Goal: Communication & Community: Answer question/provide support

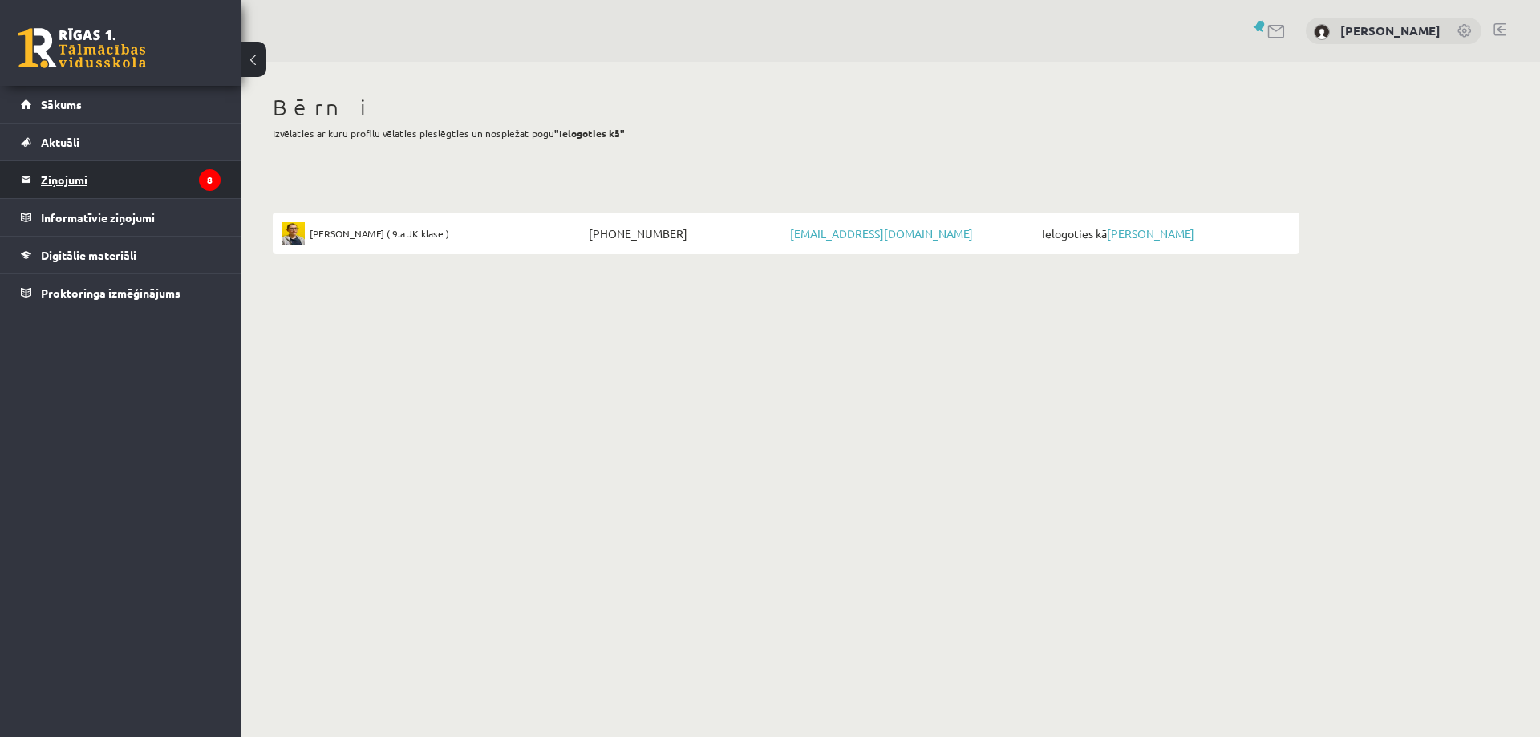
click at [112, 174] on legend "Ziņojumi 8" at bounding box center [131, 179] width 180 height 37
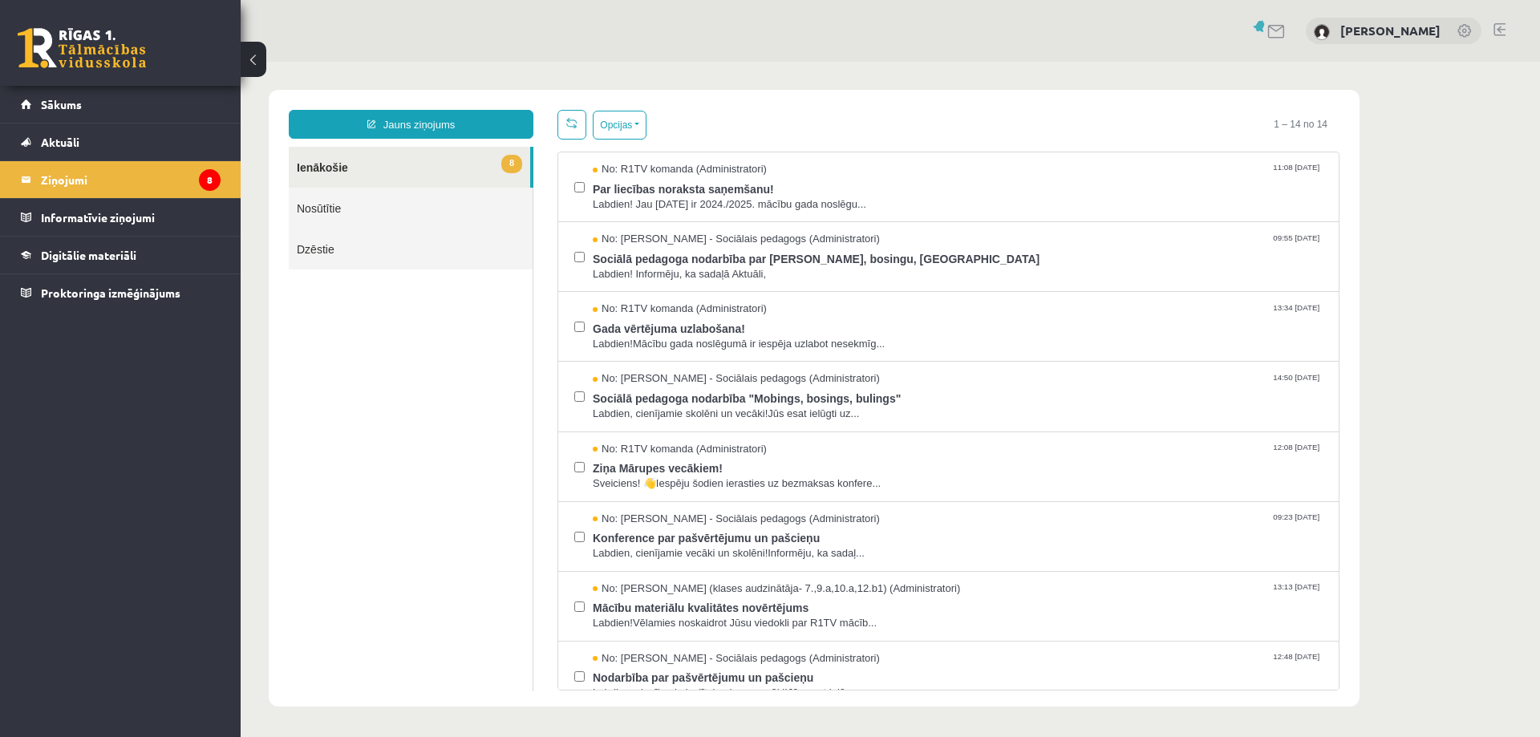
click at [319, 212] on link "Nosūtītie" at bounding box center [411, 208] width 244 height 41
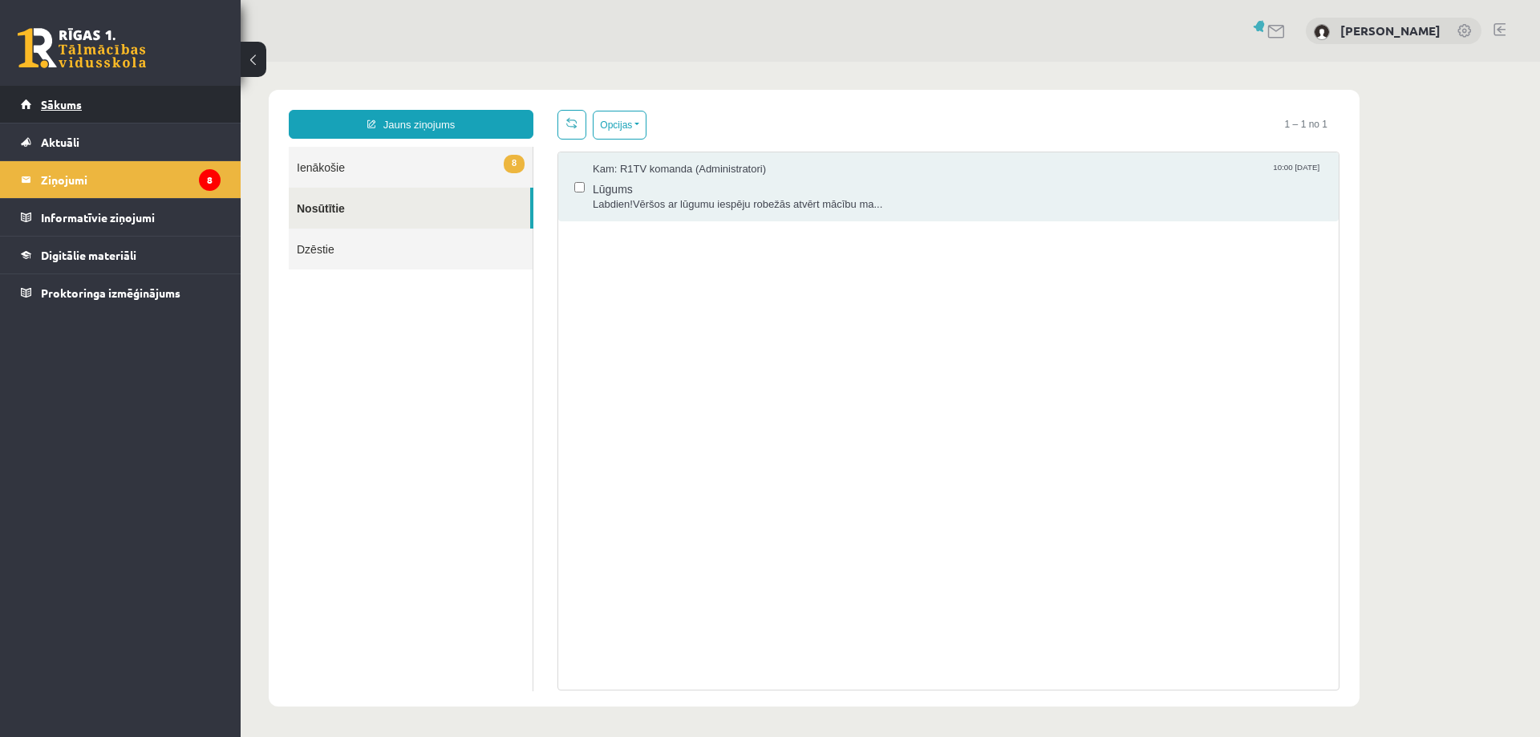
click at [79, 103] on span "Sākums" at bounding box center [61, 104] width 41 height 14
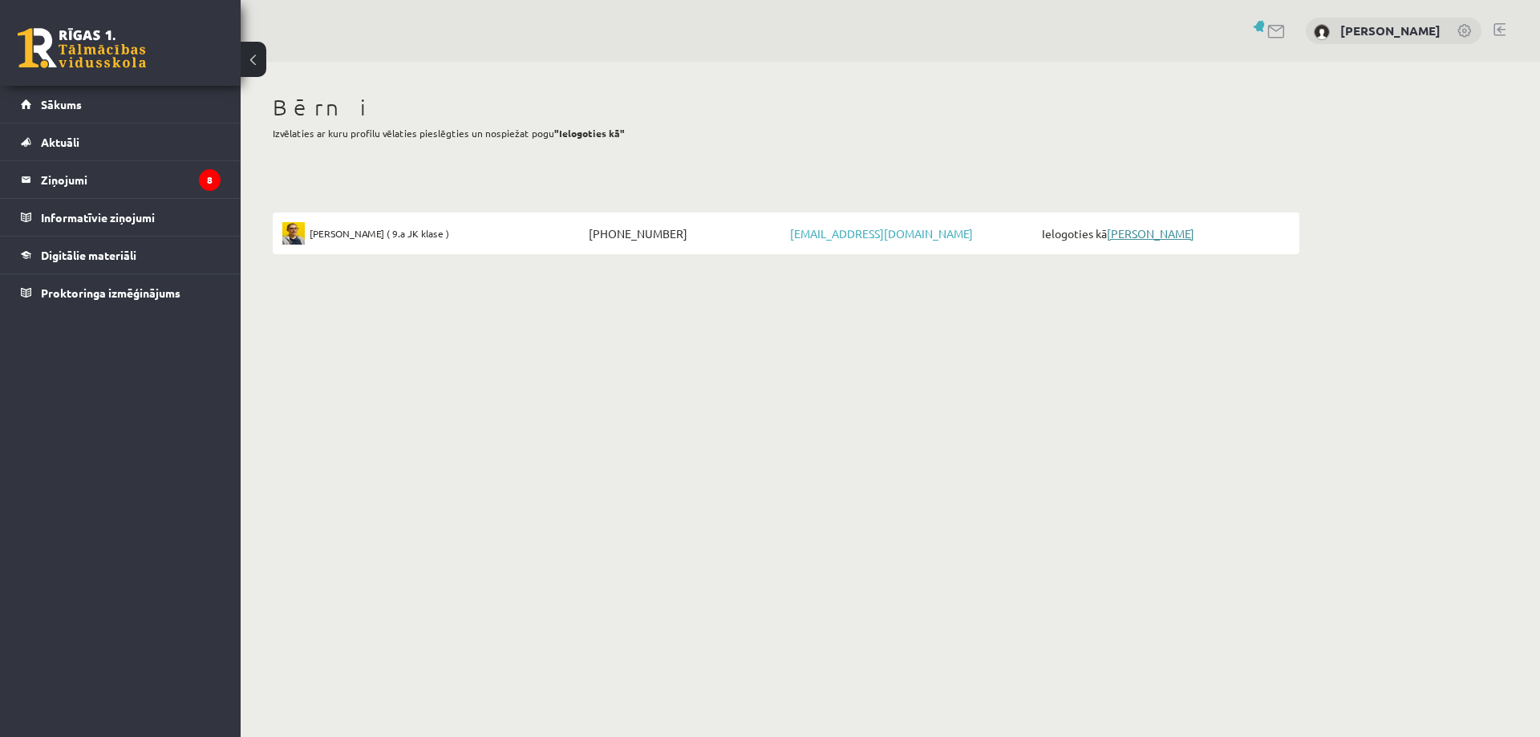
click at [1160, 229] on link "[PERSON_NAME]" at bounding box center [1150, 233] width 87 height 14
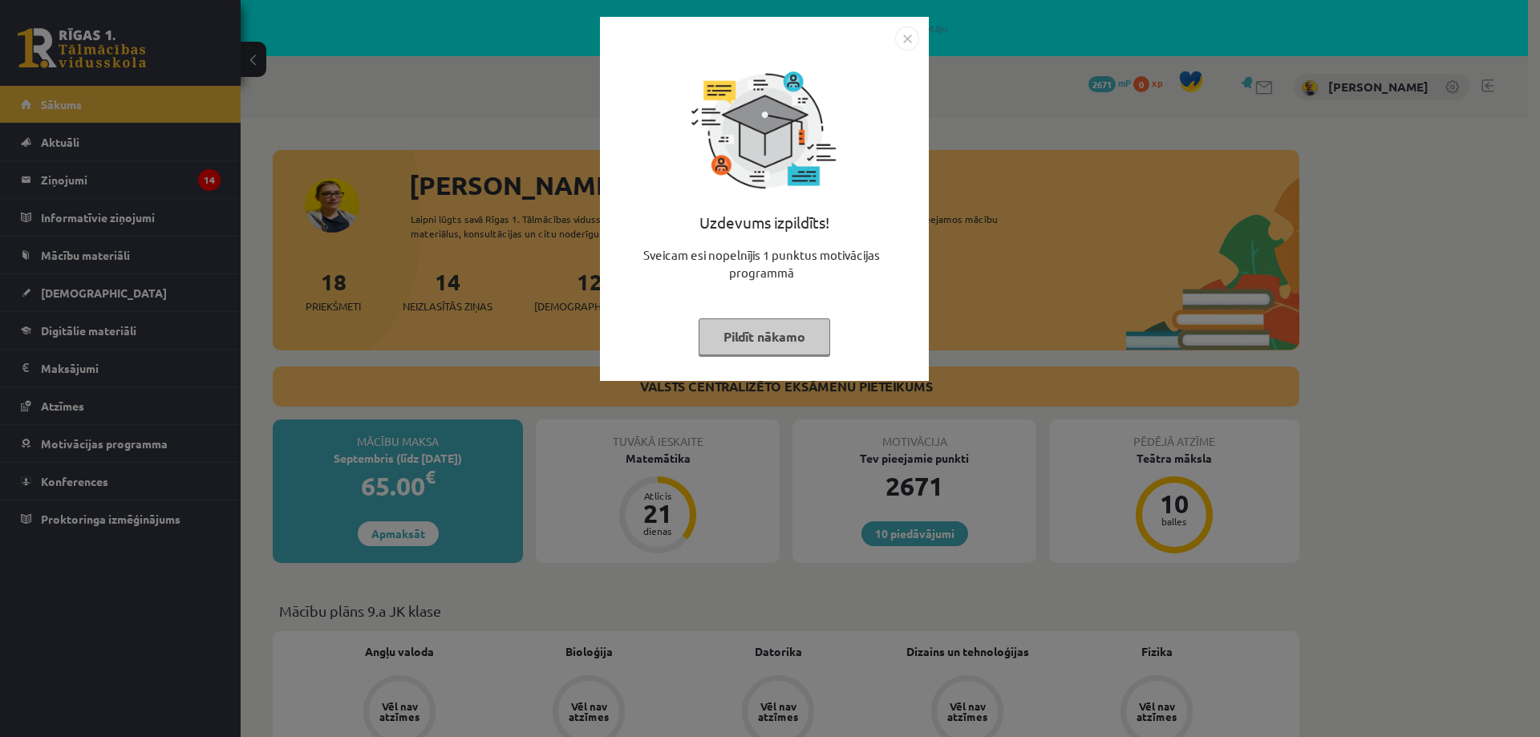
click at [787, 337] on button "Pildīt nākamo" at bounding box center [765, 337] width 132 height 37
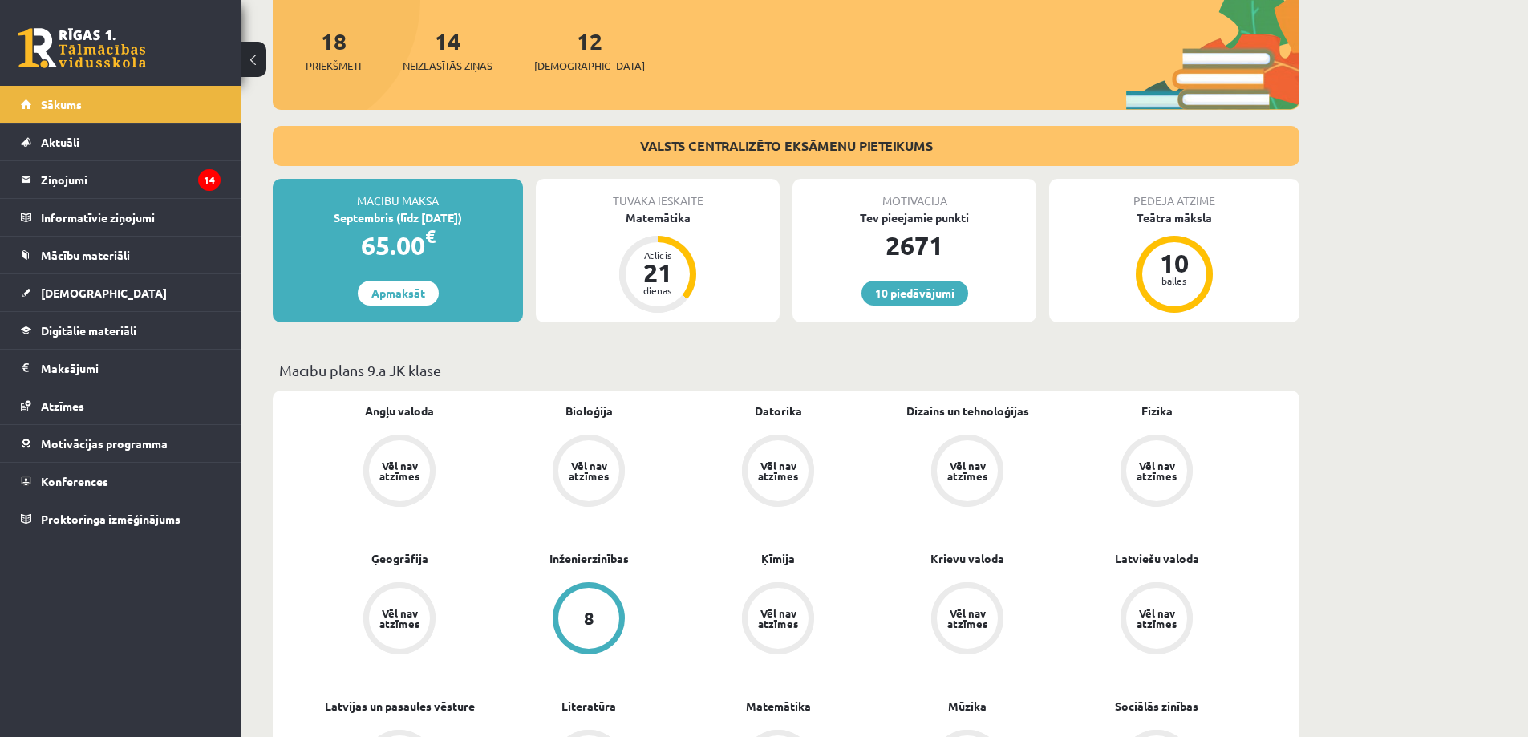
scroll to position [160, 0]
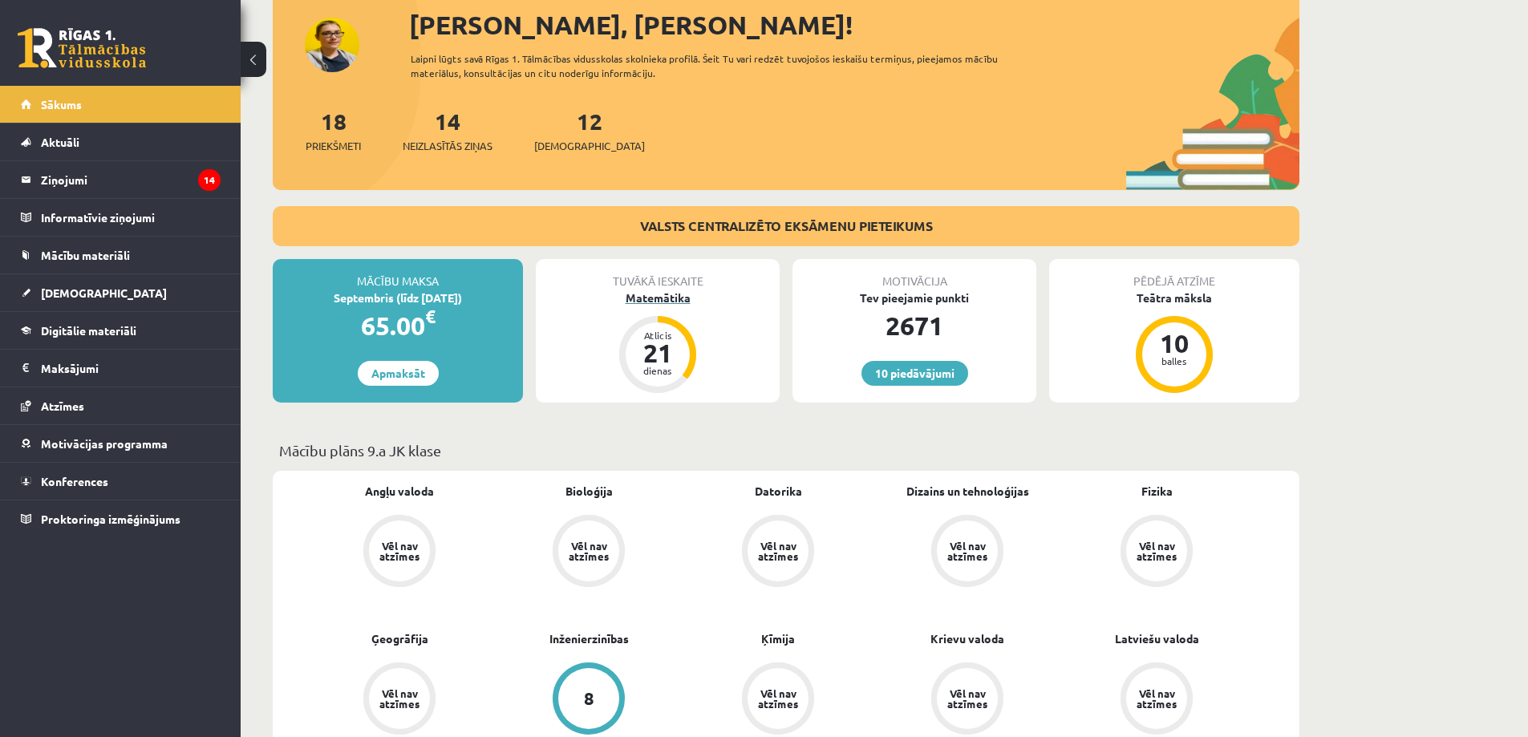
click at [657, 298] on div "Matemātika" at bounding box center [658, 298] width 244 height 17
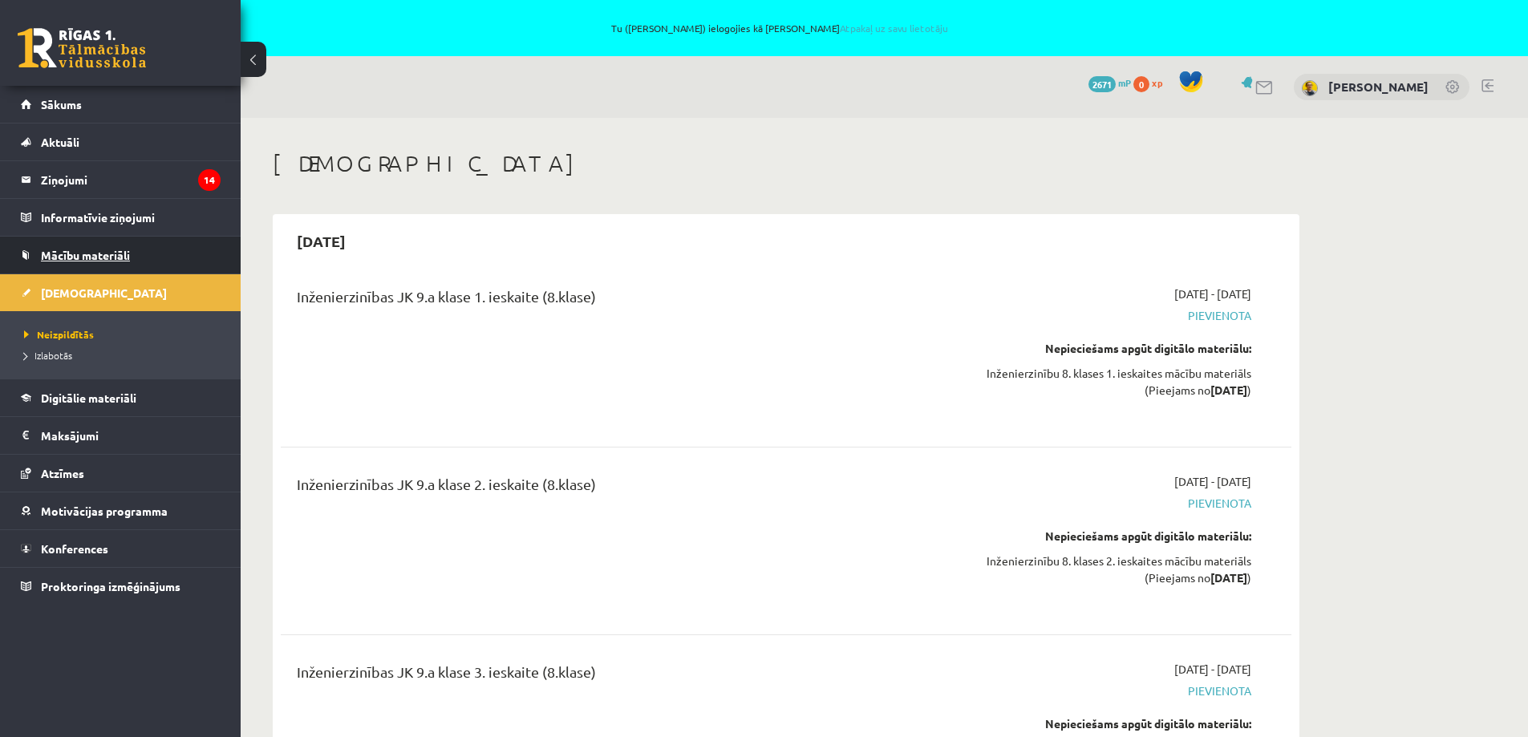
click at [69, 251] on span "Mācību materiāli" at bounding box center [85, 255] width 89 height 14
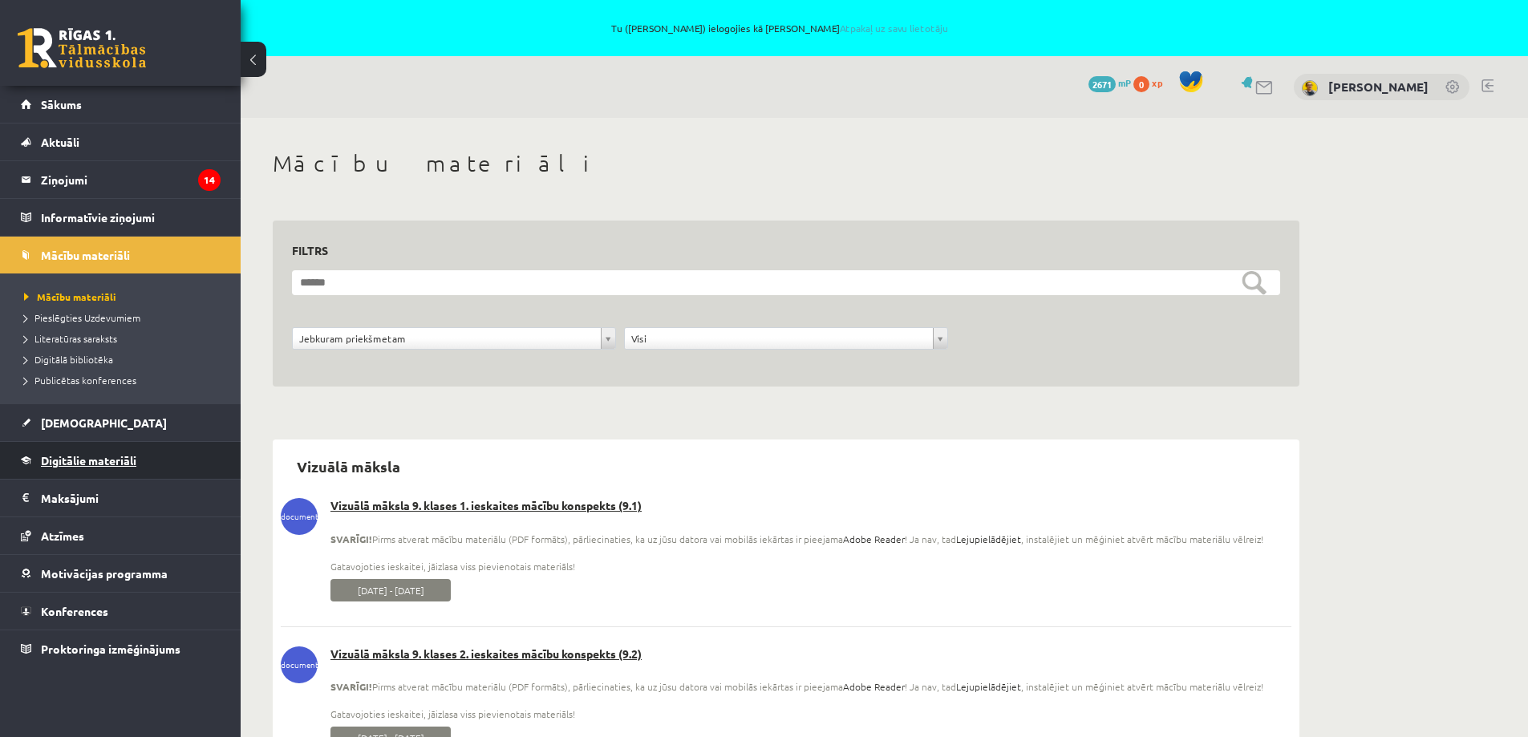
click at [75, 466] on span "Digitālie materiāli" at bounding box center [88, 460] width 95 height 14
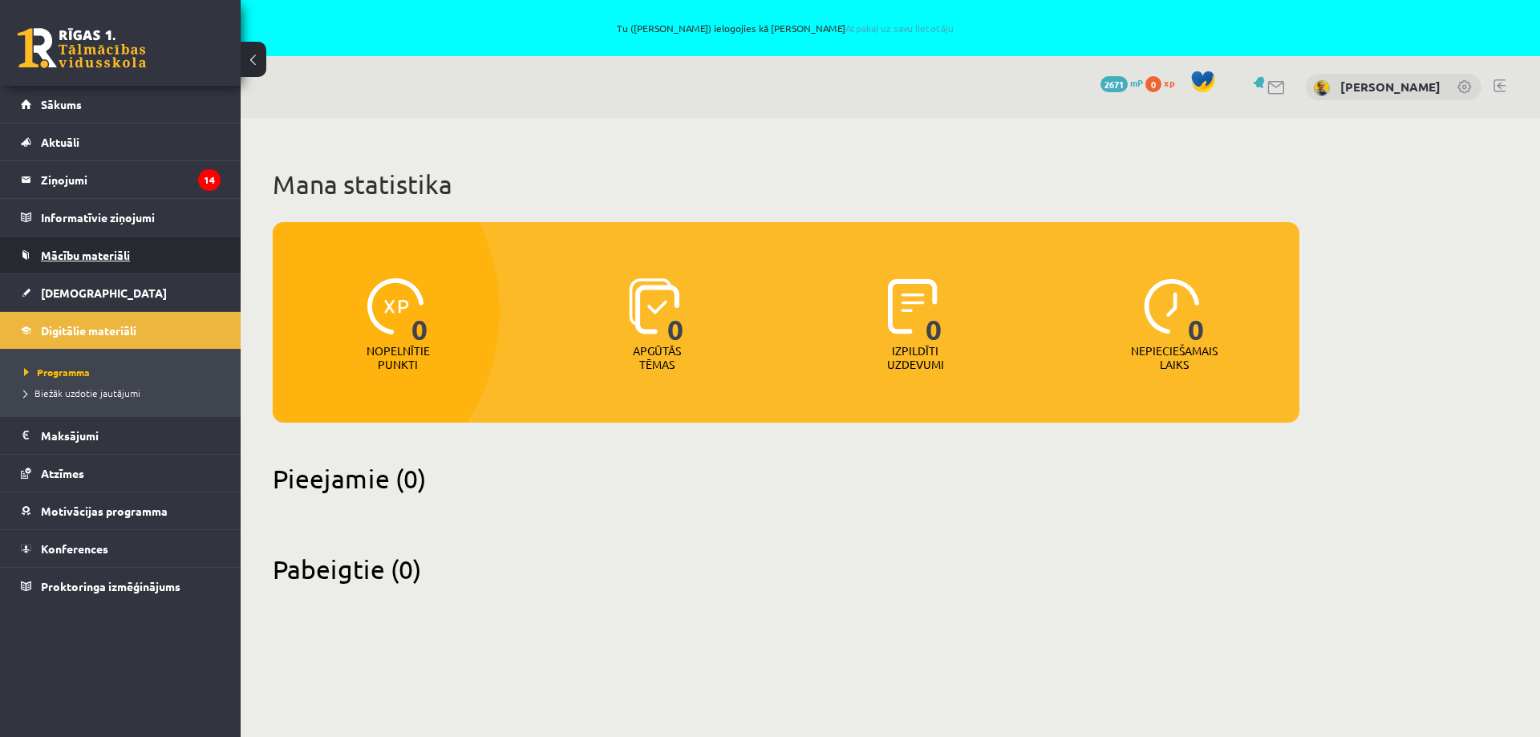
click at [60, 252] on span "Mācību materiāli" at bounding box center [85, 255] width 89 height 14
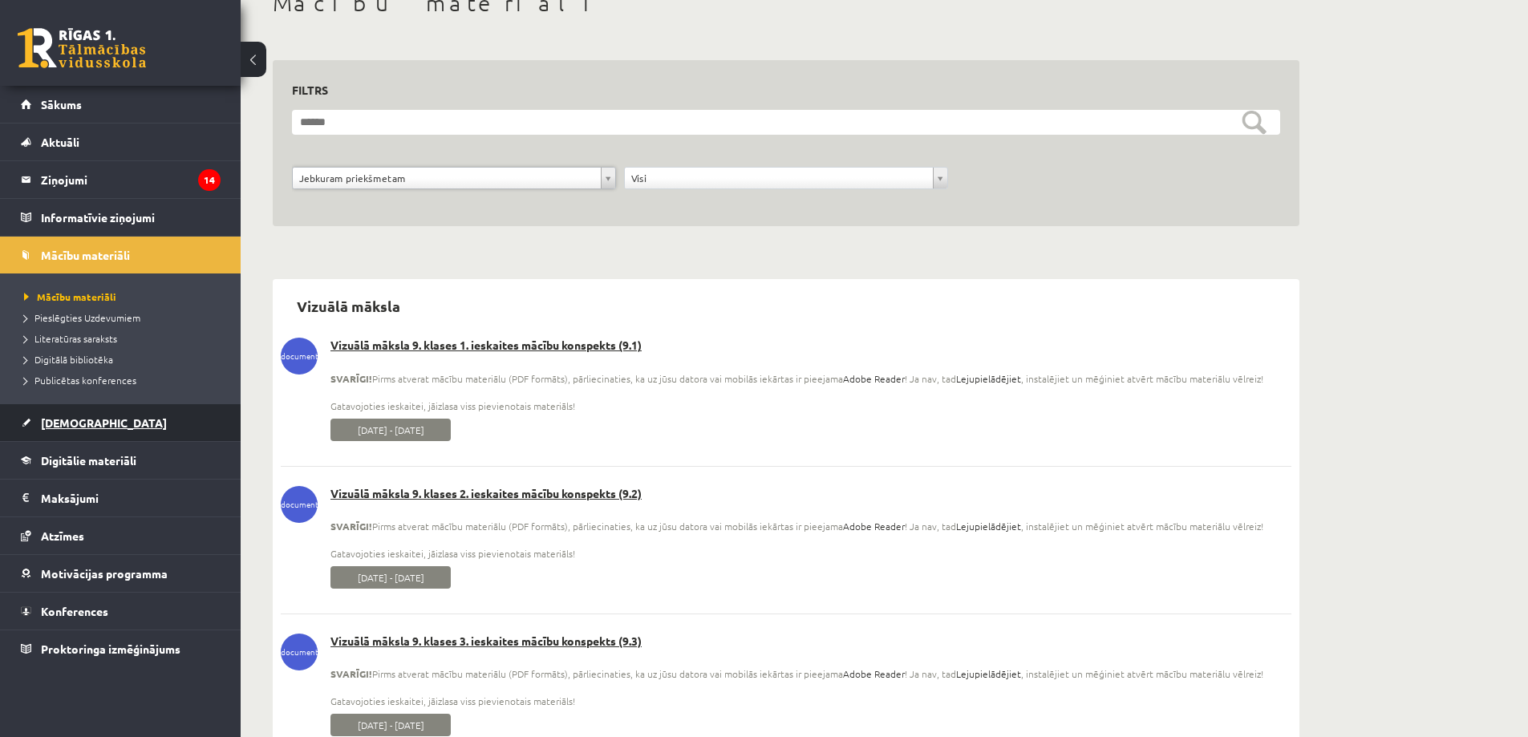
click at [61, 425] on span "[DEMOGRAPHIC_DATA]" at bounding box center [104, 423] width 126 height 14
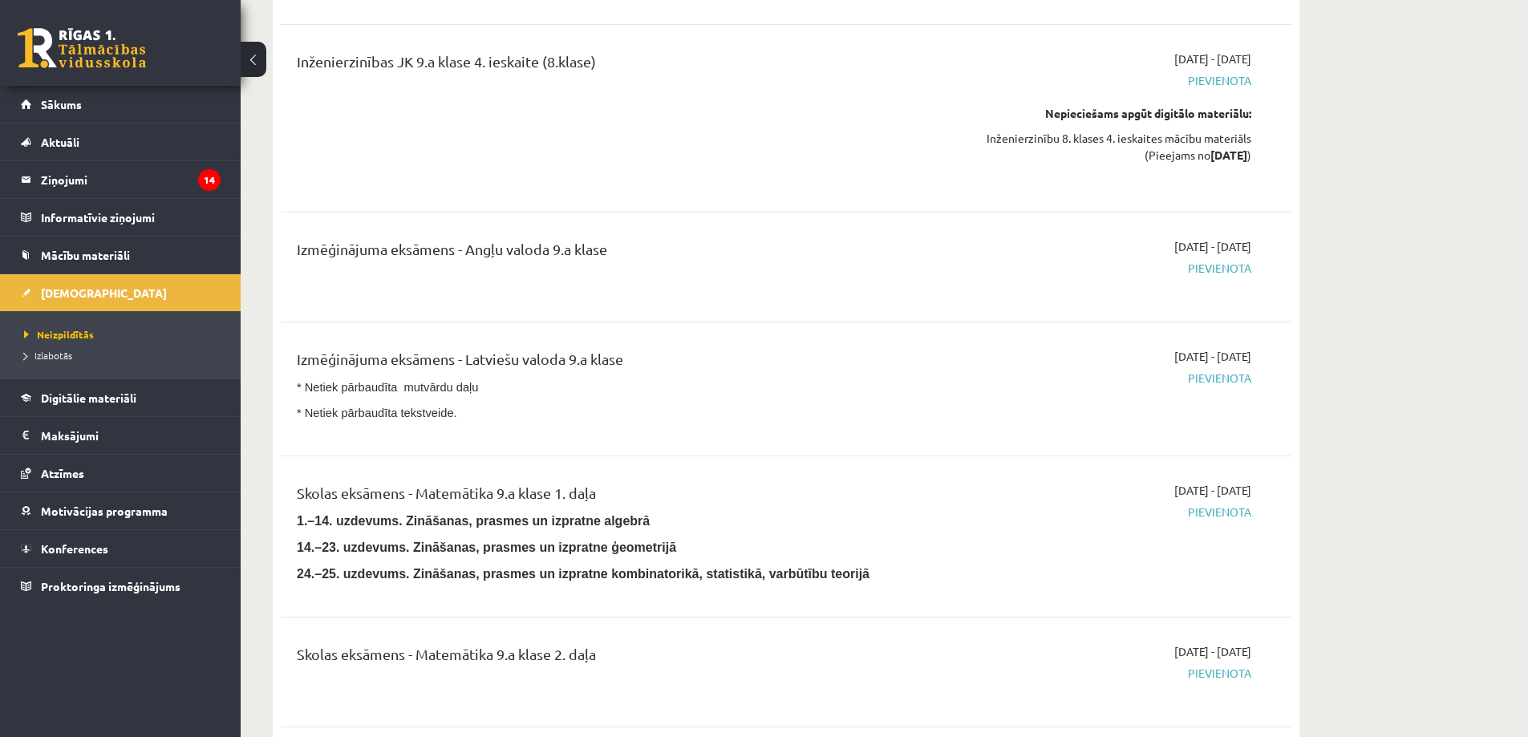
scroll to position [802, 0]
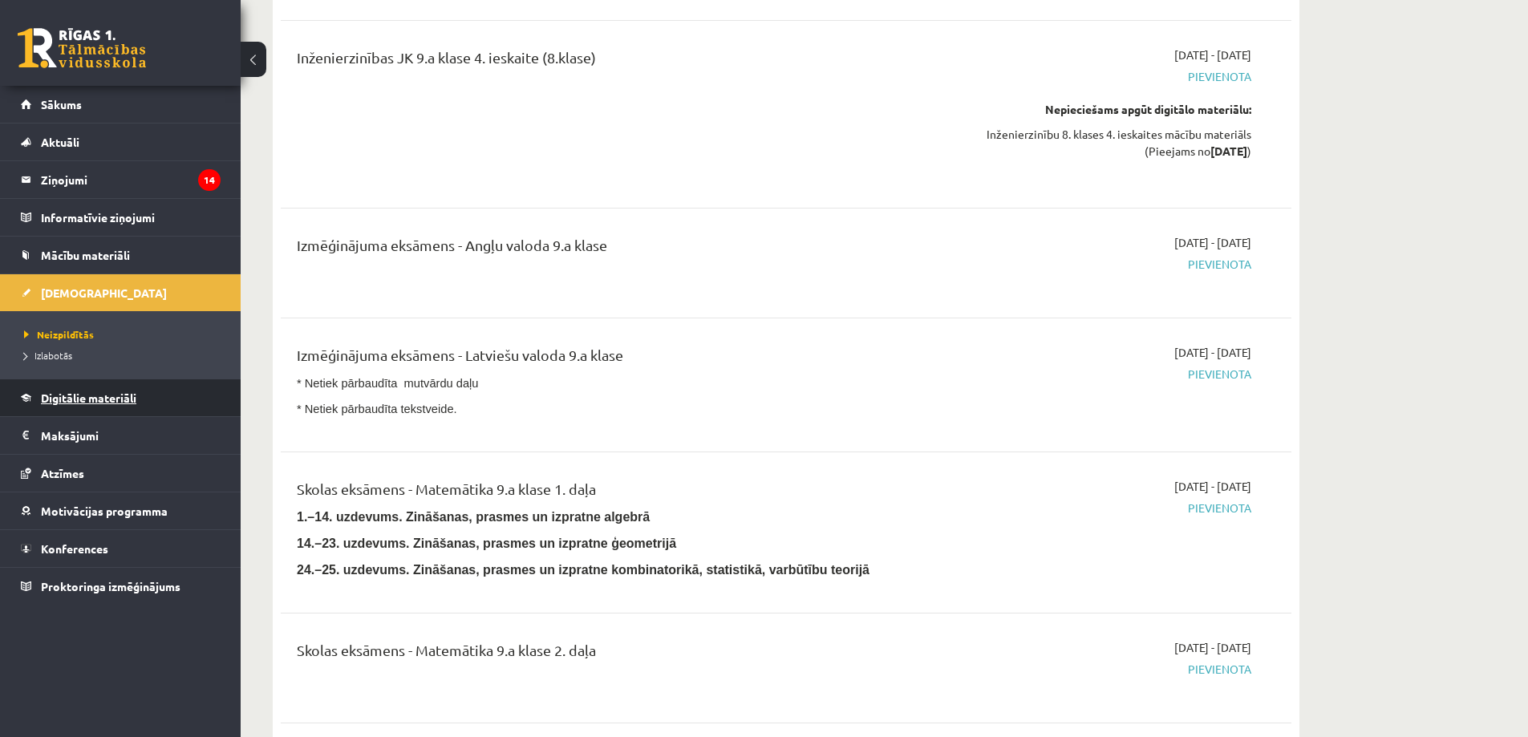
click at [112, 400] on span "Digitālie materiāli" at bounding box center [88, 398] width 95 height 14
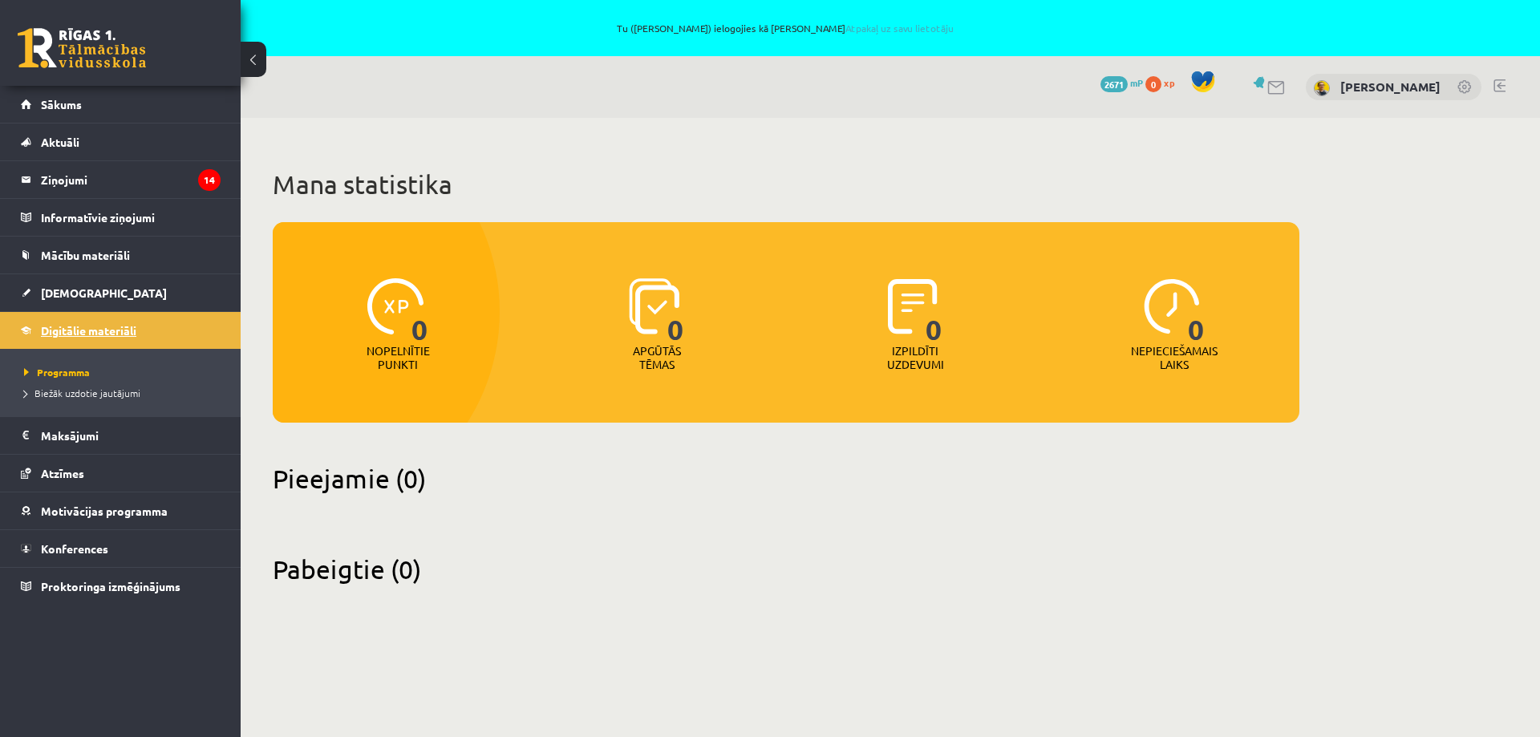
click at [87, 332] on span "Digitālie materiāli" at bounding box center [88, 330] width 95 height 14
click at [99, 255] on span "Mācību materiāli" at bounding box center [85, 255] width 89 height 14
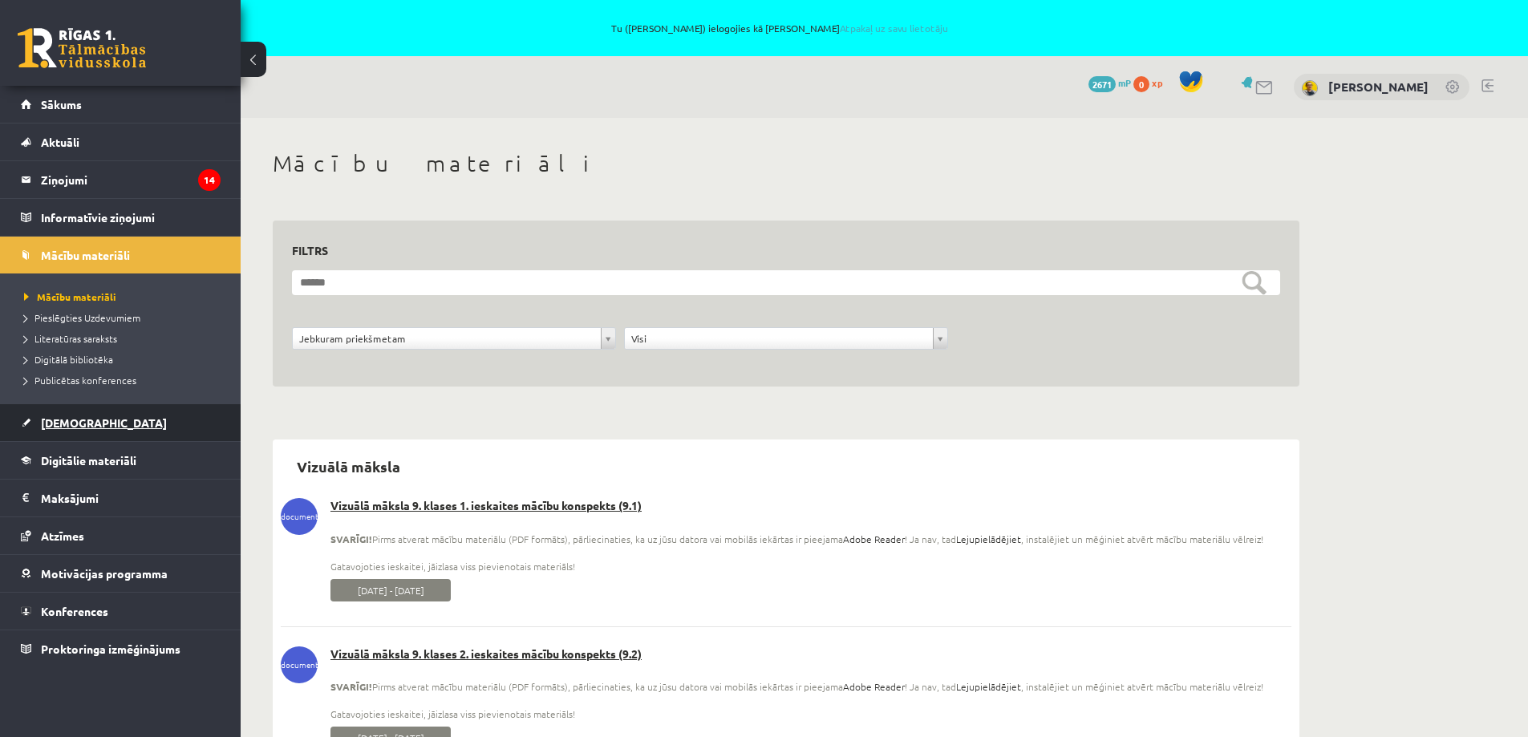
click at [71, 429] on link "[DEMOGRAPHIC_DATA]" at bounding box center [121, 422] width 200 height 37
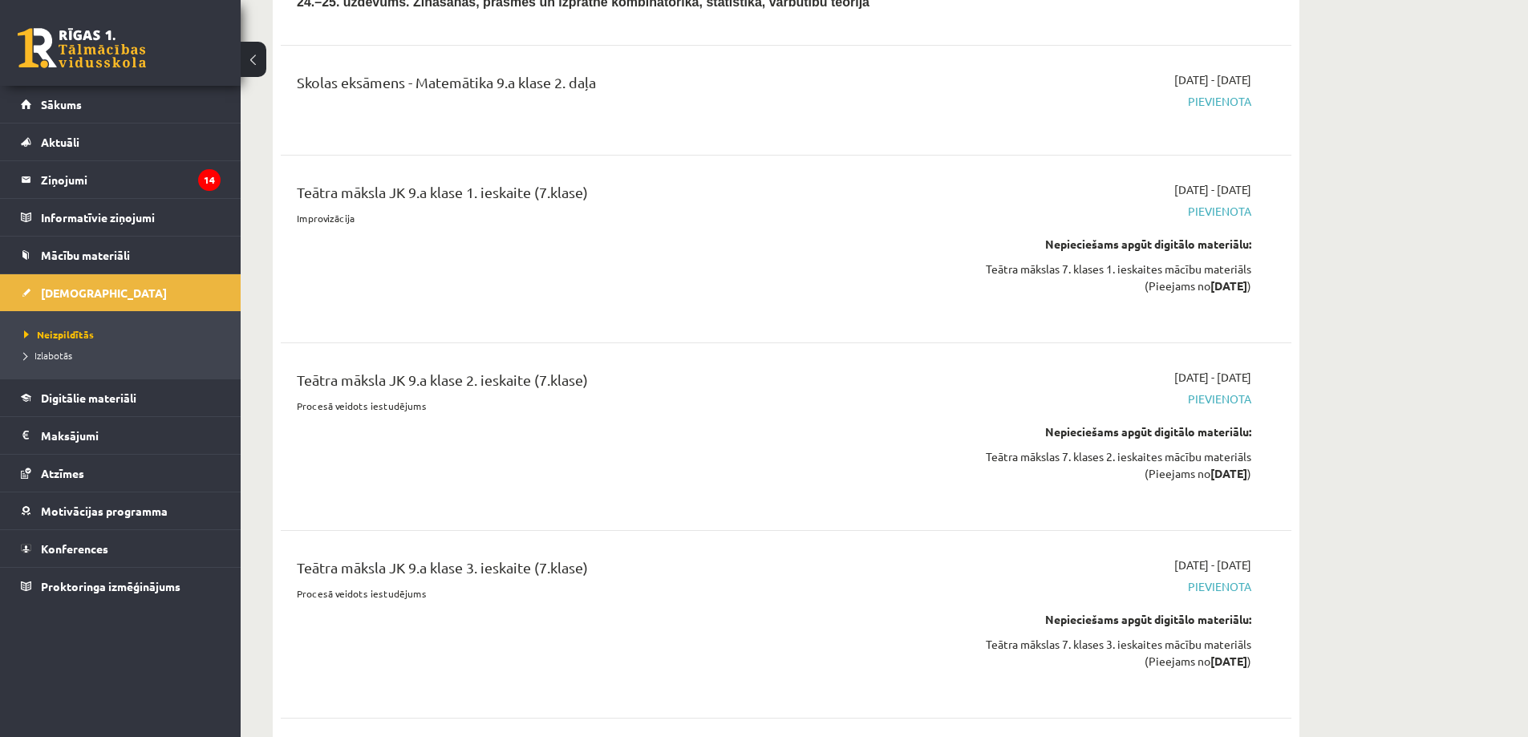
scroll to position [1444, 0]
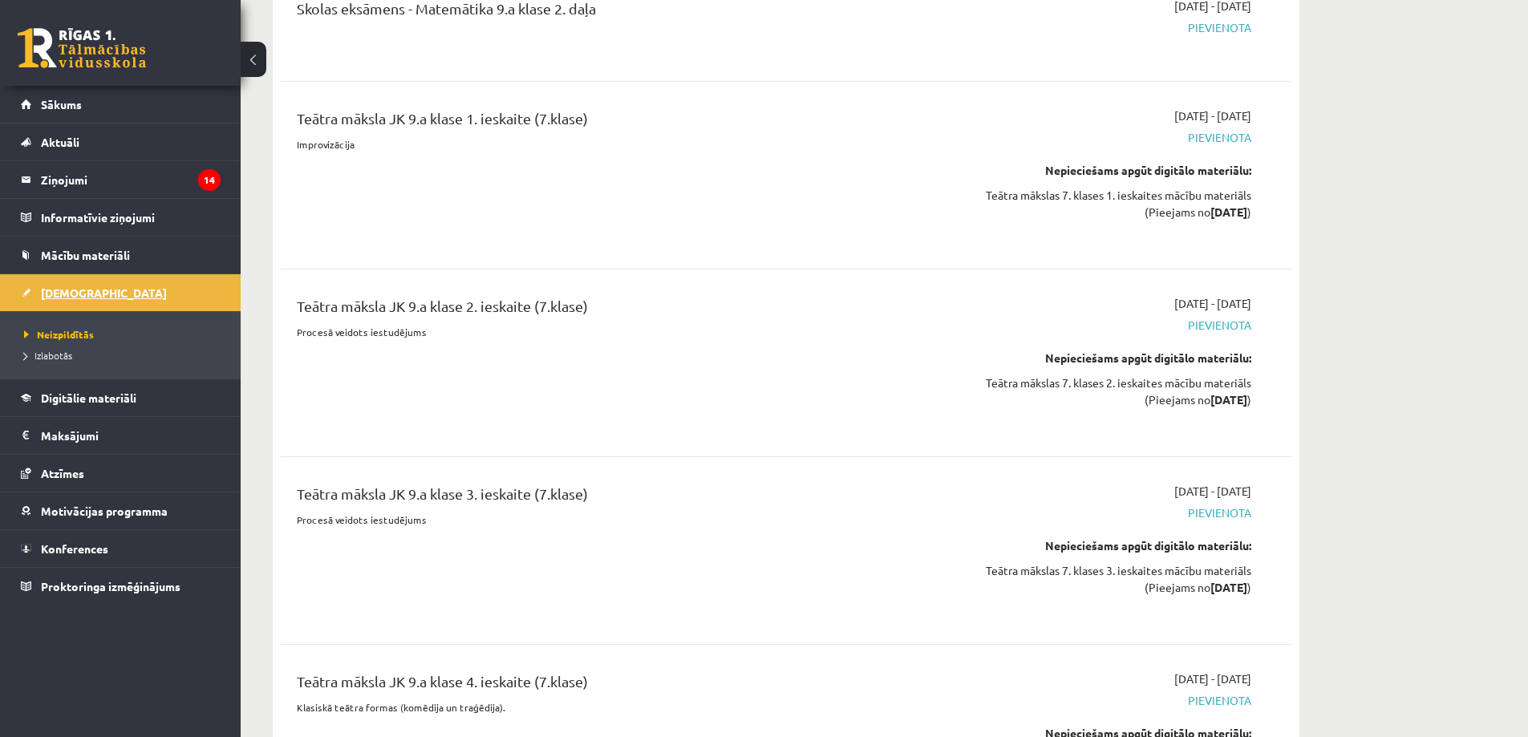
click at [71, 294] on span "[DEMOGRAPHIC_DATA]" at bounding box center [104, 293] width 126 height 14
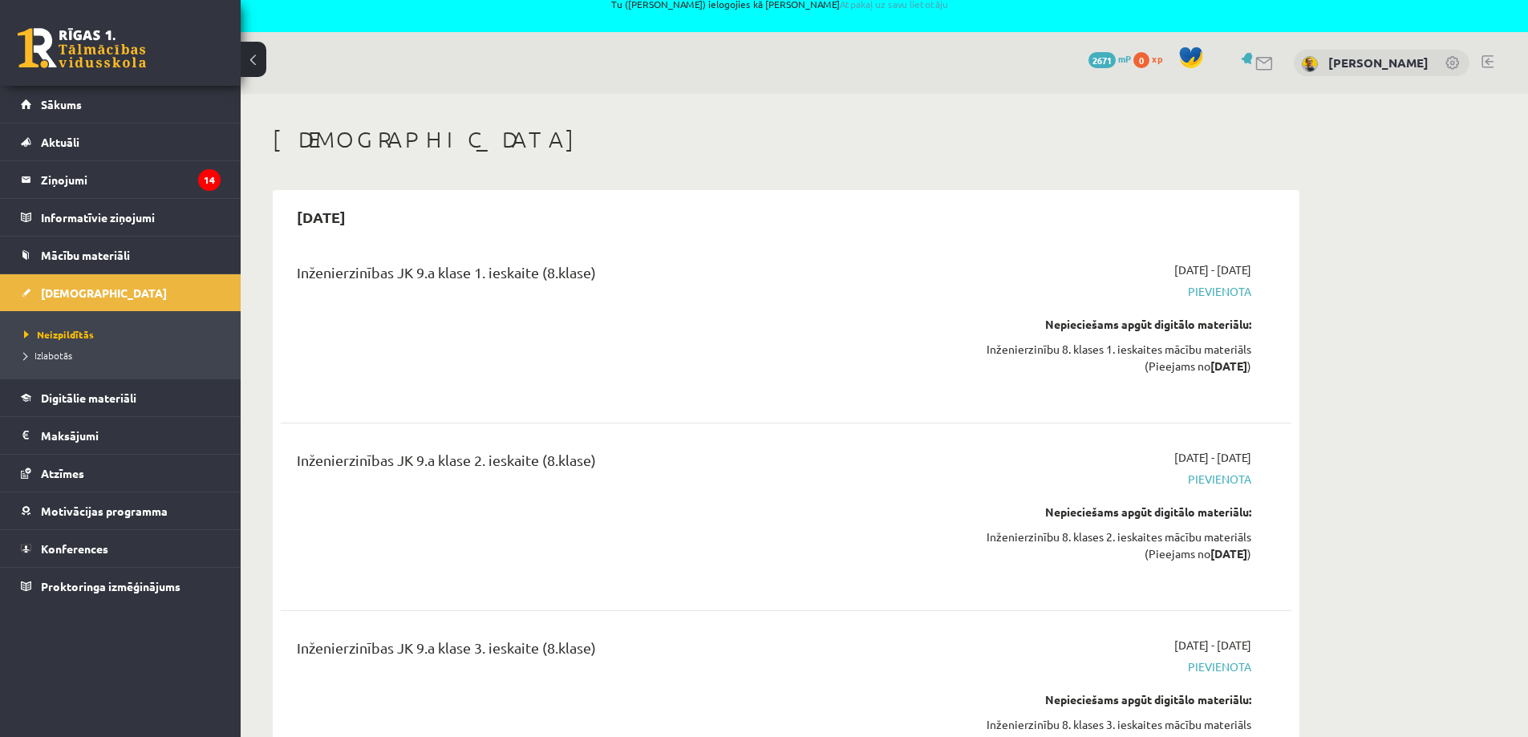
scroll to position [0, 0]
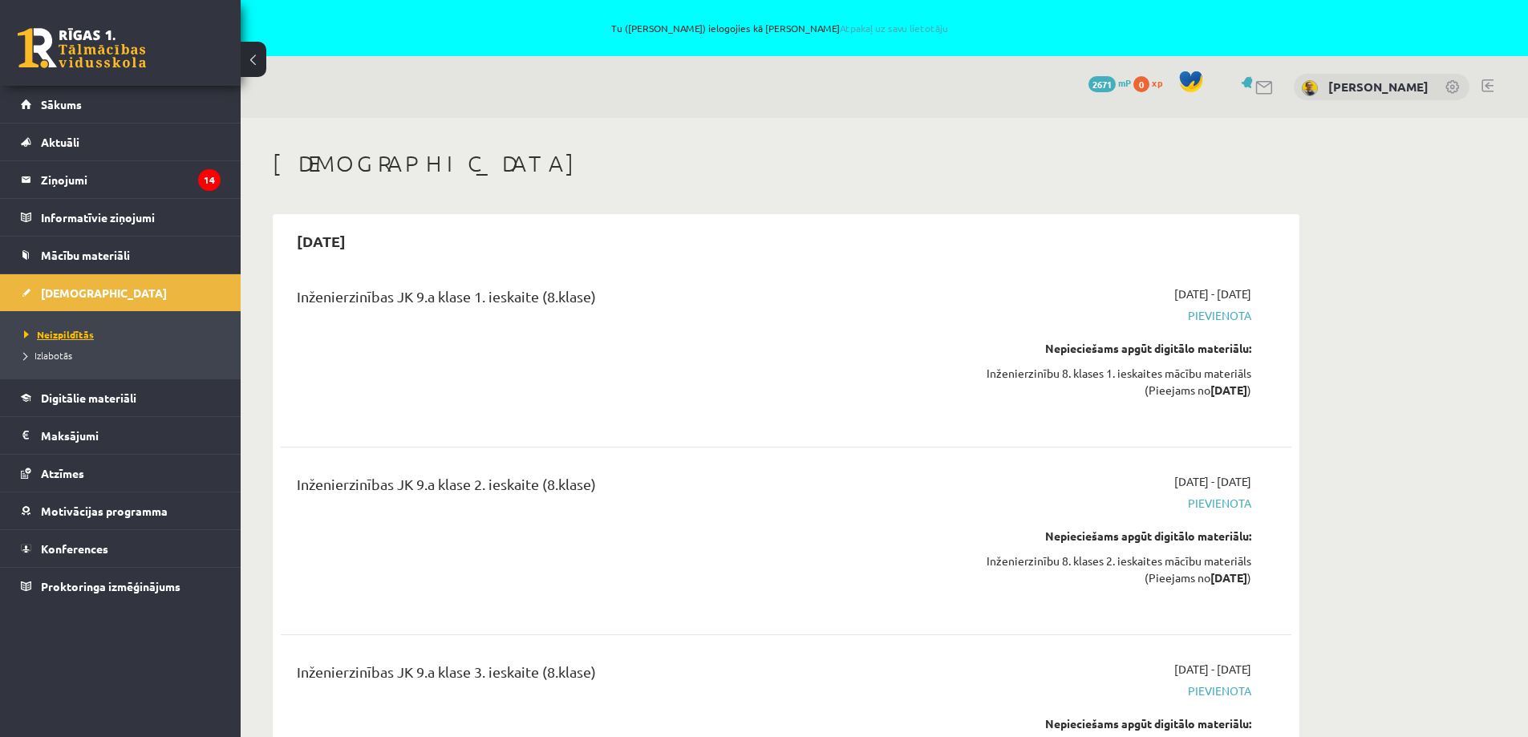
click at [68, 331] on span "Neizpildītās" at bounding box center [59, 334] width 70 height 13
click at [87, 254] on span "Mācību materiāli" at bounding box center [85, 255] width 89 height 14
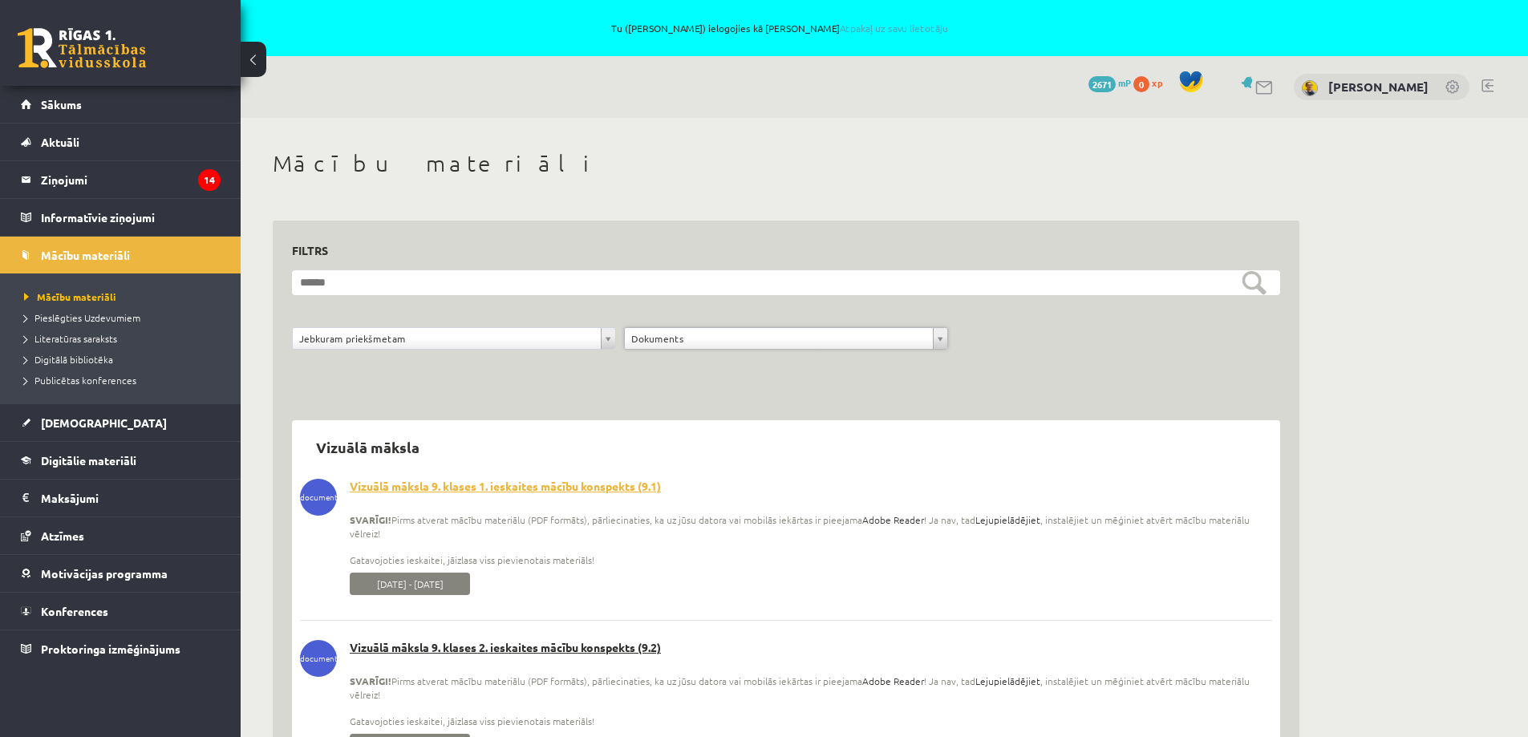
click at [504, 484] on link "Vizuālā māksla 9. klases 1. ieskaites mācību konspekts (9.1)" at bounding box center [786, 487] width 972 height 16
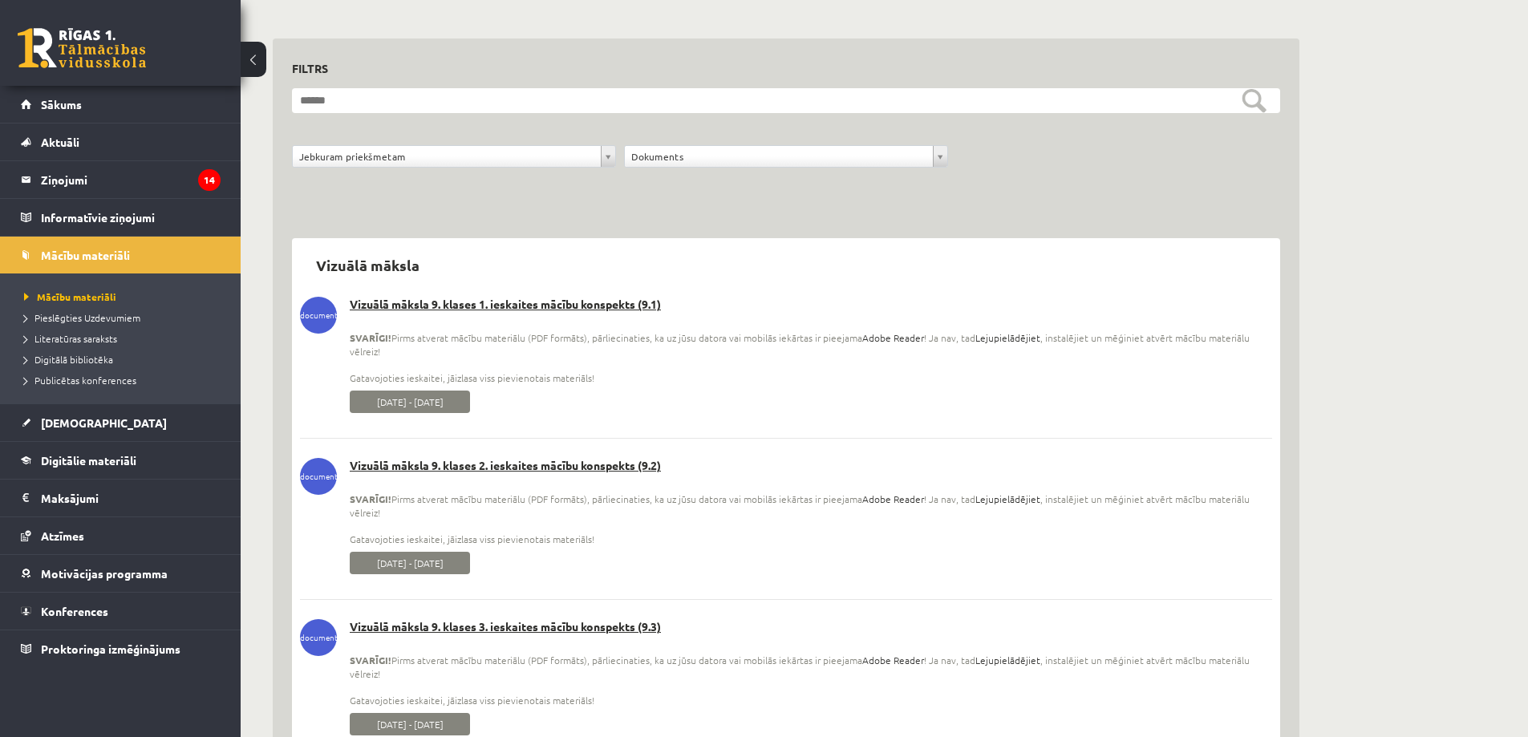
scroll to position [241, 0]
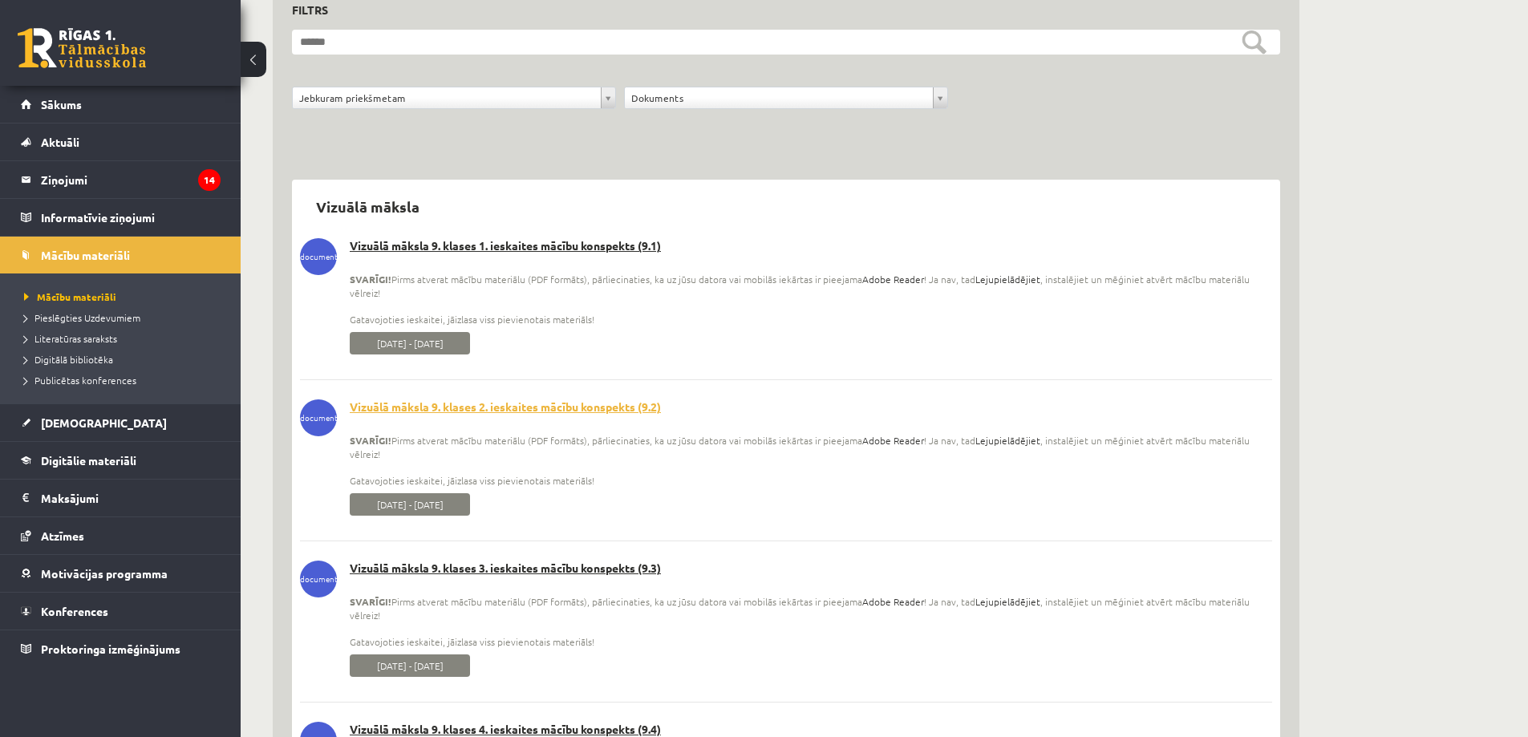
click at [465, 403] on link "Vizuālā māksla 9. klases 2. ieskaites mācību konspekts (9.2)" at bounding box center [786, 408] width 972 height 16
click at [467, 571] on link "Vizuālā māksla 9. klases 3. ieskaites mācību konspekts (9.3)" at bounding box center [786, 569] width 972 height 16
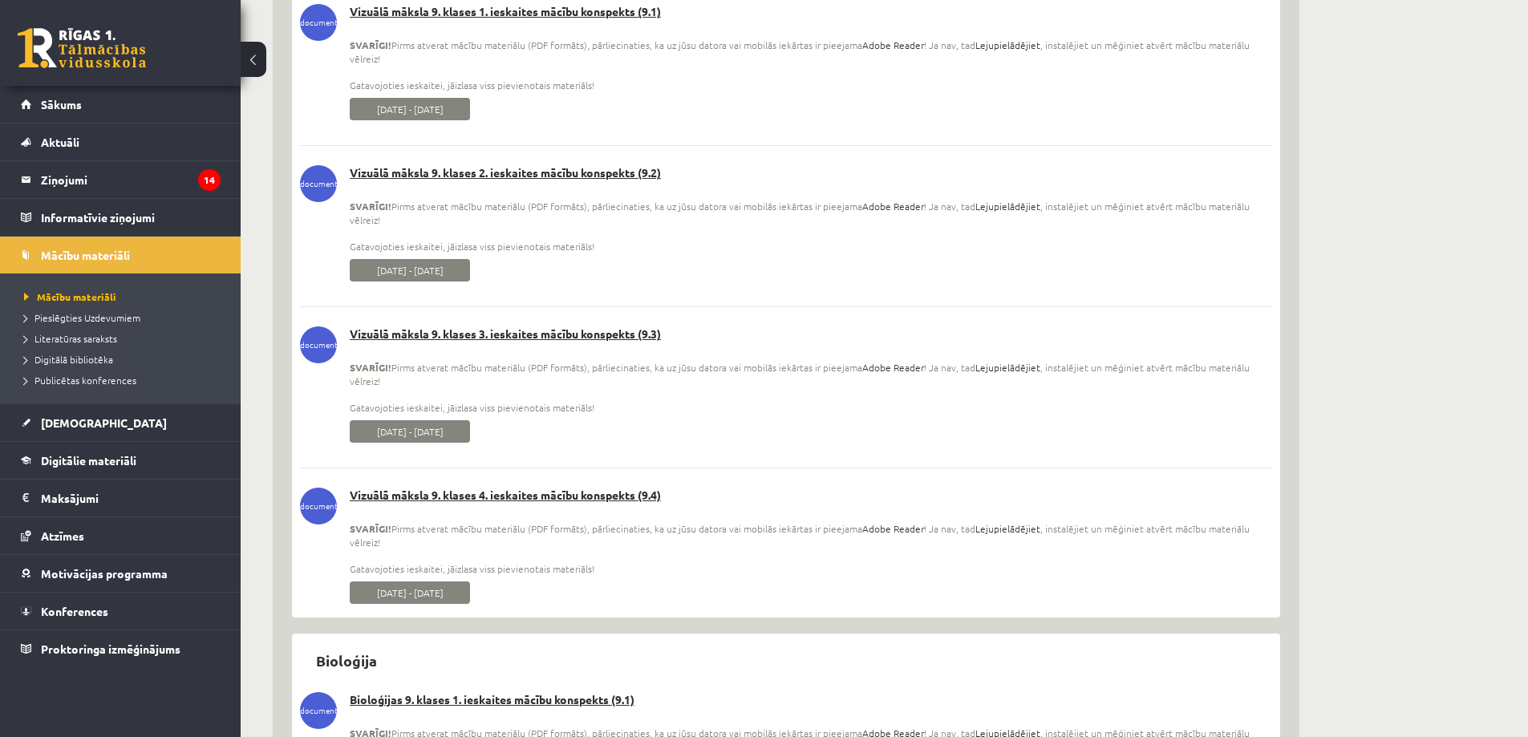
scroll to position [481, 0]
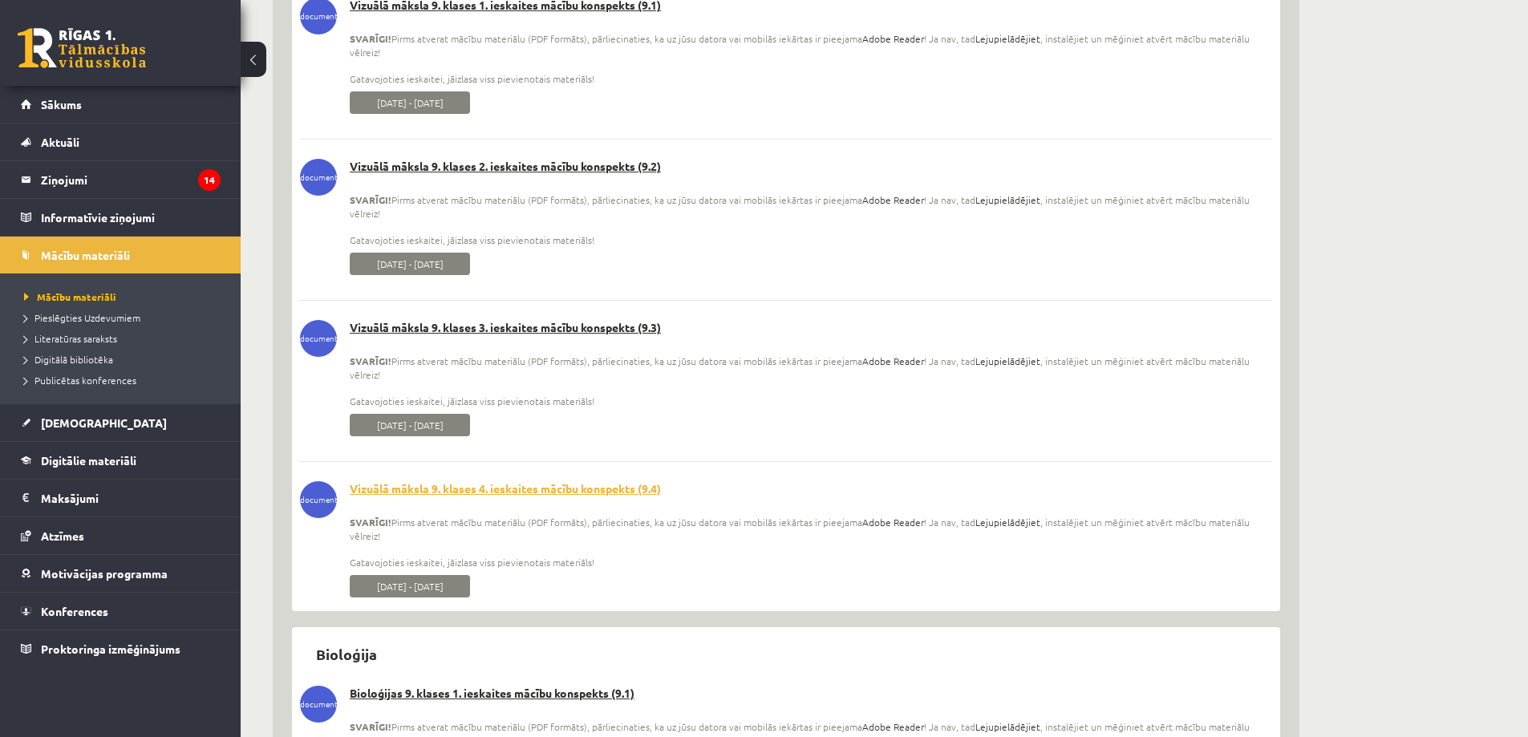
click at [493, 489] on link "Vizuālā māksla 9. klases 4. ieskaites mācību konspekts (9.4)" at bounding box center [786, 489] width 972 height 16
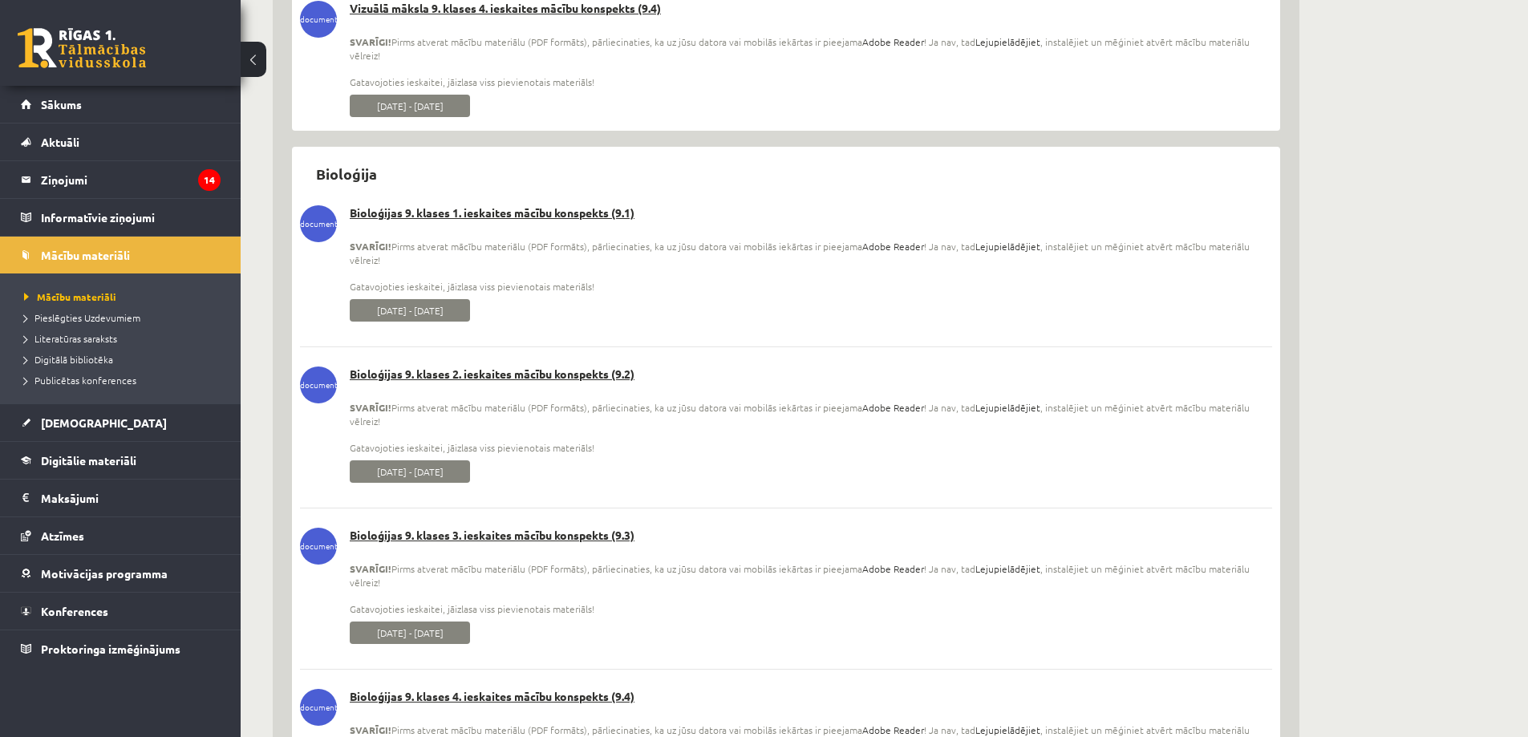
scroll to position [963, 0]
click at [493, 213] on link "Bioloģijas 9. klases 1. ieskaites mācību konspekts (9.1)" at bounding box center [786, 213] width 972 height 16
click at [485, 371] on link "Bioloģijas 9. klases 2. ieskaites mācību konspekts (9.2)" at bounding box center [786, 374] width 972 height 16
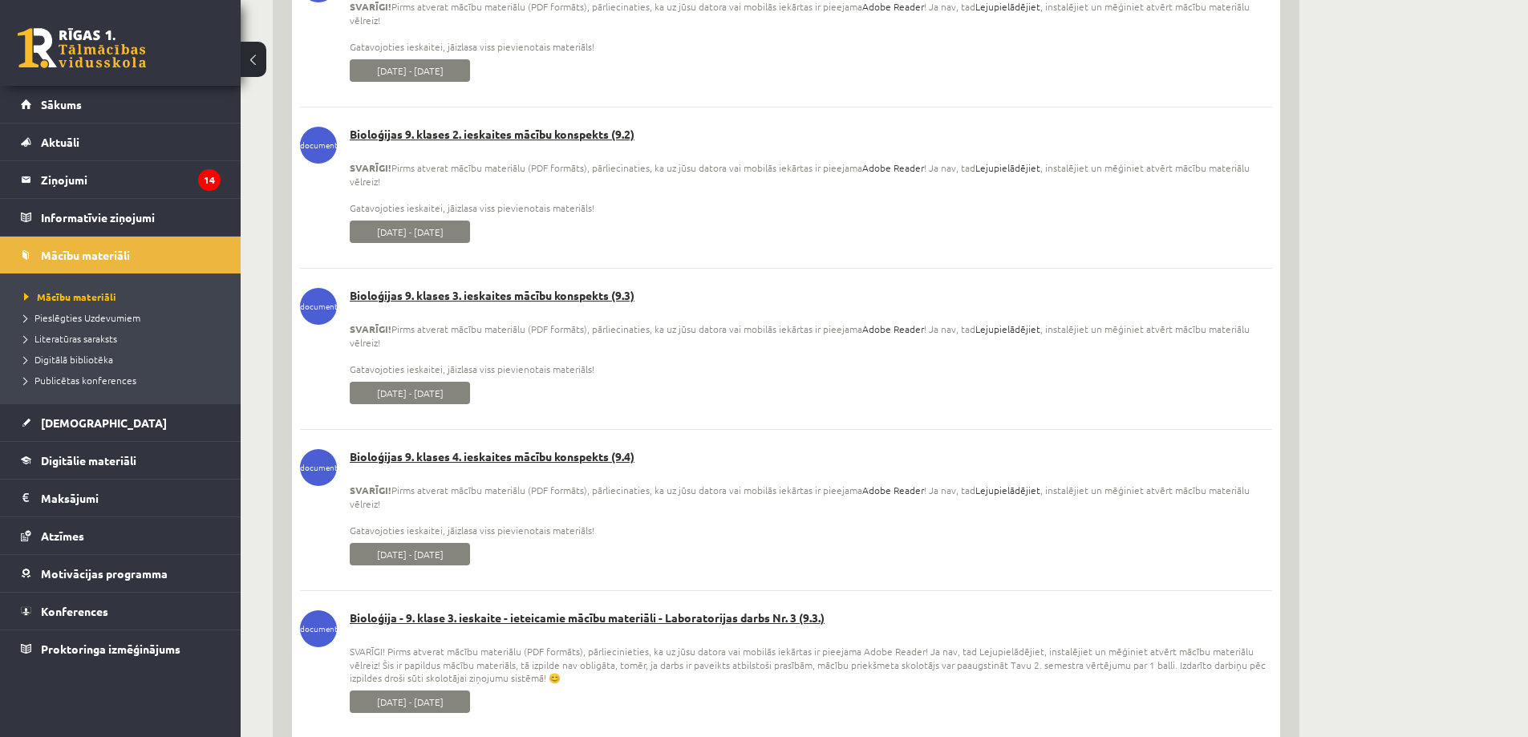
scroll to position [1203, 0]
click at [483, 292] on link "Bioloģijas 9. klases 3. ieskaites mācību konspekts (9.3)" at bounding box center [786, 294] width 972 height 16
click at [486, 457] on link "Bioloģijas 9. klases 4. ieskaites mācību konspekts (9.4)" at bounding box center [786, 456] width 972 height 16
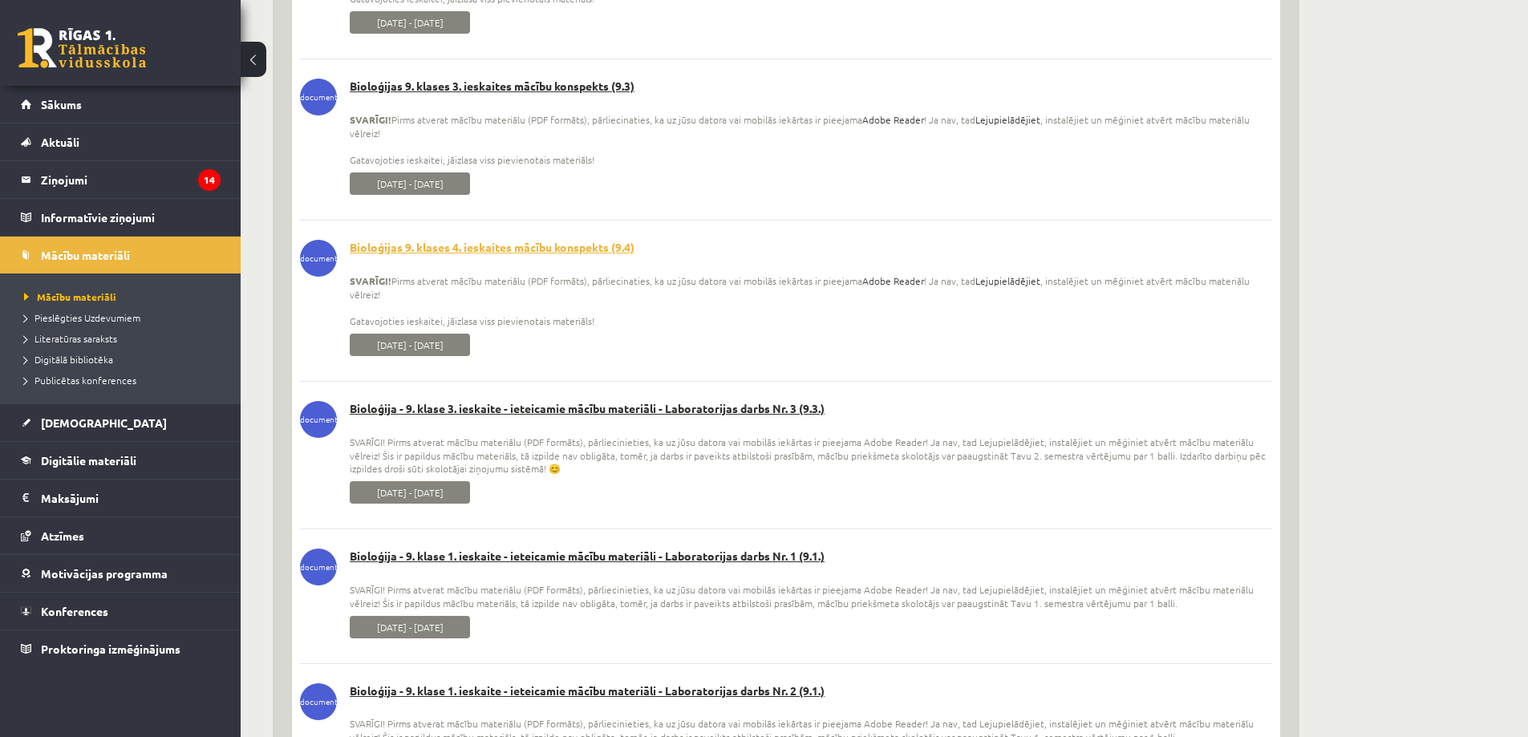
scroll to position [1444, 0]
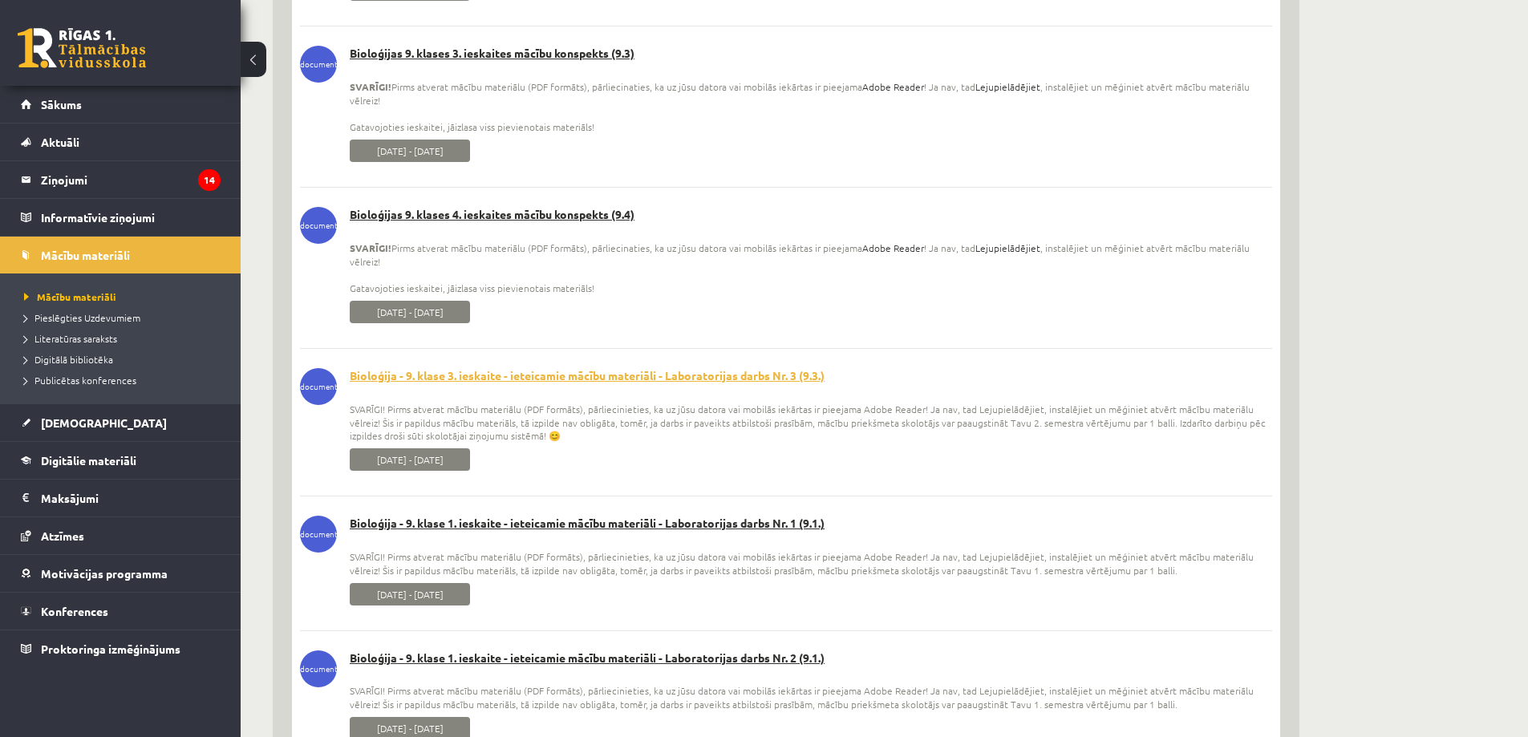
click at [461, 378] on link "Bioloģija - 9. klase 3. ieskaite - ieteicamie mācību materiāli - Laboratorijas …" at bounding box center [786, 376] width 972 height 16
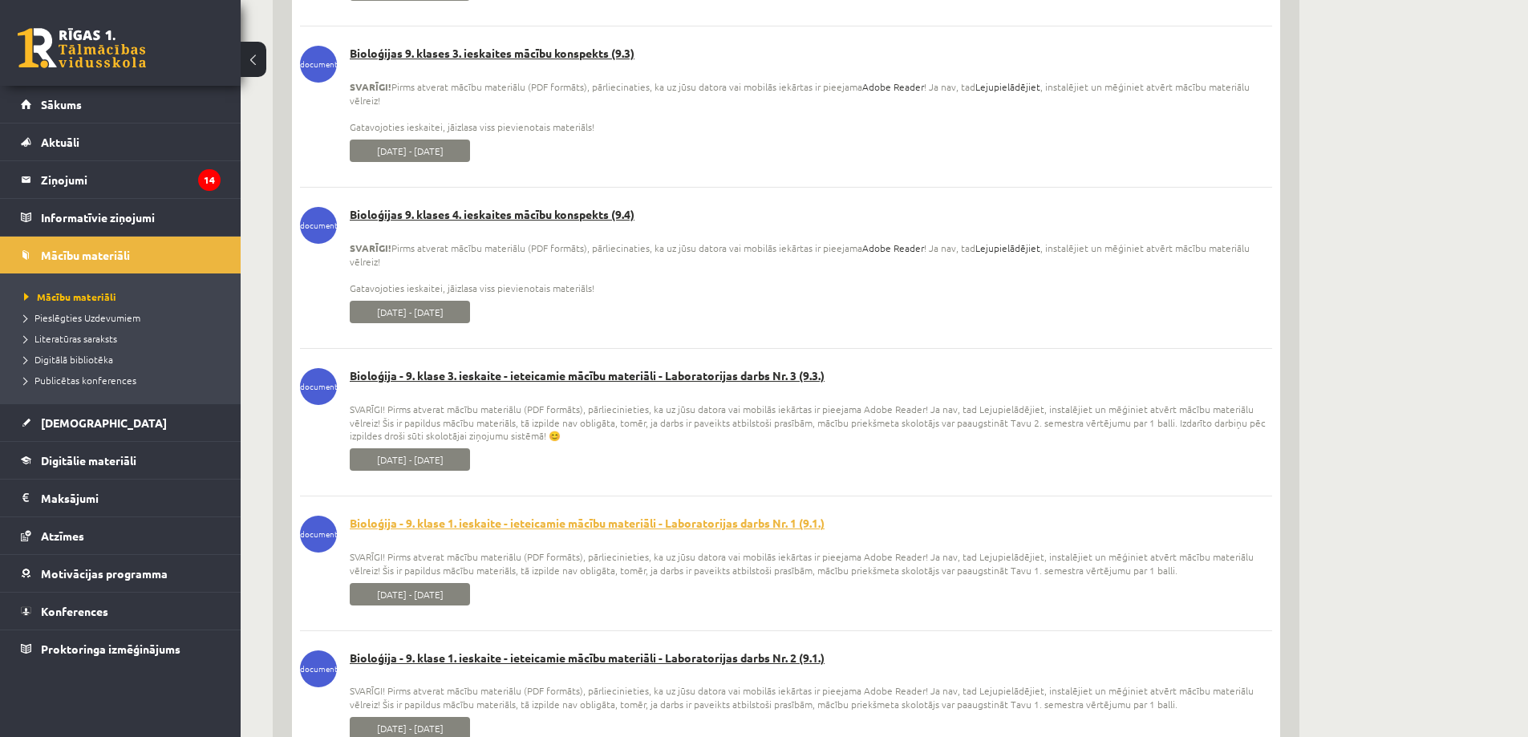
click at [475, 521] on link "Bioloģija - 9. klase 1. ieskaite - ieteicamie mācību materiāli - Laboratorijas …" at bounding box center [786, 524] width 972 height 16
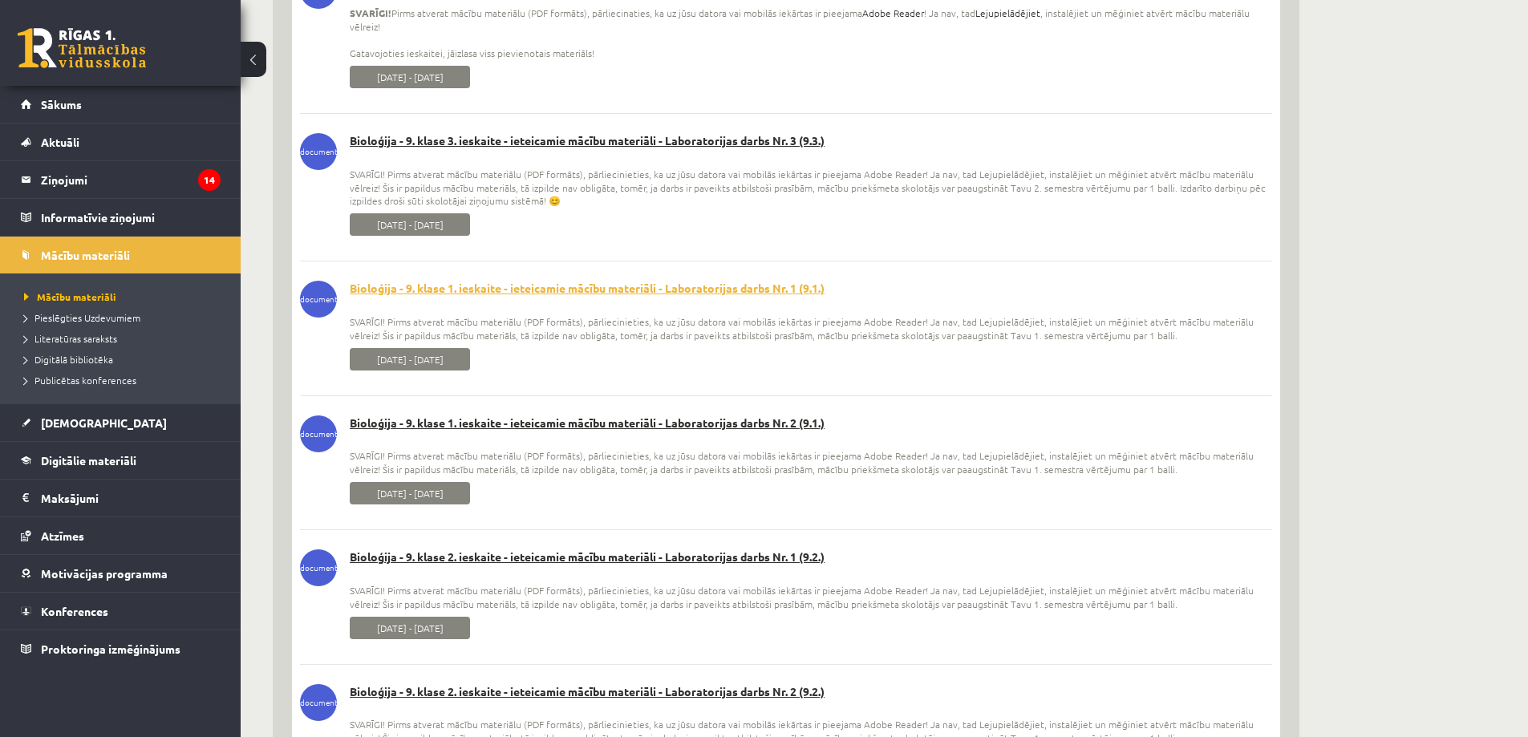
scroll to position [1685, 0]
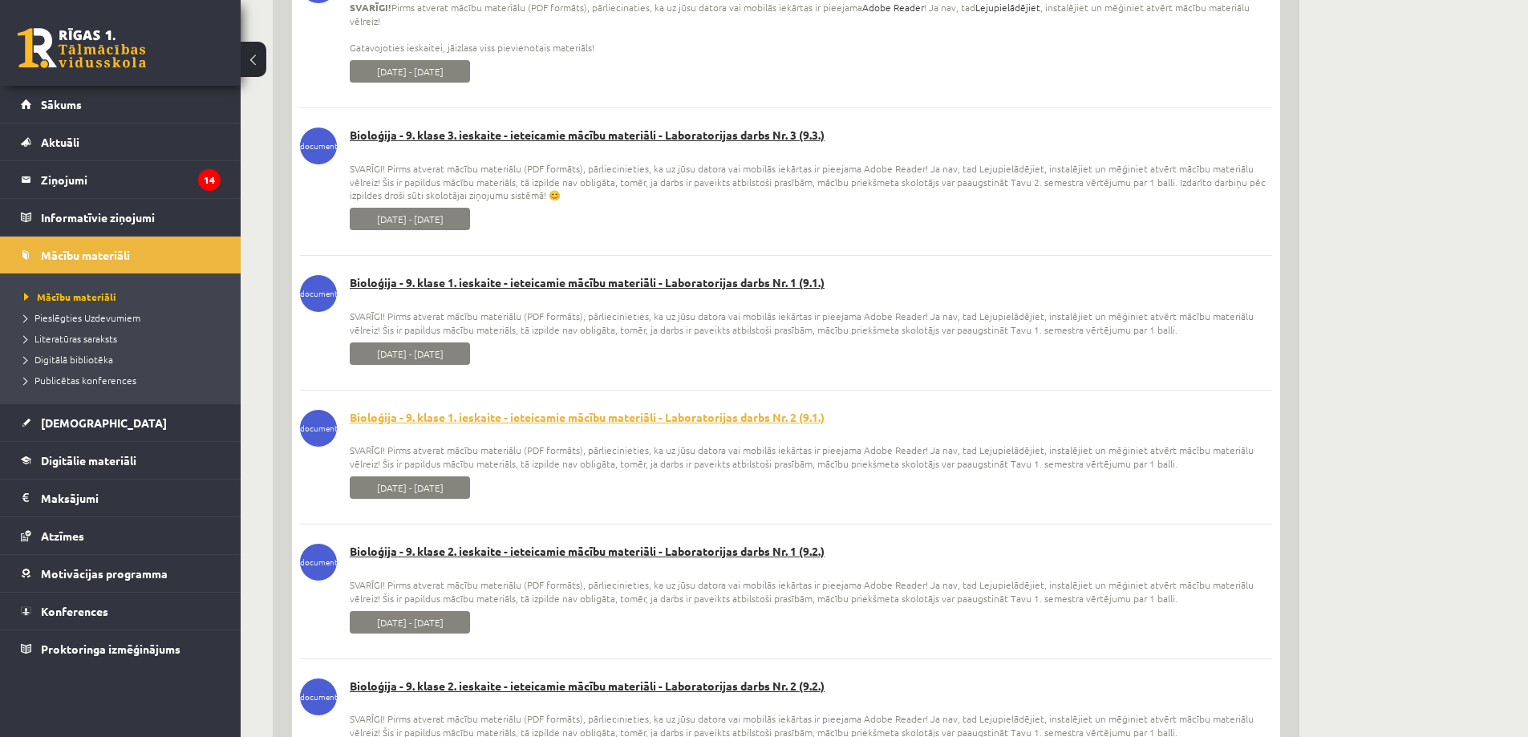
click at [477, 416] on link "Bioloģija - 9. klase 1. ieskaite - ieteicamie mācību materiāli - Laboratorijas …" at bounding box center [786, 418] width 972 height 16
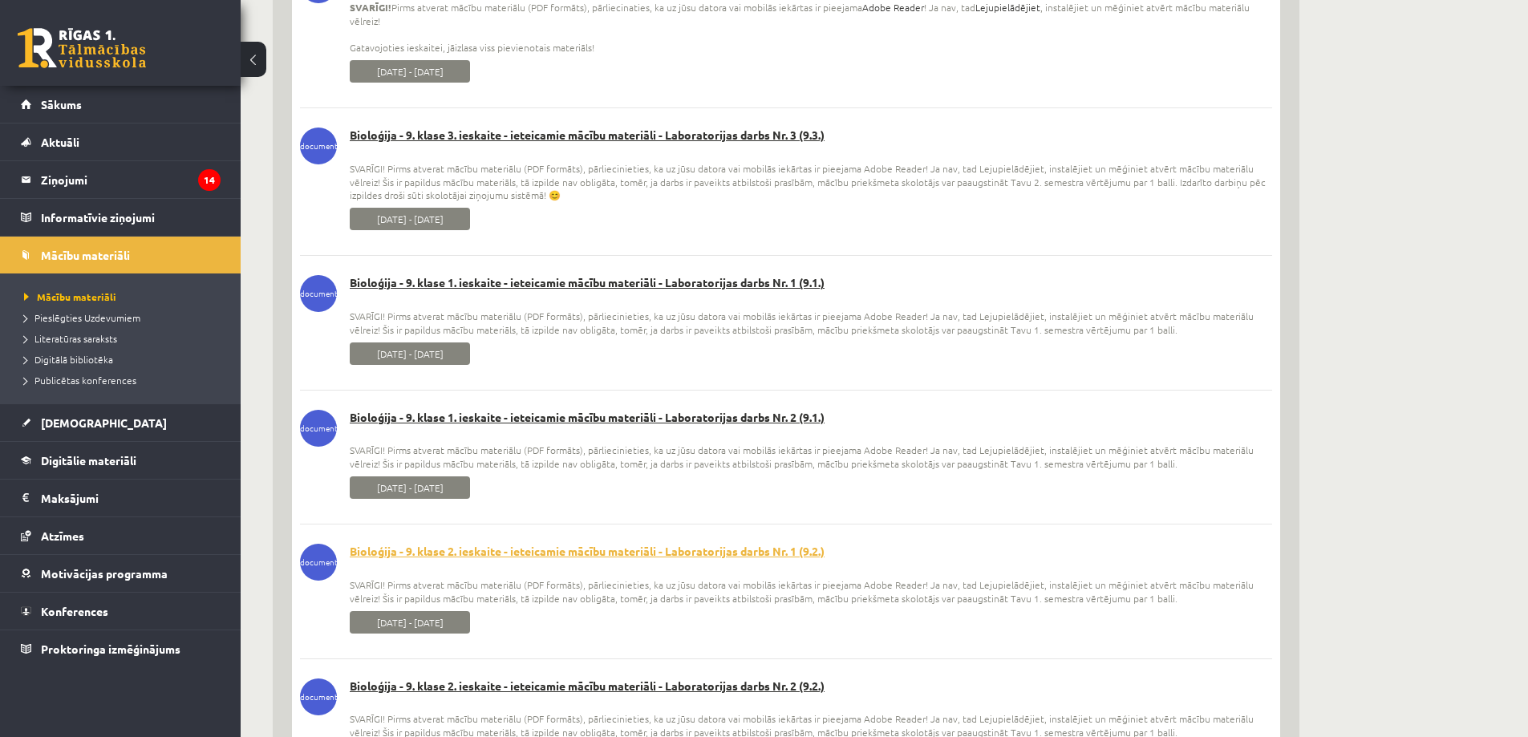
click at [444, 547] on link "Bioloģija - 9. klase 2. ieskaite - ieteicamie mācību materiāli - Laboratorijas …" at bounding box center [786, 552] width 972 height 16
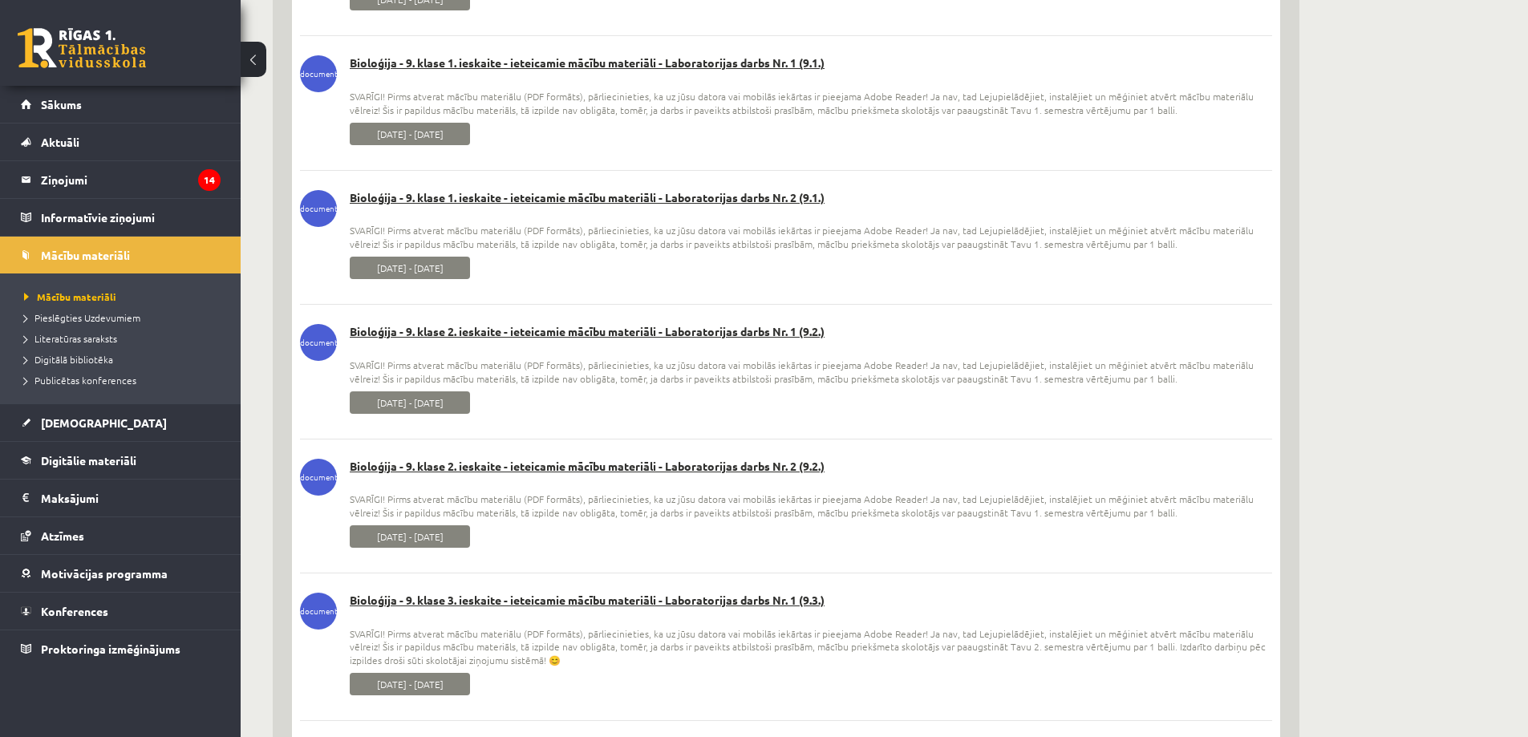
scroll to position [1925, 0]
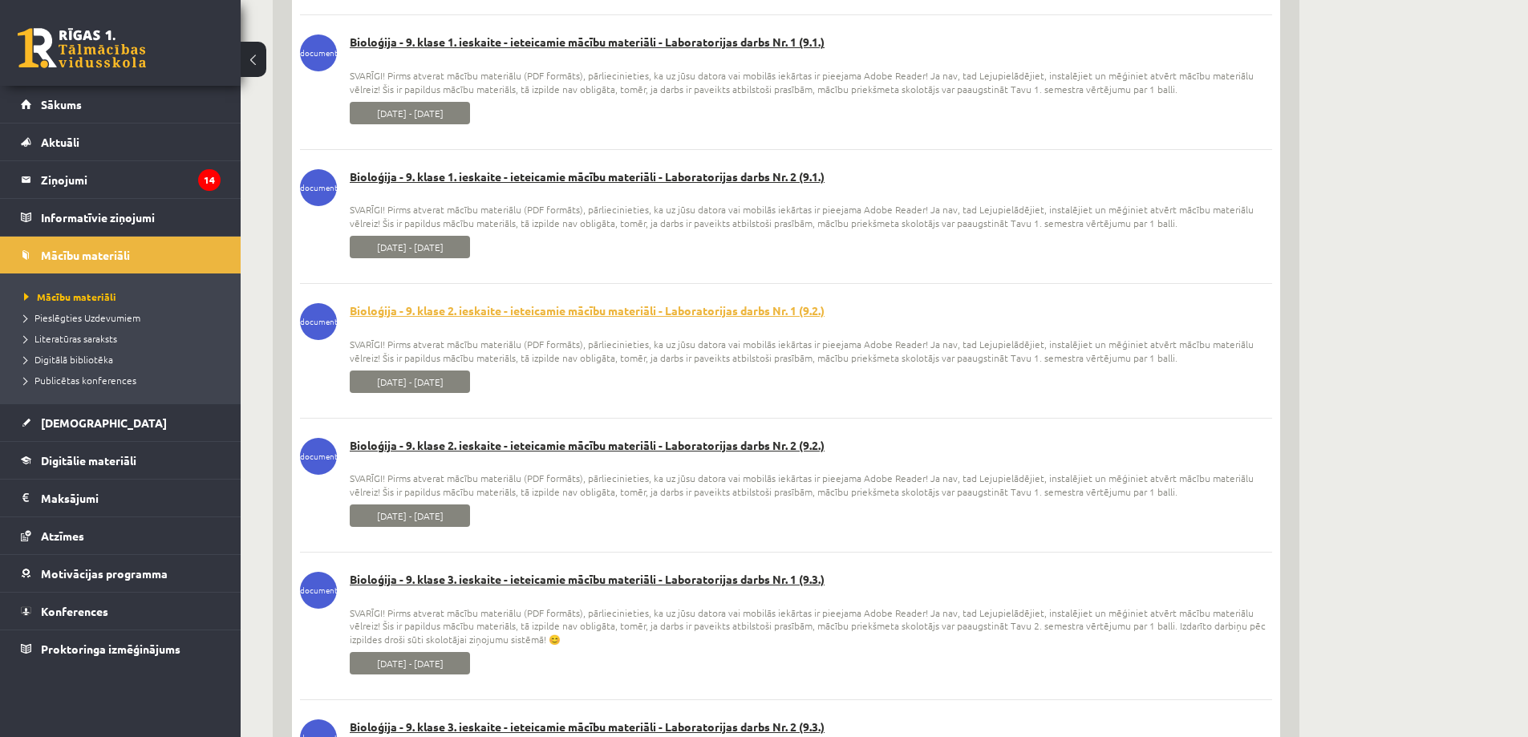
click at [531, 306] on link "Bioloģija - 9. klase 2. ieskaite - ieteicamie mācību materiāli - Laboratorijas …" at bounding box center [786, 311] width 972 height 16
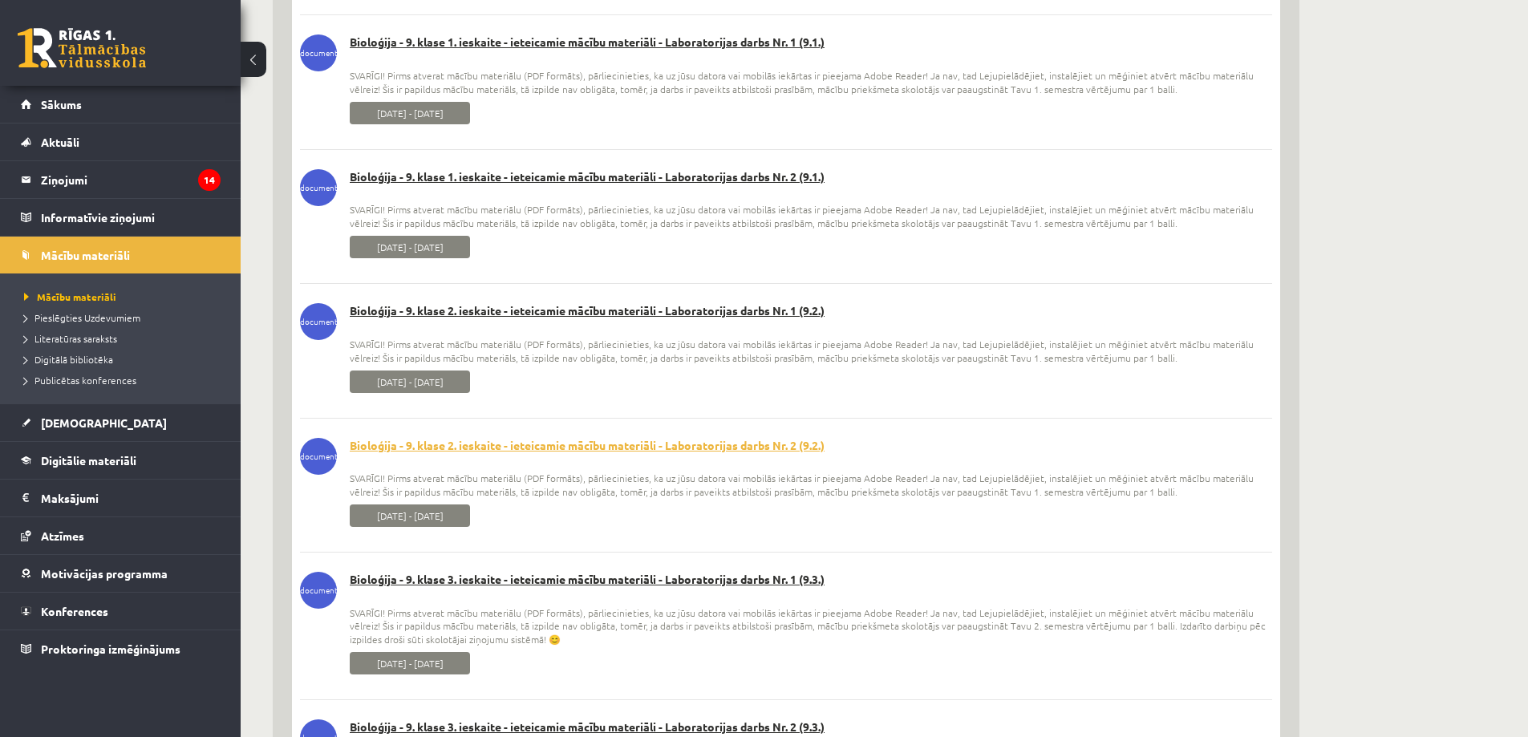
click at [507, 446] on link "Bioloģija - 9. klase 2. ieskaite - ieteicamie mācību materiāli - Laboratorijas …" at bounding box center [786, 446] width 972 height 16
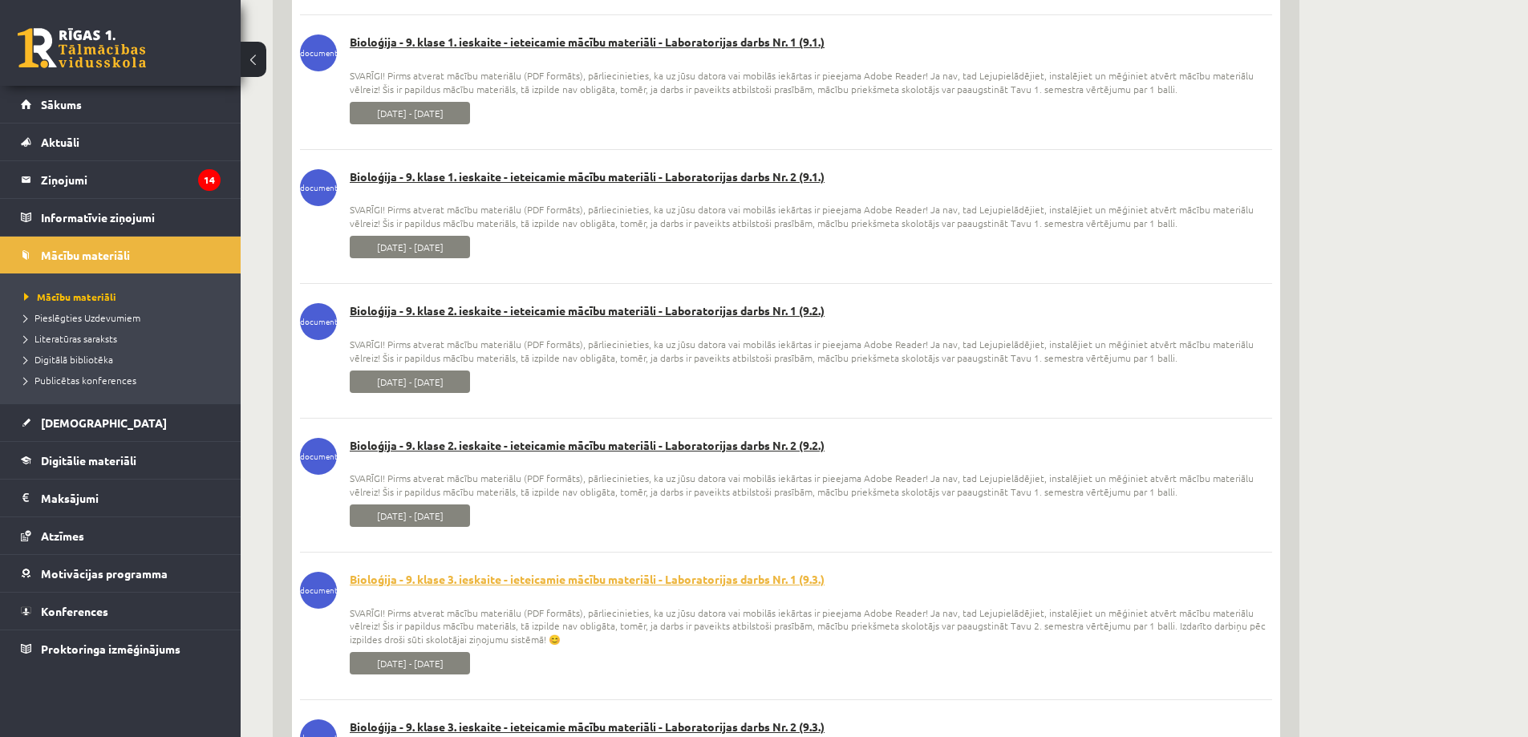
click at [533, 585] on link "Bioloģija - 9. klase 3. ieskaite - ieteicamie mācību materiāli - Laboratorijas …" at bounding box center [786, 580] width 972 height 16
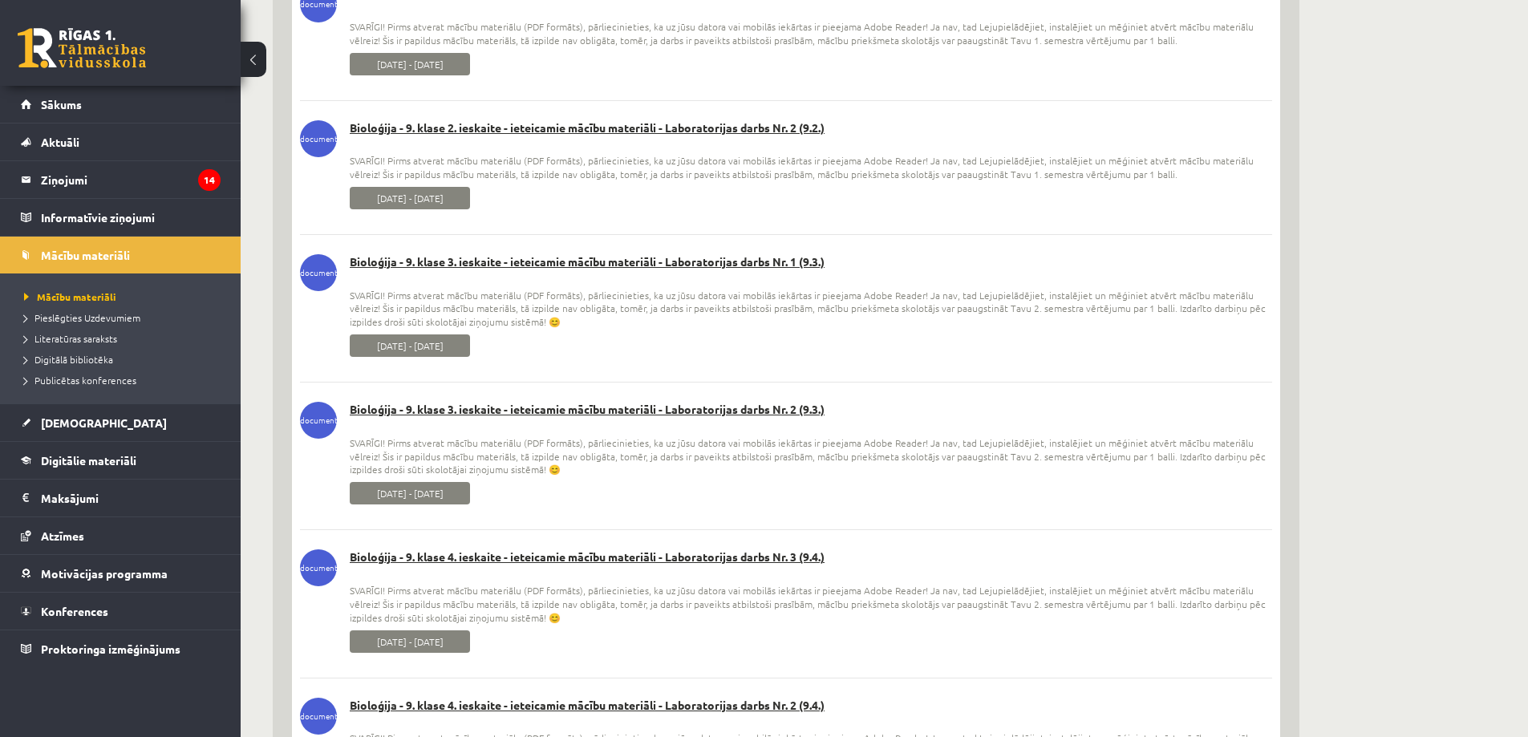
scroll to position [2246, 0]
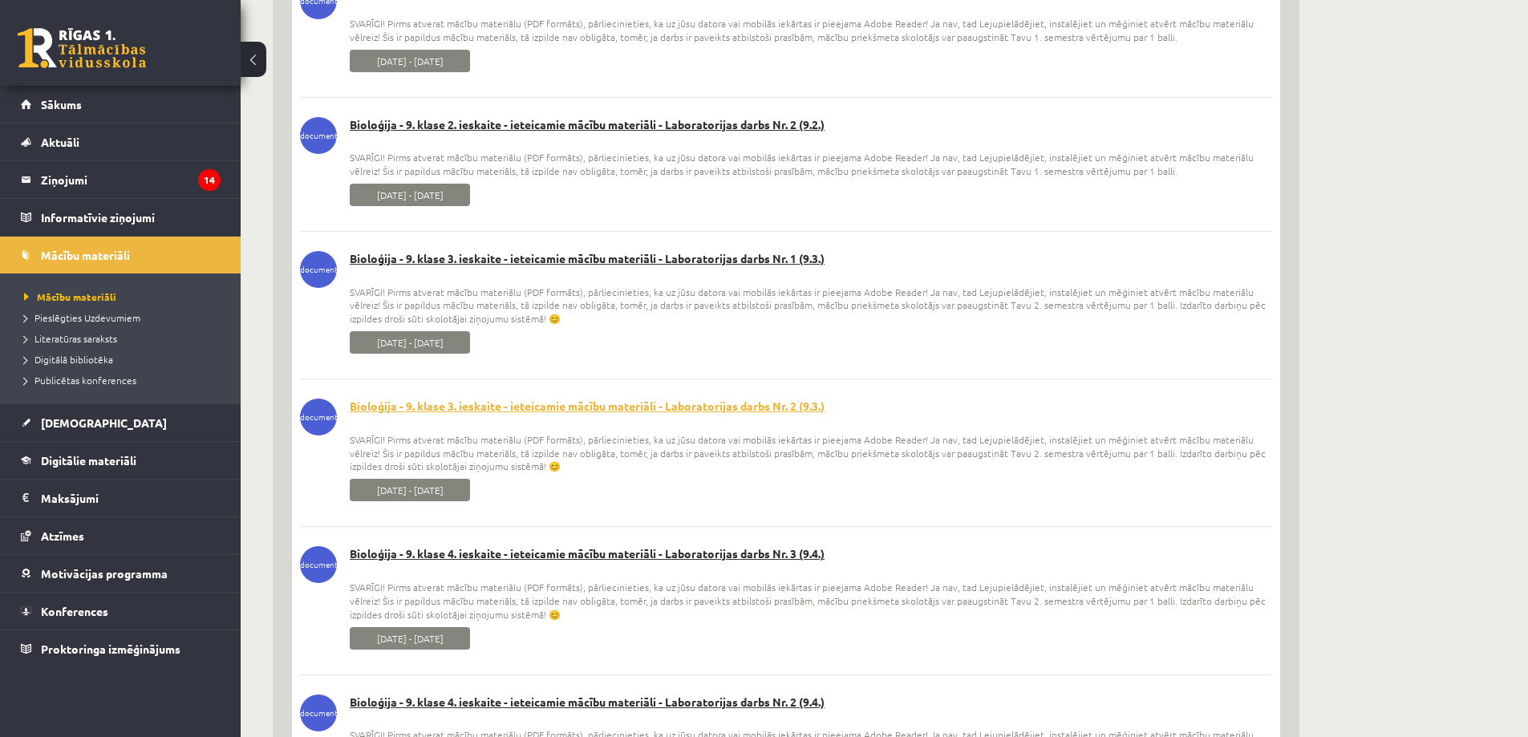
click at [489, 413] on link "Bioloģija - 9. klase 3. ieskaite - ieteicamie mācību materiāli - Laboratorijas …" at bounding box center [786, 407] width 972 height 16
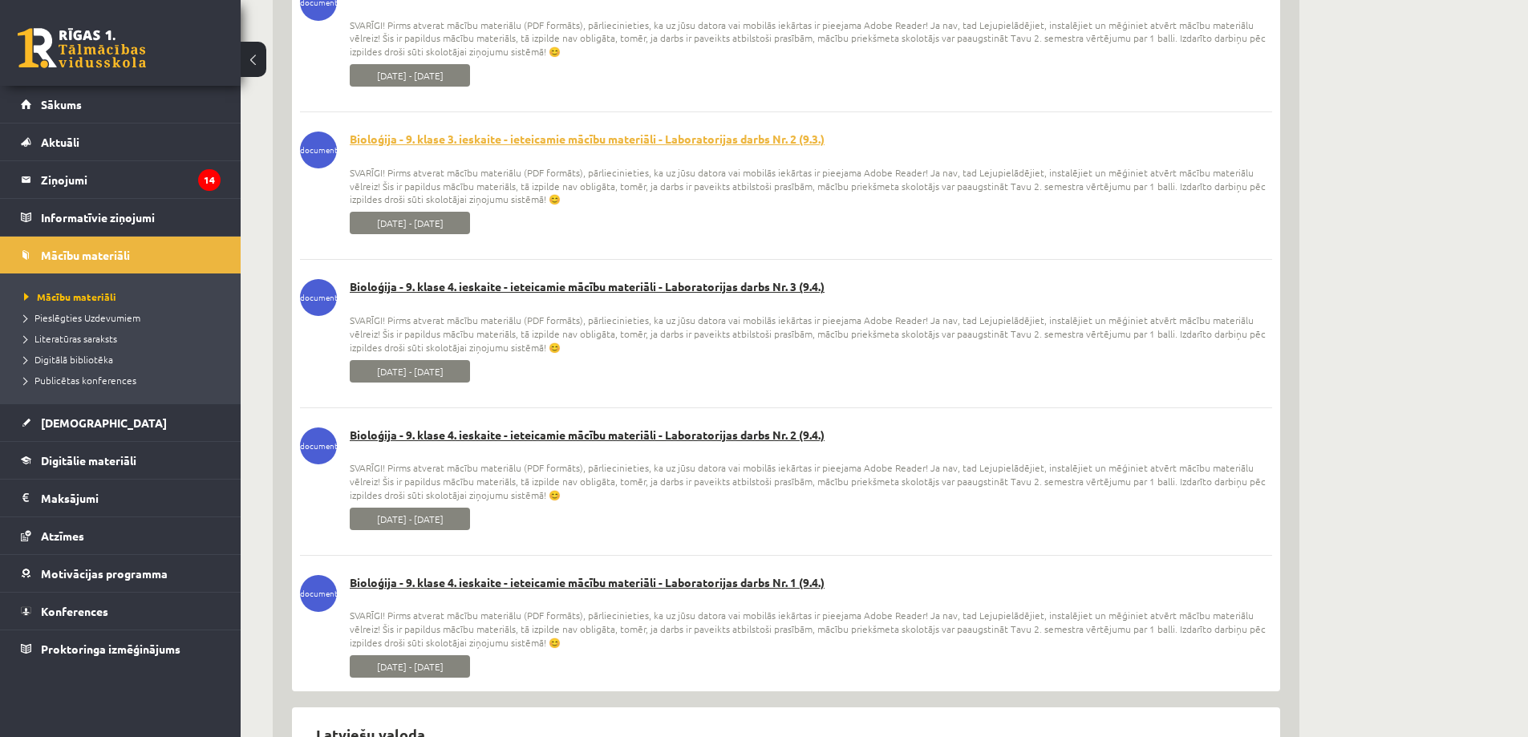
scroll to position [2567, 0]
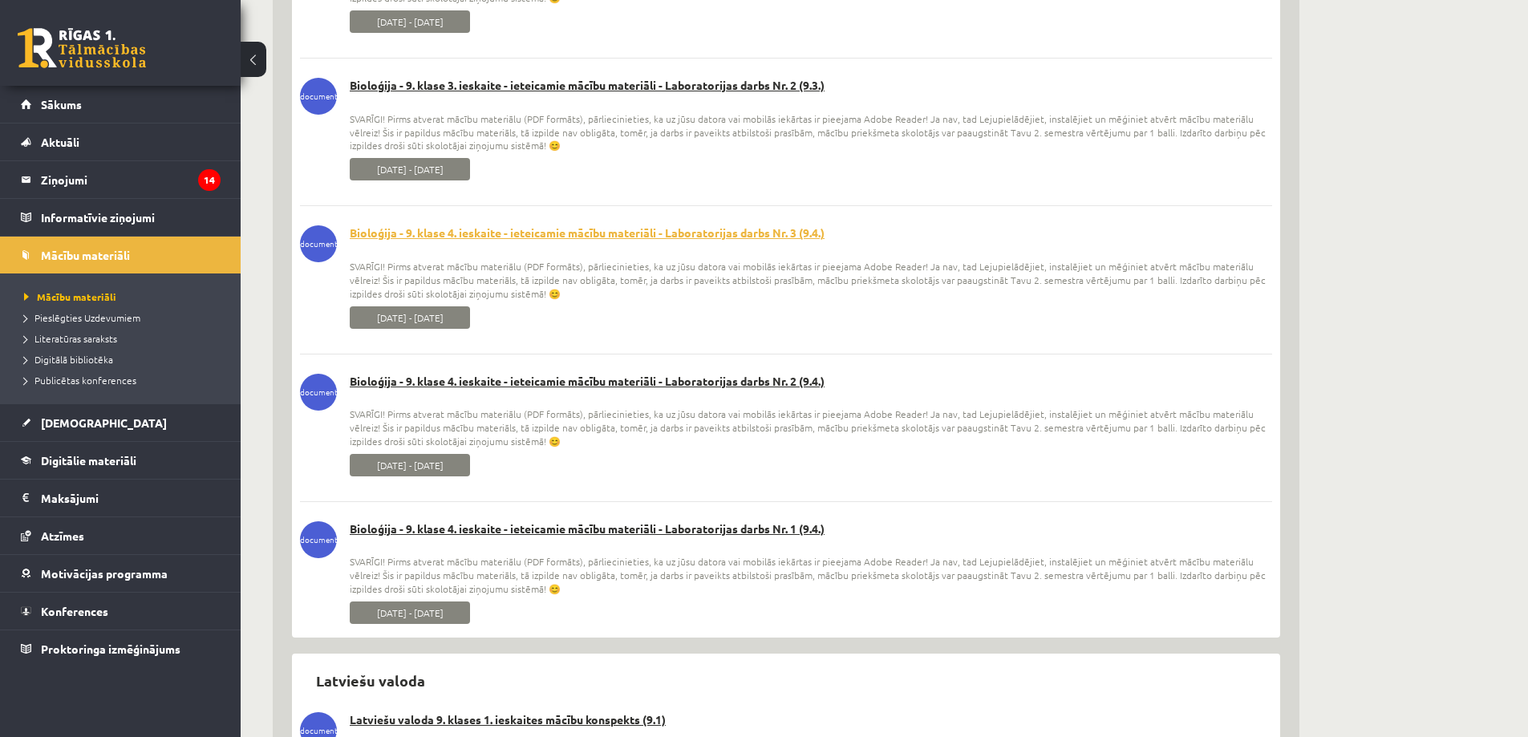
click at [469, 231] on link "Bioloģija - 9. klase 4. ieskaite - ieteicamie mācību materiāli - Laboratorijas …" at bounding box center [786, 233] width 972 height 16
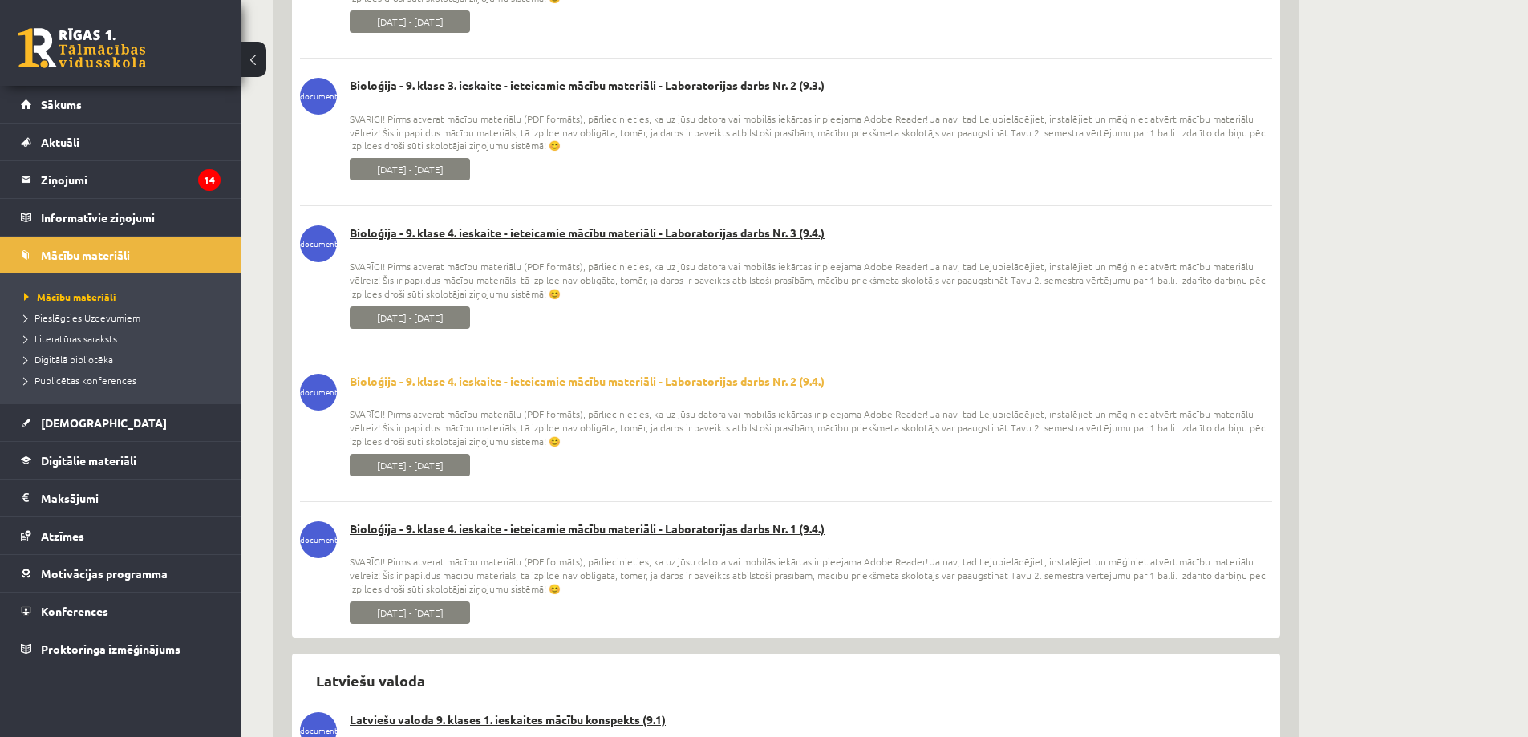
click at [512, 376] on link "Bioloģija - 9. klase 4. ieskaite - ieteicamie mācību materiāli - Laboratorijas …" at bounding box center [786, 382] width 972 height 16
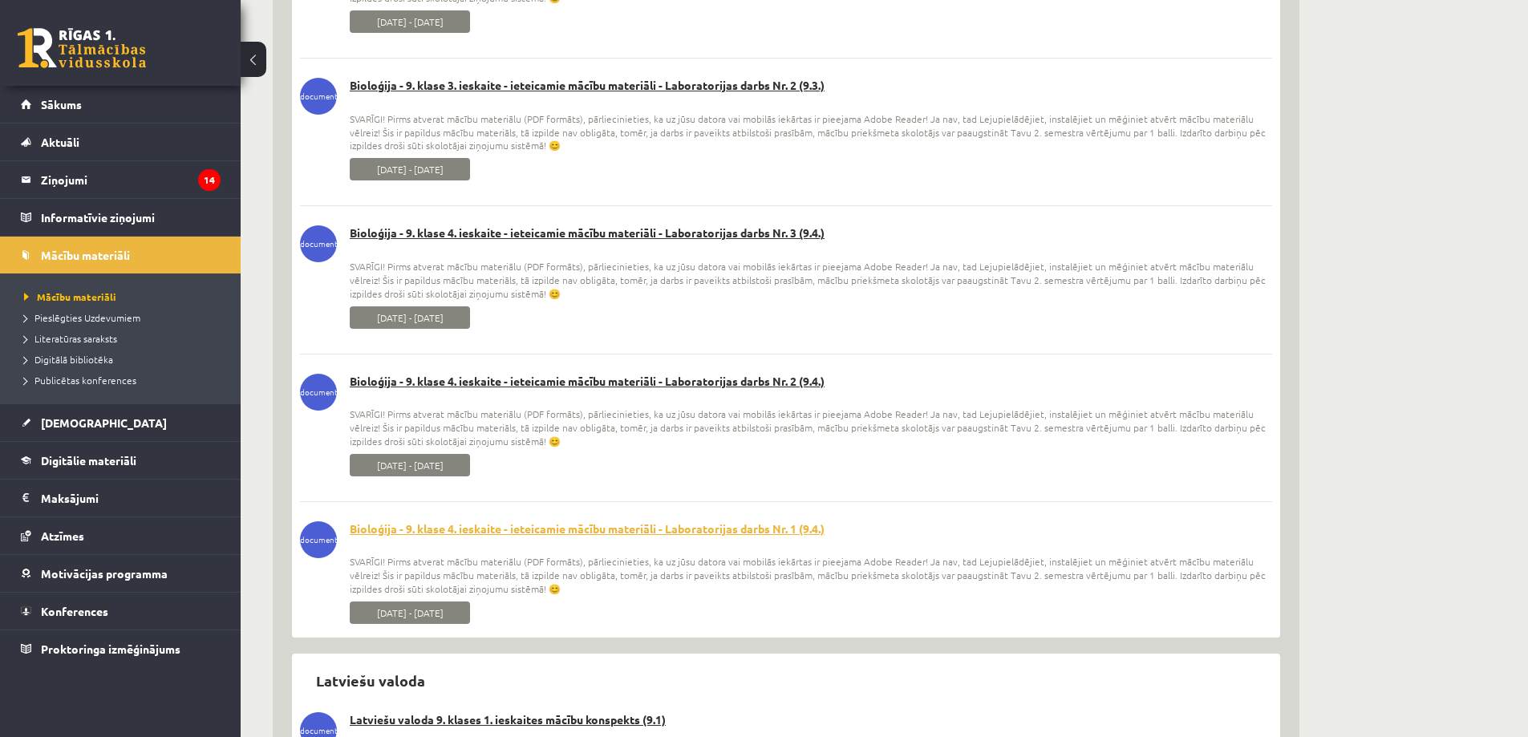
click at [507, 528] on link "Bioloģija - 9. klase 4. ieskaite - ieteicamie mācību materiāli - Laboratorijas …" at bounding box center [786, 529] width 972 height 16
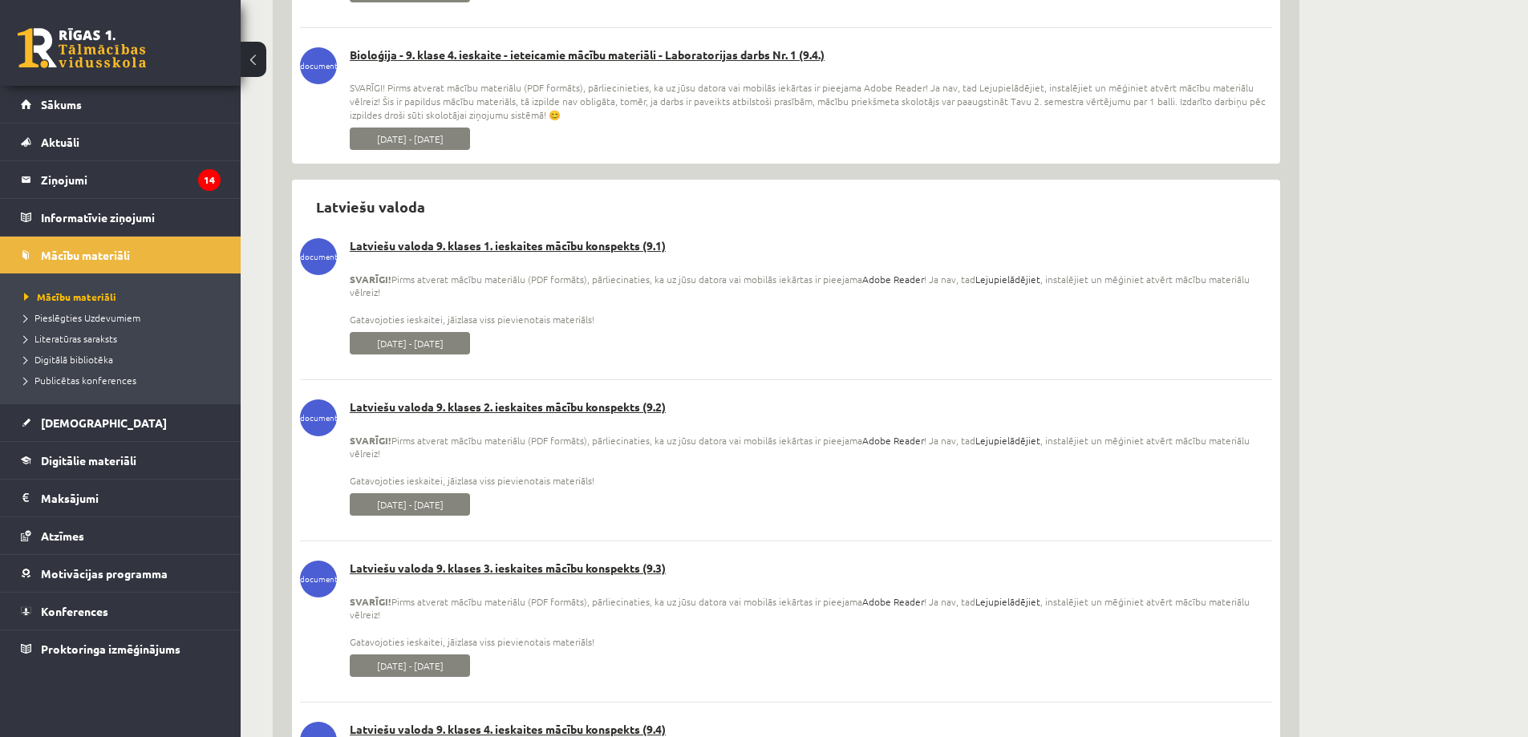
scroll to position [3049, 0]
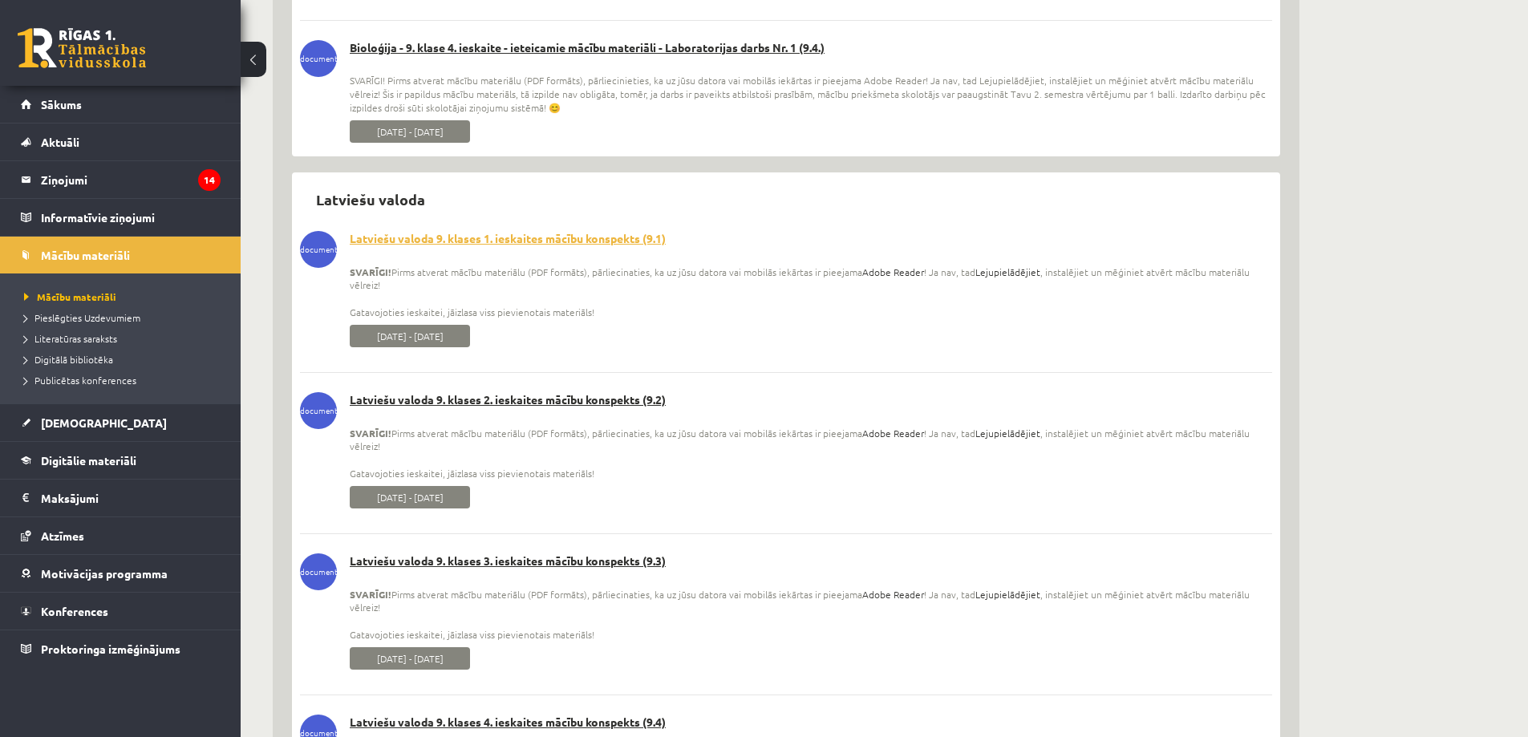
click at [518, 244] on link "Latviešu valoda 9. klases 1. ieskaites mācību konspekts (9.1)" at bounding box center [786, 239] width 972 height 16
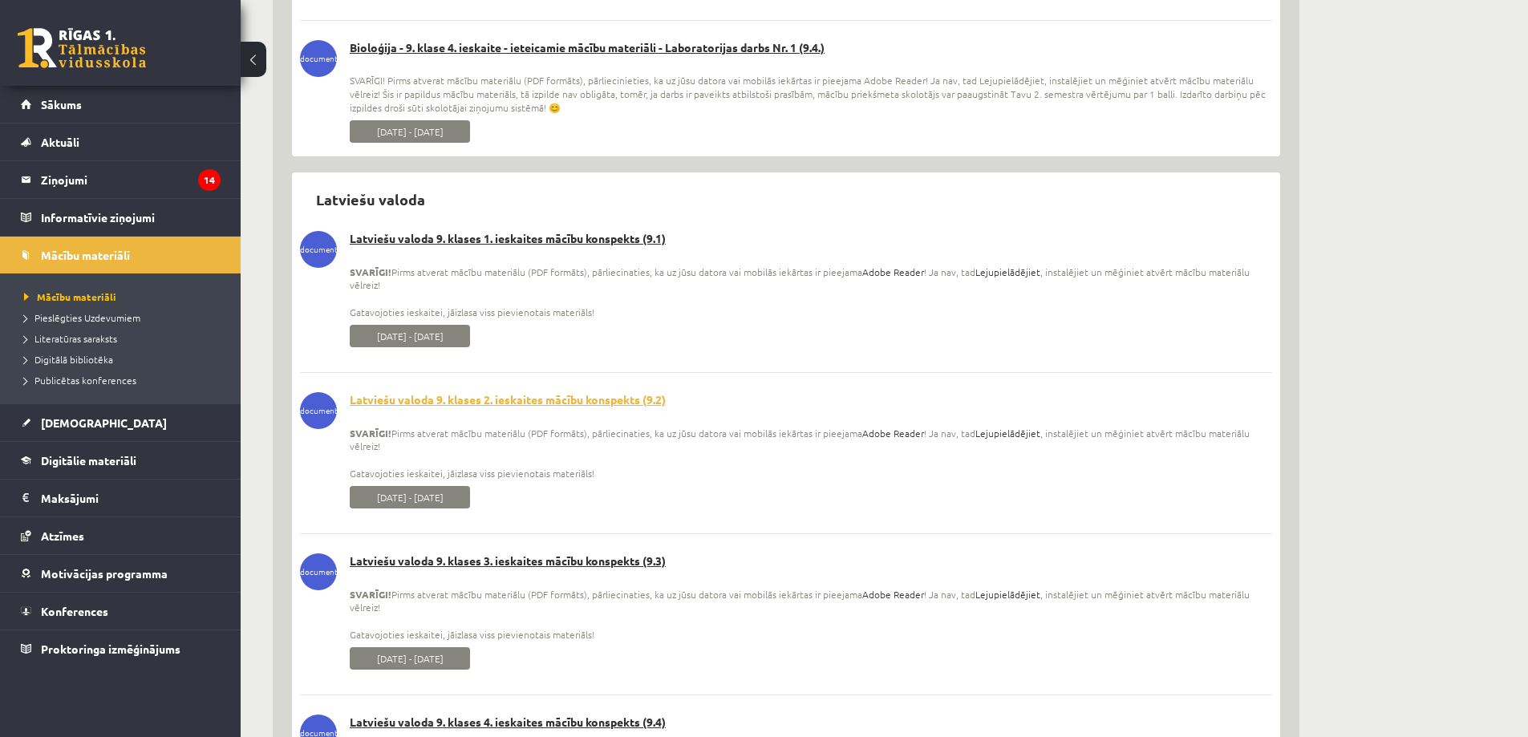
click at [490, 402] on link "Latviešu valoda 9. klases 2. ieskaites mācību konspekts (9.2)" at bounding box center [786, 400] width 972 height 16
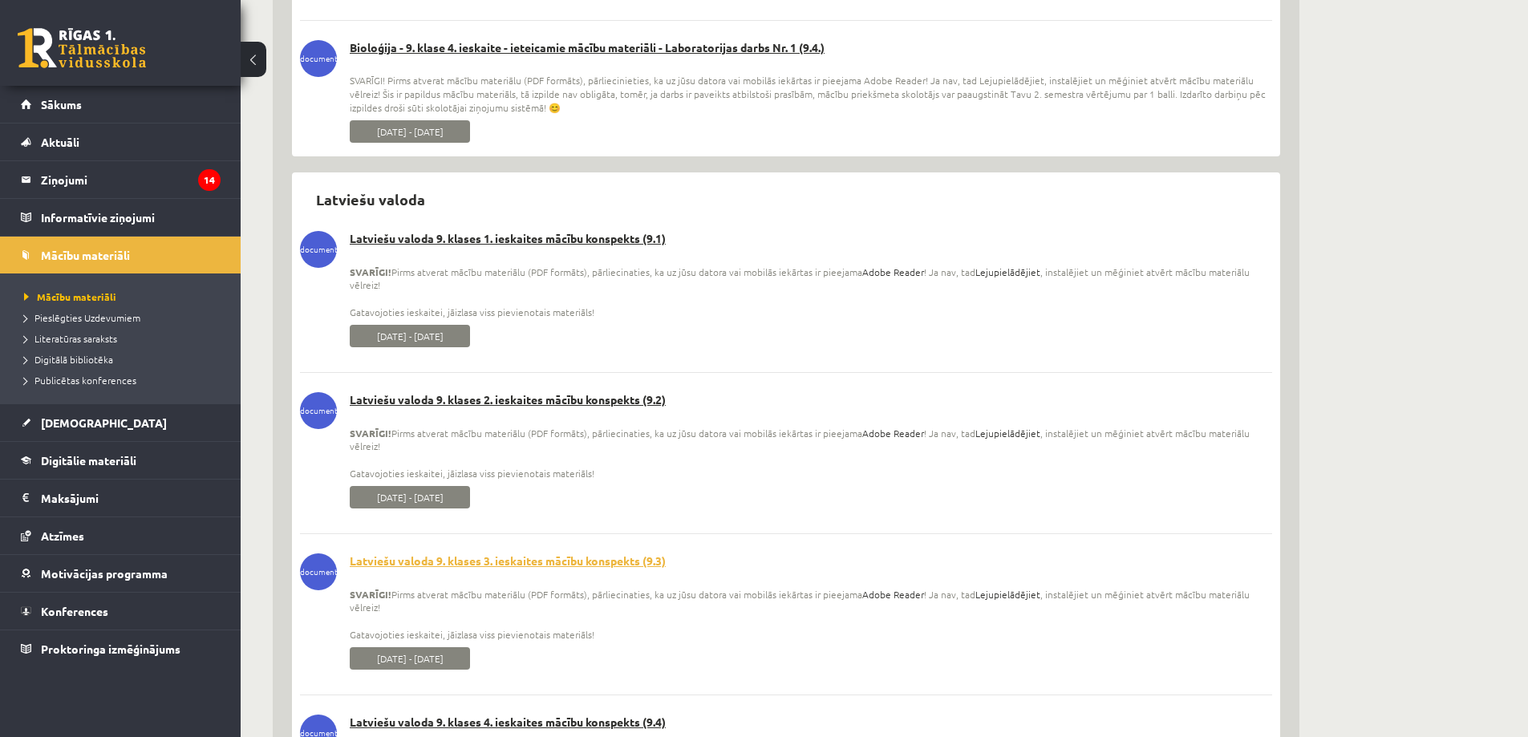
click at [493, 566] on link "Latviešu valoda 9. klases 3. ieskaites mācību konspekts (9.3)" at bounding box center [786, 562] width 972 height 16
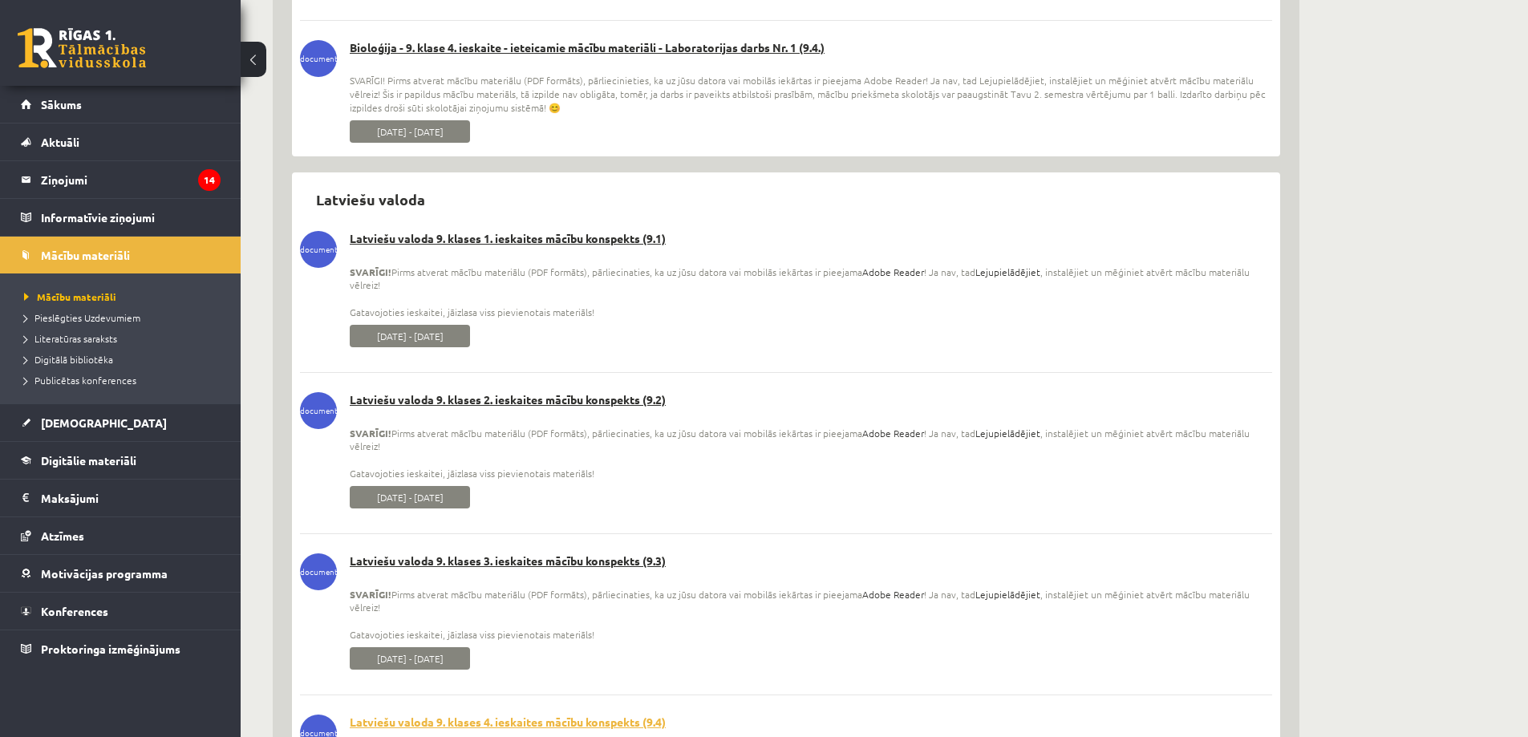
click at [505, 720] on link "Latviešu valoda 9. klases 4. ieskaites mācību konspekts (9.4)" at bounding box center [786, 723] width 972 height 16
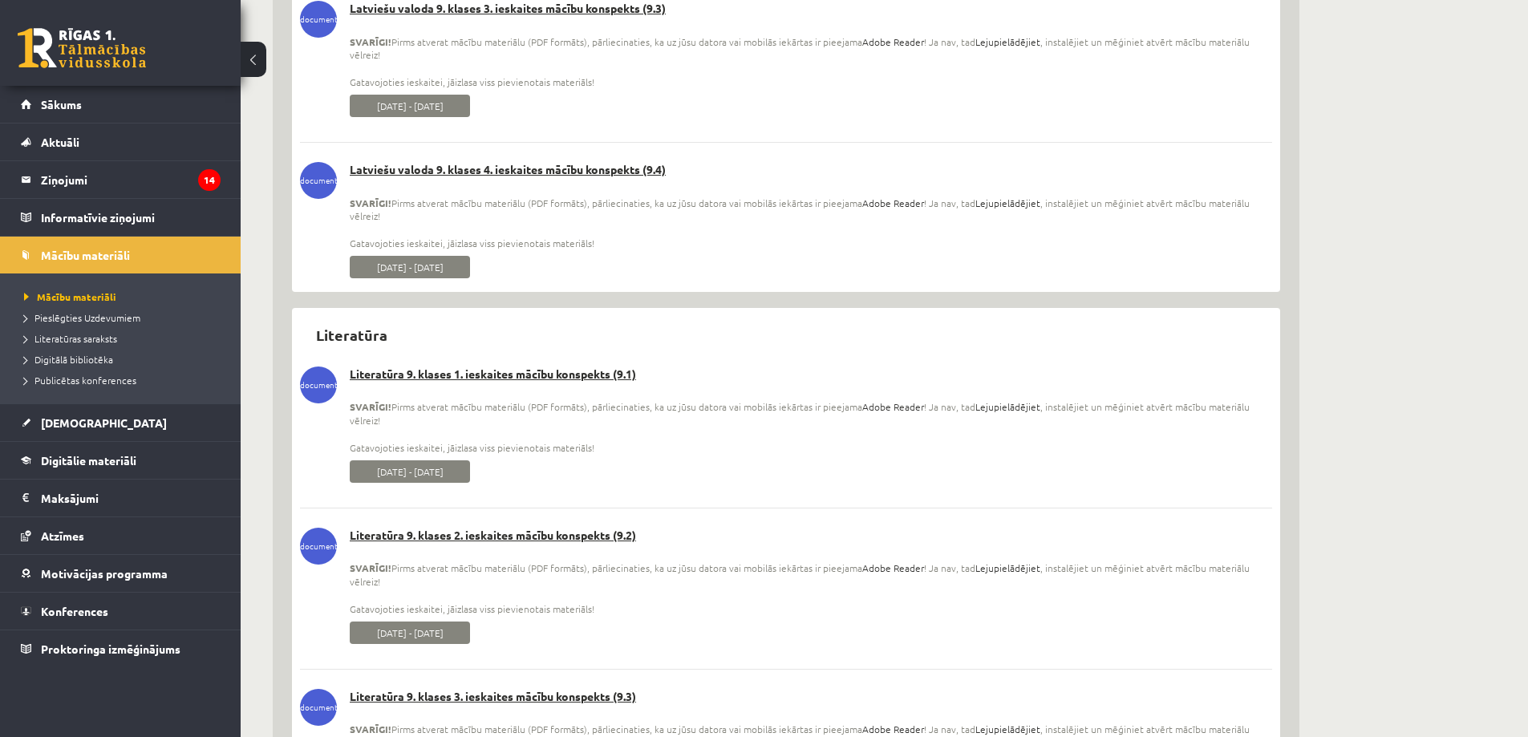
scroll to position [3610, 0]
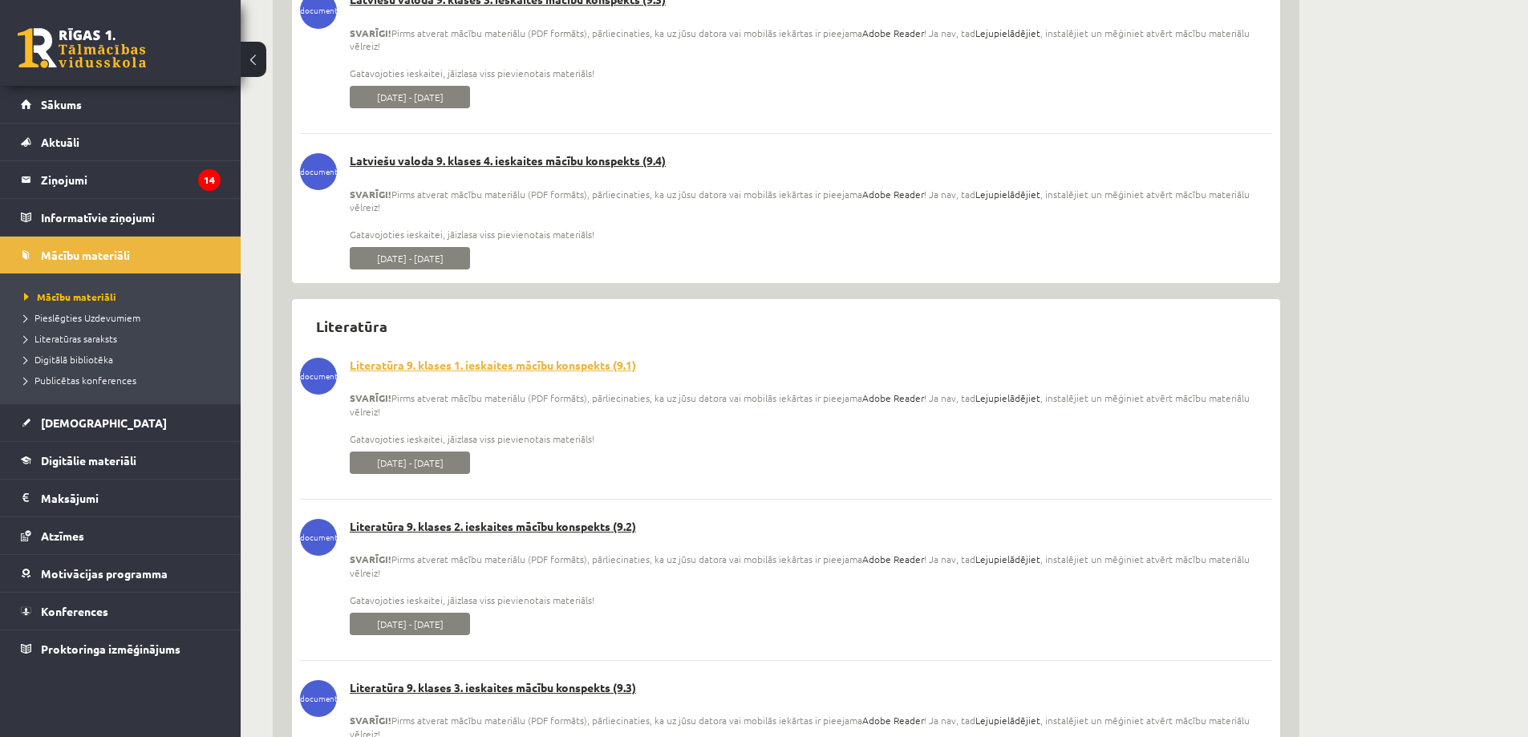
click at [470, 363] on link "Literatūra 9. klases 1. ieskaites mācību konspekts (9.1)" at bounding box center [786, 366] width 972 height 16
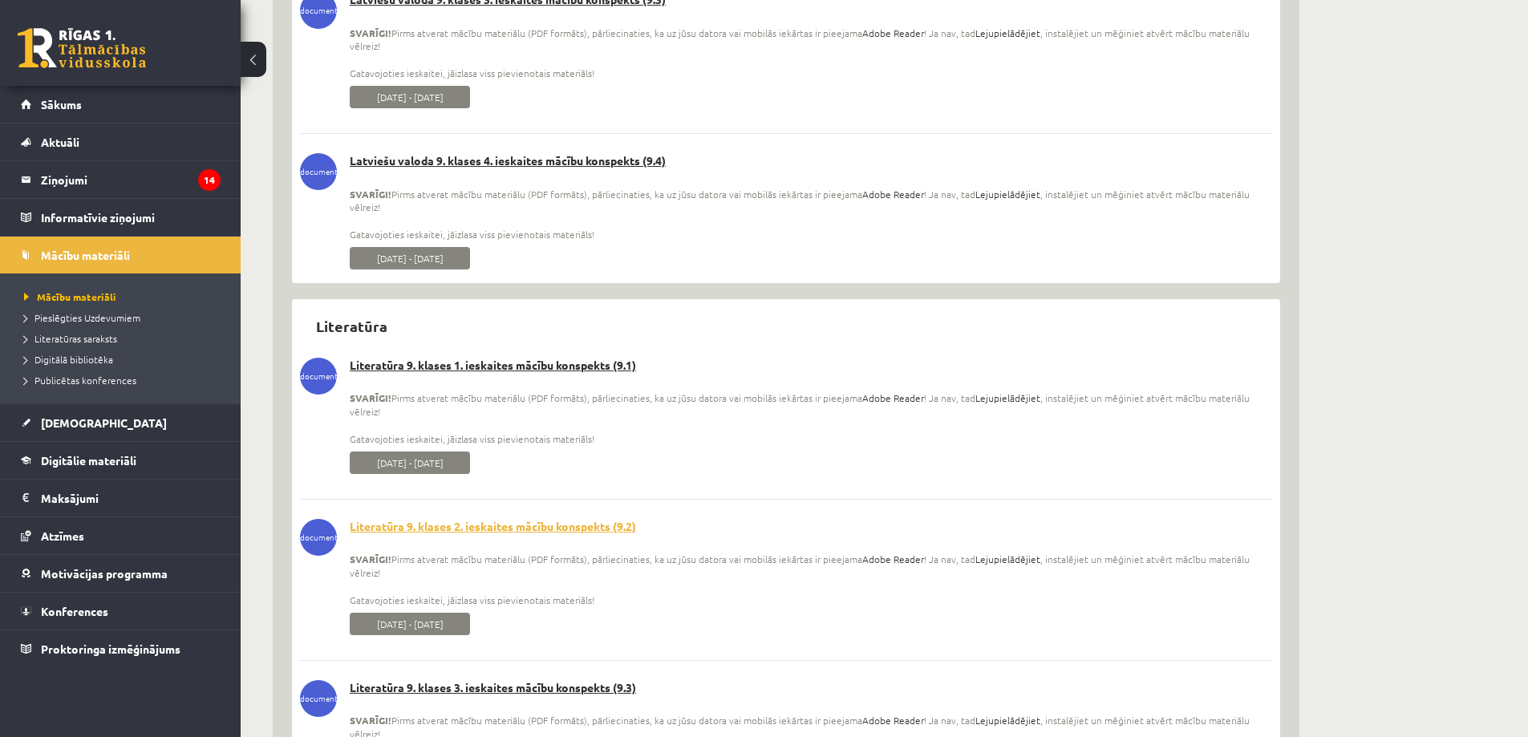
click at [488, 525] on link "Literatūra 9. klases 2. ieskaites mācību konspekts (9.2)" at bounding box center [786, 527] width 972 height 16
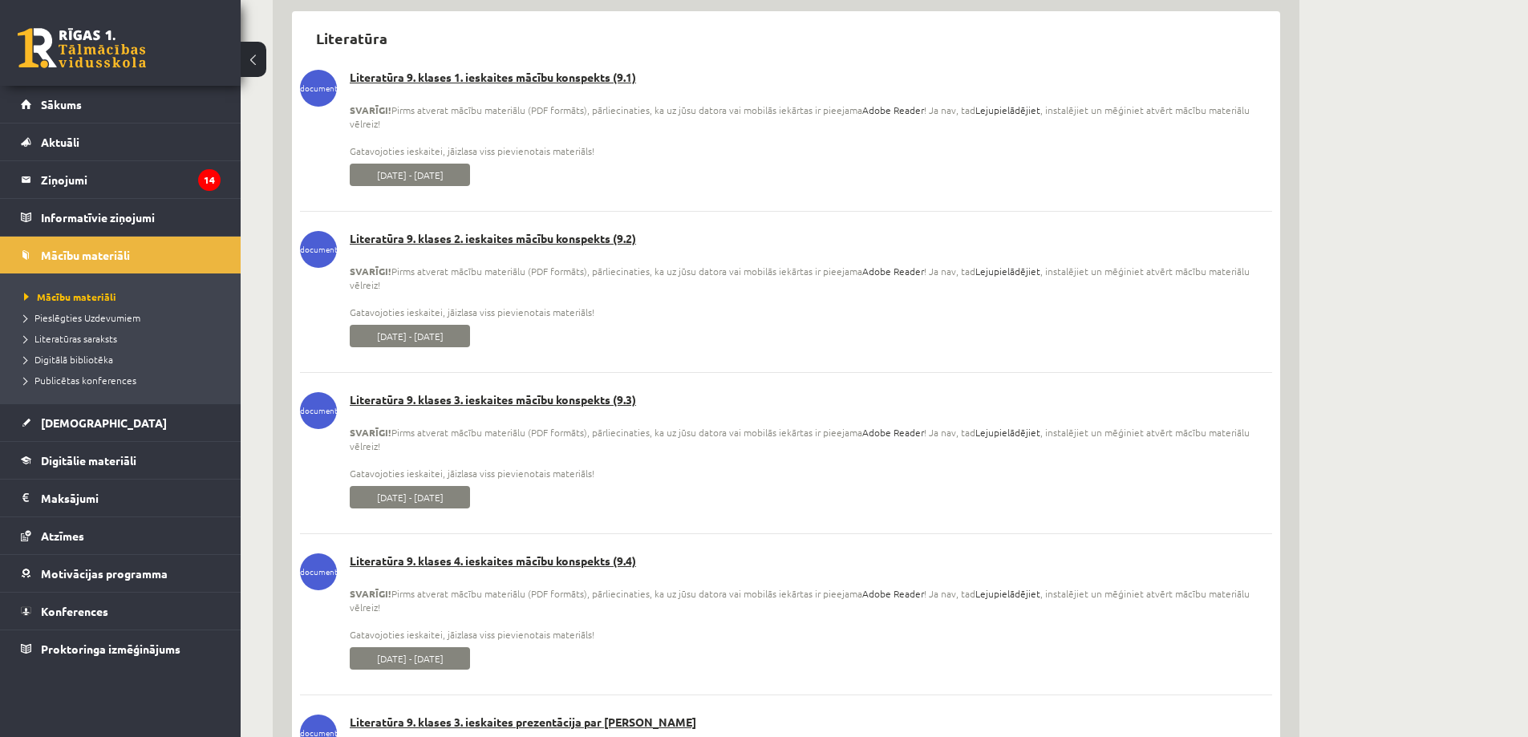
scroll to position [3931, 0]
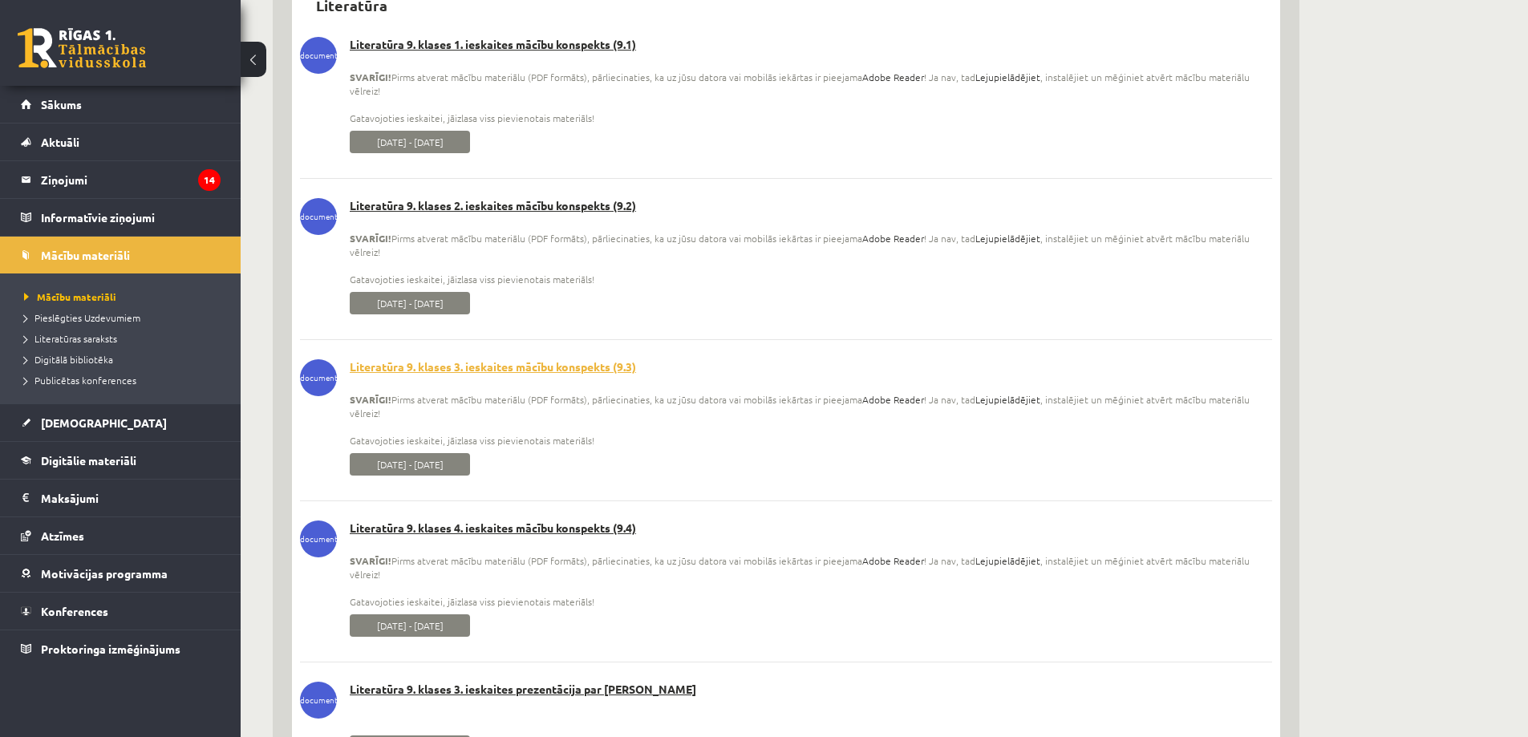
click at [492, 372] on link "Literatūra 9. klases 3. ieskaites mācību konspekts (9.3)" at bounding box center [786, 367] width 972 height 16
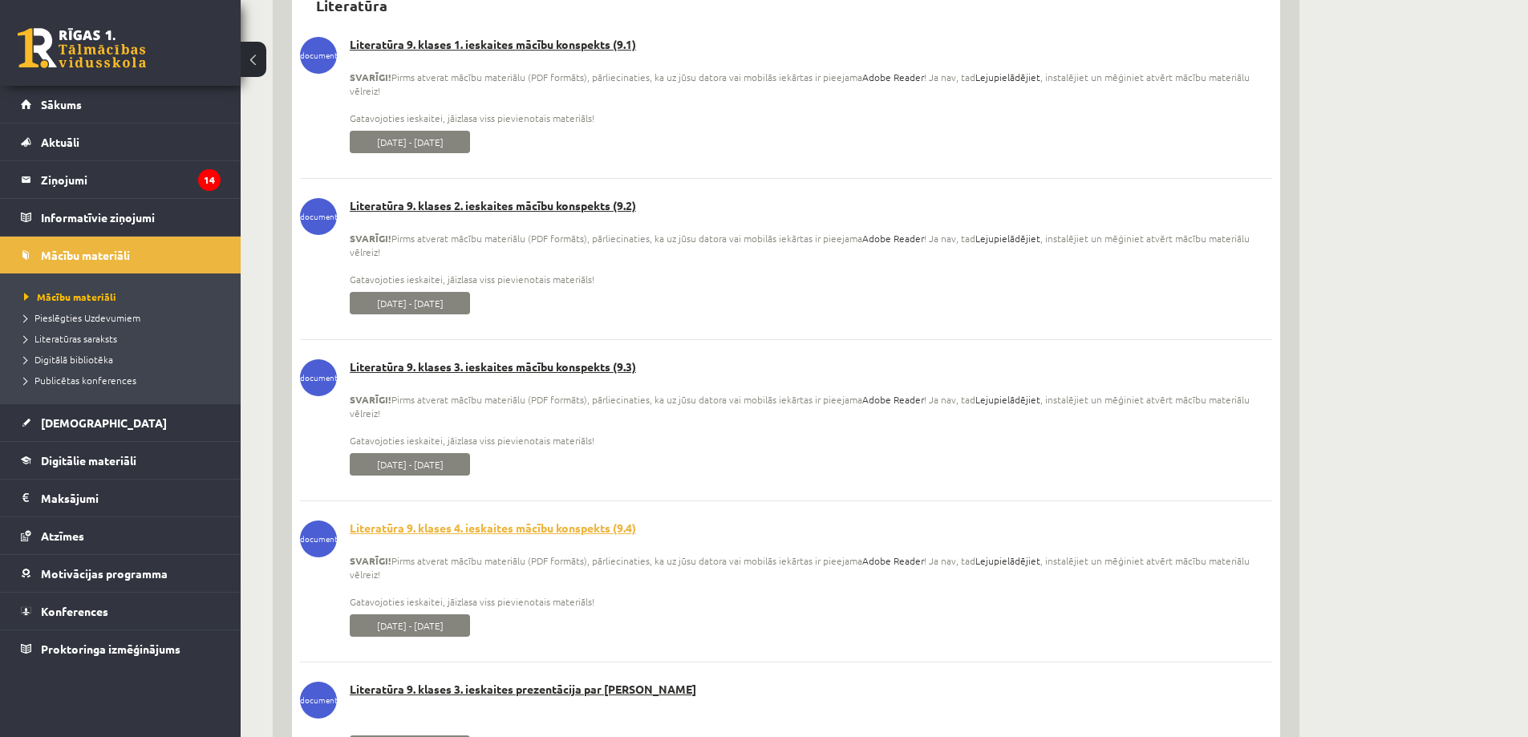
click at [505, 525] on link "Literatūra 9. klases 4. ieskaites mācību konspekts (9.4)" at bounding box center [786, 529] width 972 height 16
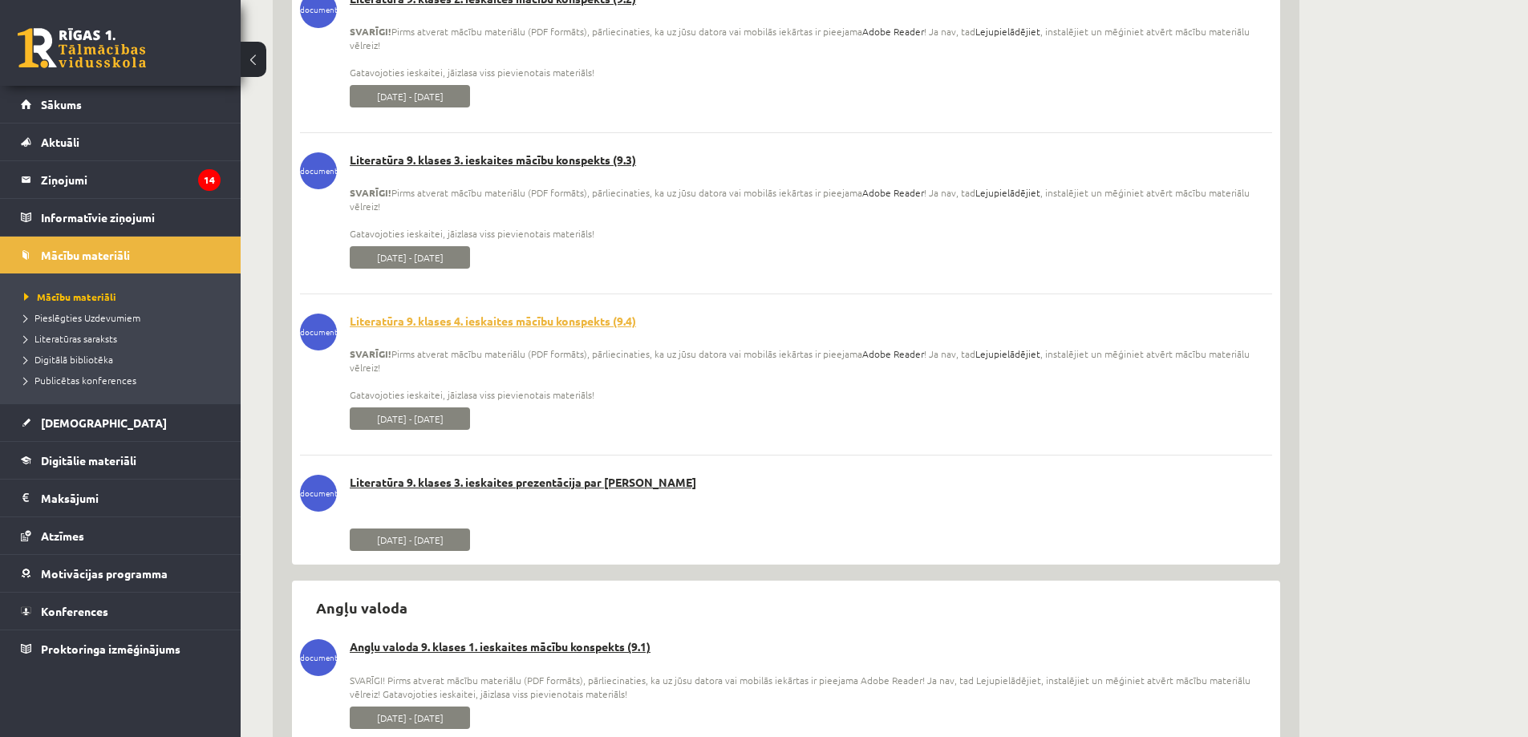
scroll to position [4252, 0]
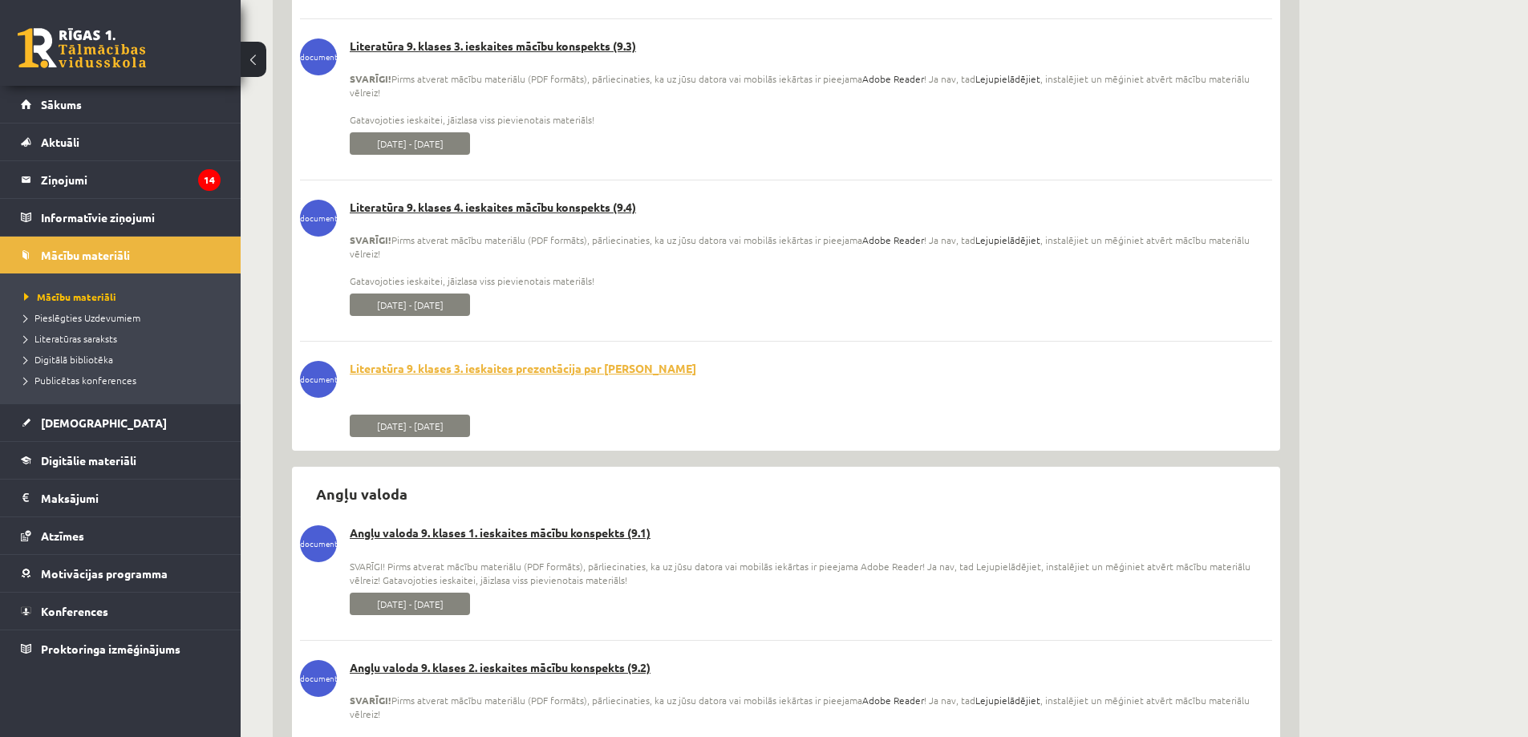
click at [502, 366] on link "Literatūra 9. klases 3. ieskaites prezentācija par [PERSON_NAME]" at bounding box center [786, 369] width 972 height 16
click at [501, 535] on link "Angļu valoda 9. klases 1. ieskaites mācību konspekts (9.1)" at bounding box center [786, 533] width 972 height 16
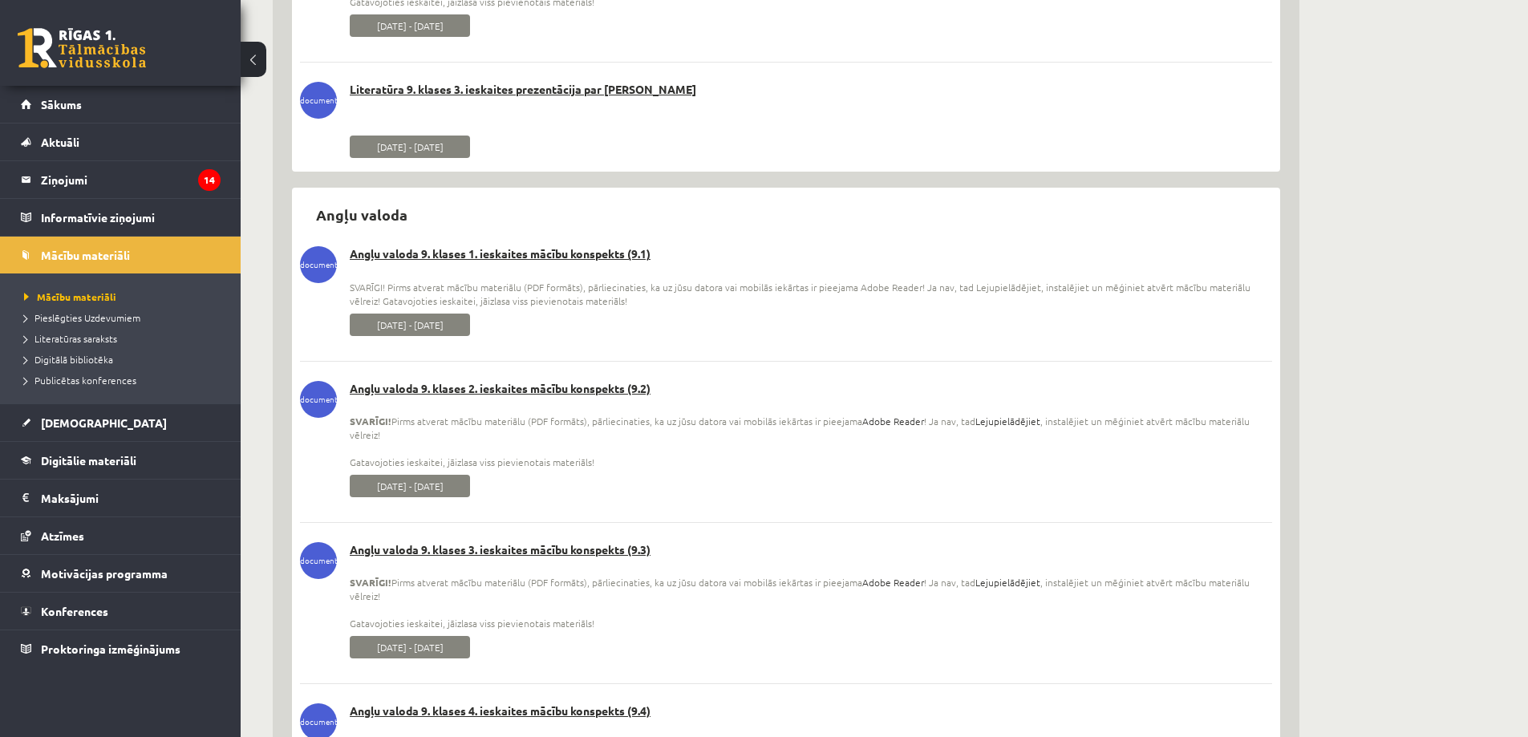
scroll to position [4573, 0]
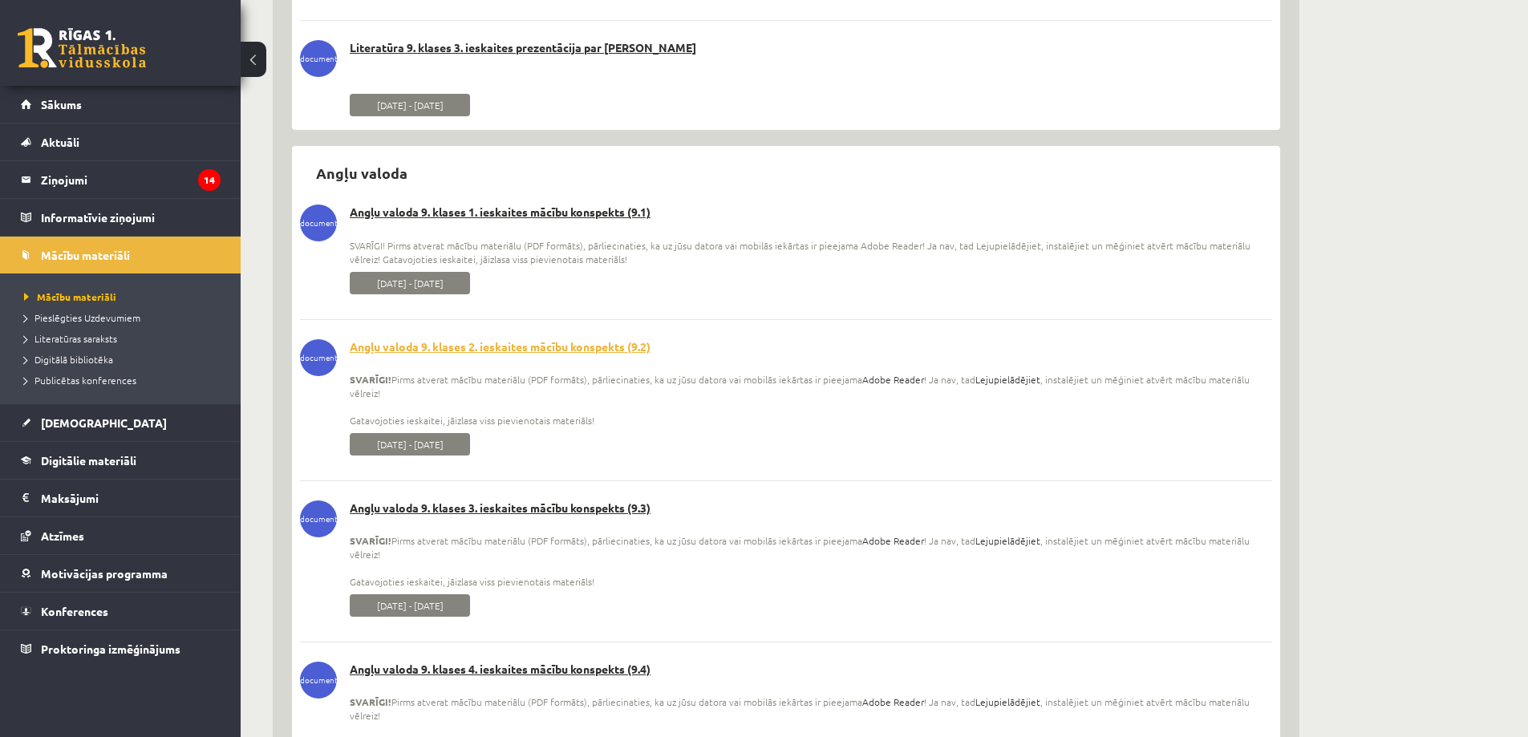
click at [490, 344] on link "Angļu valoda 9. klases 2. ieskaites mācību konspekts (9.2)" at bounding box center [786, 347] width 972 height 16
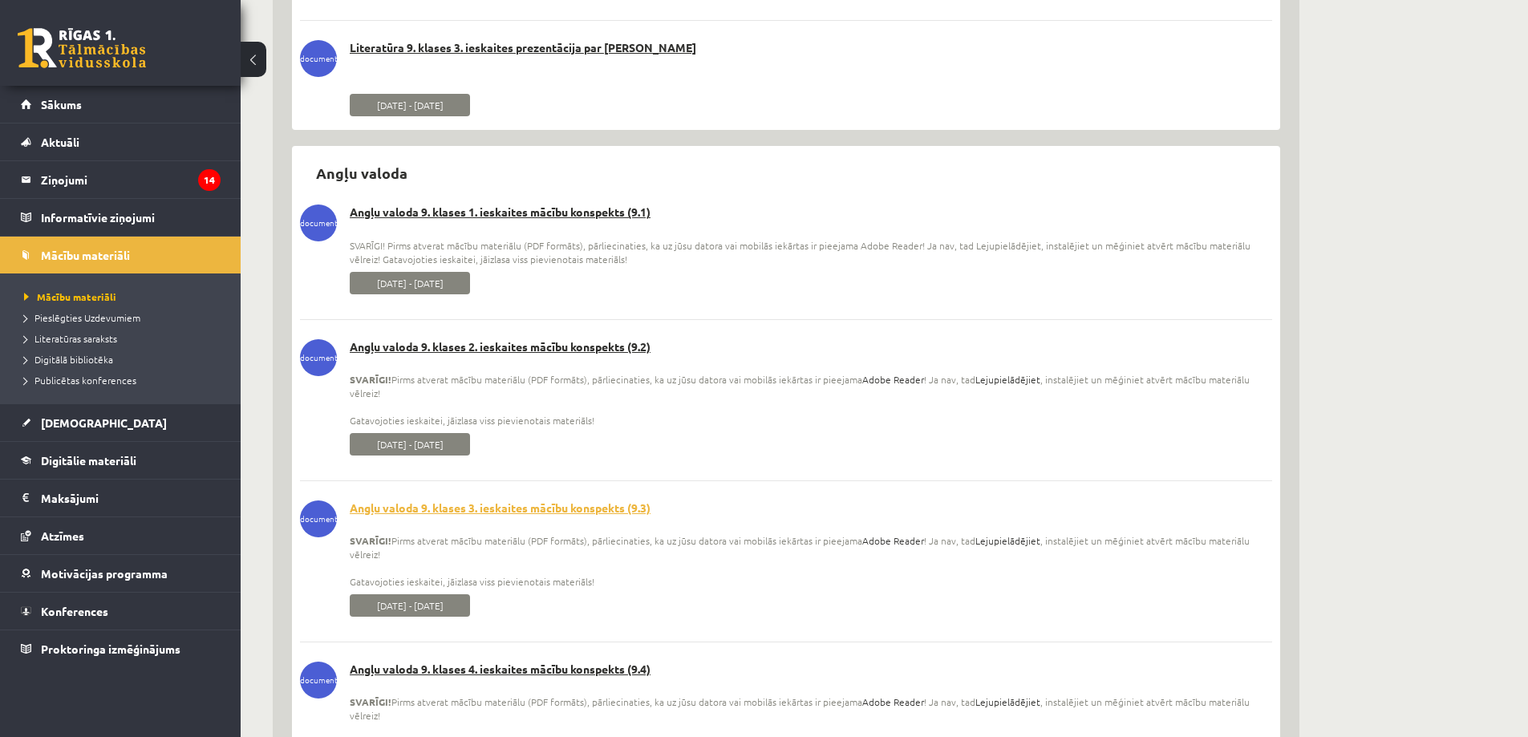
click at [493, 508] on link "Angļu valoda 9. klases 3. ieskaites mācību konspekts (9.3)" at bounding box center [786, 509] width 972 height 16
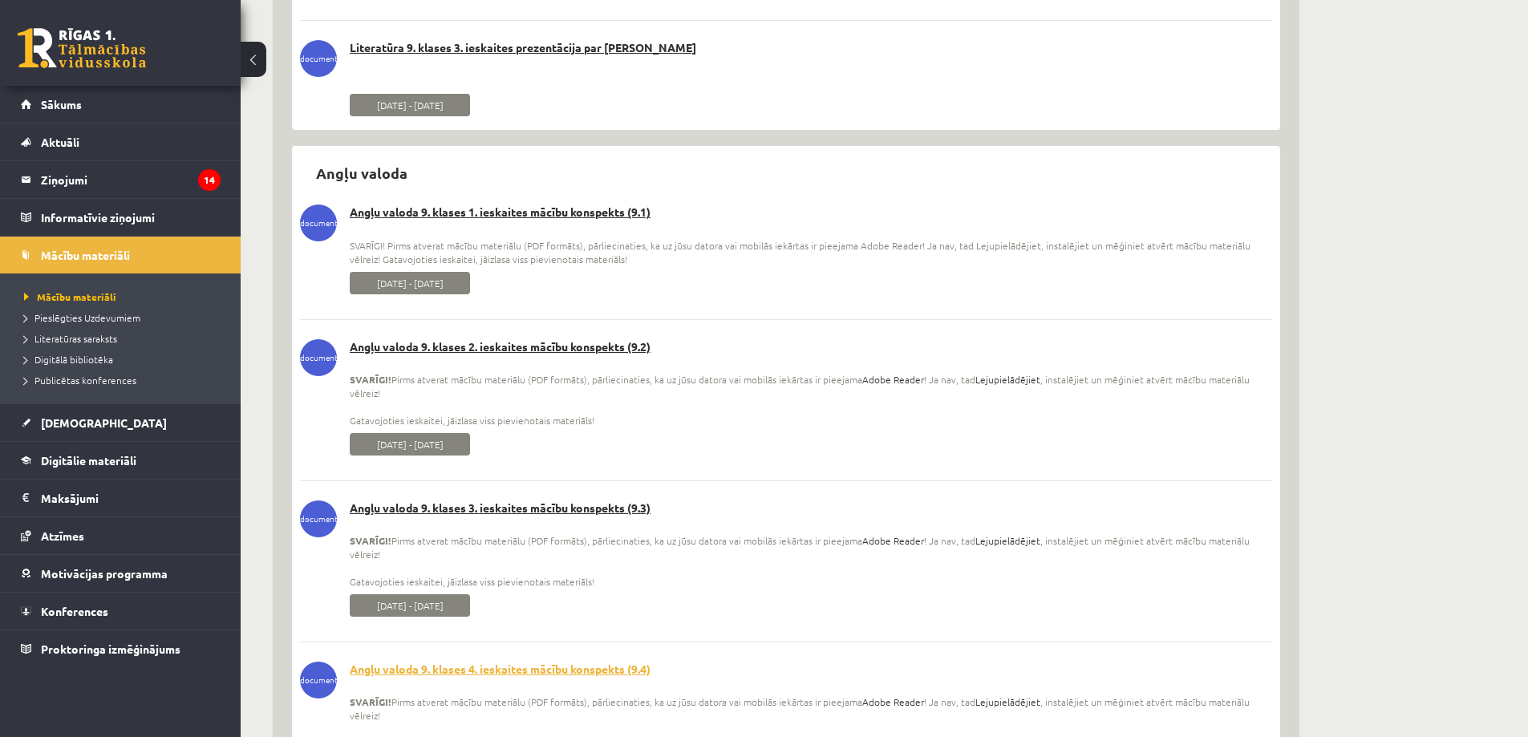
click at [497, 667] on link "Angļu valoda 9. klases 4. ieskaites mācību konspekts (9.4)" at bounding box center [786, 670] width 972 height 16
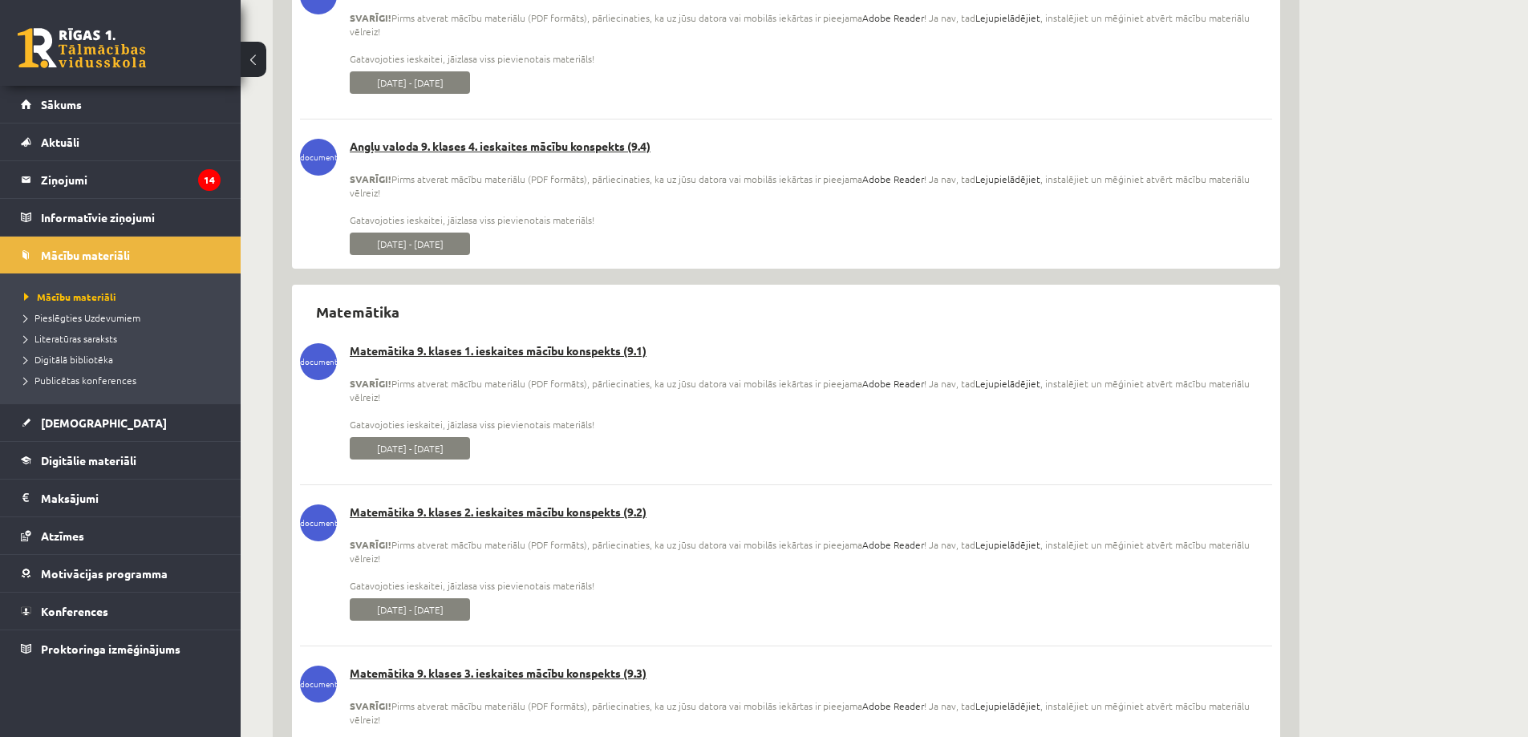
scroll to position [5135, 0]
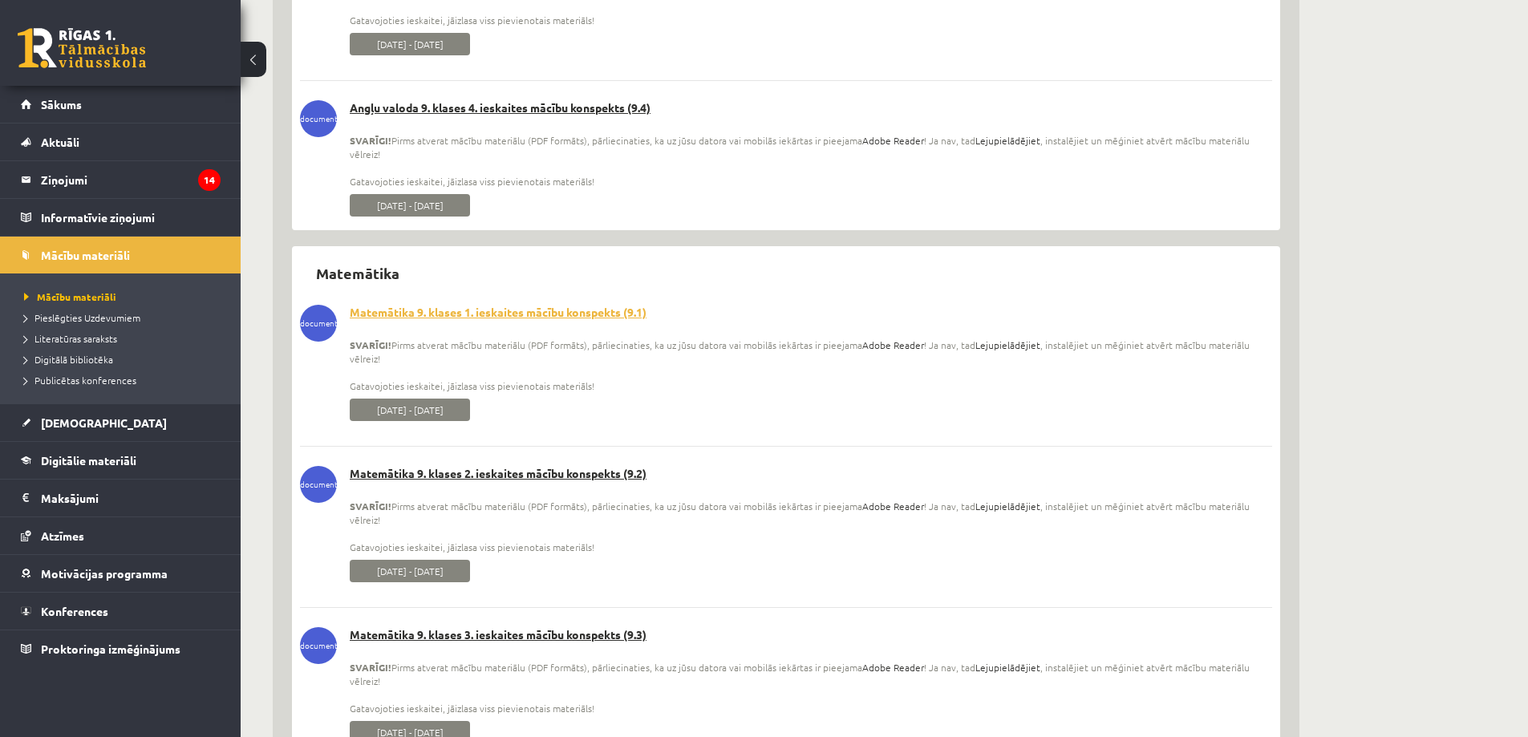
click at [484, 310] on link "Matemātika 9. klases 1. ieskaites mācību konspekts (9.1)" at bounding box center [786, 313] width 972 height 16
click at [499, 479] on link "Matemātika 9. klases 2. ieskaites mācību konspekts (9.2)" at bounding box center [786, 474] width 972 height 16
click at [513, 637] on link "Matemātika 9. klases 3. ieskaites mācību konspekts (9.3)" at bounding box center [786, 635] width 972 height 16
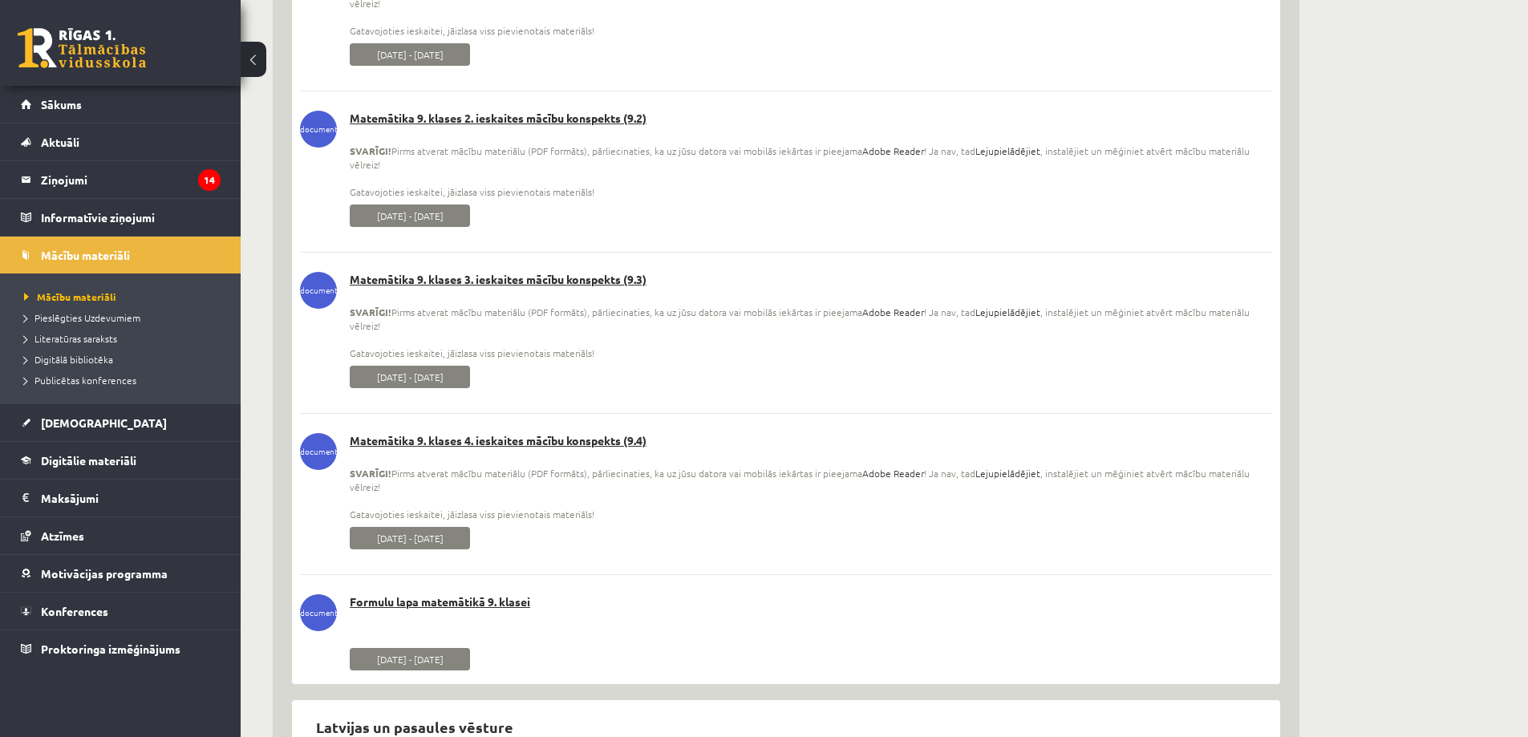
scroll to position [5536, 0]
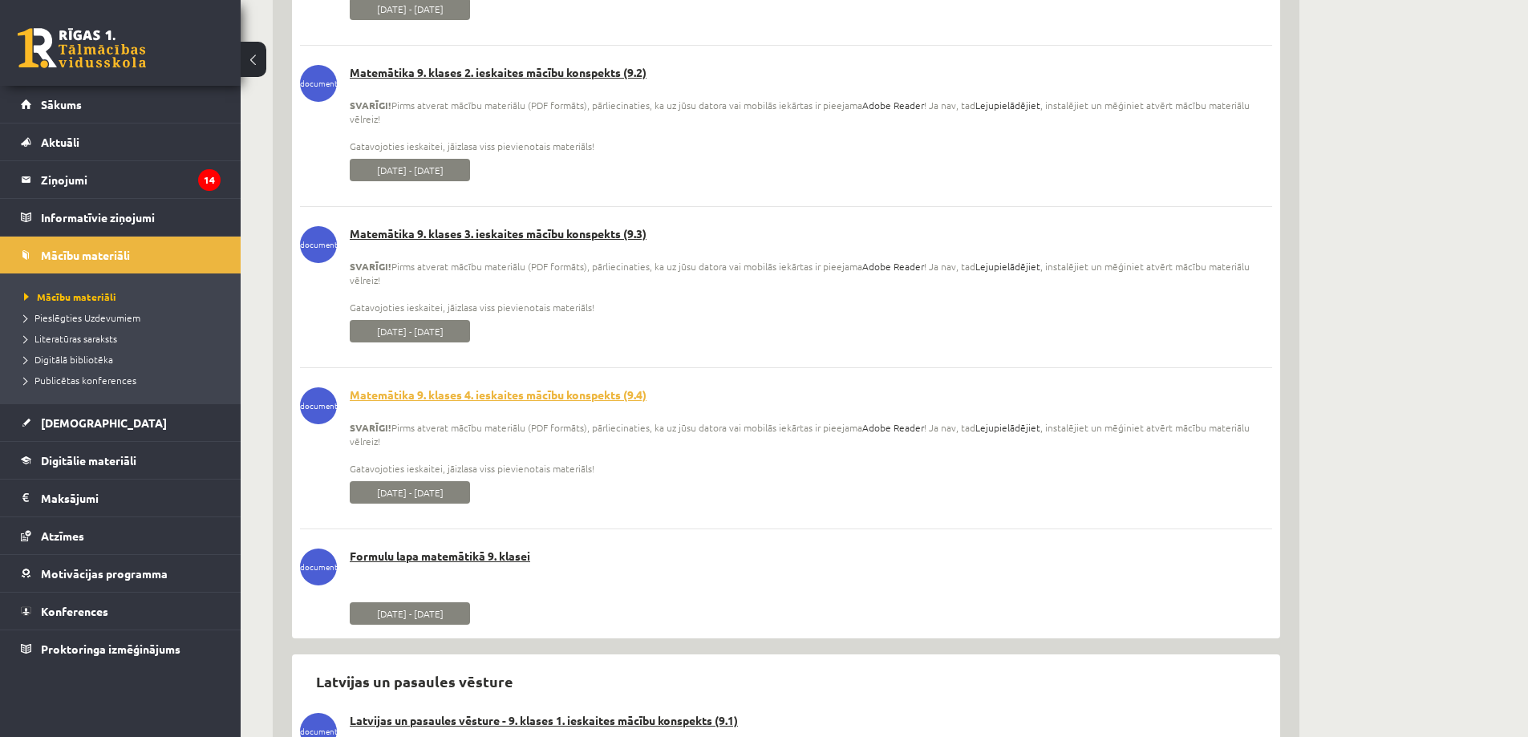
click at [513, 389] on link "Matemātika 9. klases 4. ieskaites mācību konspekts (9.4)" at bounding box center [786, 395] width 972 height 16
click at [491, 560] on link "Formulu lapa matemātikā 9. klasei" at bounding box center [786, 557] width 972 height 16
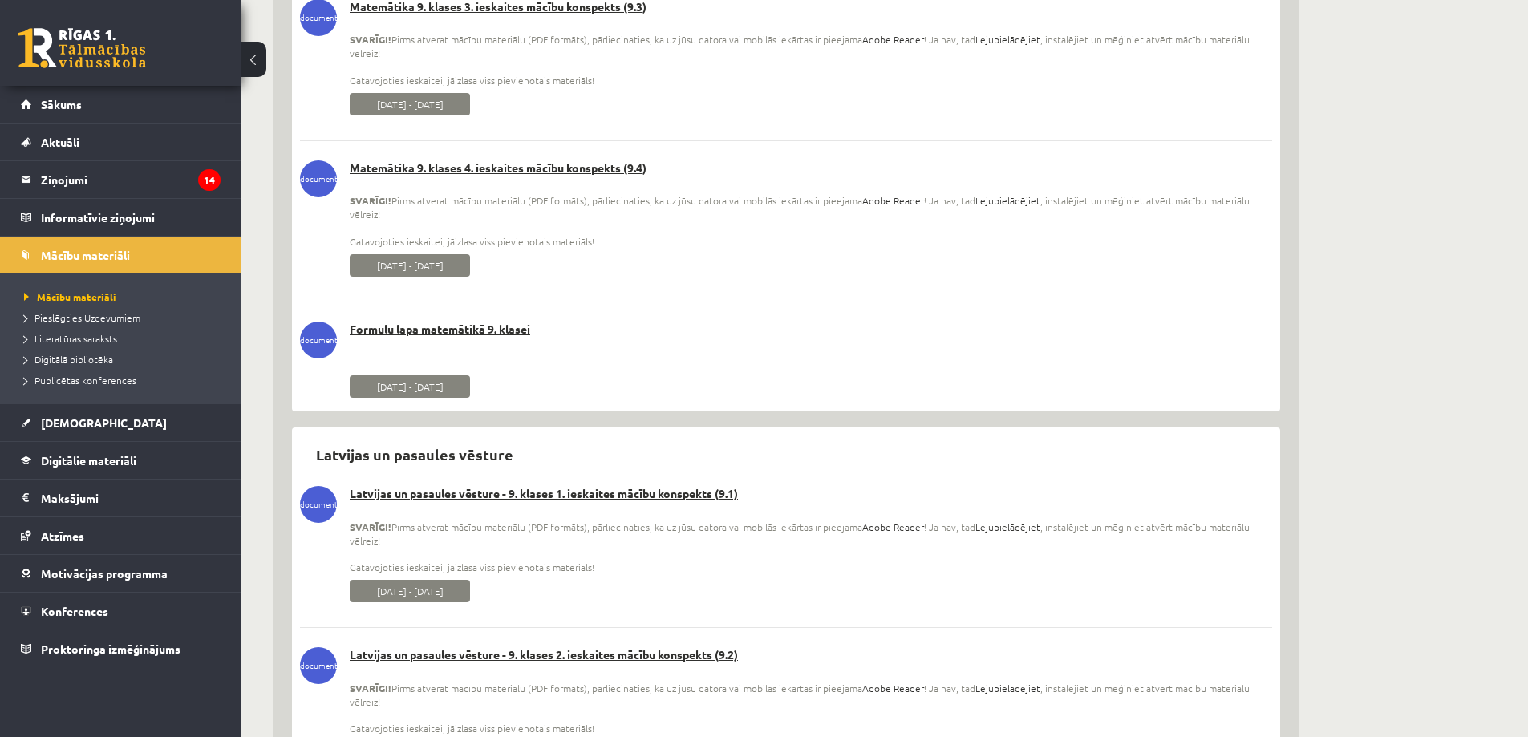
scroll to position [5857, 0]
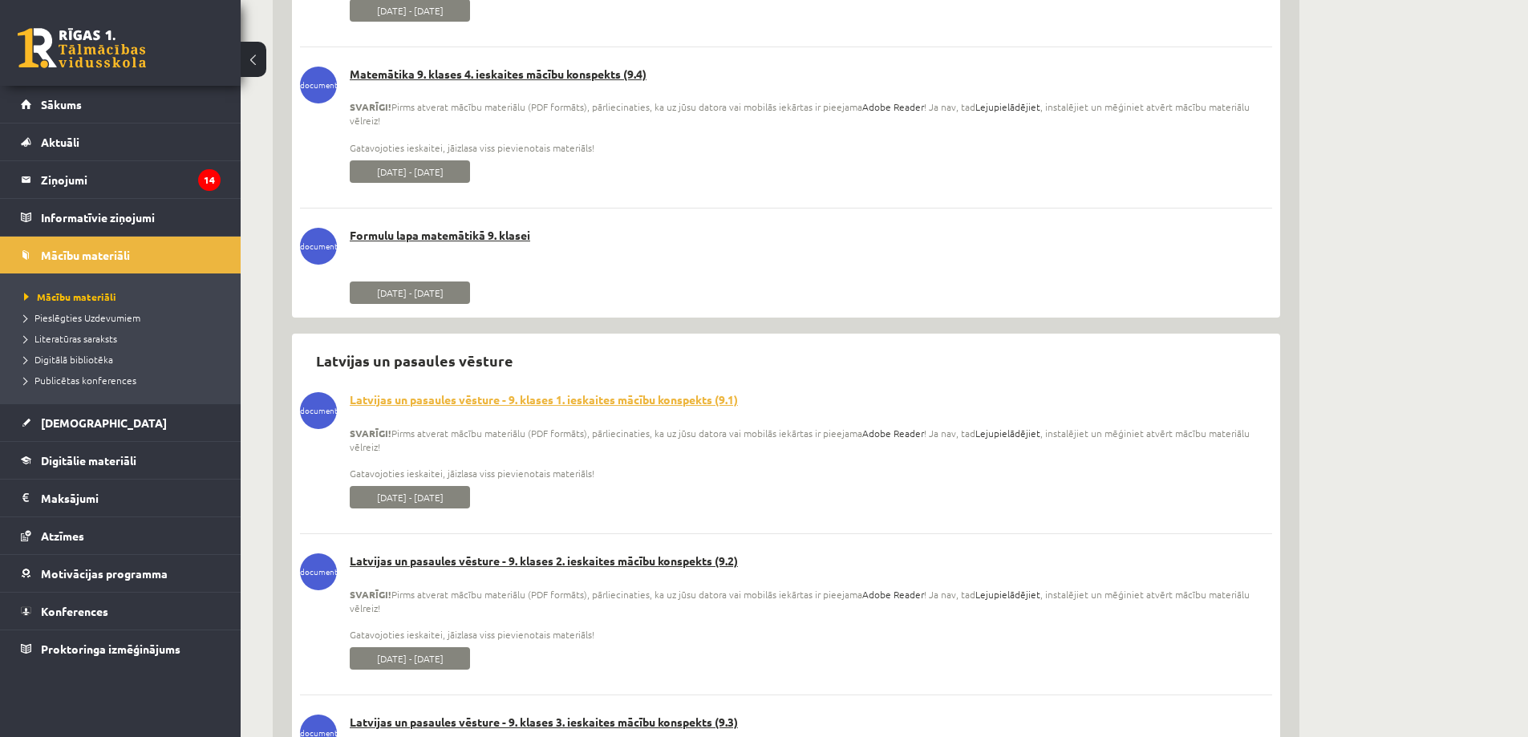
click at [504, 399] on link "Latvijas un pasaules vēsture - 9. klases 1. ieskaites mācību konspekts (9.1)" at bounding box center [786, 400] width 972 height 16
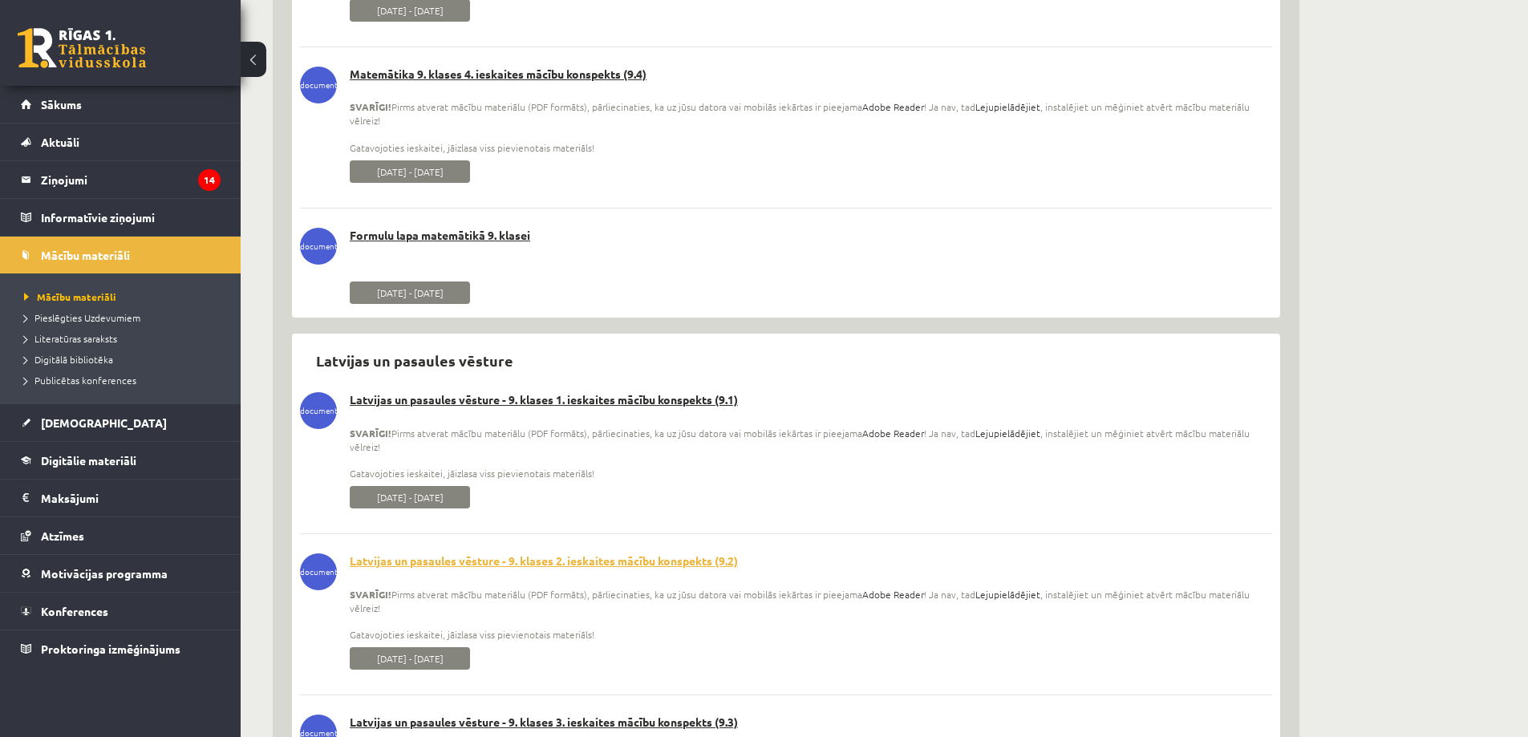
click at [503, 559] on link "Latvijas un pasaules vēsture - 9. klases 2. ieskaites mācību konspekts (9.2)" at bounding box center [786, 562] width 972 height 16
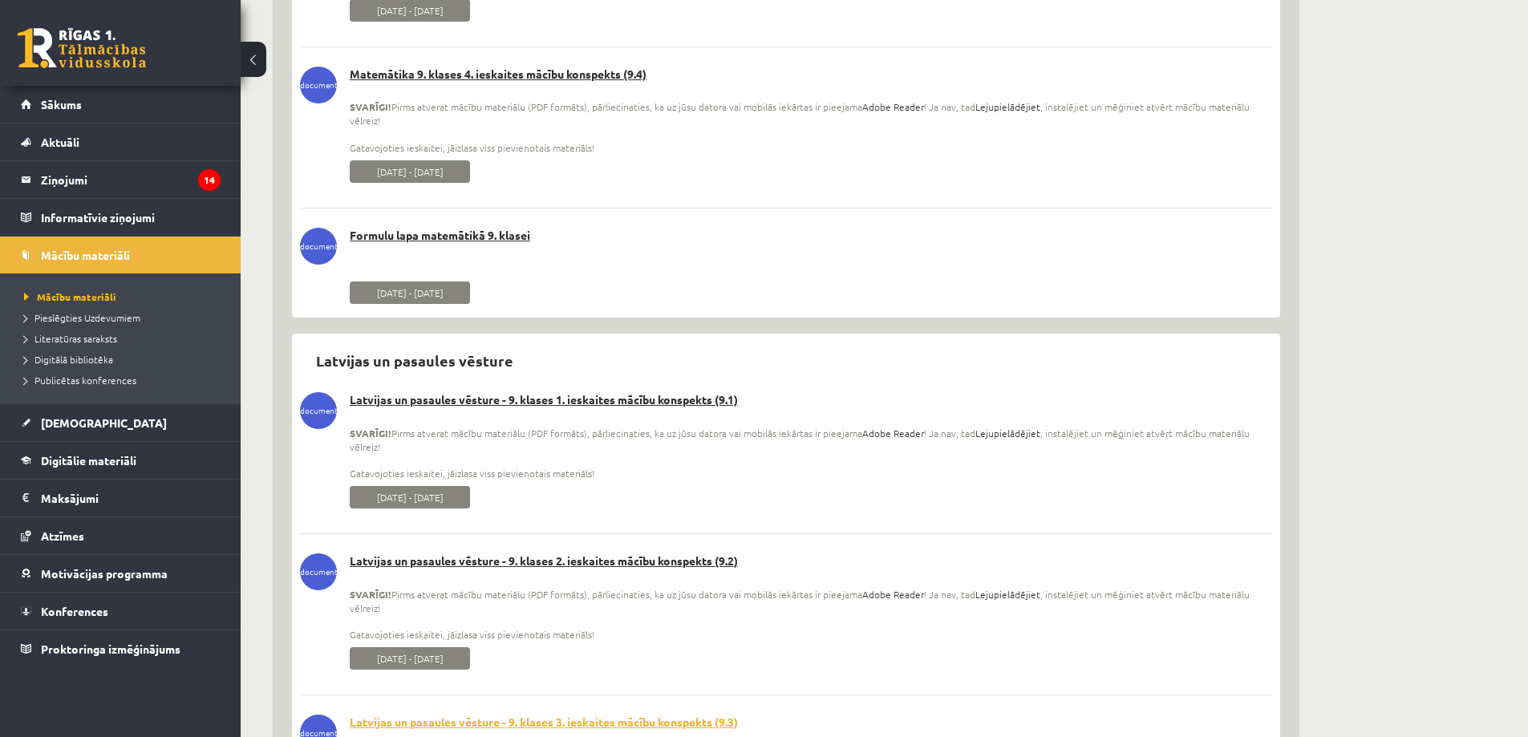
click at [514, 721] on link "Latvijas un pasaules vēsture - 9. klases 3. ieskaites mācību konspekts (9.3)" at bounding box center [786, 723] width 972 height 16
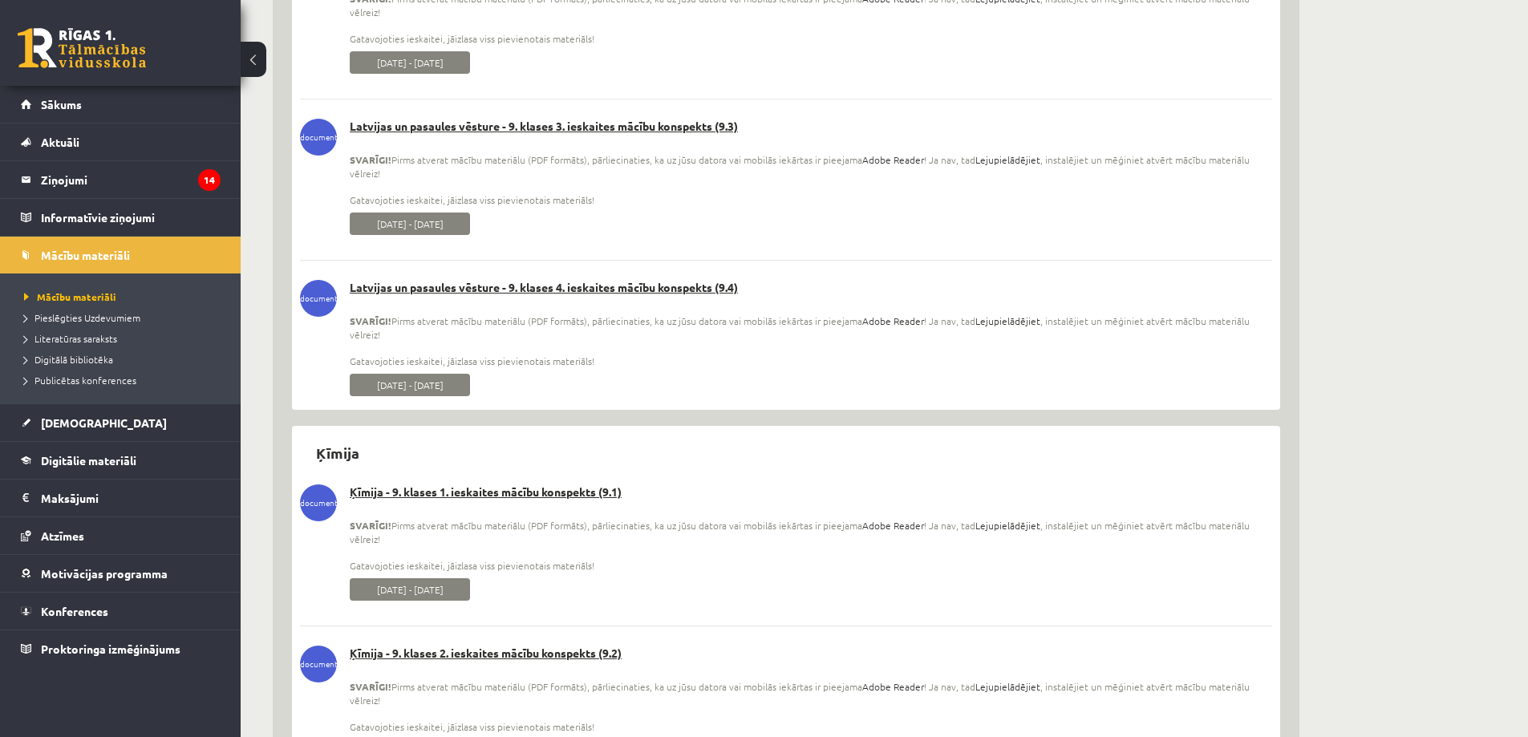
scroll to position [6498, 0]
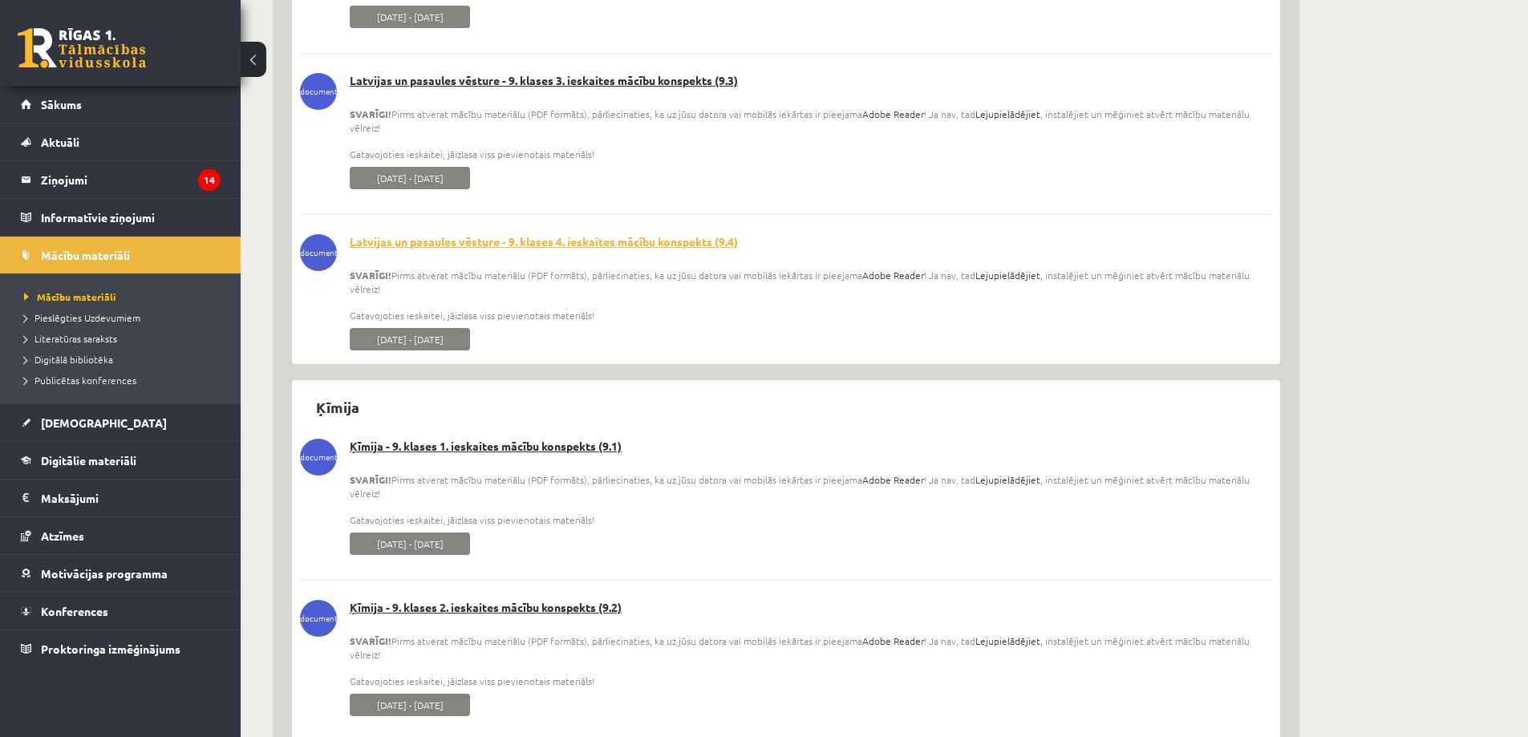
click at [499, 240] on link "Latvijas un pasaules vēsture - 9. klases 4. ieskaites mācību konspekts (9.4)" at bounding box center [786, 242] width 972 height 16
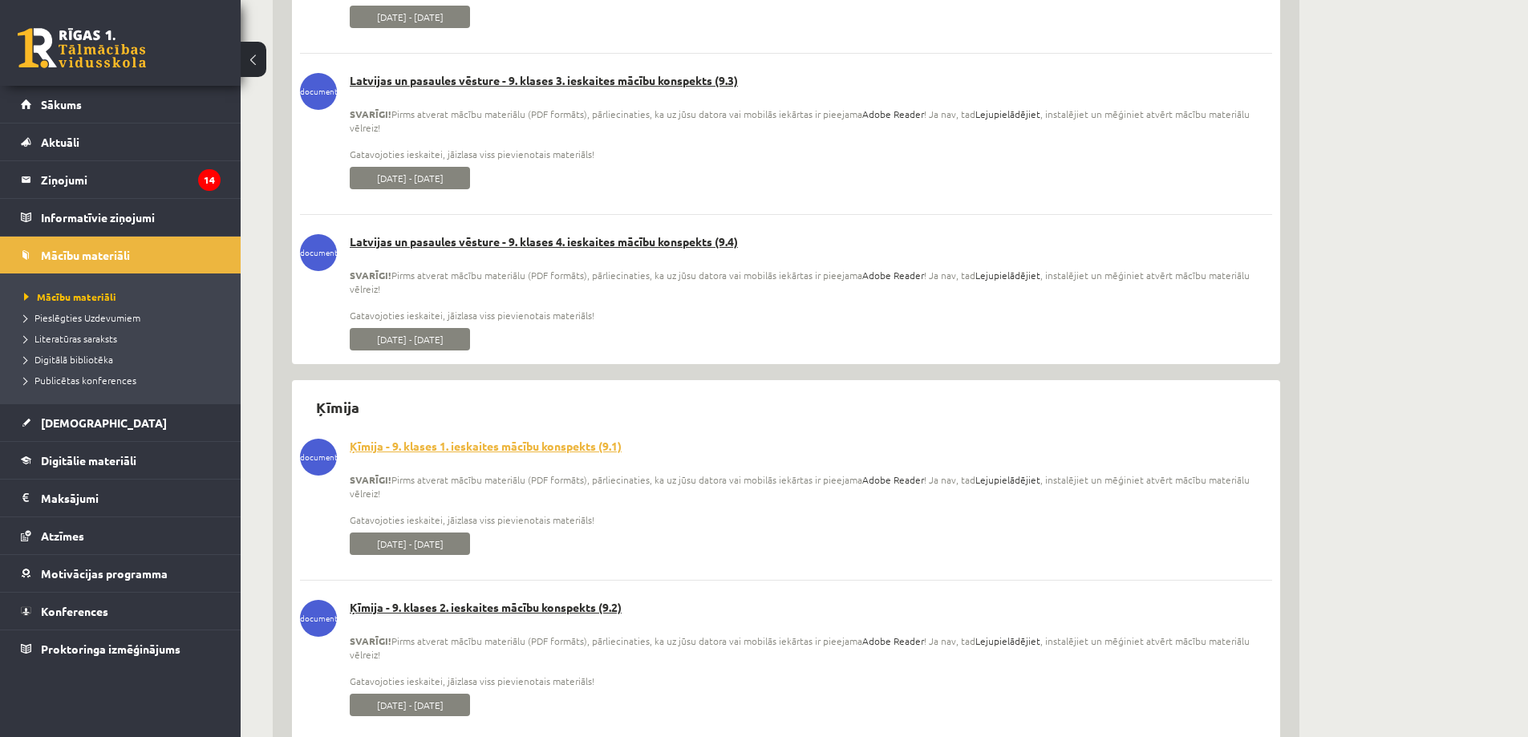
click at [502, 446] on link "Ķīmija - 9. klases 1. ieskaites mācību konspekts (9.1)" at bounding box center [786, 447] width 972 height 16
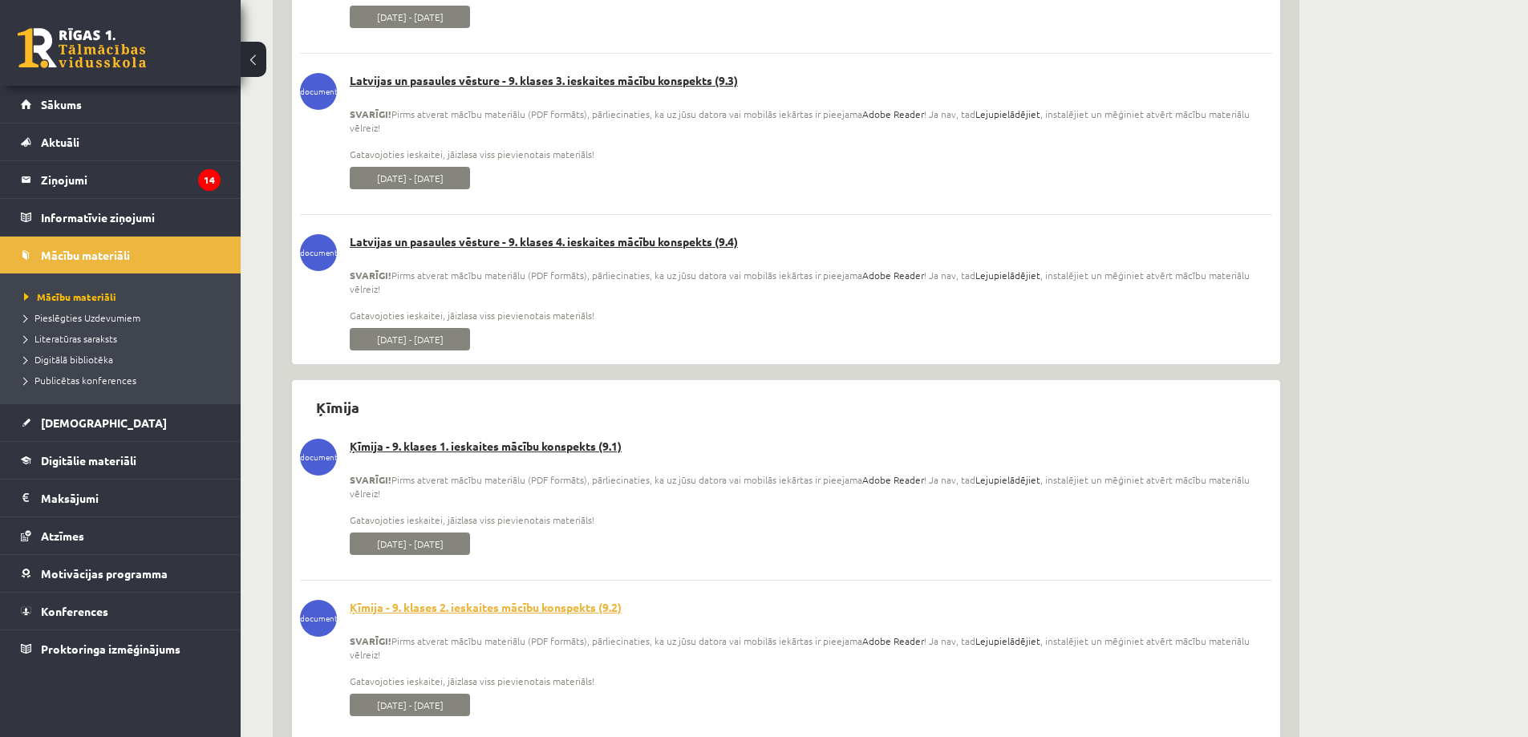
click at [513, 613] on link "Ķīmija - 9. klases 2. ieskaites mācību konspekts (9.2)" at bounding box center [786, 608] width 972 height 16
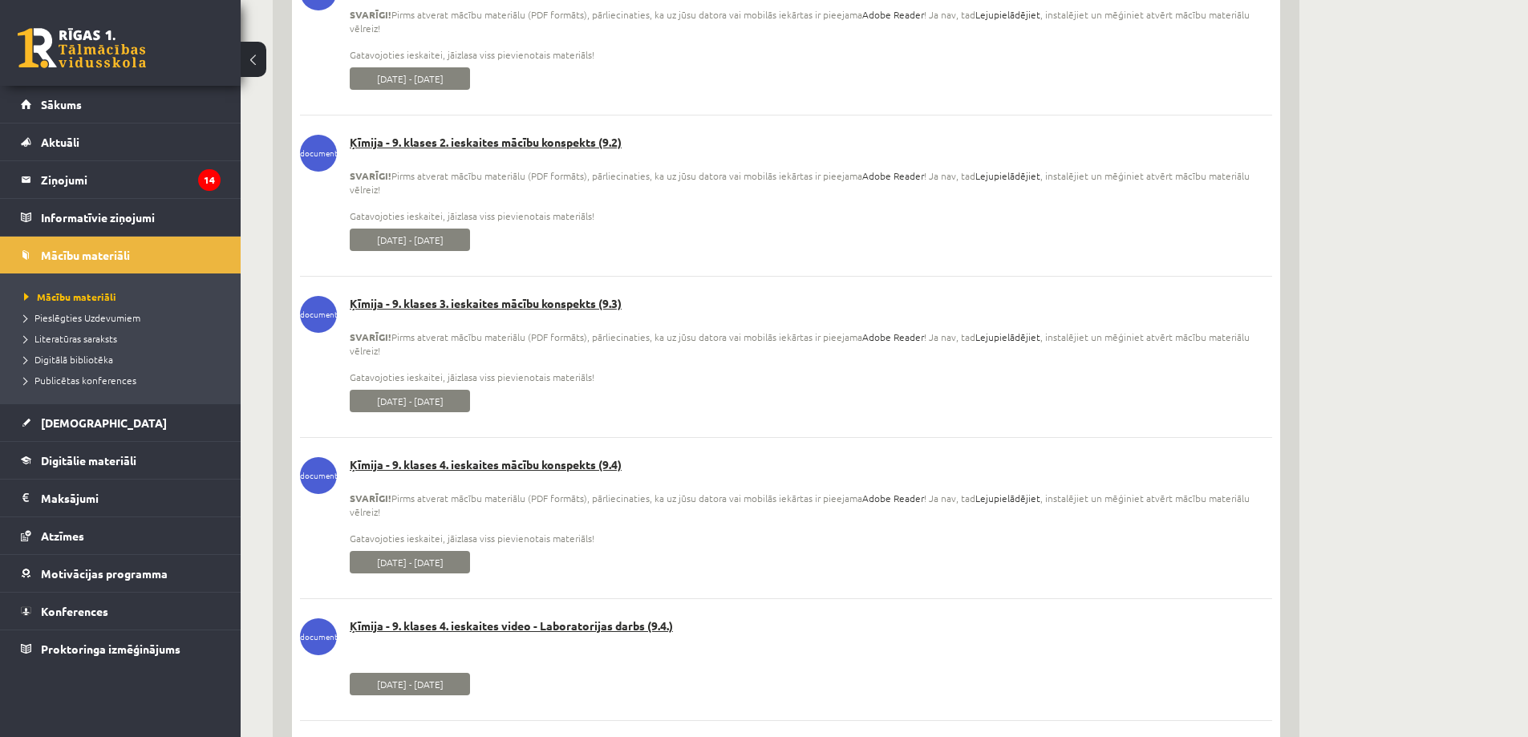
scroll to position [6980, 0]
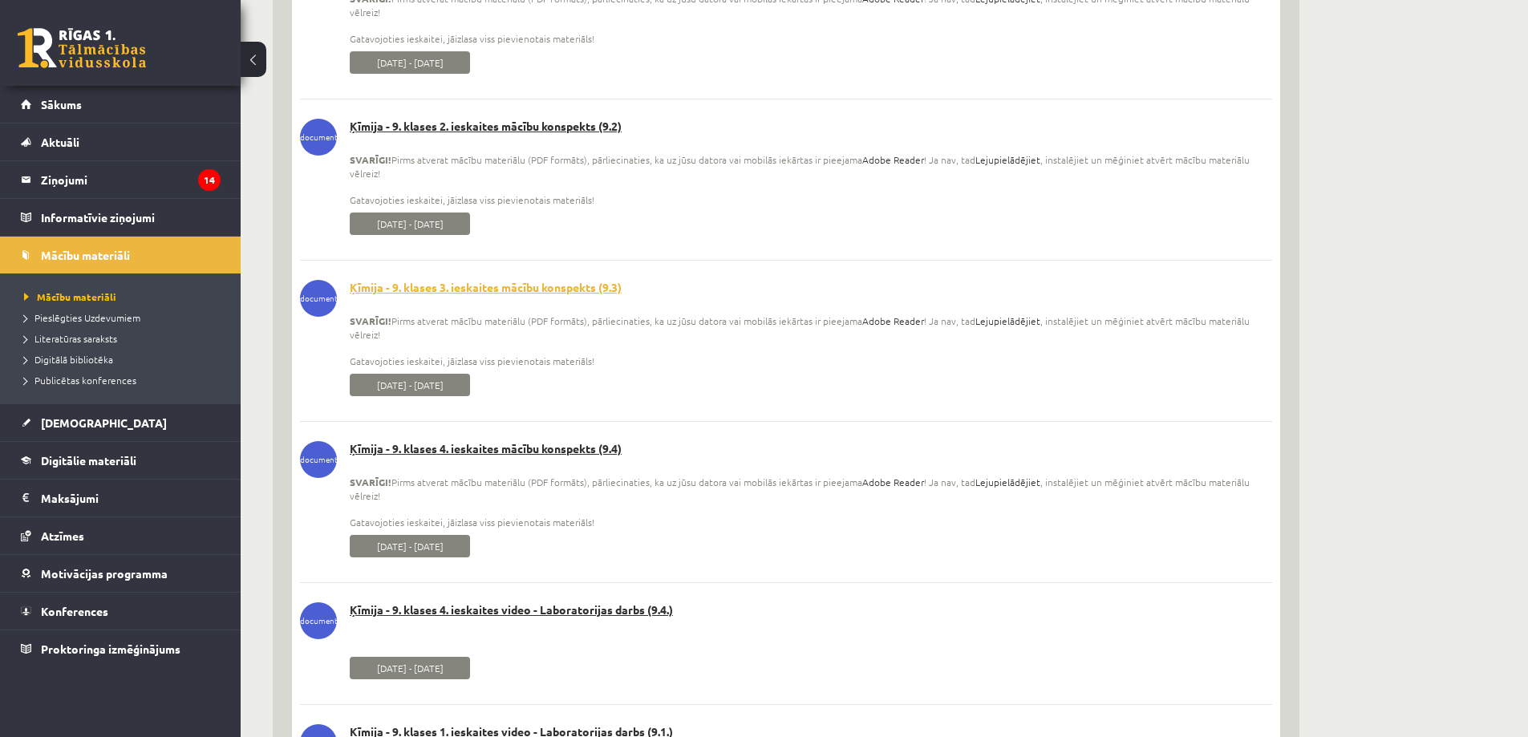
click at [496, 289] on link "Ķīmija - 9. klases 3. ieskaites mācību konspekts (9.3)" at bounding box center [786, 288] width 972 height 16
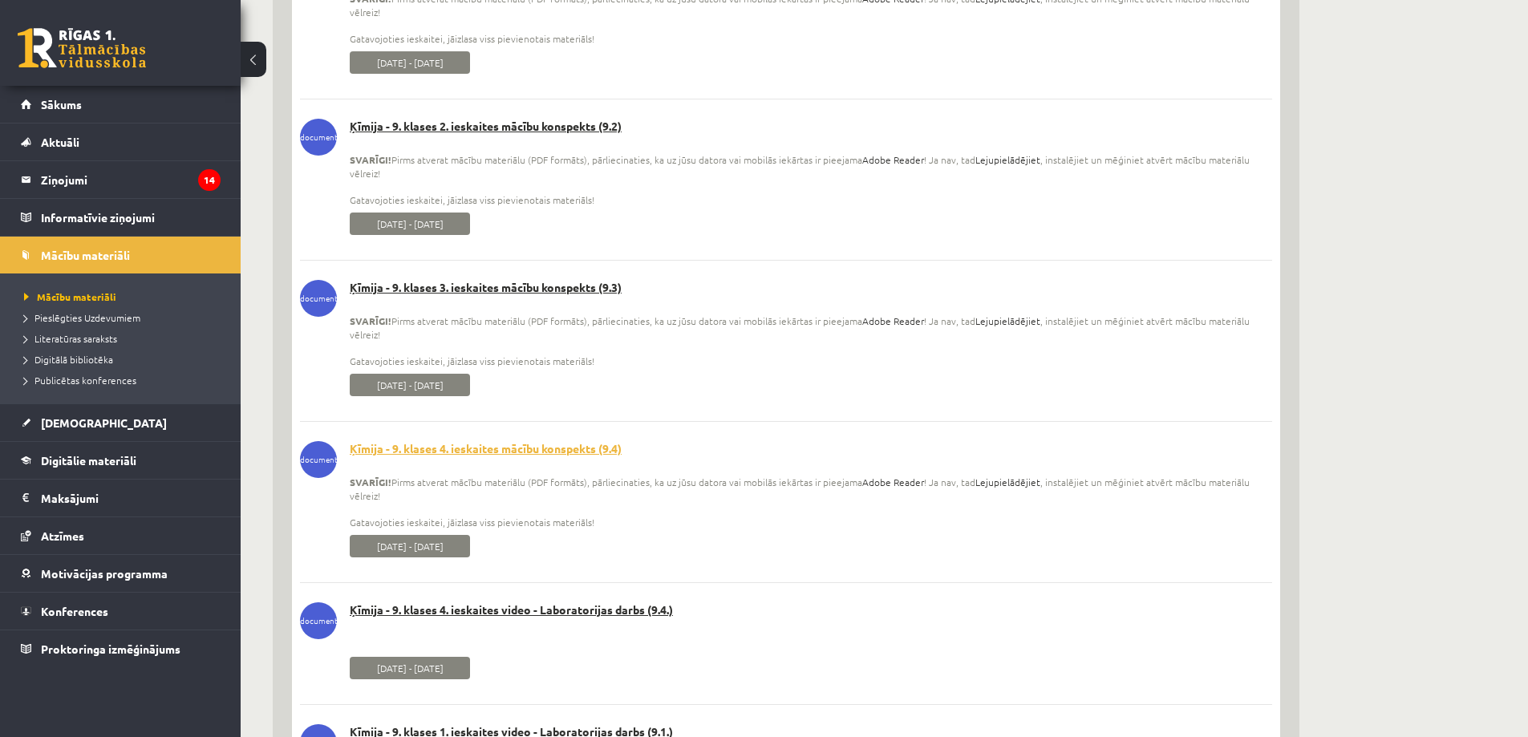
click at [511, 456] on link "Ķīmija - 9. klases 4. ieskaites mācību konspekts (9.4)" at bounding box center [786, 449] width 972 height 16
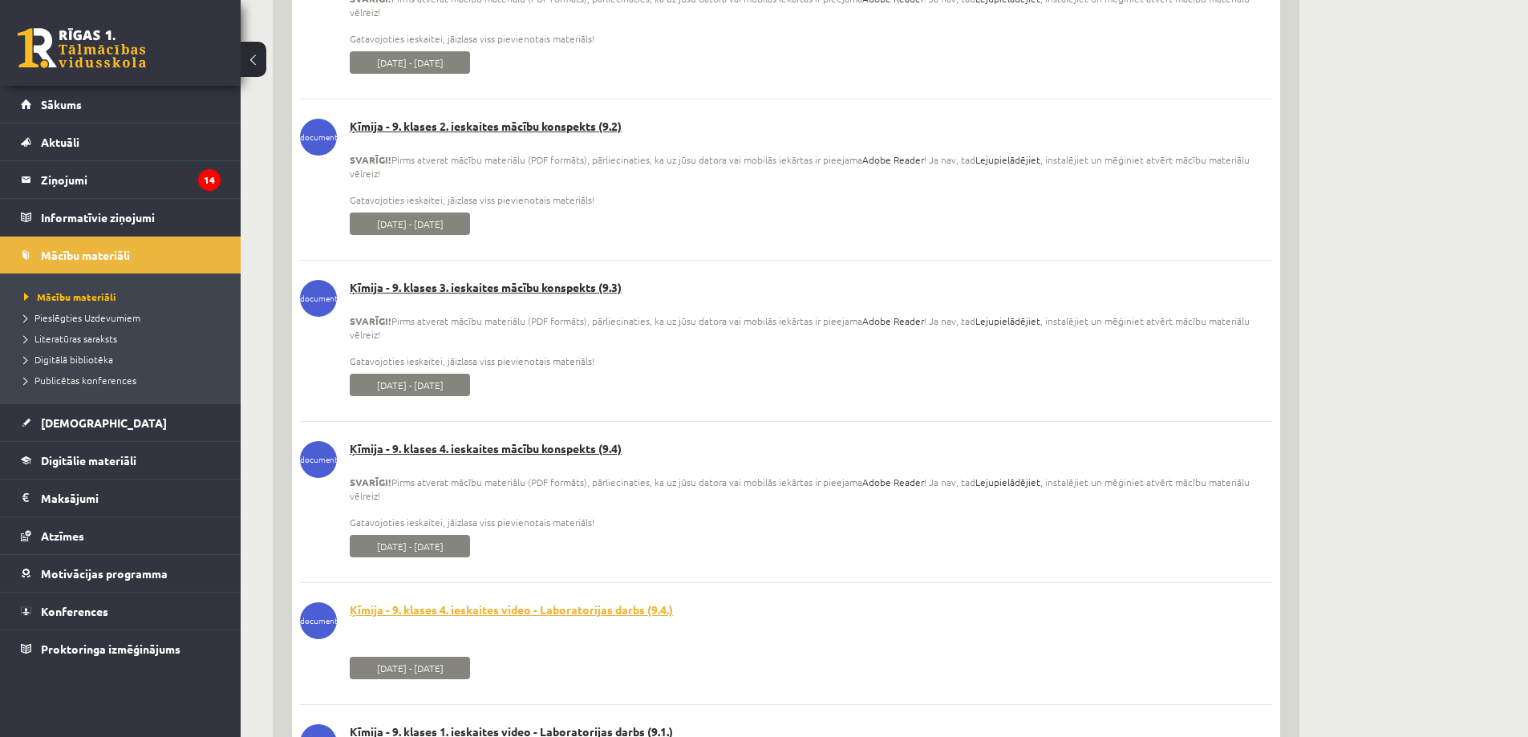
click at [490, 613] on link "Ķīmija - 9. klases 4. ieskaites video - Laboratorijas darbs (9.4.)" at bounding box center [786, 611] width 972 height 16
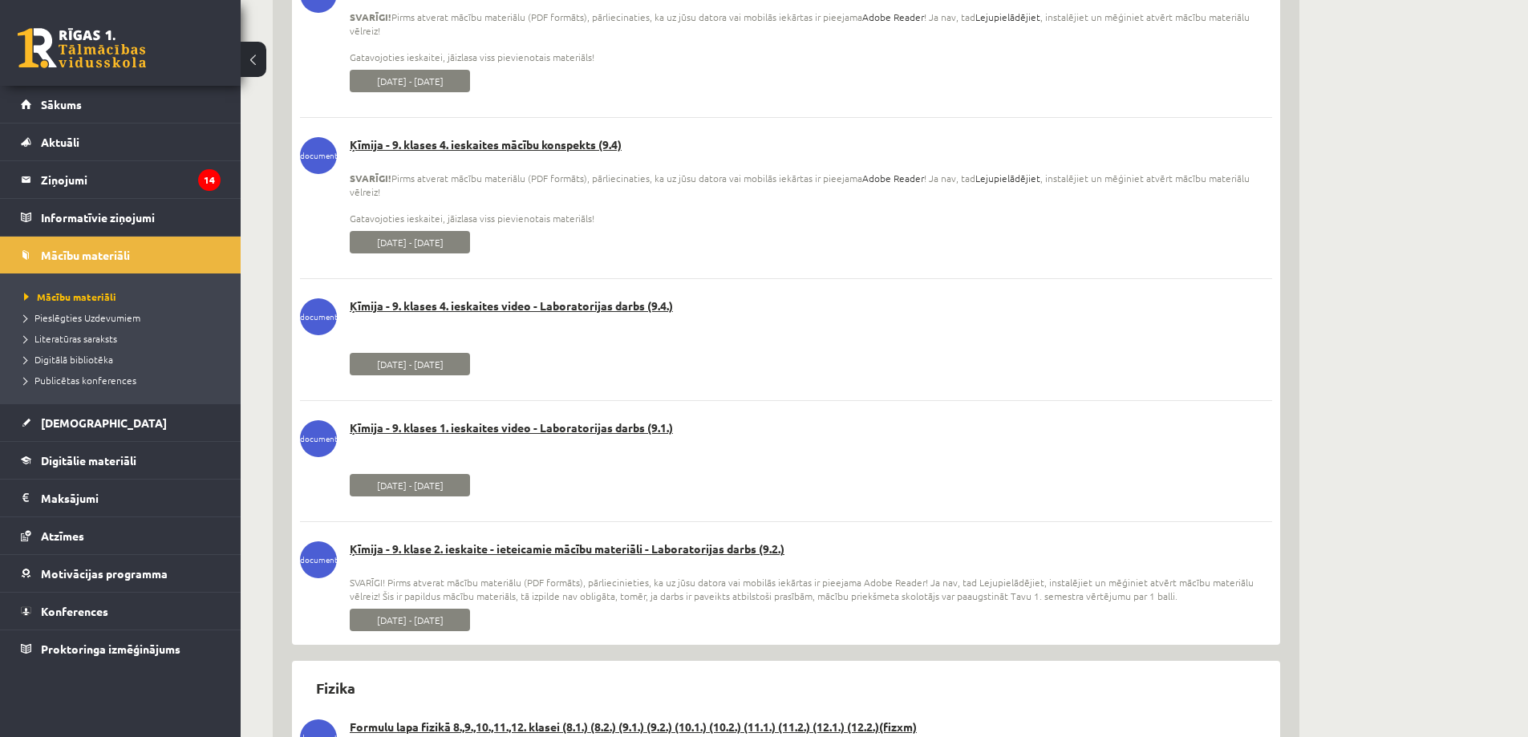
scroll to position [7301, 0]
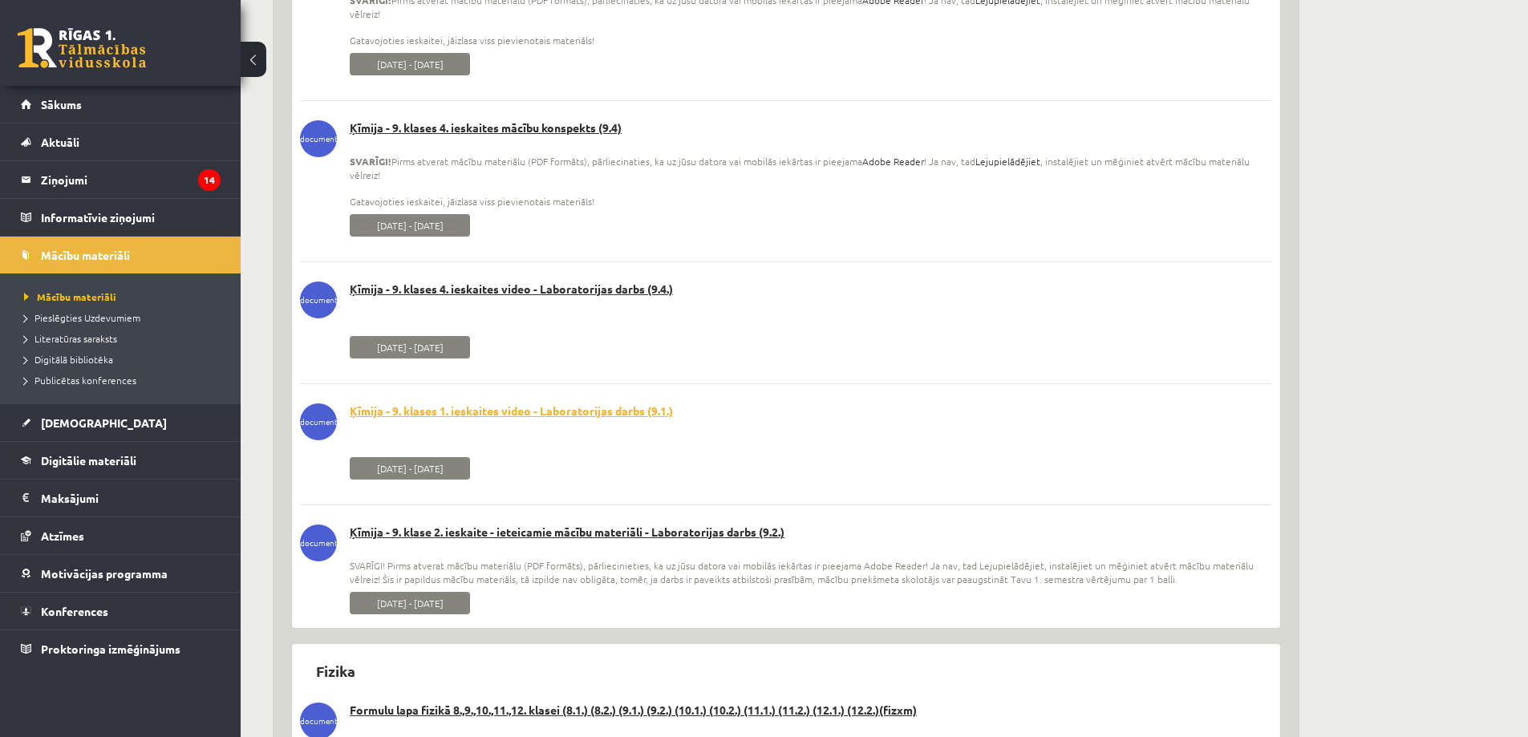
click at [517, 412] on link "Ķīmija - 9. klases 1. ieskaites video - Laboratorijas darbs (9.1.)" at bounding box center [786, 412] width 972 height 16
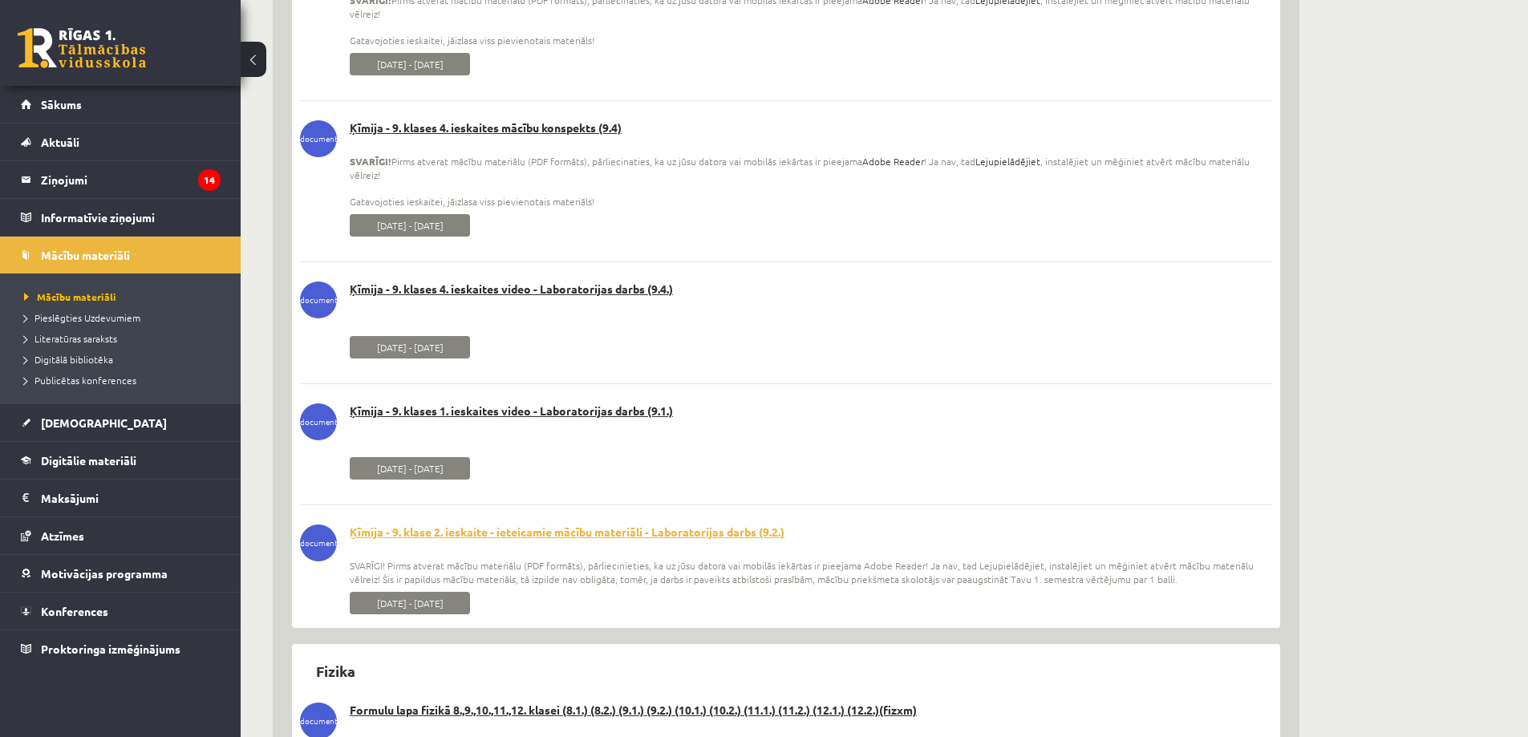
click at [514, 535] on link "Ķīmija - 9. klase 2. ieskaite - ieteicamie mācību materiāli - Laboratorijas dar…" at bounding box center [786, 533] width 972 height 16
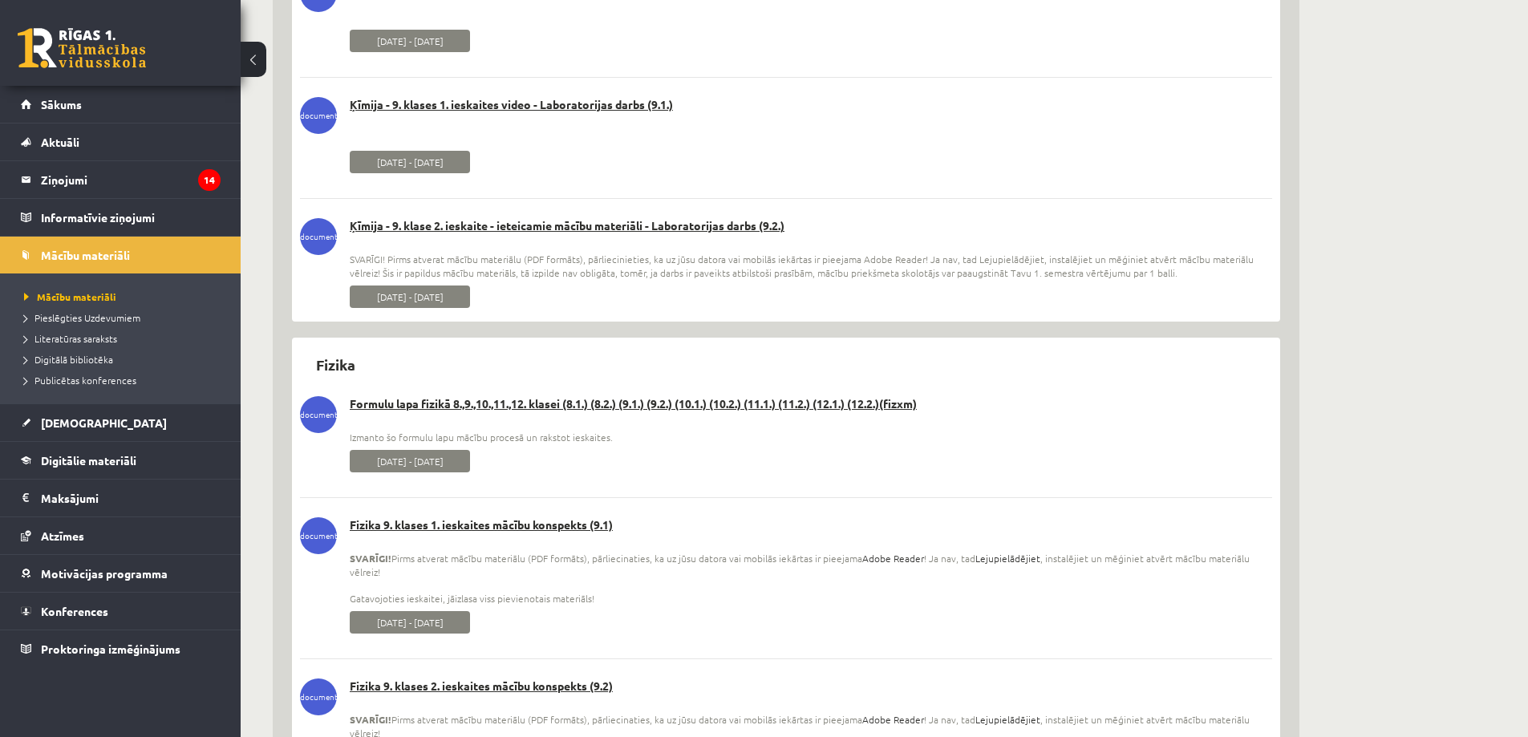
scroll to position [7622, 0]
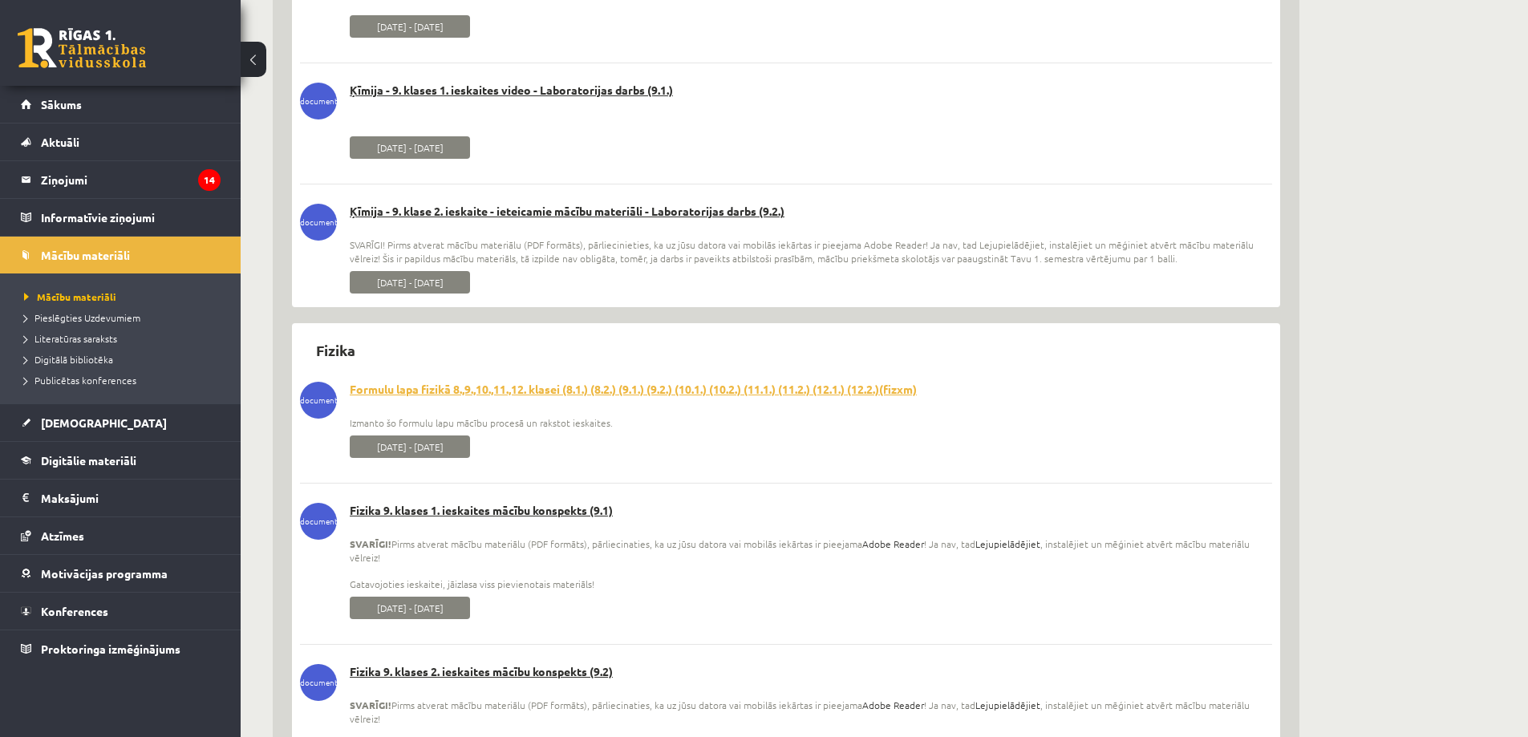
click at [497, 392] on link "Formulu lapa fizikā 8.,9.,10.,11.,12. klasei (8.1.) (8.2.) (9.1.) (9.2.) (10.1.…" at bounding box center [786, 390] width 972 height 16
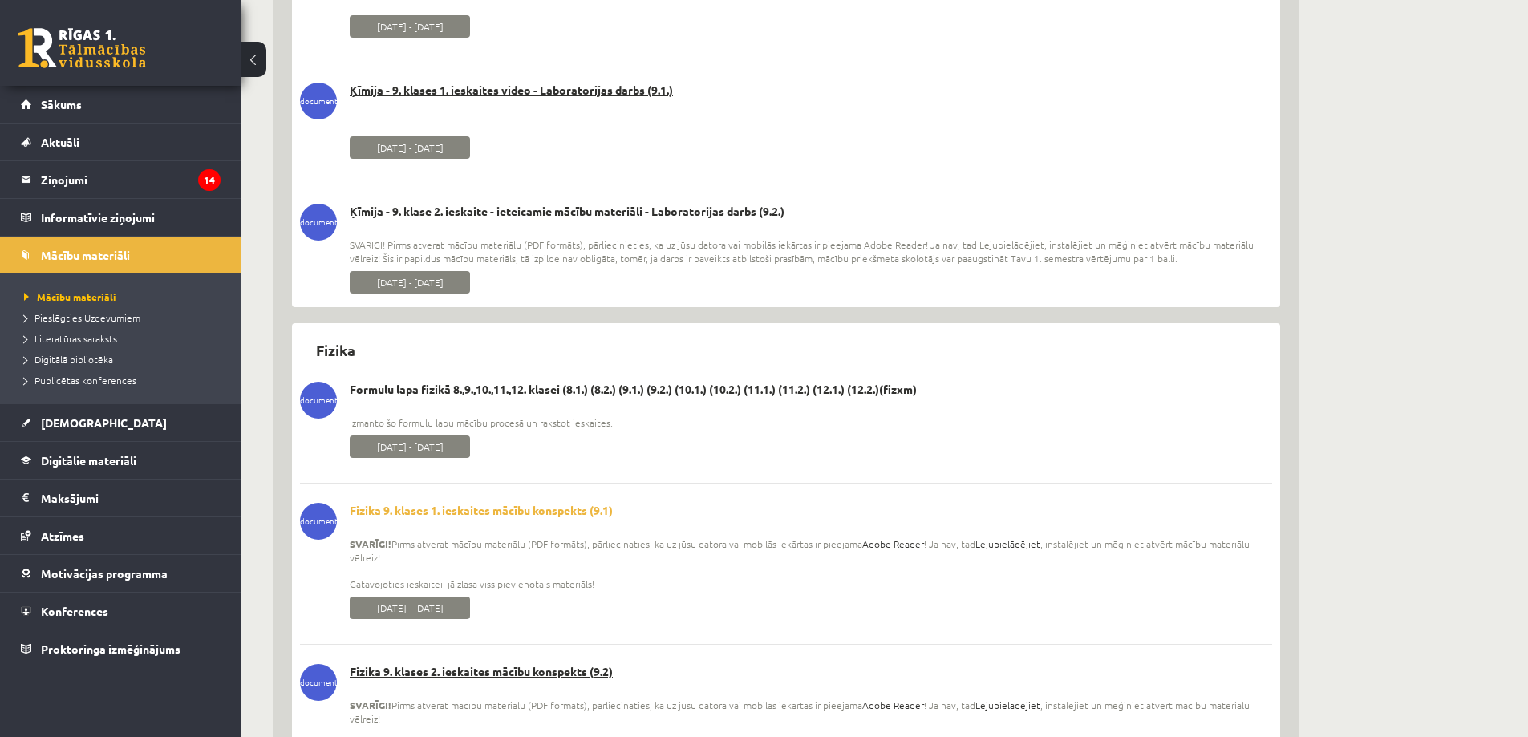
click at [490, 509] on link "Fizika 9. klases 1. ieskaites mācību konspekts (9.1)" at bounding box center [786, 511] width 972 height 16
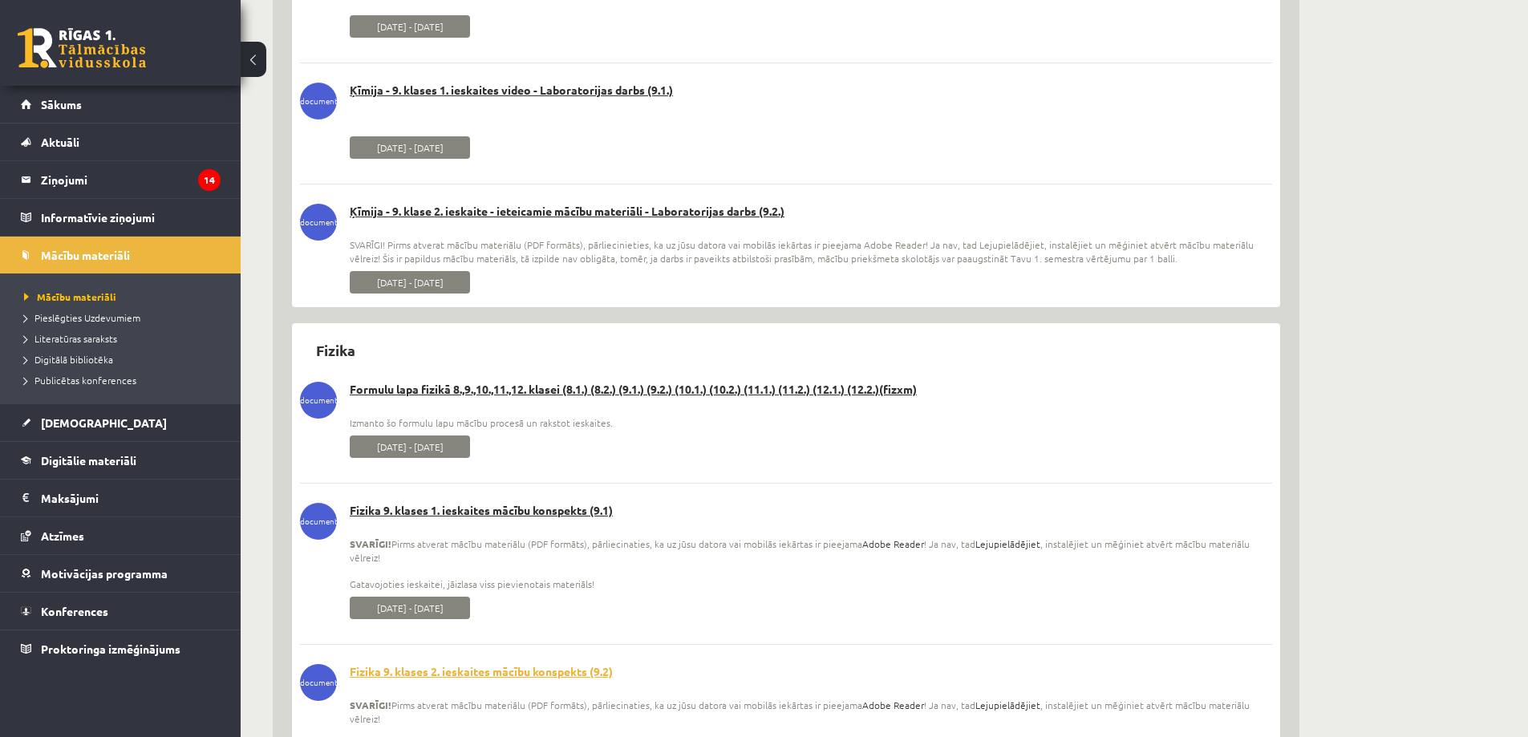
click at [500, 670] on link "Fizika 9. klases 2. ieskaites mācību konspekts (9.2)" at bounding box center [786, 672] width 972 height 16
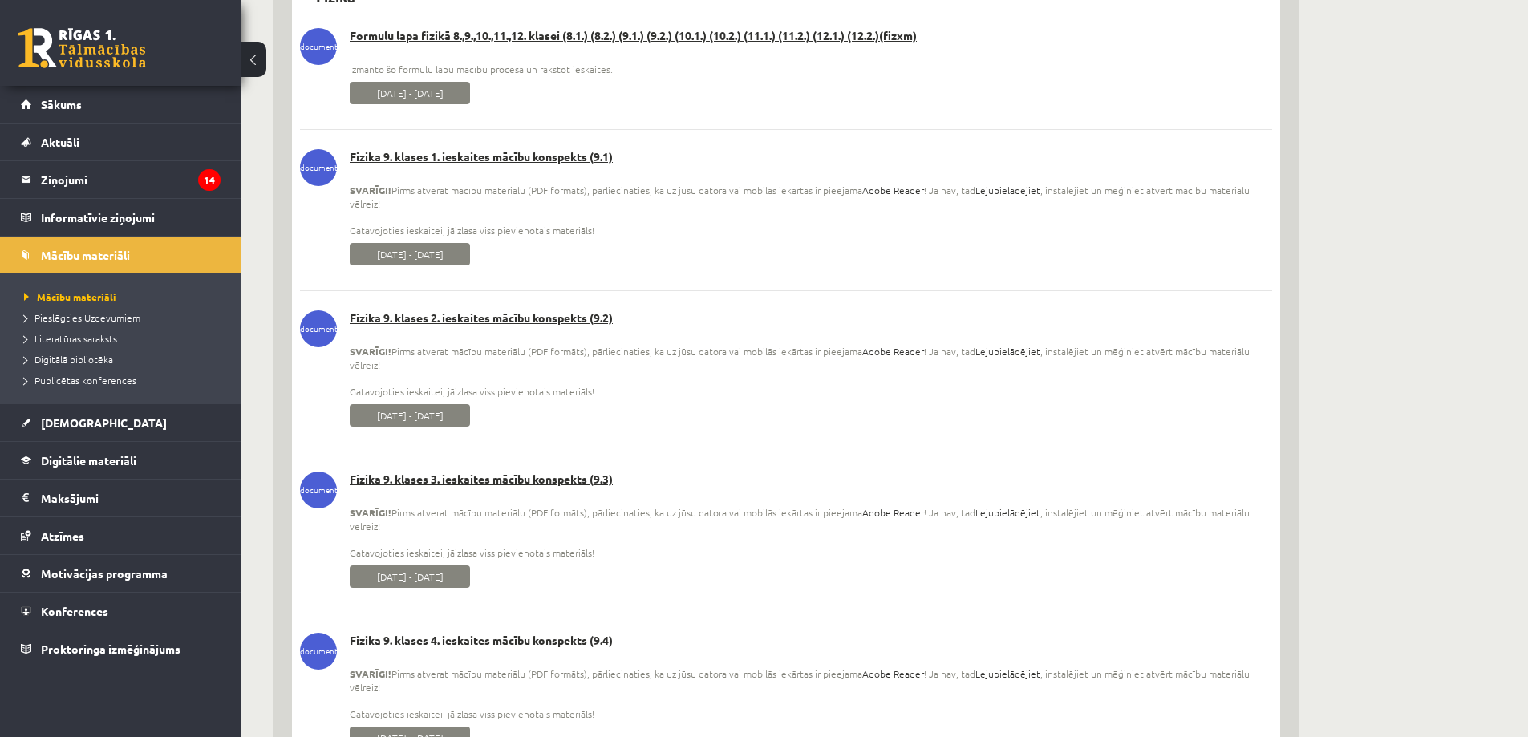
scroll to position [8023, 0]
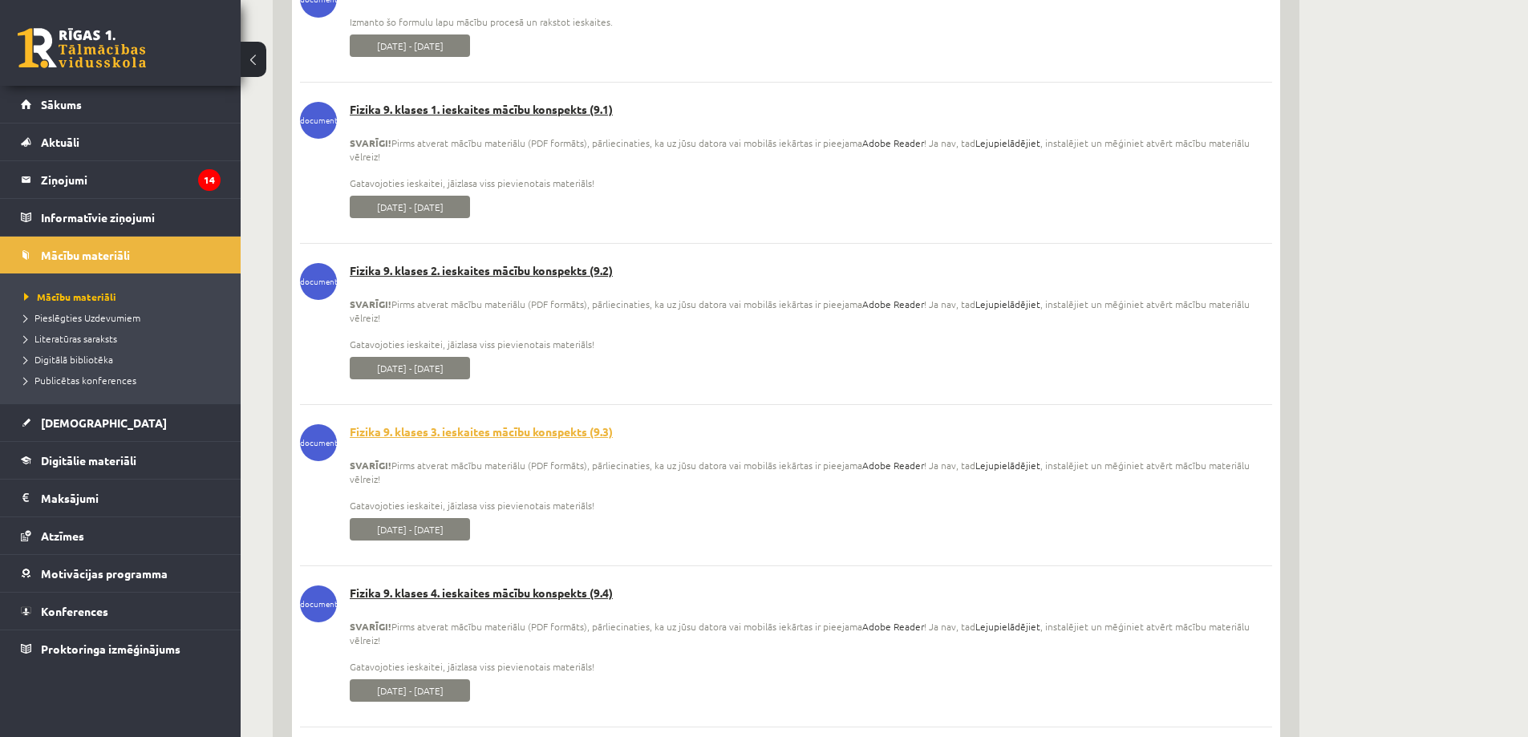
click at [503, 430] on link "Fizika 9. klases 3. ieskaites mācību konspekts (9.3)" at bounding box center [786, 432] width 972 height 16
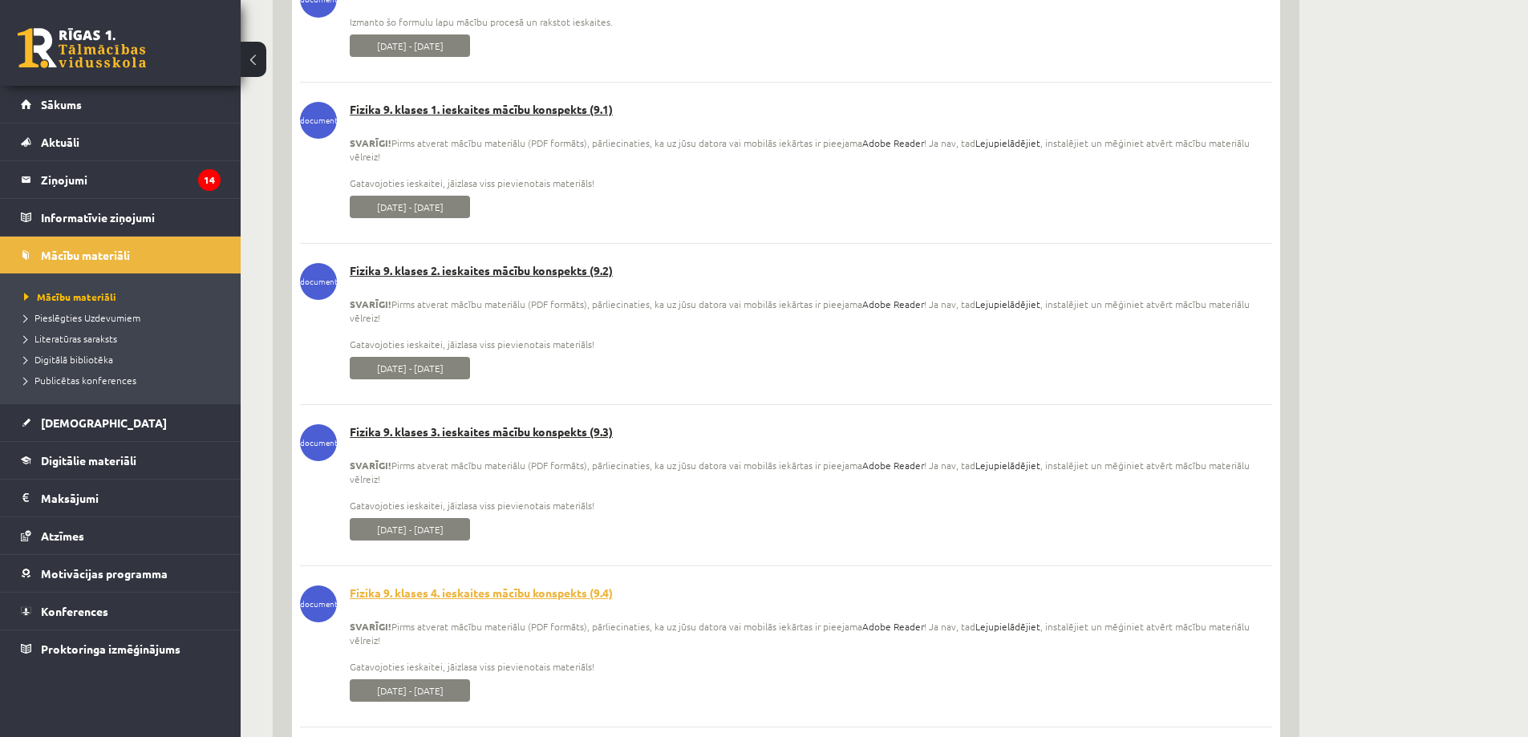
click at [489, 594] on link "Fizika 9. klases 4. ieskaites mācību konspekts (9.4)" at bounding box center [786, 594] width 972 height 16
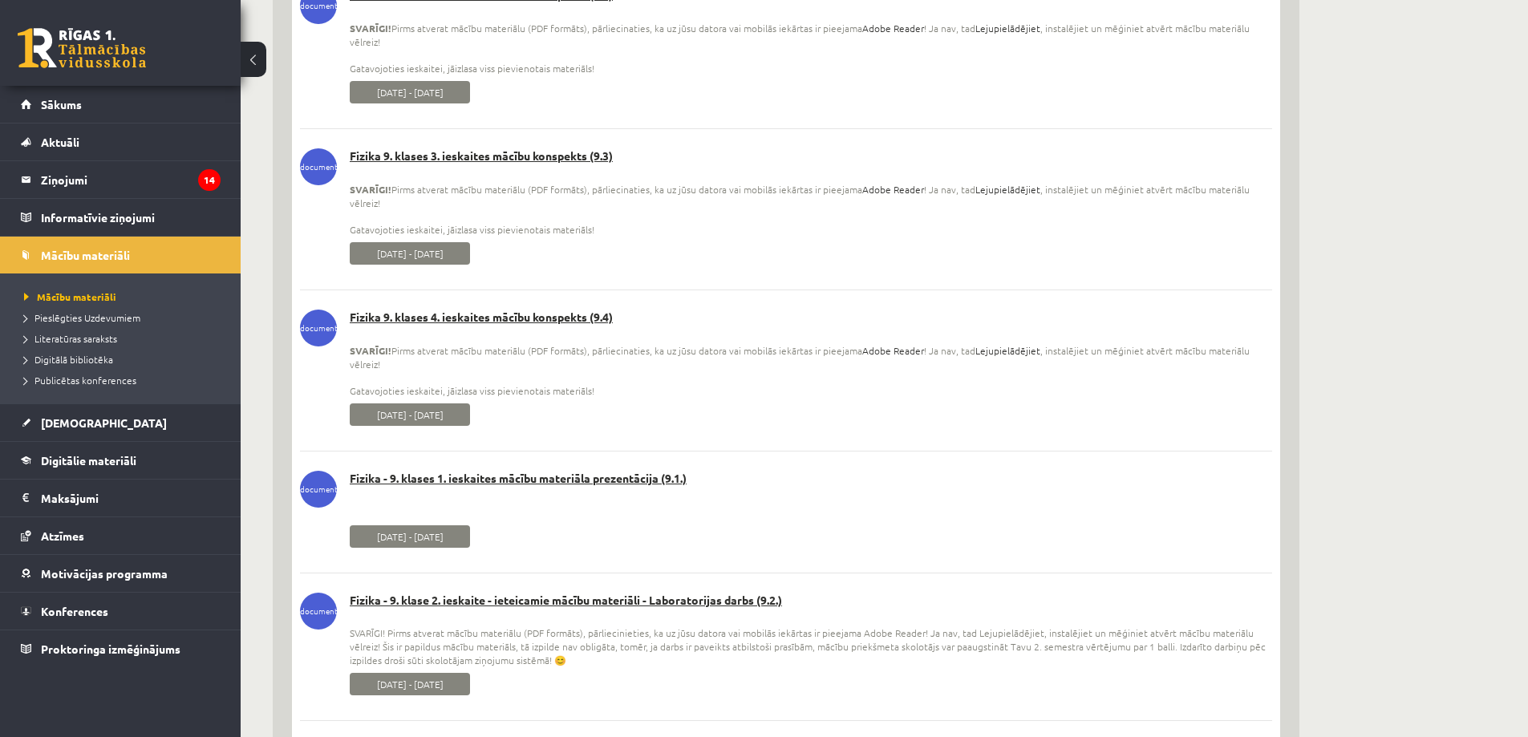
scroll to position [8344, 0]
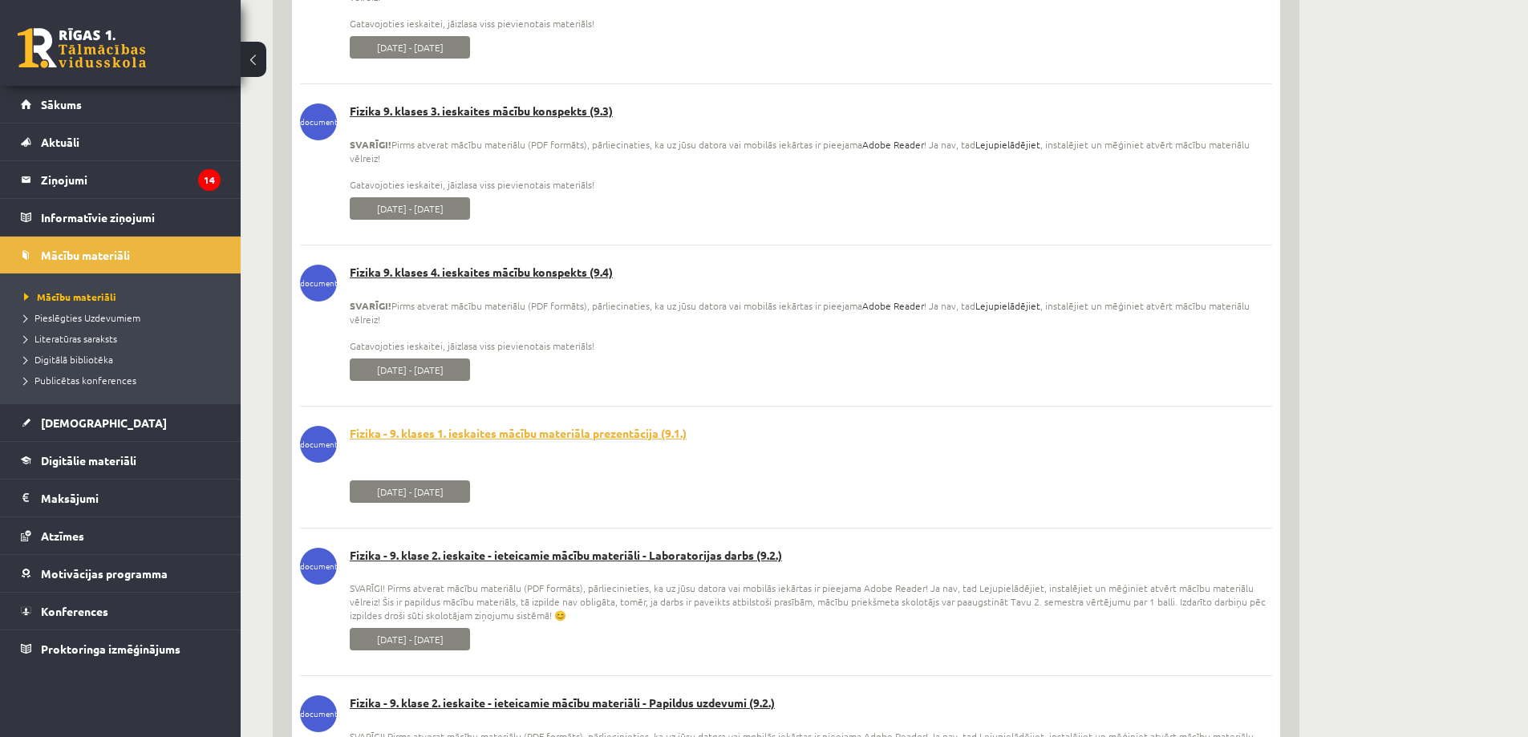
click at [493, 430] on link "Fizika - 9. klases 1. ieskaites mācību materiāla prezentācija (9.1.)" at bounding box center [786, 434] width 972 height 16
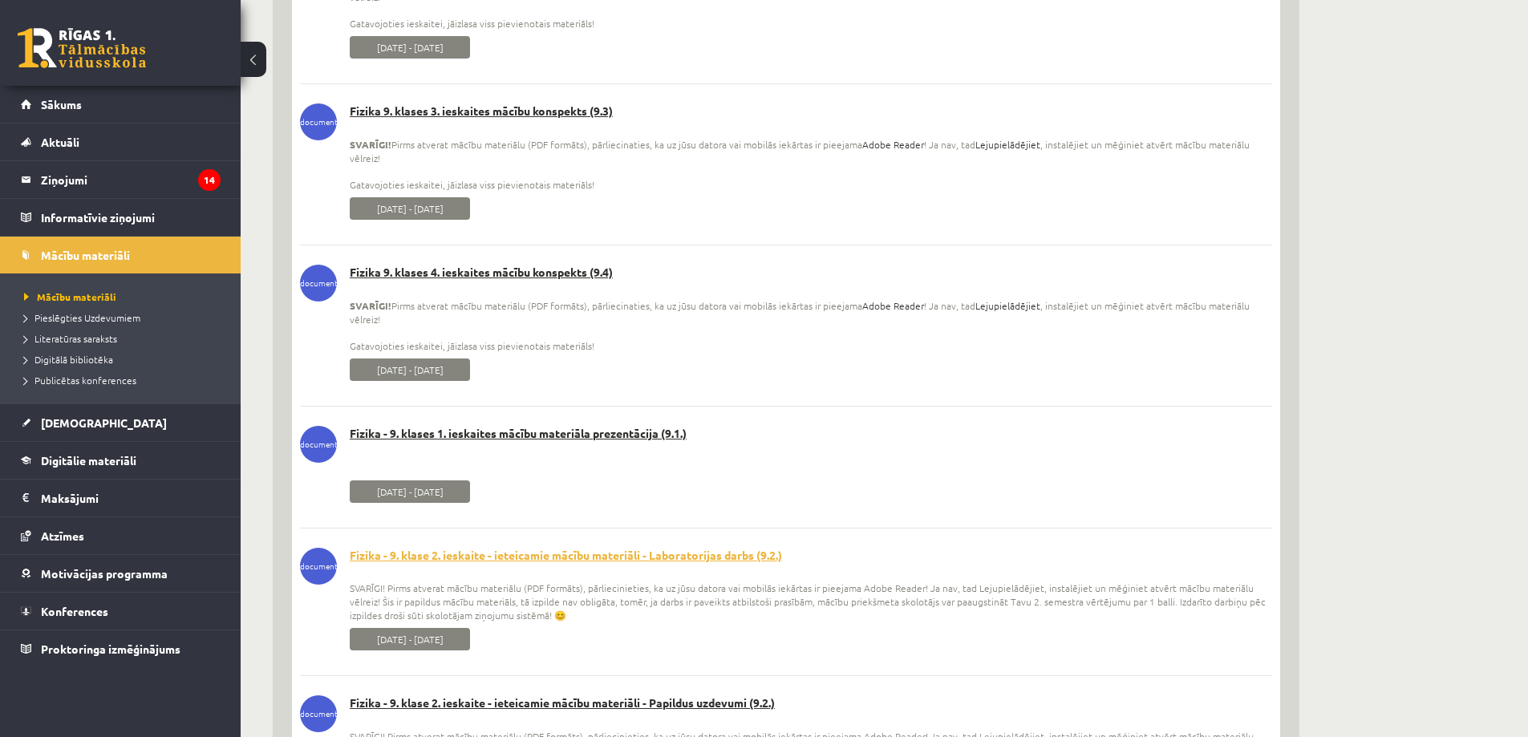
click at [501, 554] on link "Fizika - 9. klase 2. ieskaite - ieteicamie mācību materiāli - Laboratorijas dar…" at bounding box center [786, 556] width 972 height 16
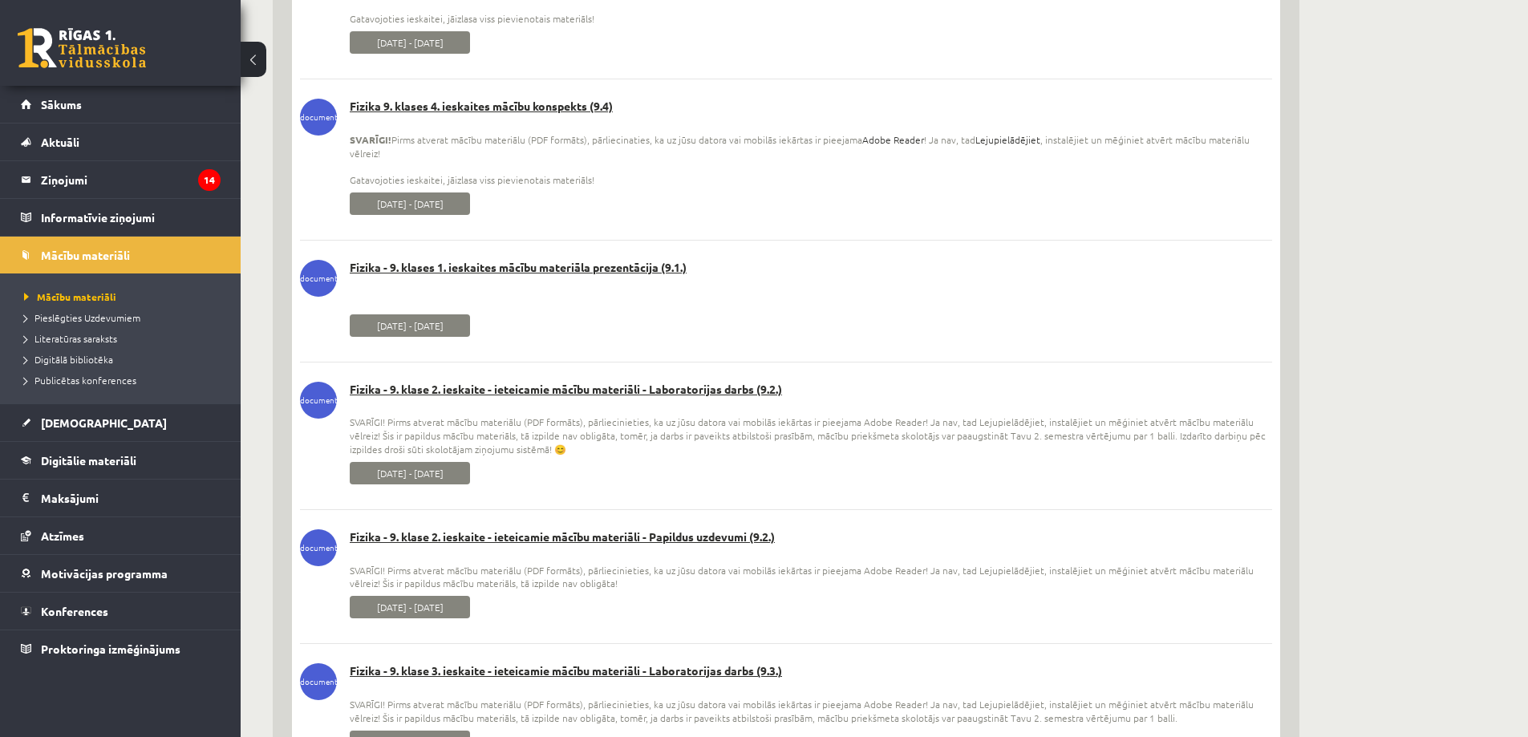
scroll to position [8584, 0]
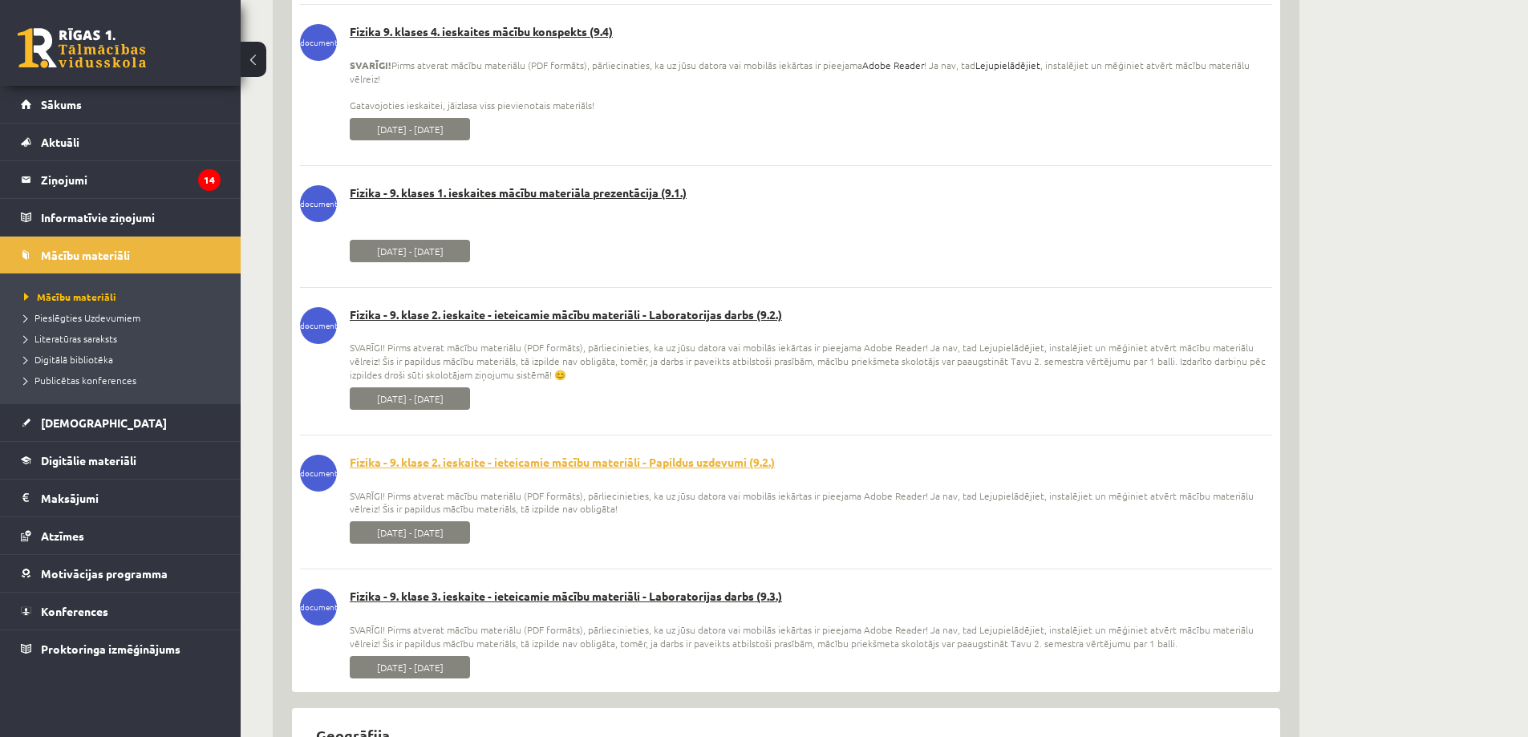
click at [507, 462] on link "Fizika - 9. klase 2. ieskaite - ieteicamie mācību materiāli - Papildus uzdevumi…" at bounding box center [786, 463] width 972 height 16
drag, startPoint x: 508, startPoint y: 594, endPoint x: 508, endPoint y: 581, distance: 12.8
click at [508, 594] on link "Fizika - 9. klase 3. ieskaite - ieteicamie mācību materiāli - Laboratorijas dar…" at bounding box center [786, 597] width 972 height 16
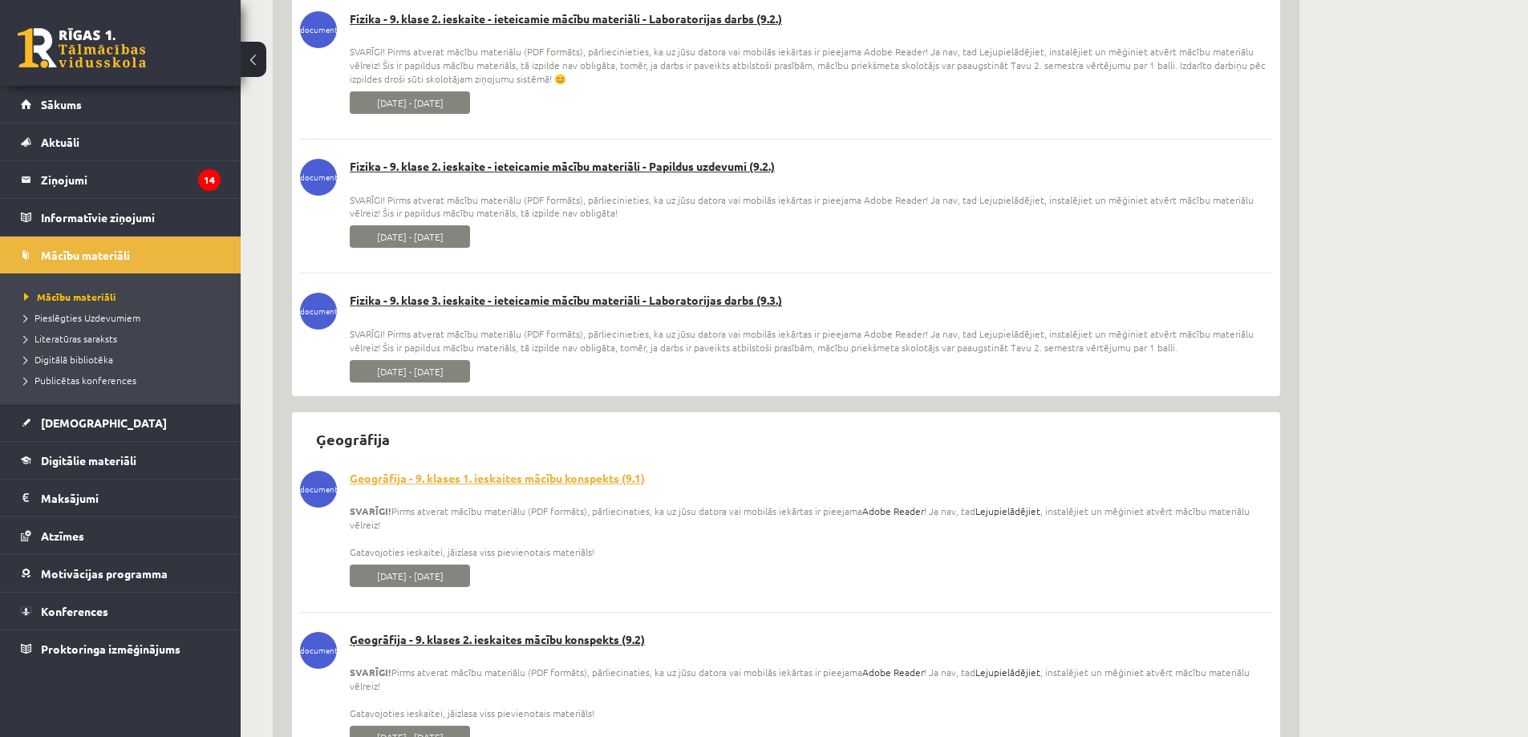
scroll to position [8905, 0]
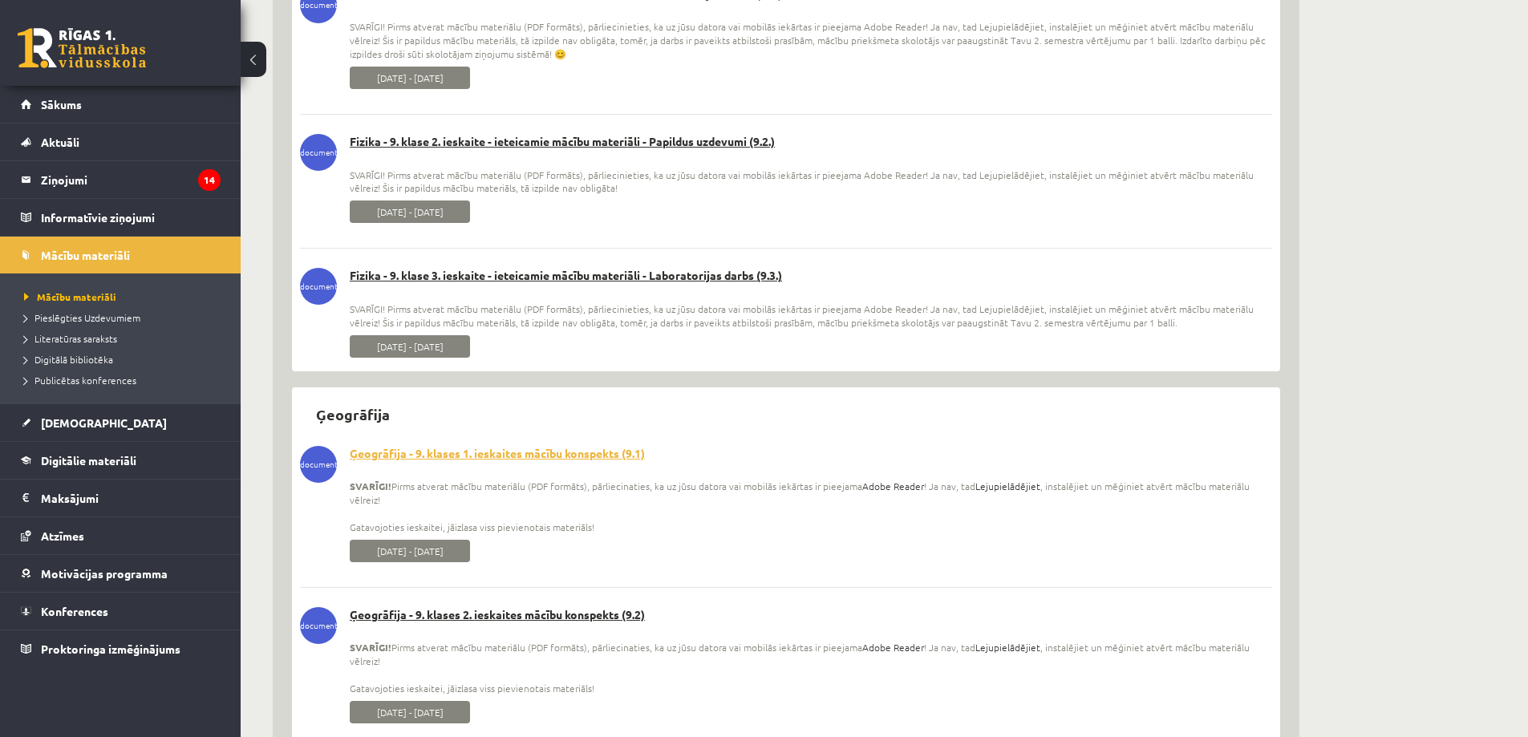
click at [507, 456] on link "Ģeogrāfija - 9. klases 1. ieskaites mācību konspekts (9.1)" at bounding box center [786, 454] width 972 height 16
click at [508, 614] on link "Ģeogrāfija - 9. klases 2. ieskaites mācību konspekts (9.2)" at bounding box center [786, 615] width 972 height 16
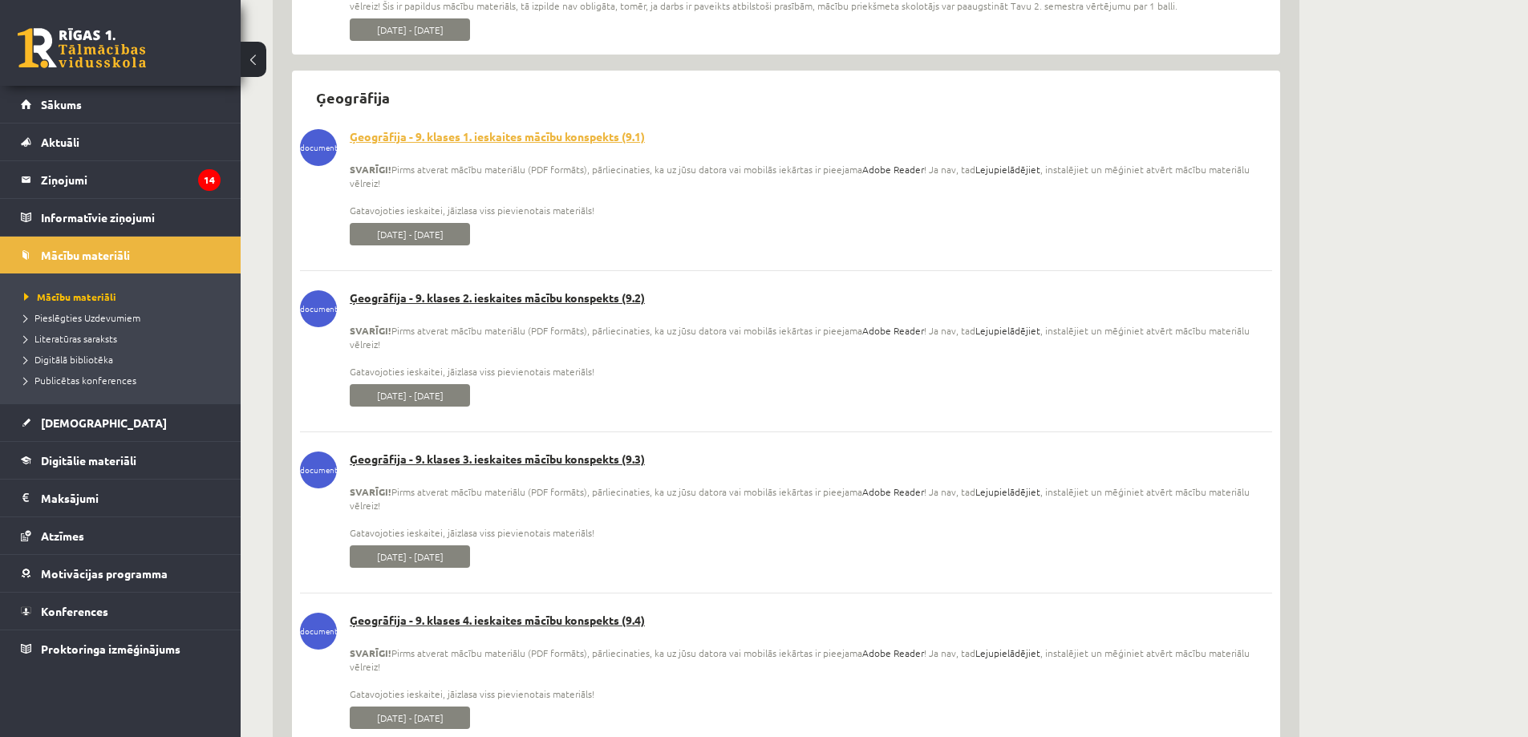
scroll to position [9306, 0]
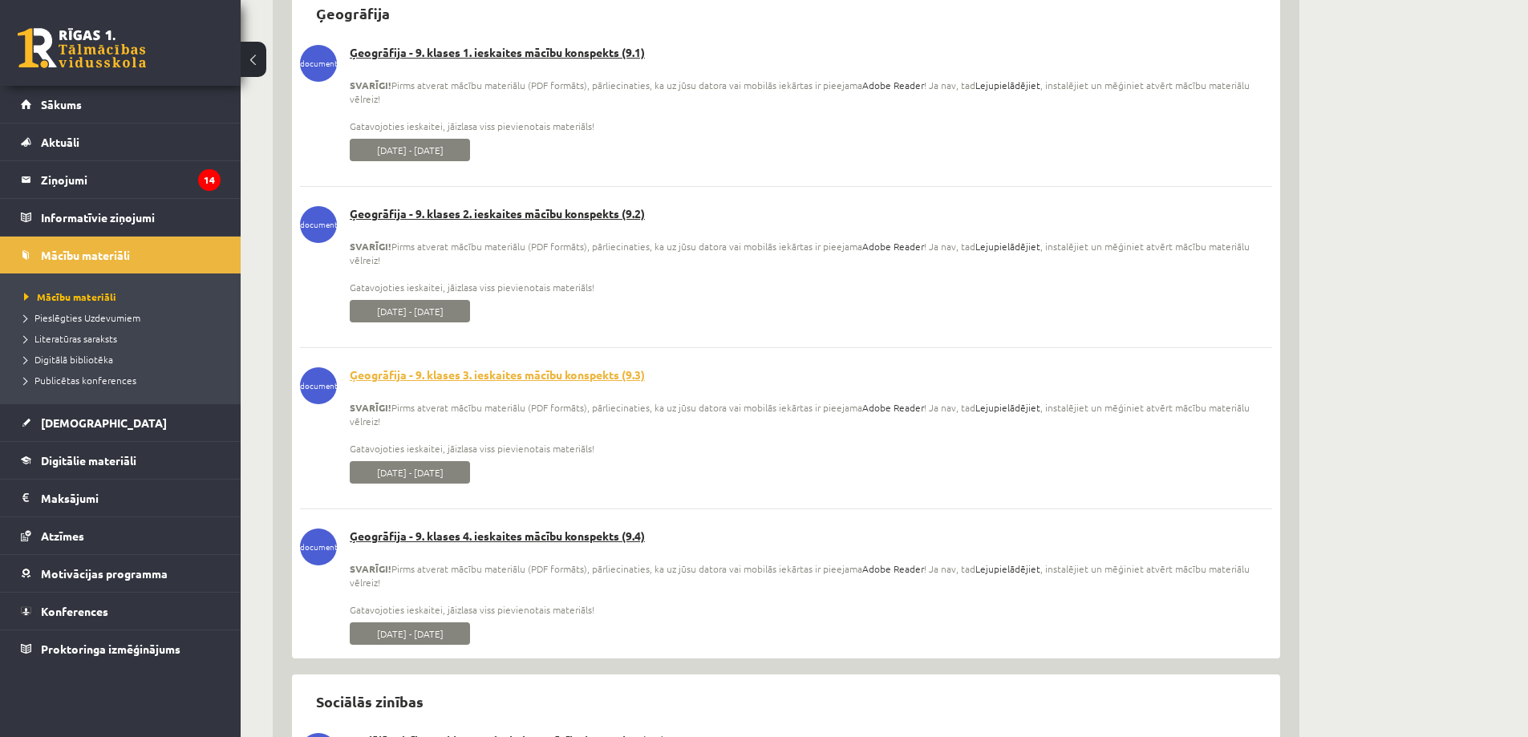
click at [527, 376] on link "Ģeogrāfija - 9. klases 3. ieskaites mācību konspekts (9.3)" at bounding box center [786, 375] width 972 height 16
click at [529, 534] on link "Ģeogrāfija - 9. klases 4. ieskaites mācību konspekts (9.4)" at bounding box center [786, 537] width 972 height 16
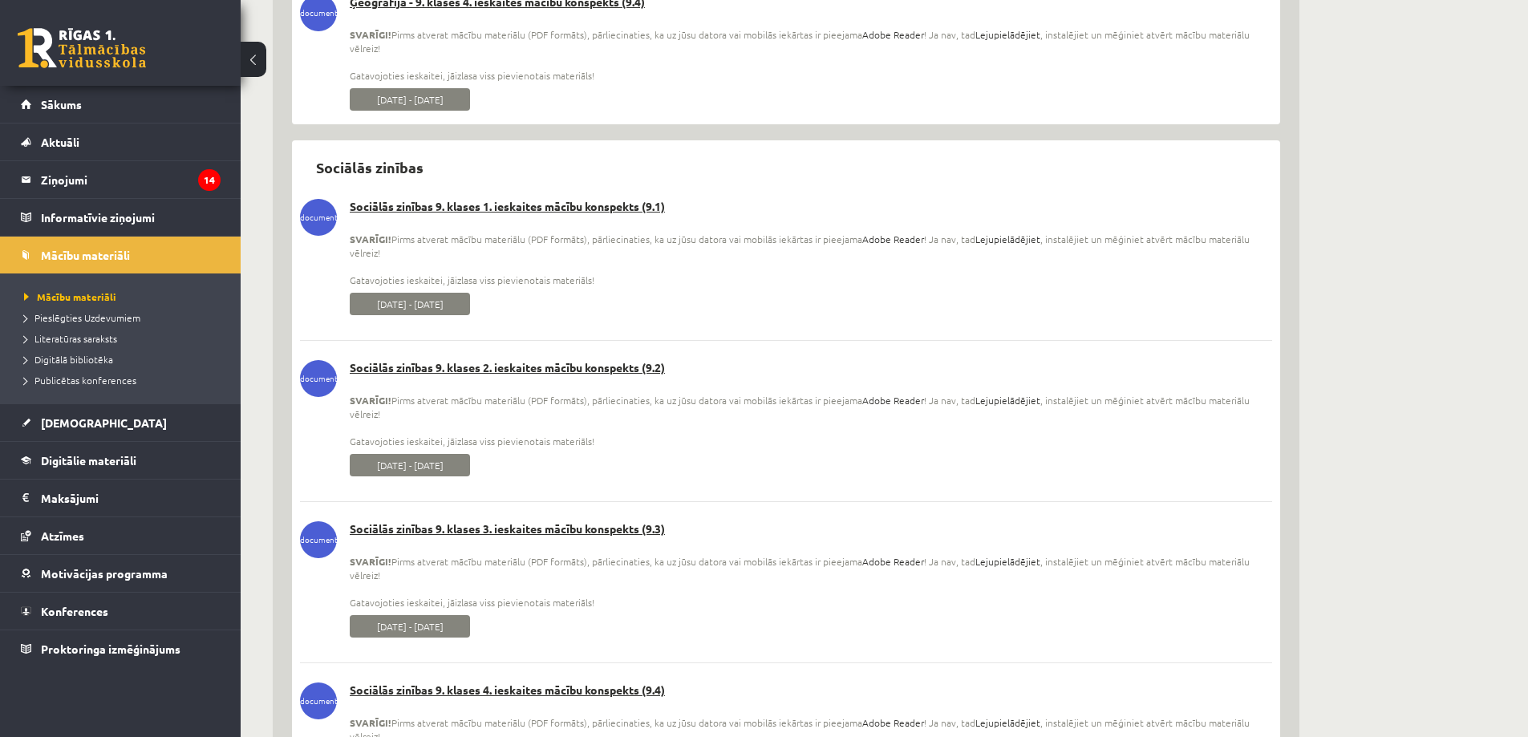
scroll to position [9868, 0]
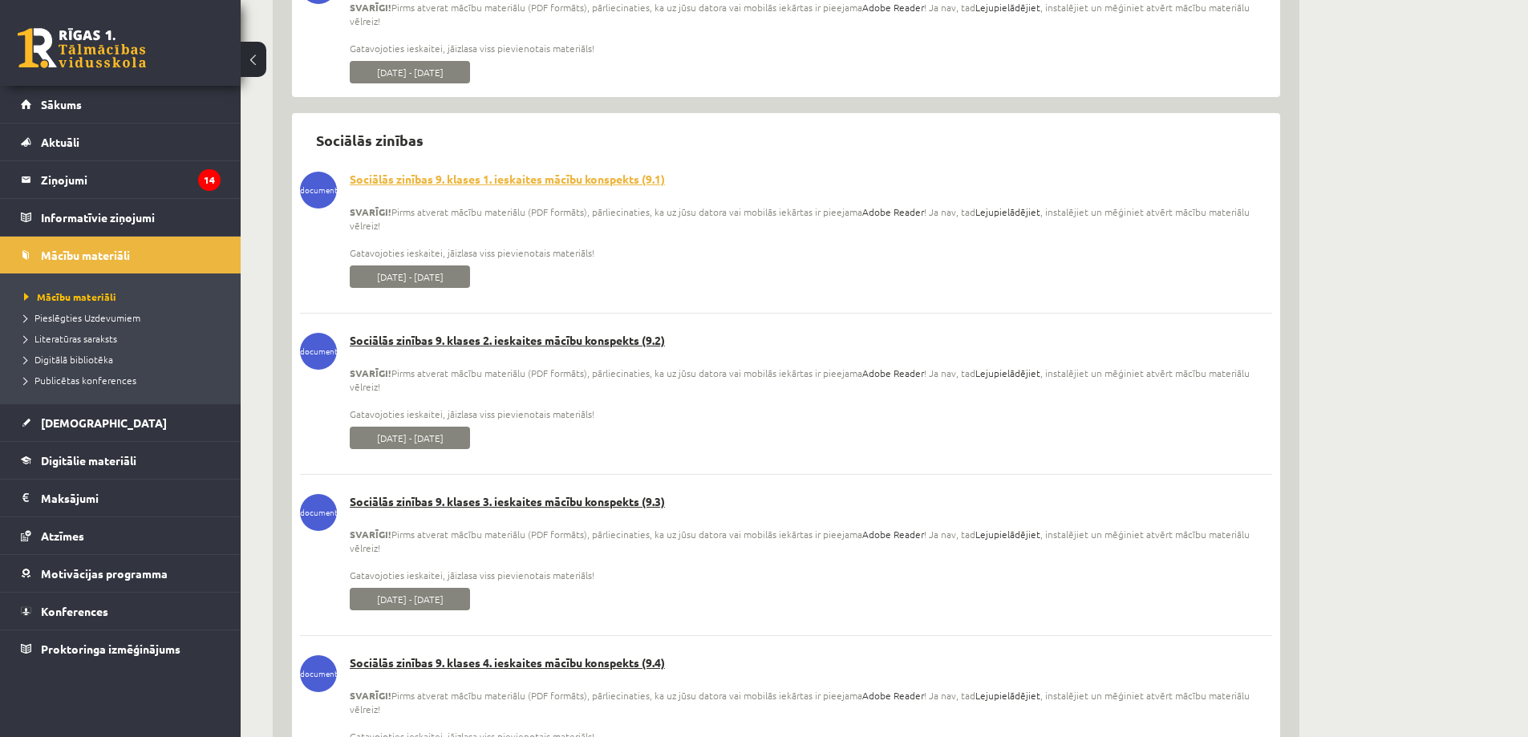
click at [502, 180] on link "Sociālās zinības 9. klases 1. ieskaites mācību konspekts (9.1)" at bounding box center [786, 180] width 972 height 16
click at [509, 338] on link "Sociālās zinības 9. klases 2. ieskaites mācību konspekts (9.2)" at bounding box center [786, 341] width 972 height 16
click at [523, 505] on link "Sociālās zinības 9. klases 3. ieskaites mācību konspekts (9.3)" at bounding box center [786, 502] width 972 height 16
click at [515, 661] on link "Sociālās zinības 9. klases 4. ieskaites mācību konspekts (9.4)" at bounding box center [786, 663] width 972 height 16
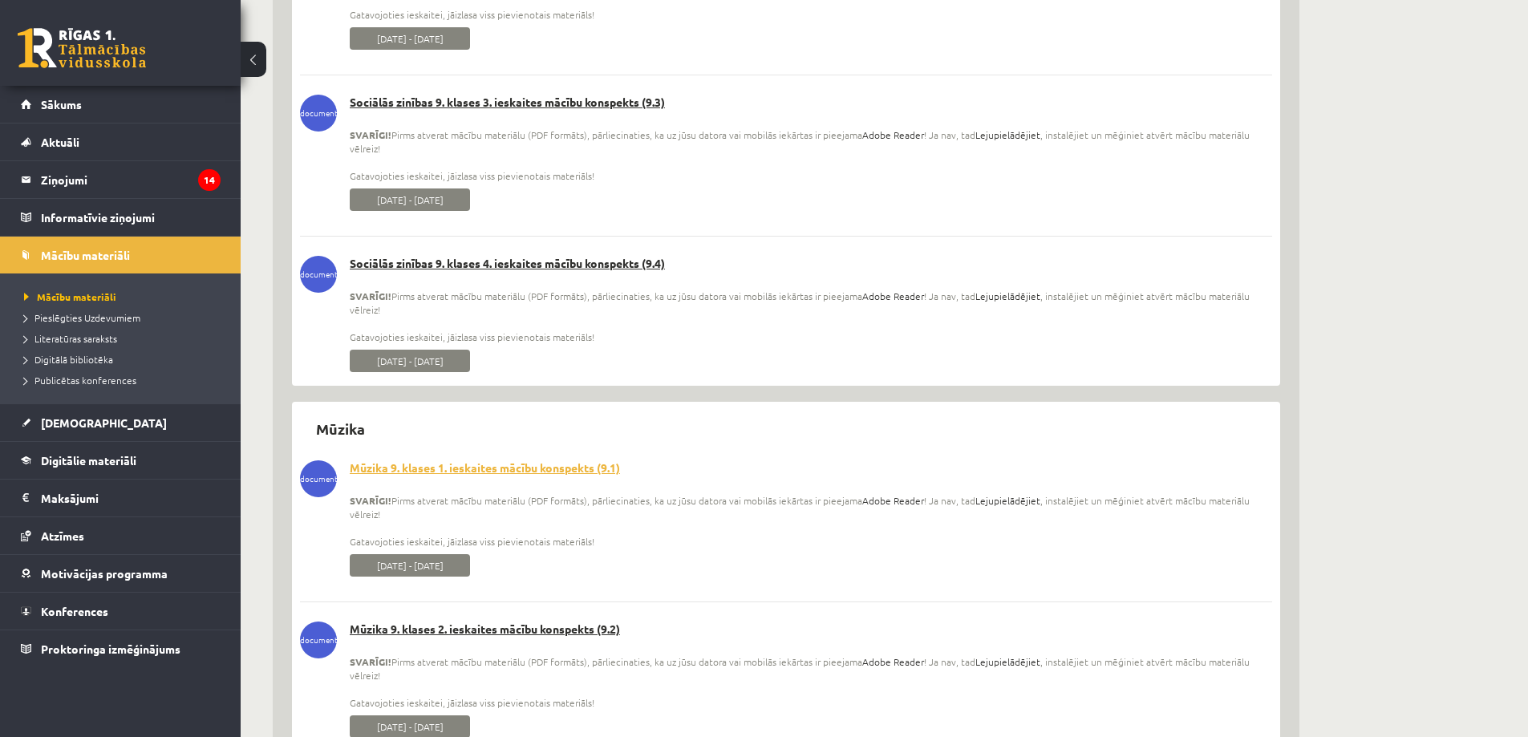
scroll to position [10269, 0]
click at [492, 464] on link "Mūzika 9. klases 1. ieskaites mācību konspekts (9.1)" at bounding box center [786, 467] width 972 height 16
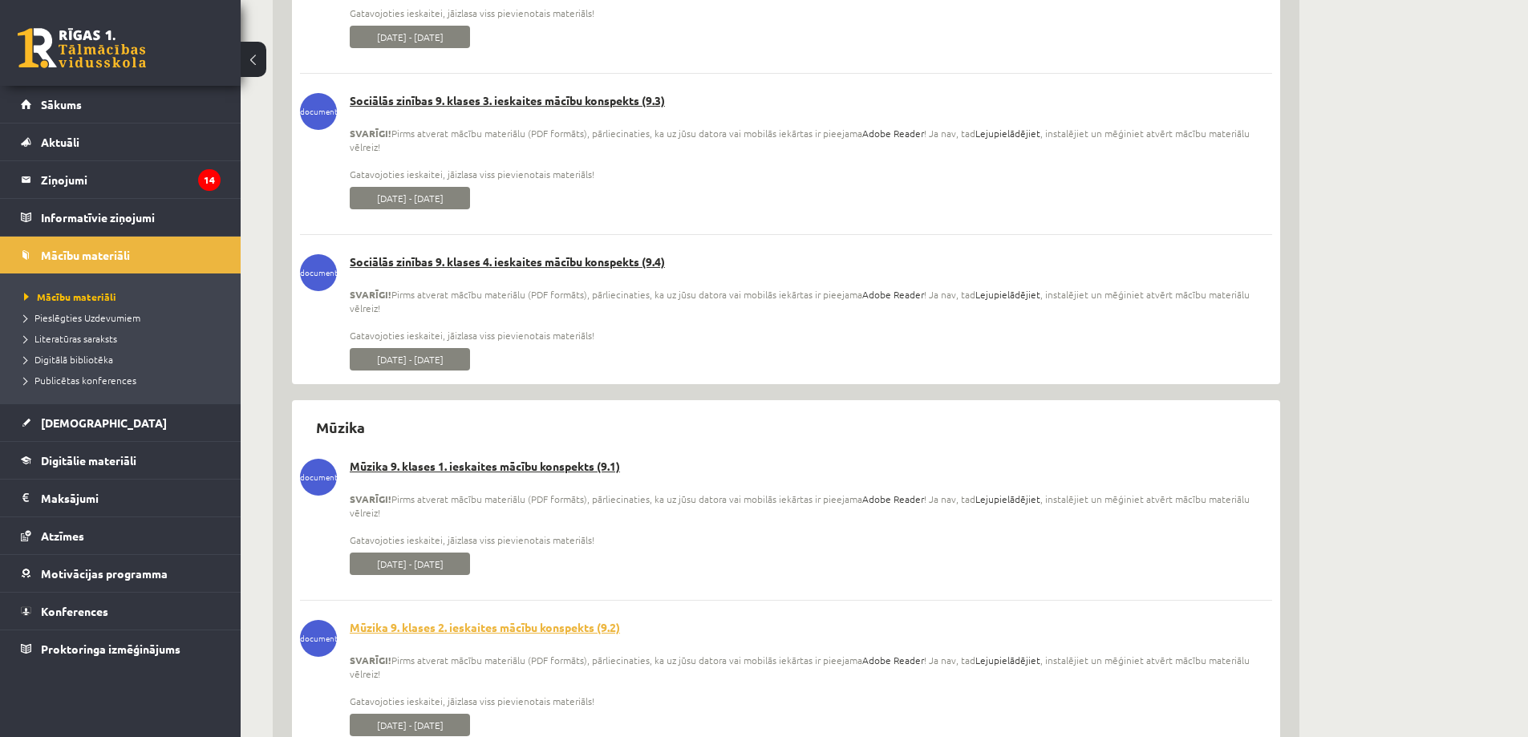
click at [497, 627] on link "Mūzika 9. klases 2. ieskaites mācību konspekts (9.2)" at bounding box center [786, 628] width 972 height 16
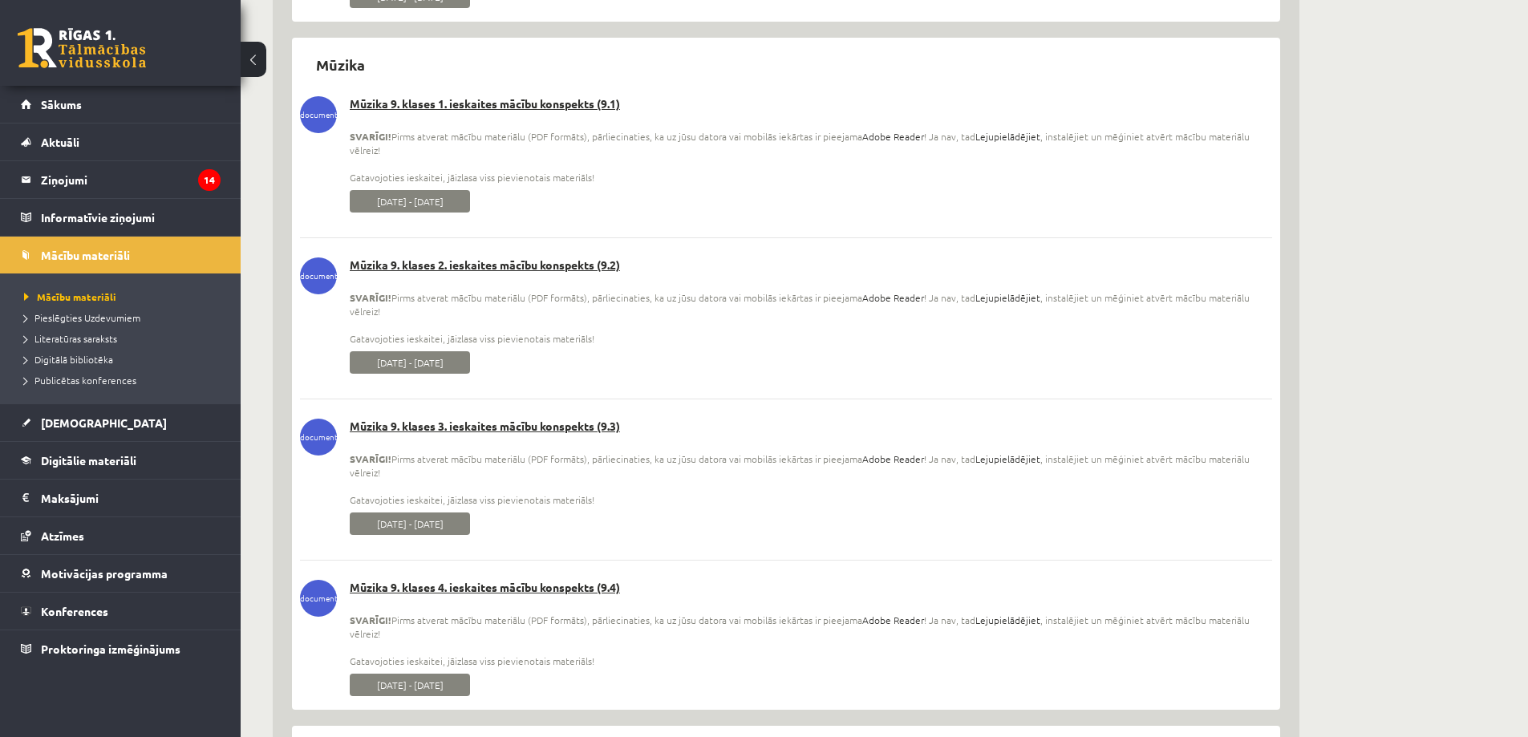
scroll to position [10670, 0]
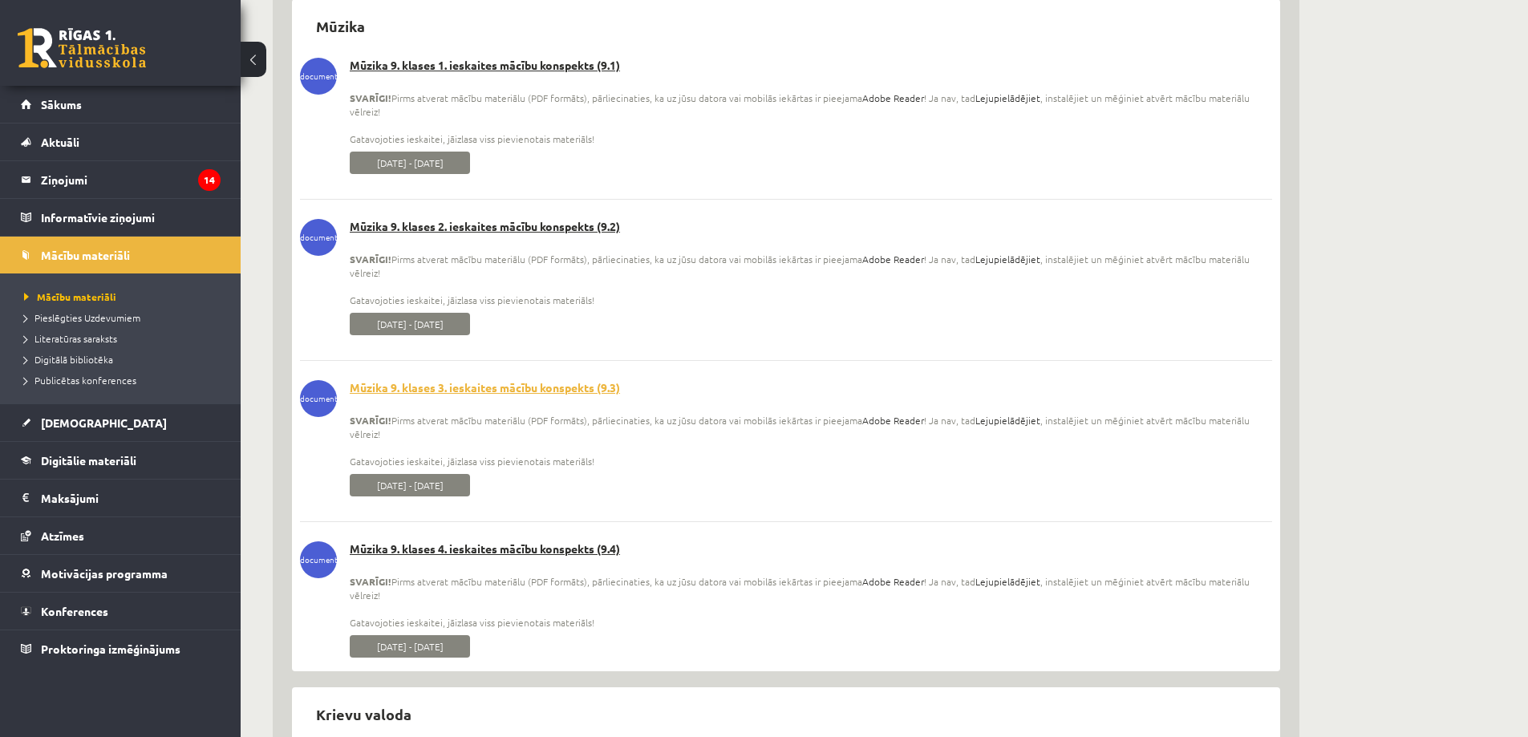
click at [506, 391] on link "Mūzika 9. klases 3. ieskaites mācību konspekts (9.3)" at bounding box center [786, 388] width 972 height 16
click at [517, 550] on link "Mūzika 9. klases 4. ieskaites mācību konspekts (9.4)" at bounding box center [786, 550] width 972 height 16
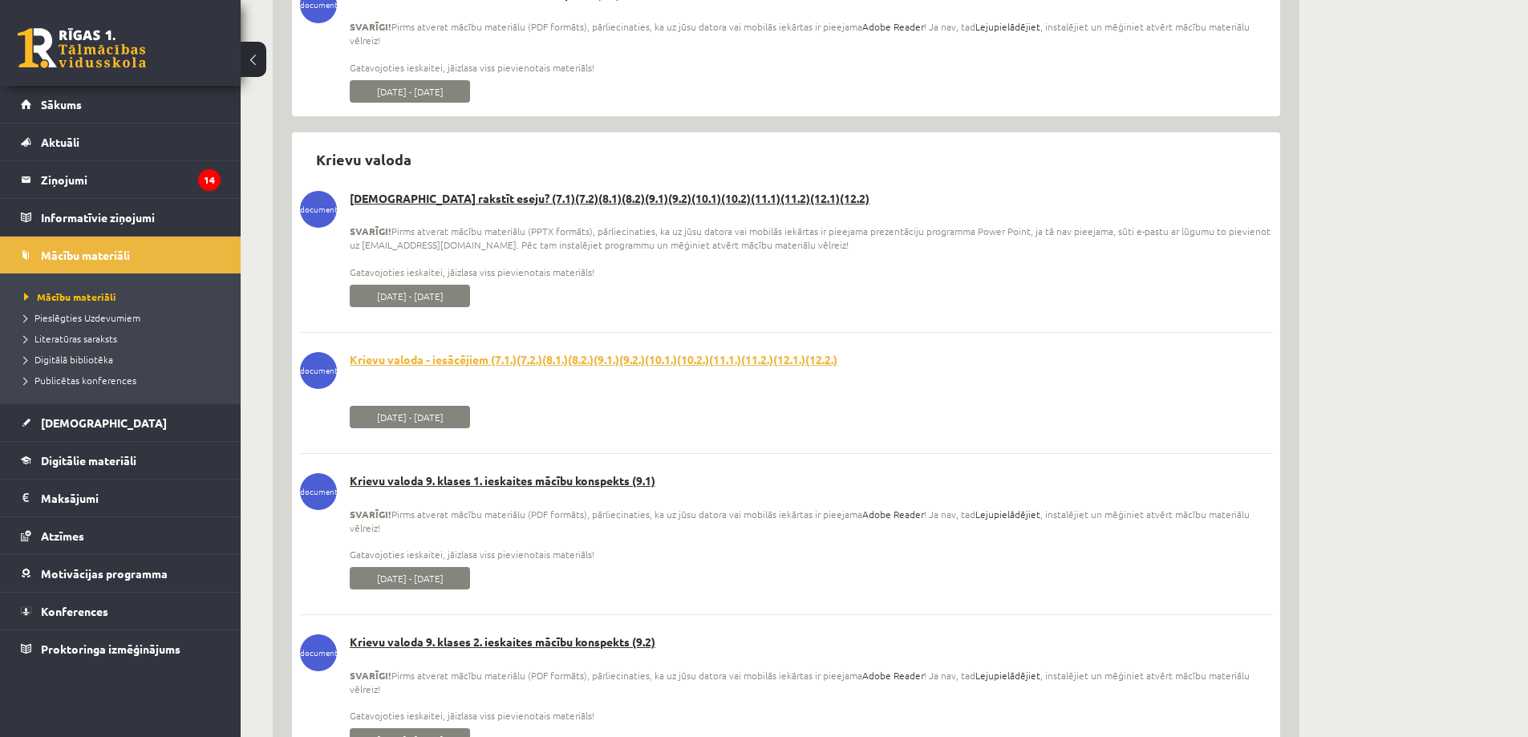
scroll to position [11232, 0]
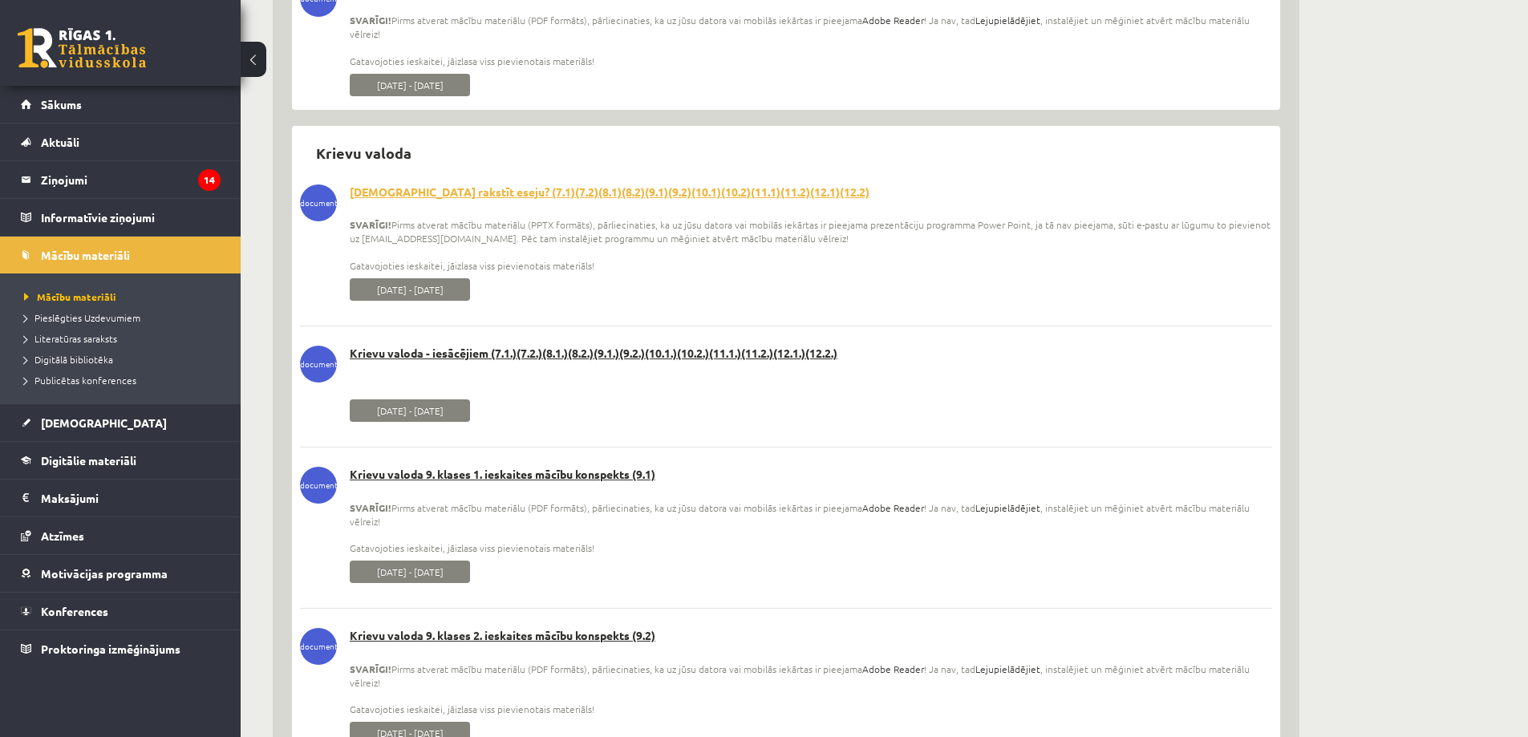
click at [473, 190] on link "[DEMOGRAPHIC_DATA] rakstīt eseju? (7.1)(7.2)(8.1)(8.2)(9.1)(9.2)(10.1)(10.2)(11…" at bounding box center [786, 193] width 972 height 16
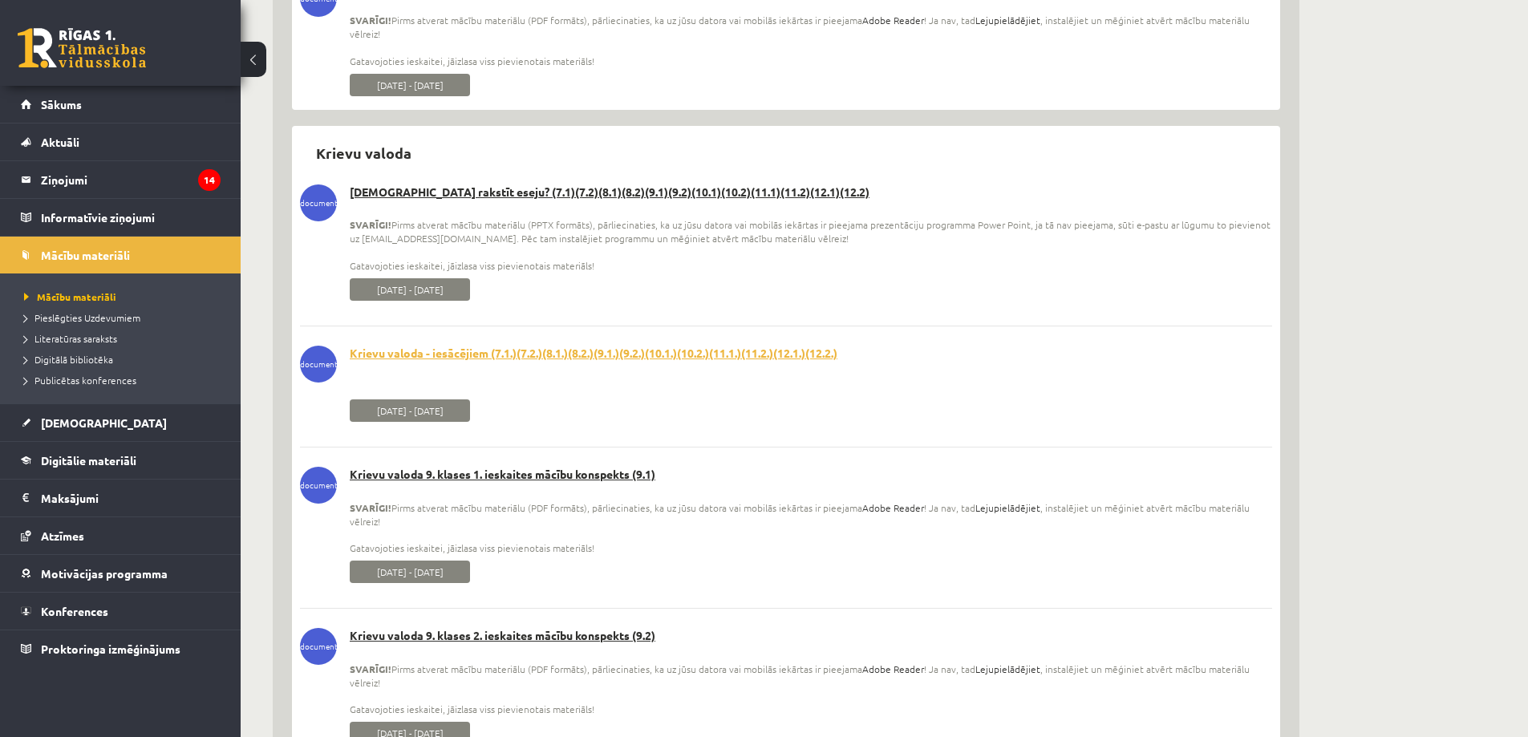
click at [493, 354] on link "Krievu valoda - iesācējiem (7.1.)(7.2.)(8.1.)(8.2.)(9.1.)(9.2.)(10.1.)(10.2.)(1…" at bounding box center [786, 354] width 972 height 16
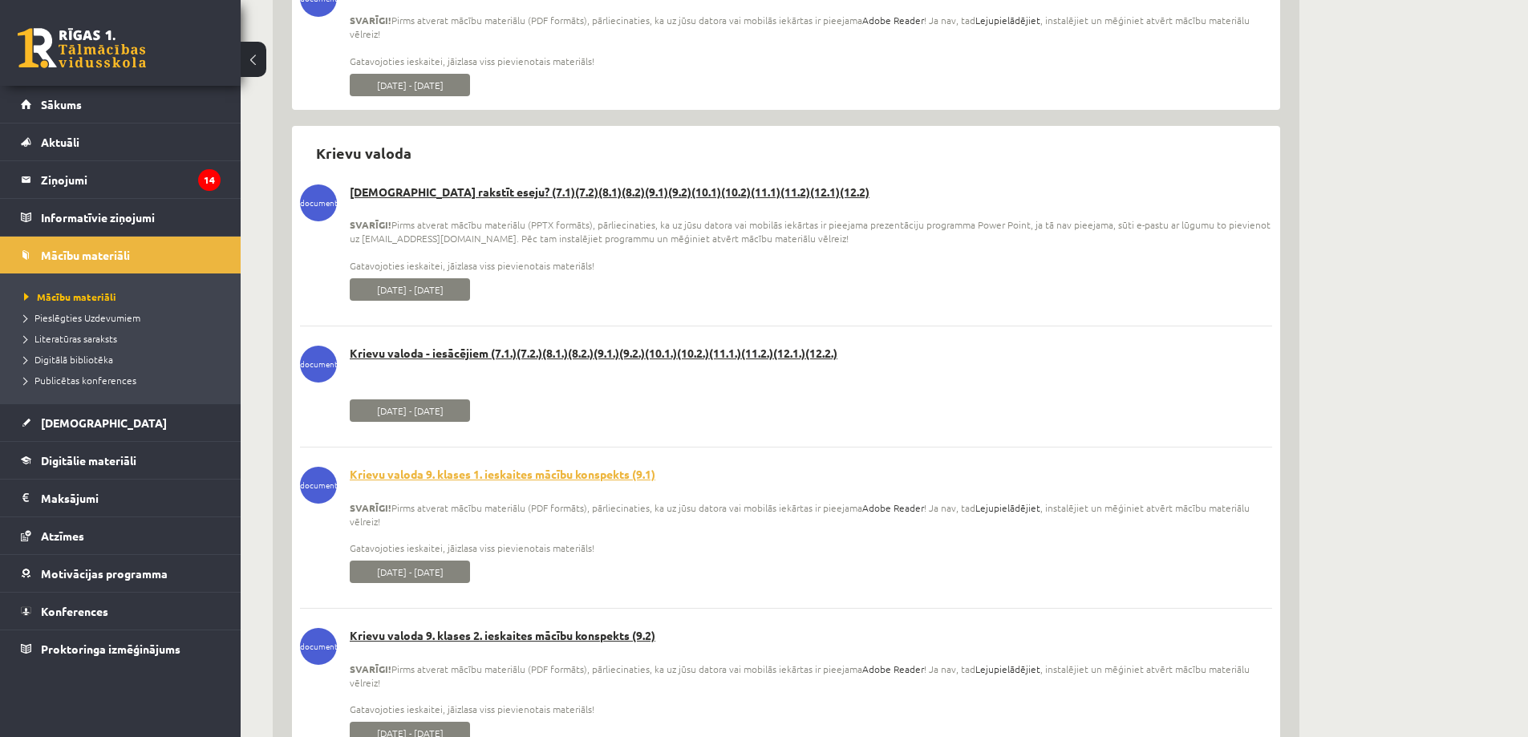
click at [497, 475] on link "Krievu valoda 9. klases 1. ieskaites mācību konspekts (9.1)" at bounding box center [786, 475] width 972 height 16
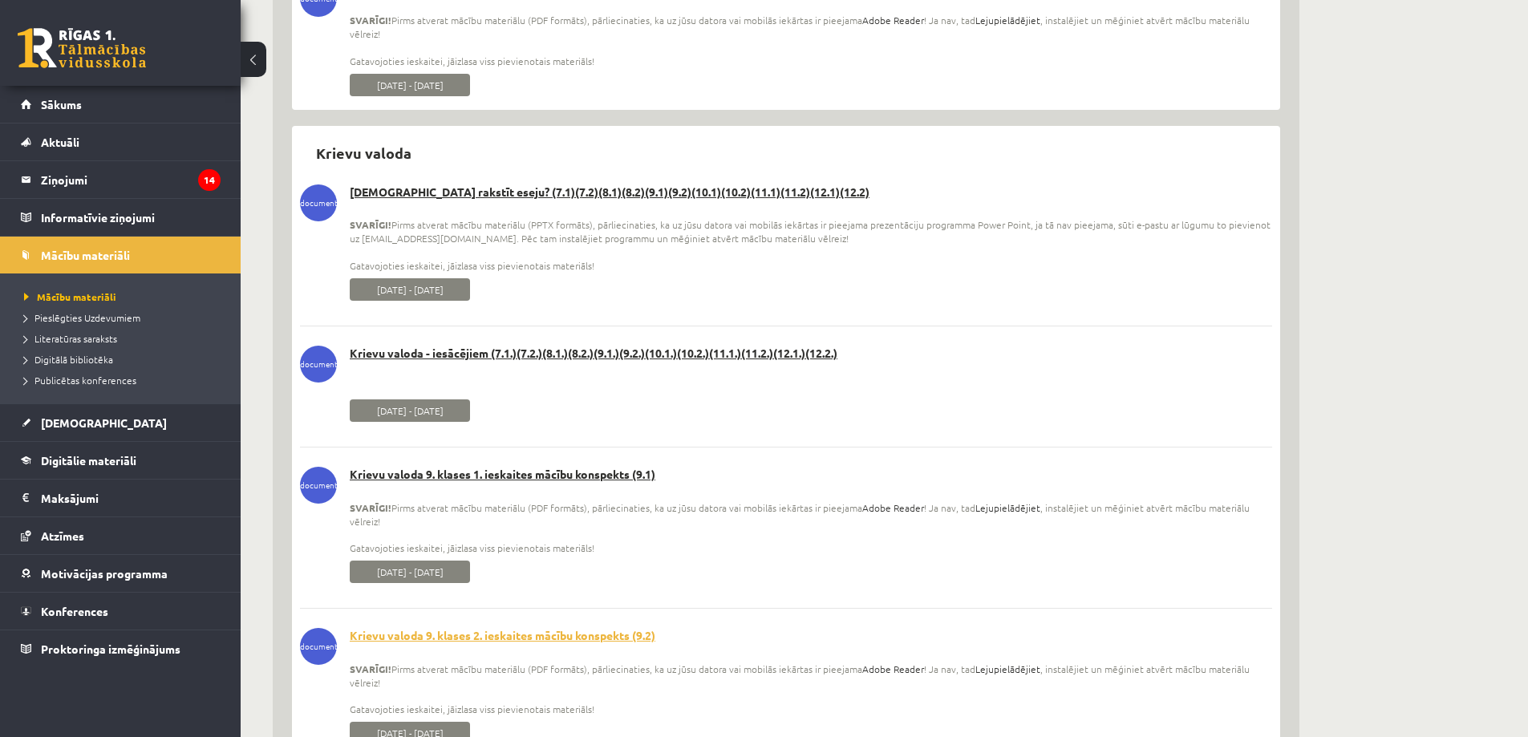
click at [499, 635] on link "Krievu valoda 9. klases 2. ieskaites mācību konspekts (9.2)" at bounding box center [786, 636] width 972 height 16
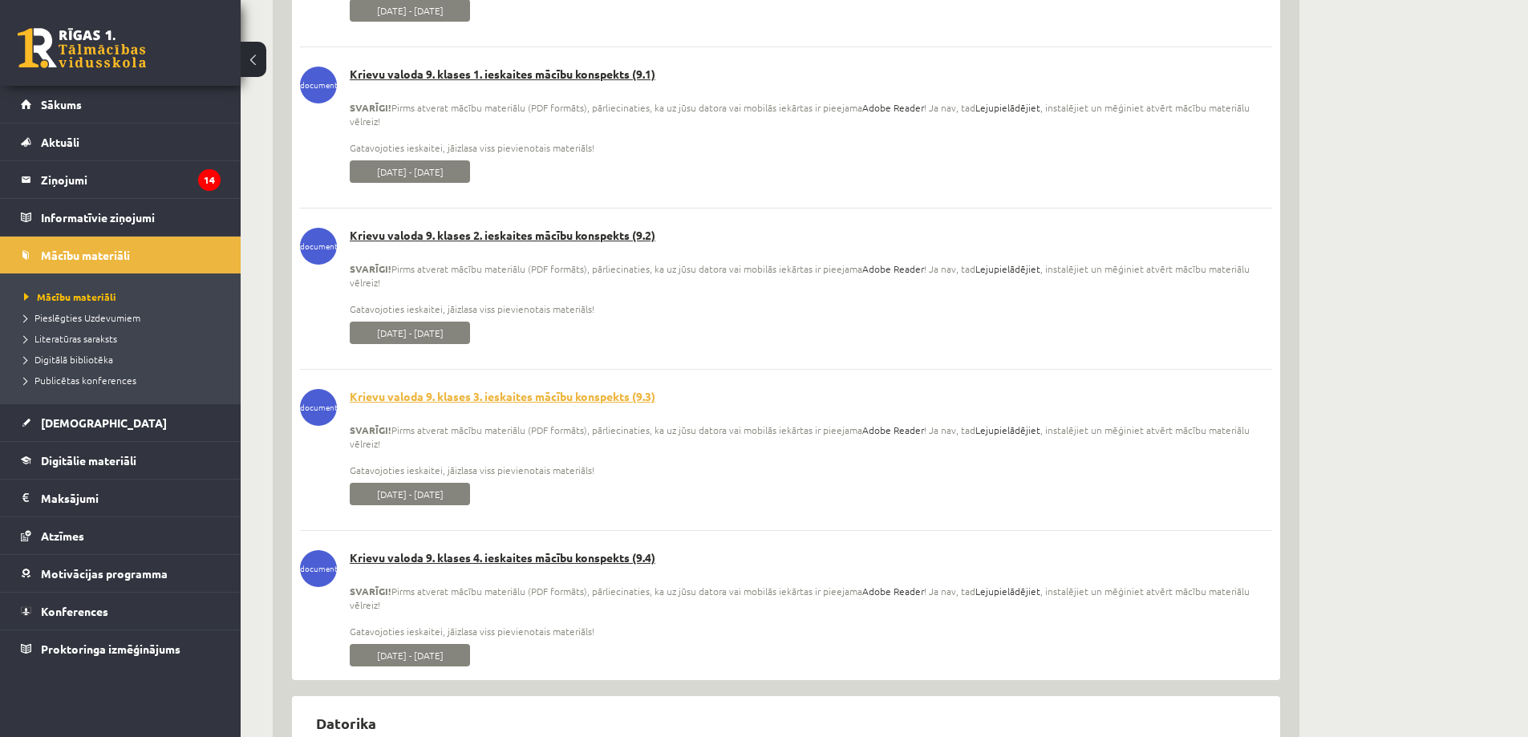
scroll to position [11633, 0]
click at [484, 388] on link "Krievu valoda 9. klases 3. ieskaites mācību konspekts (9.3)" at bounding box center [786, 396] width 972 height 16
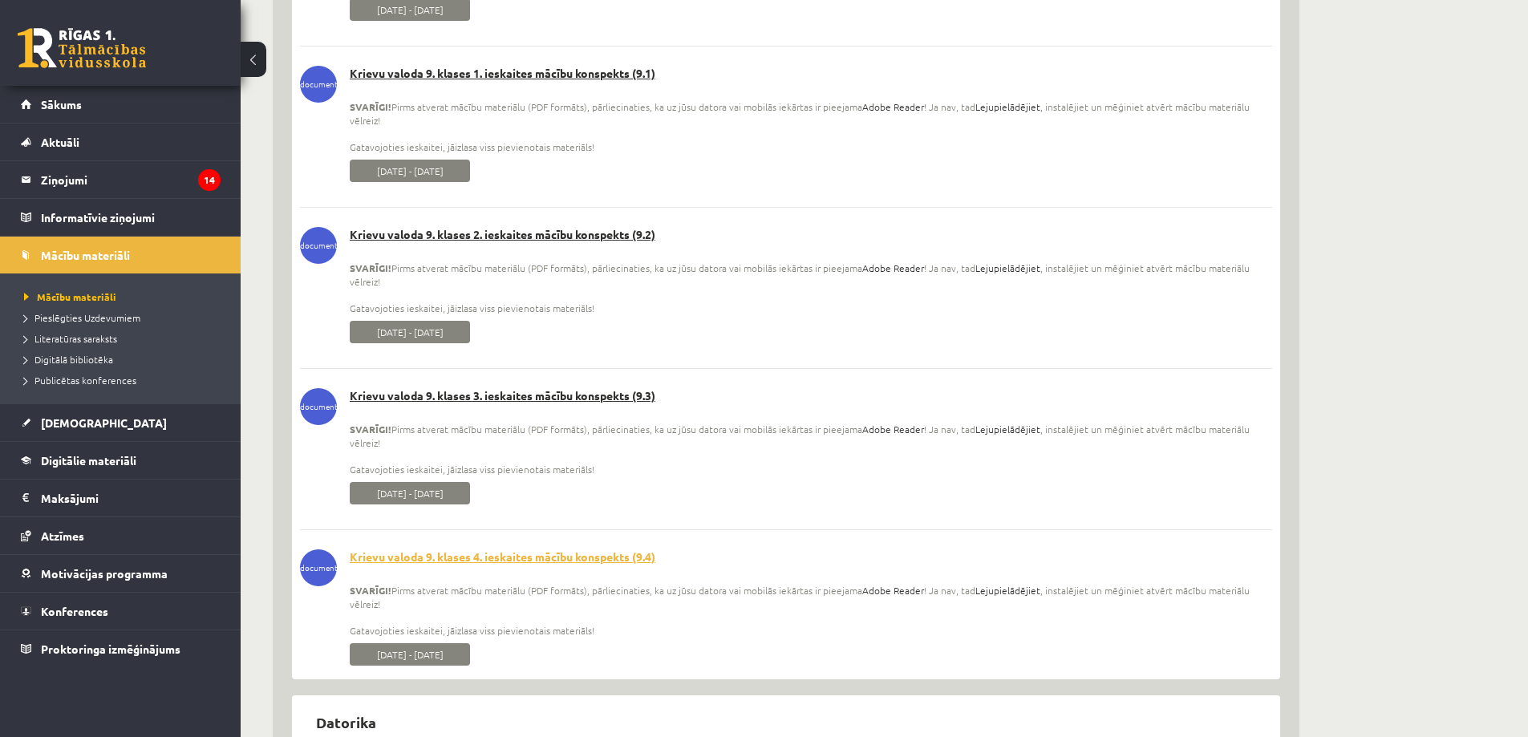
click at [504, 562] on link "Krievu valoda 9. klases 4. ieskaites mācību konspekts (9.4)" at bounding box center [786, 558] width 972 height 16
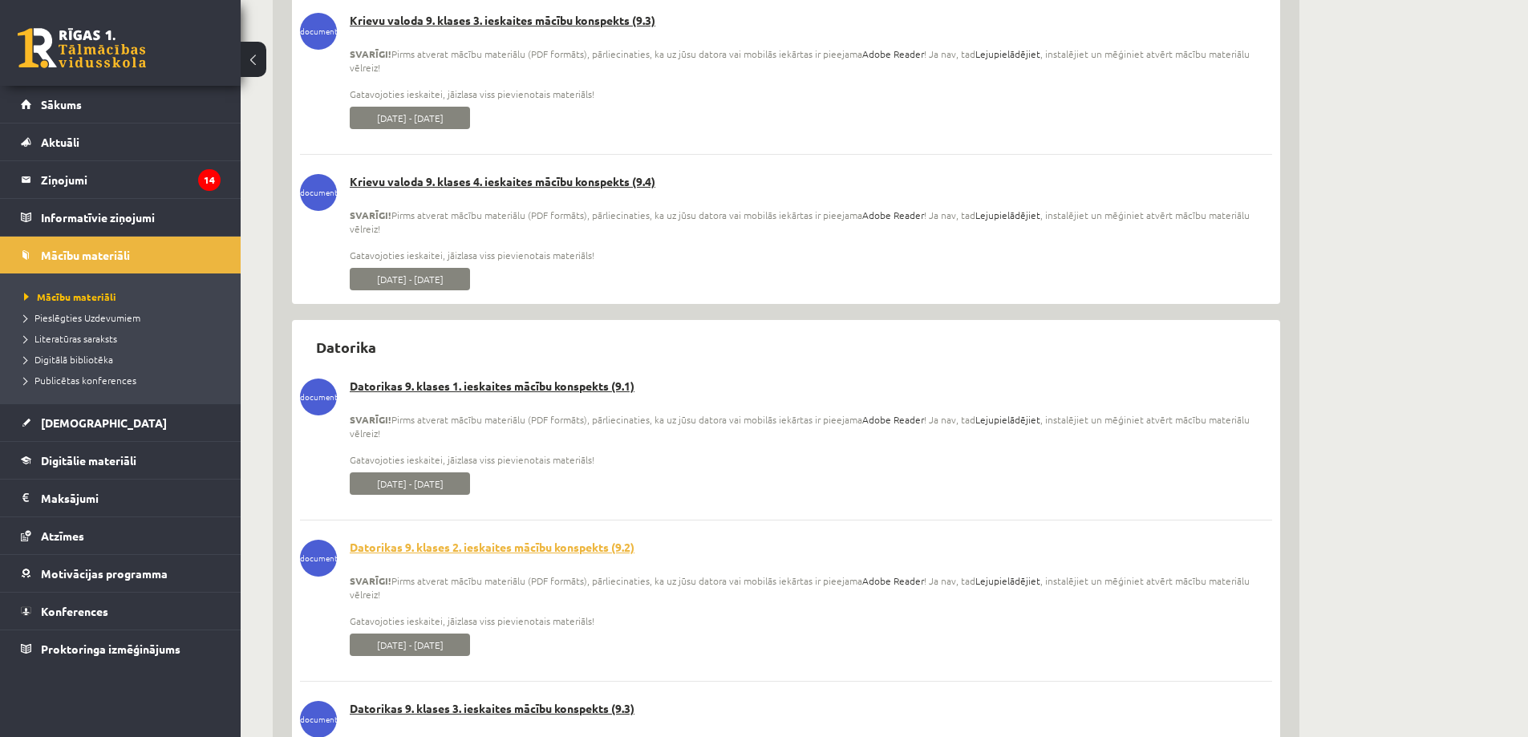
scroll to position [12034, 0]
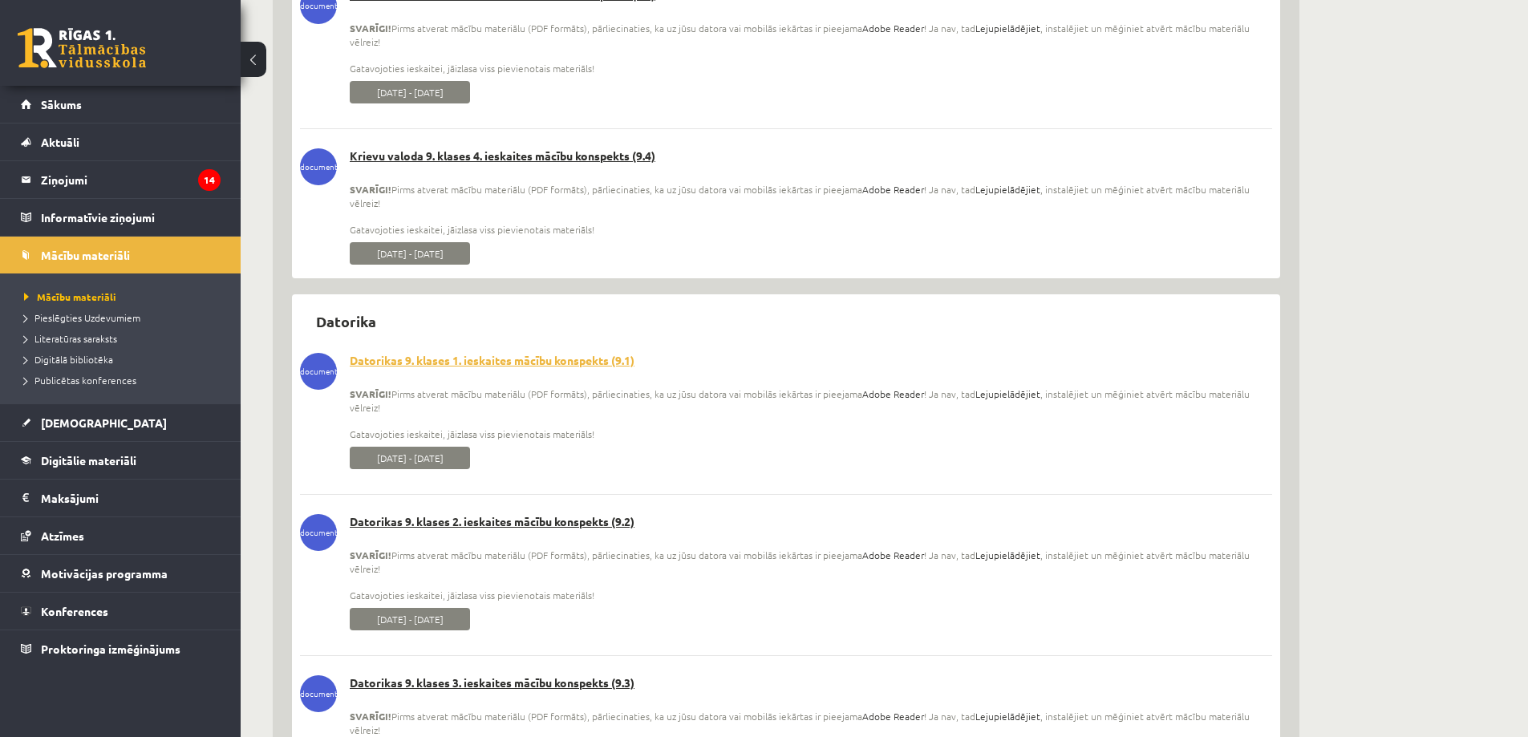
click at [481, 359] on link "Datorikas 9. klases 1. ieskaites mācību konspekts (9.1)" at bounding box center [786, 361] width 972 height 16
click at [488, 522] on link "Datorikas 9. klases 2. ieskaites mācību konspekts (9.2)" at bounding box center [786, 522] width 972 height 16
click at [496, 684] on link "Datorikas 9. klases 3. ieskaites mācību konspekts (9.3)" at bounding box center [786, 684] width 972 height 16
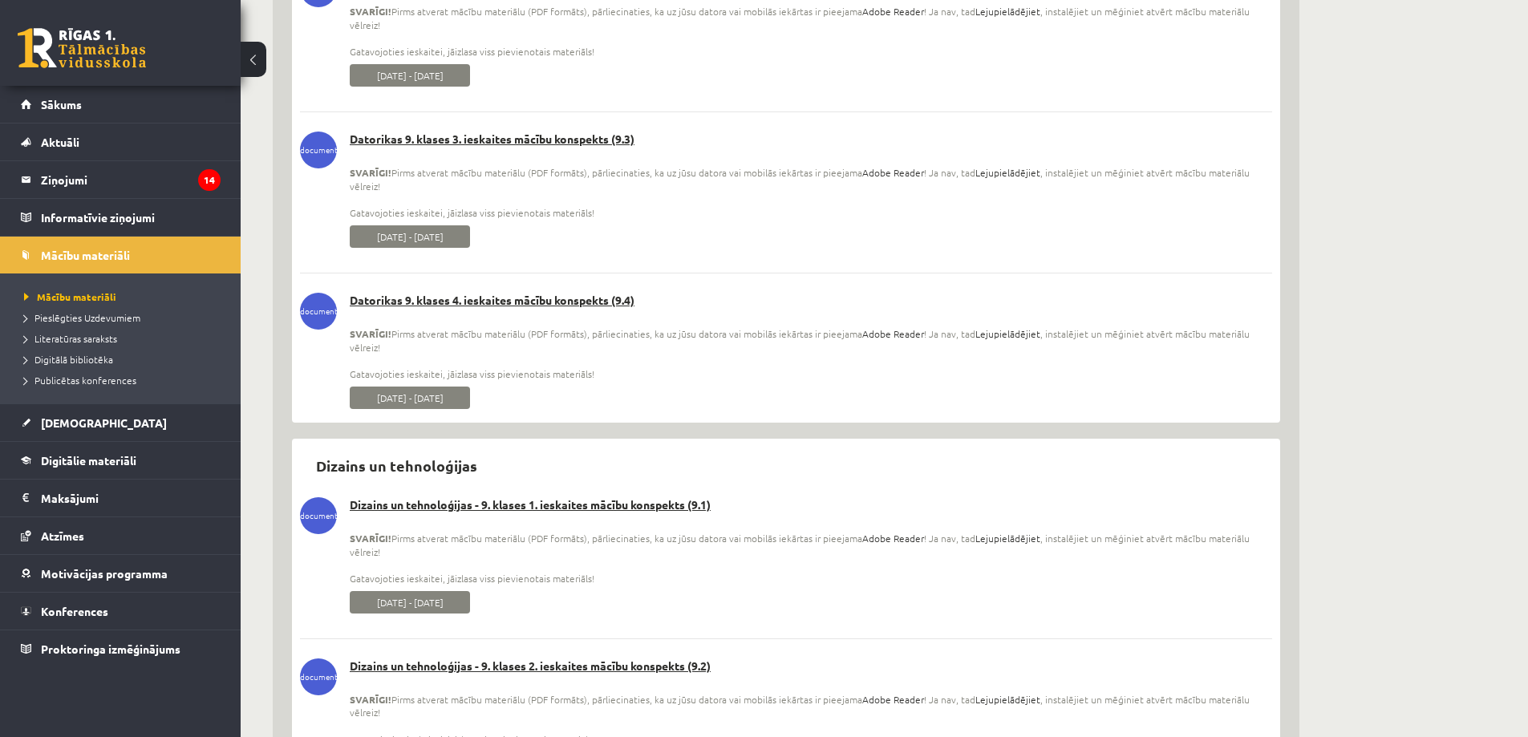
scroll to position [12596, 0]
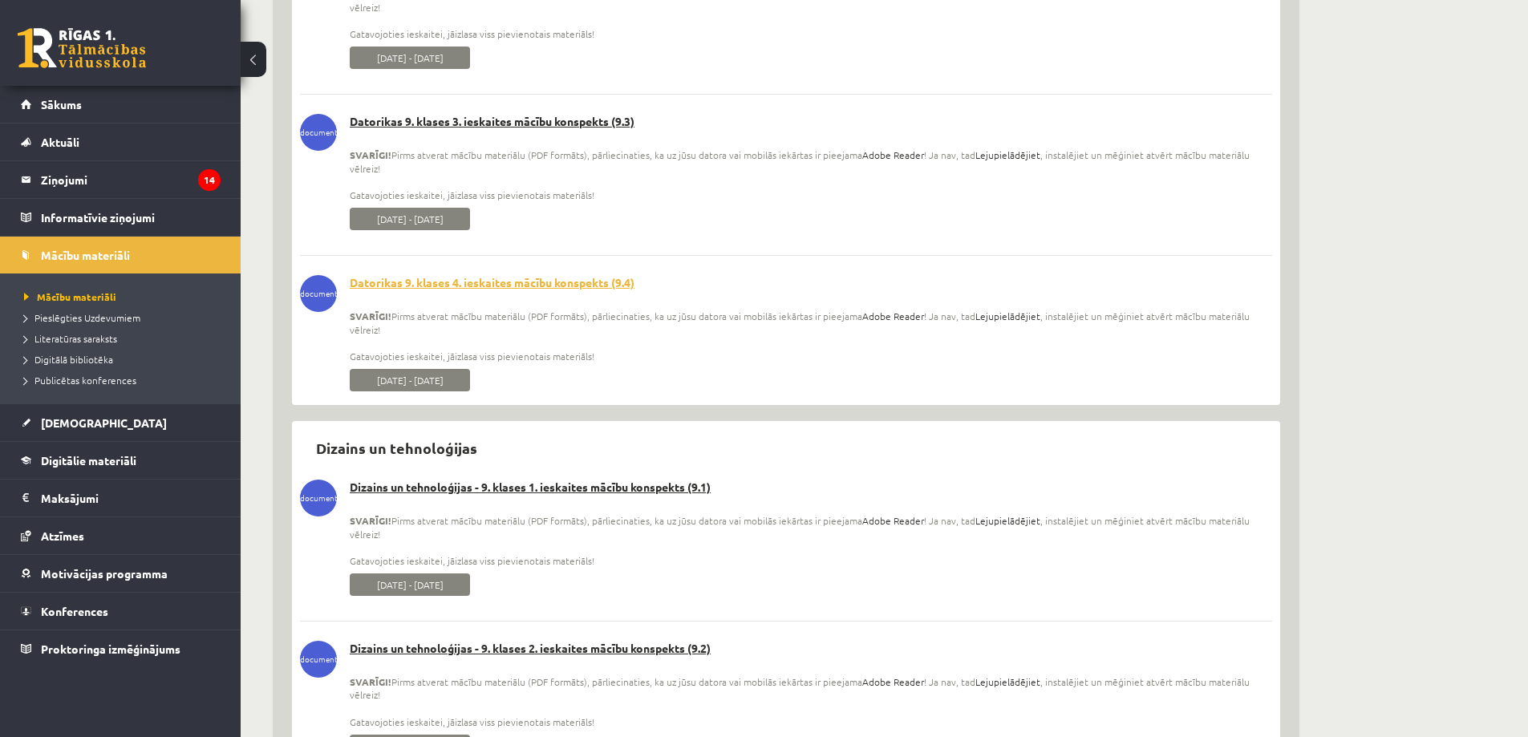
click at [482, 286] on link "Datorikas 9. klases 4. ieskaites mācību konspekts (9.4)" at bounding box center [786, 283] width 972 height 16
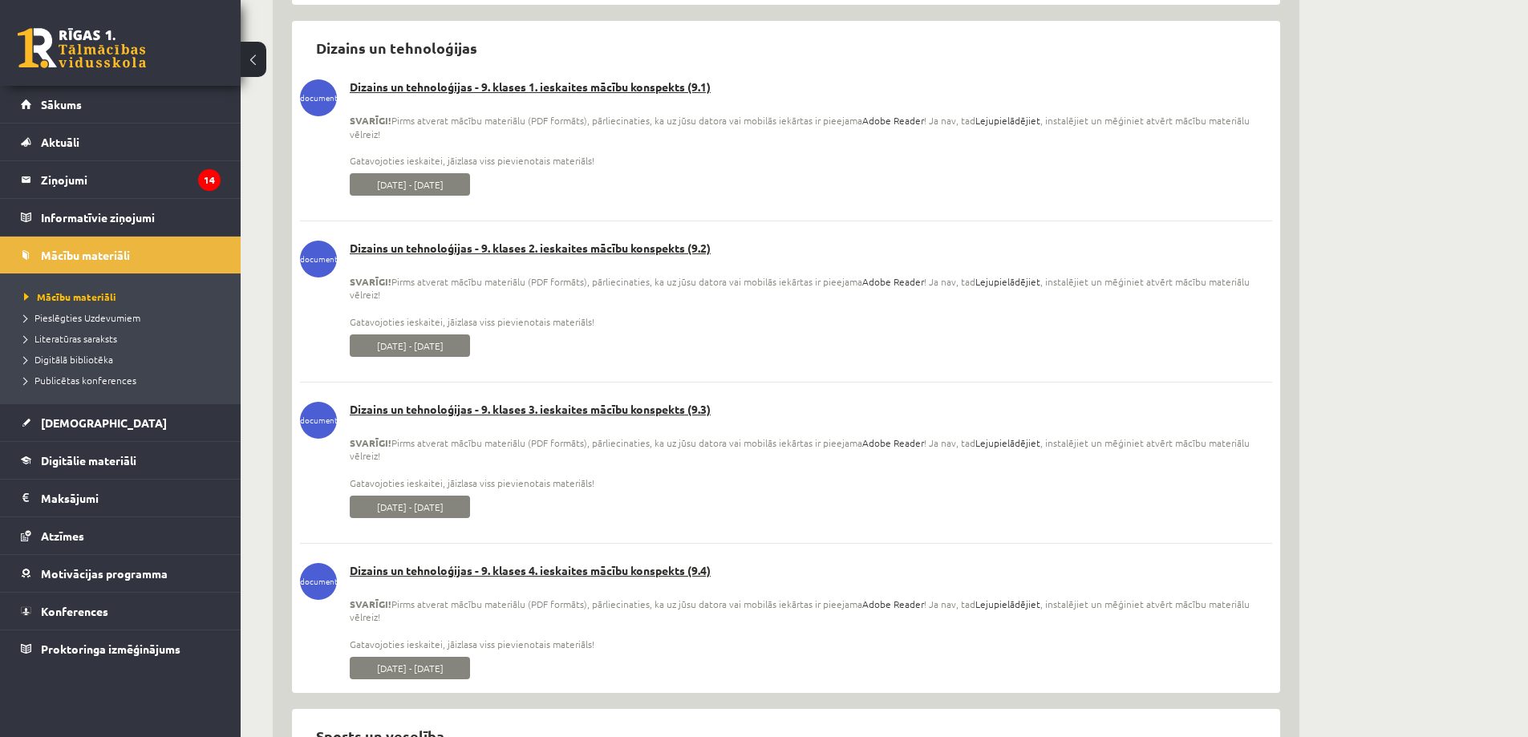
scroll to position [12997, 0]
click at [498, 90] on link "Dizains un tehnoloģijas - 9. klases 1. ieskaites mācību konspekts (9.1)" at bounding box center [786, 87] width 972 height 16
click at [505, 245] on link "Dizains un tehnoloģijas - 9. klases 2. ieskaites mācību konspekts (9.2)" at bounding box center [786, 248] width 972 height 16
click at [522, 409] on link "Dizains un tehnoloģijas - 9. klases 3. ieskaites mācību konspekts (9.3)" at bounding box center [786, 409] width 972 height 16
click at [538, 567] on link "Dizains un tehnoloģijas - 9. klases 4. ieskaites mācību konspekts (9.4)" at bounding box center [786, 570] width 972 height 16
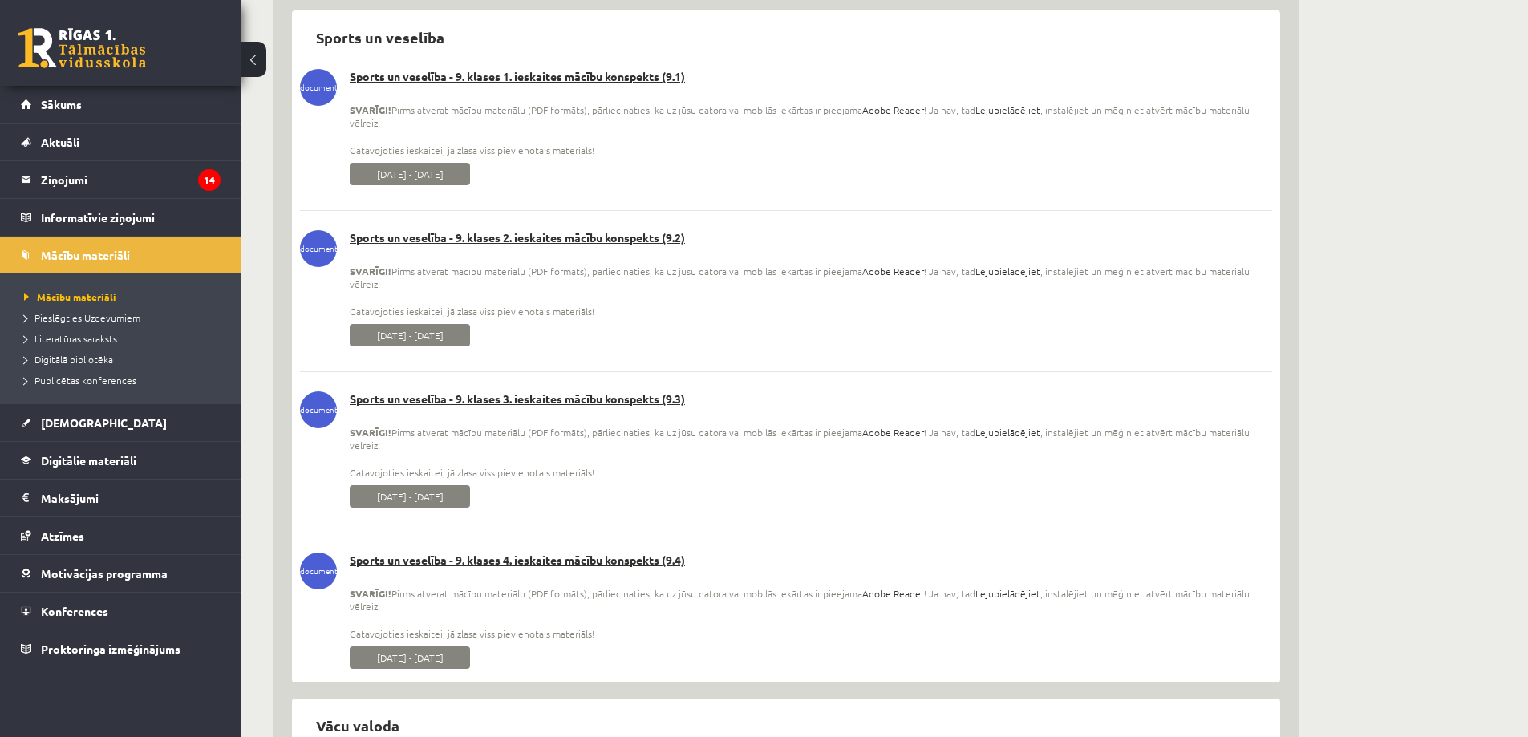
scroll to position [13719, 0]
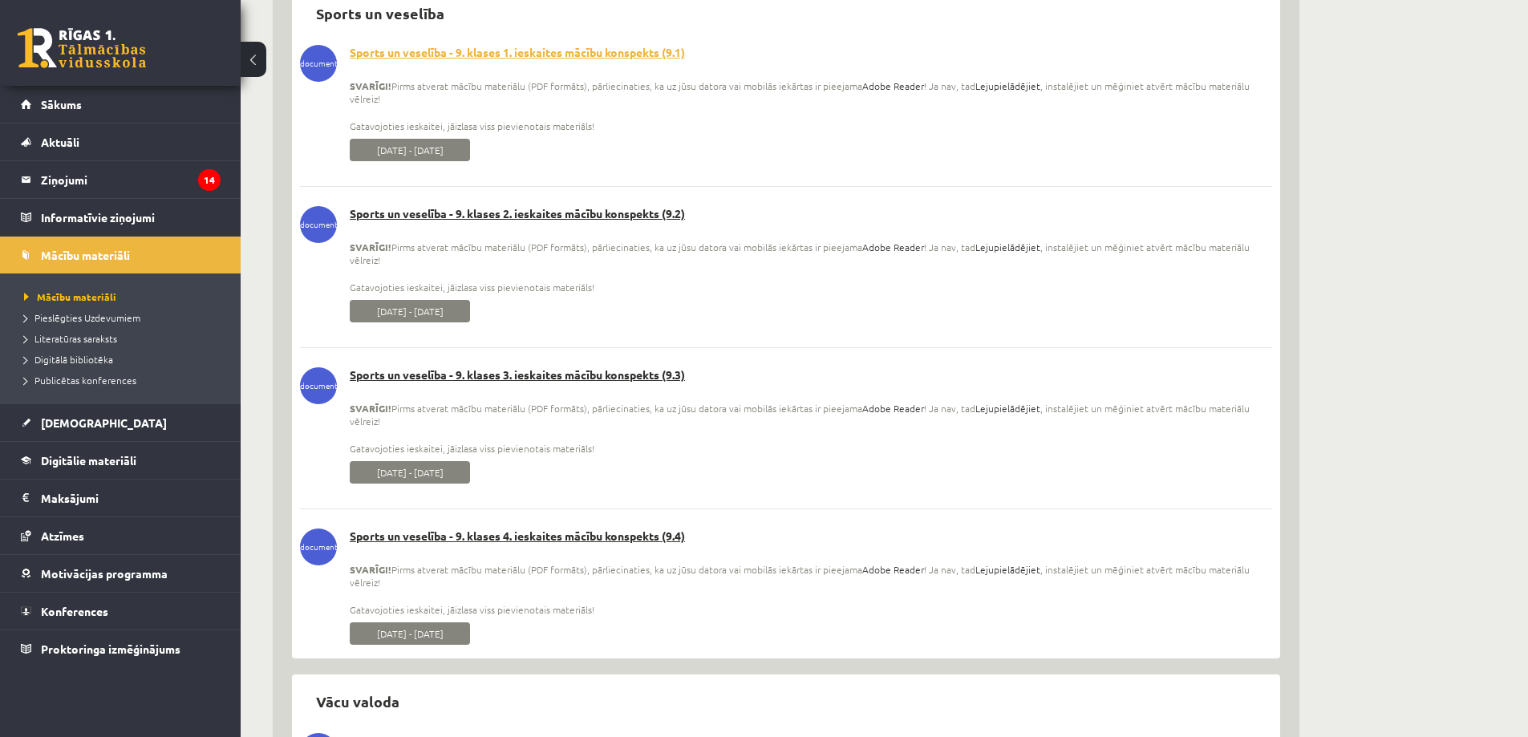
click at [488, 51] on link "Sports un veselība - 9. klases 1. ieskaites mācību konspekts (9.1)" at bounding box center [786, 53] width 972 height 16
click at [521, 214] on link "Sports un veselība - 9. klases 2. ieskaites mācību konspekts (9.2)" at bounding box center [786, 214] width 972 height 16
click at [528, 375] on link "Sports un veselība - 9. klases 3. ieskaites mācību konspekts (9.3)" at bounding box center [786, 375] width 972 height 16
click at [542, 538] on link "Sports un veselība - 9. klases 4. ieskaites mācību konspekts (9.4)" at bounding box center [786, 537] width 972 height 16
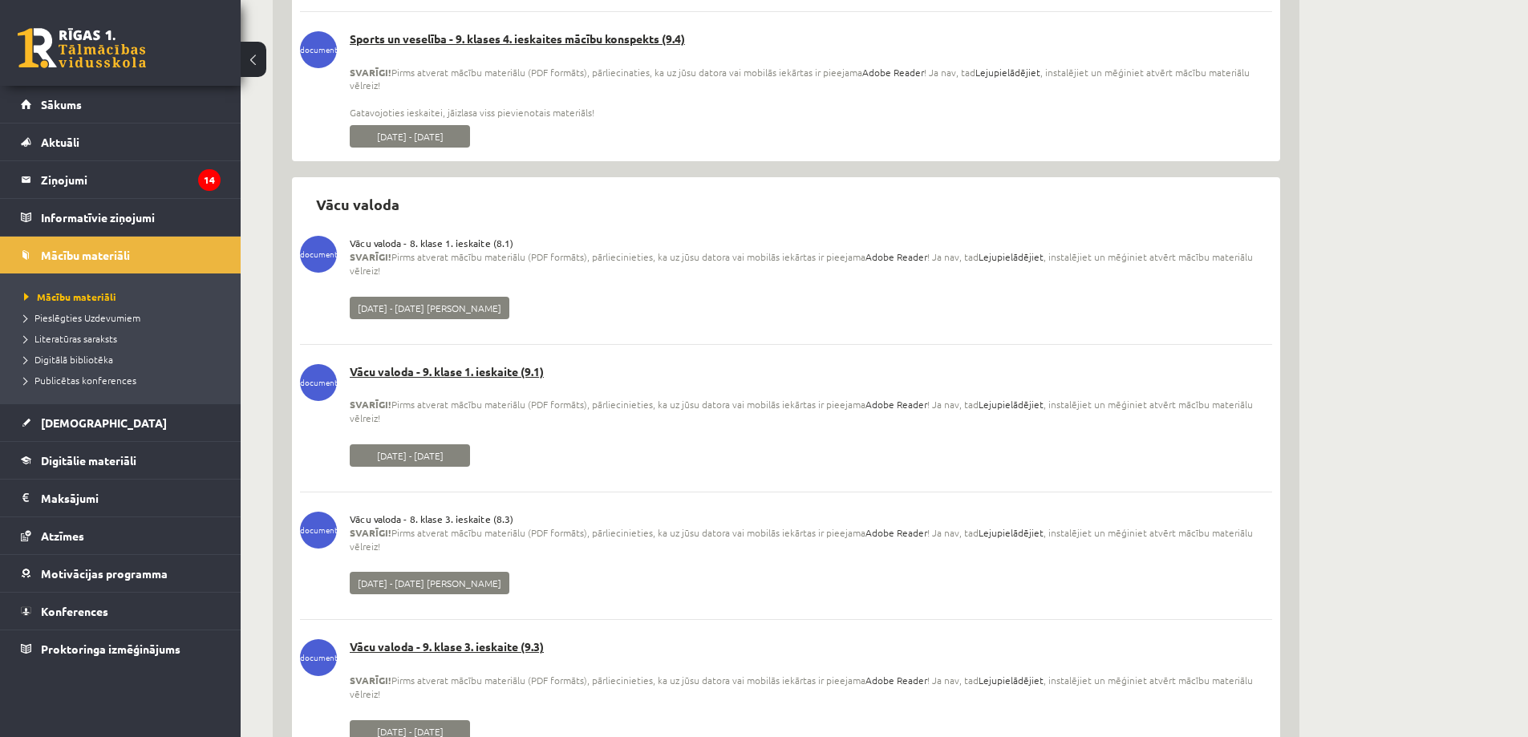
scroll to position [13875, 0]
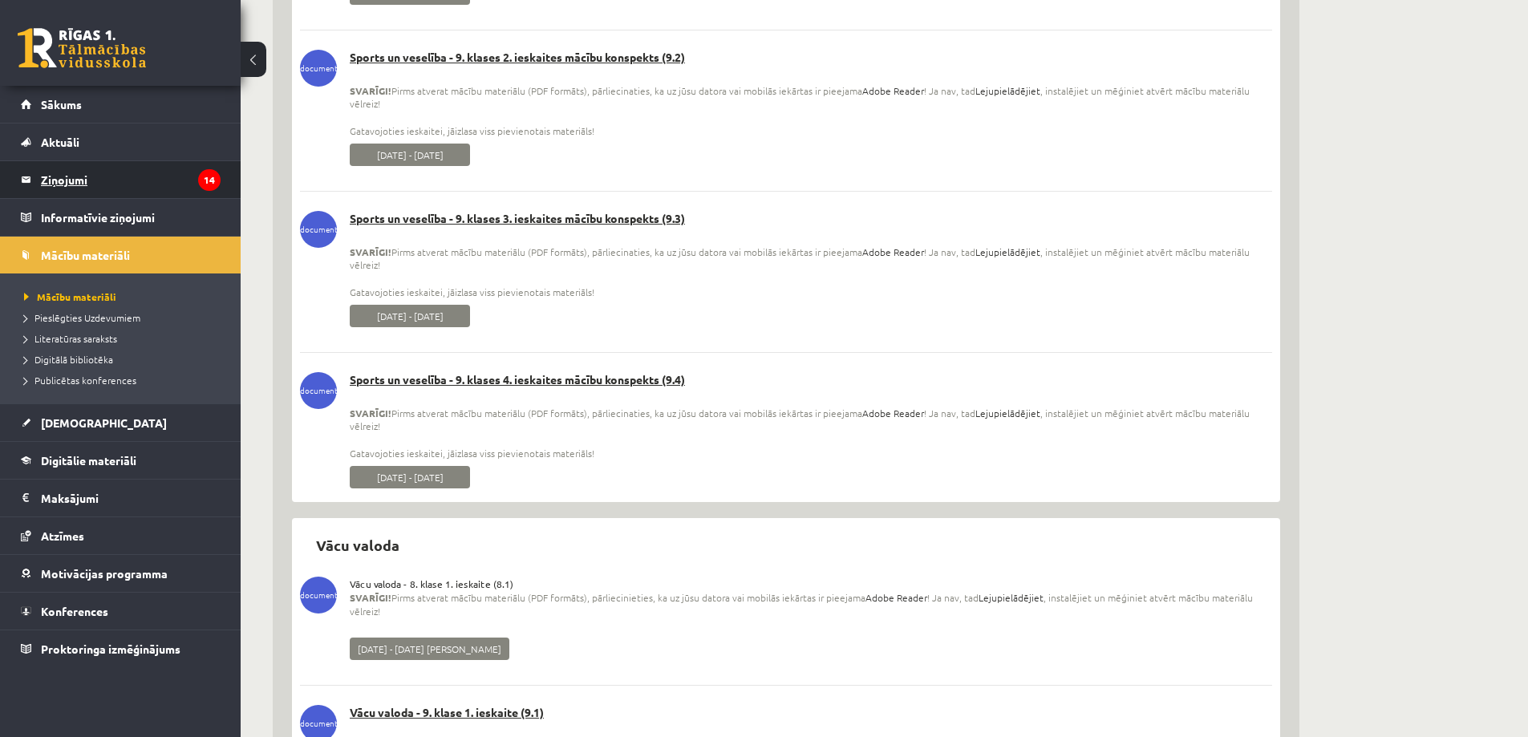
click at [88, 179] on legend "Ziņojumi 14" at bounding box center [131, 179] width 180 height 37
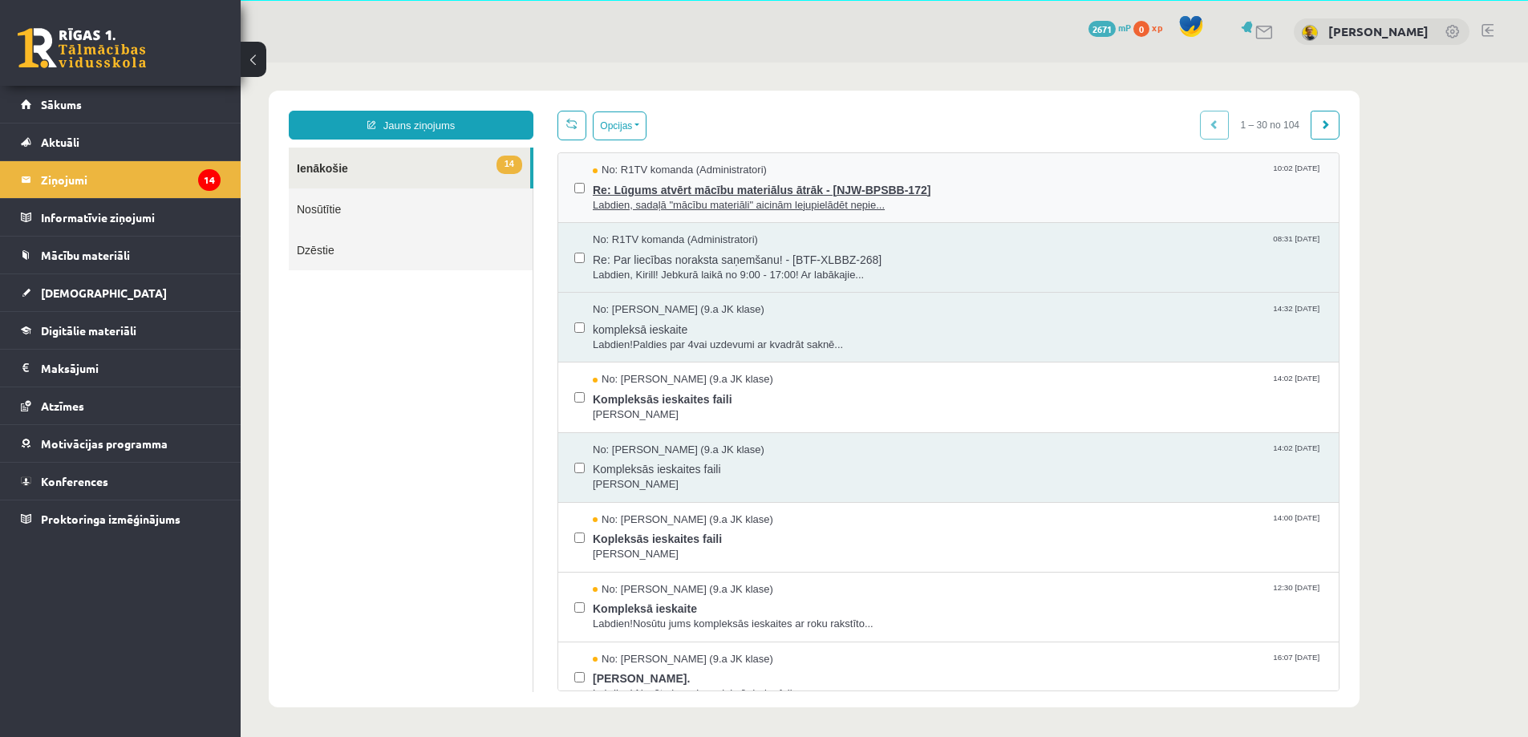
click at [699, 180] on span "Re: Lūgums atvērt mācību materiālus ātrāk - [NJW-BPSBB-172]" at bounding box center [958, 188] width 730 height 20
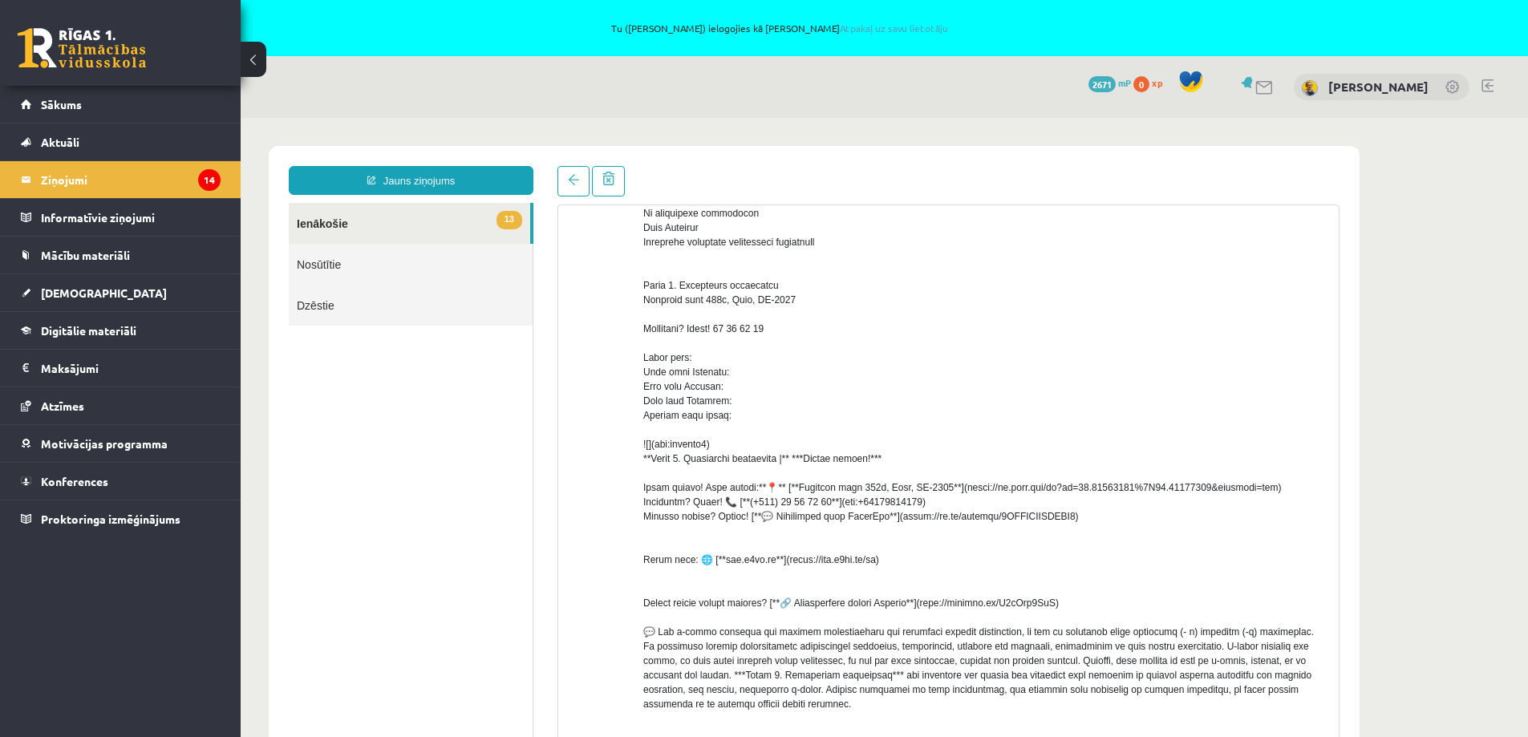
scroll to position [367, 0]
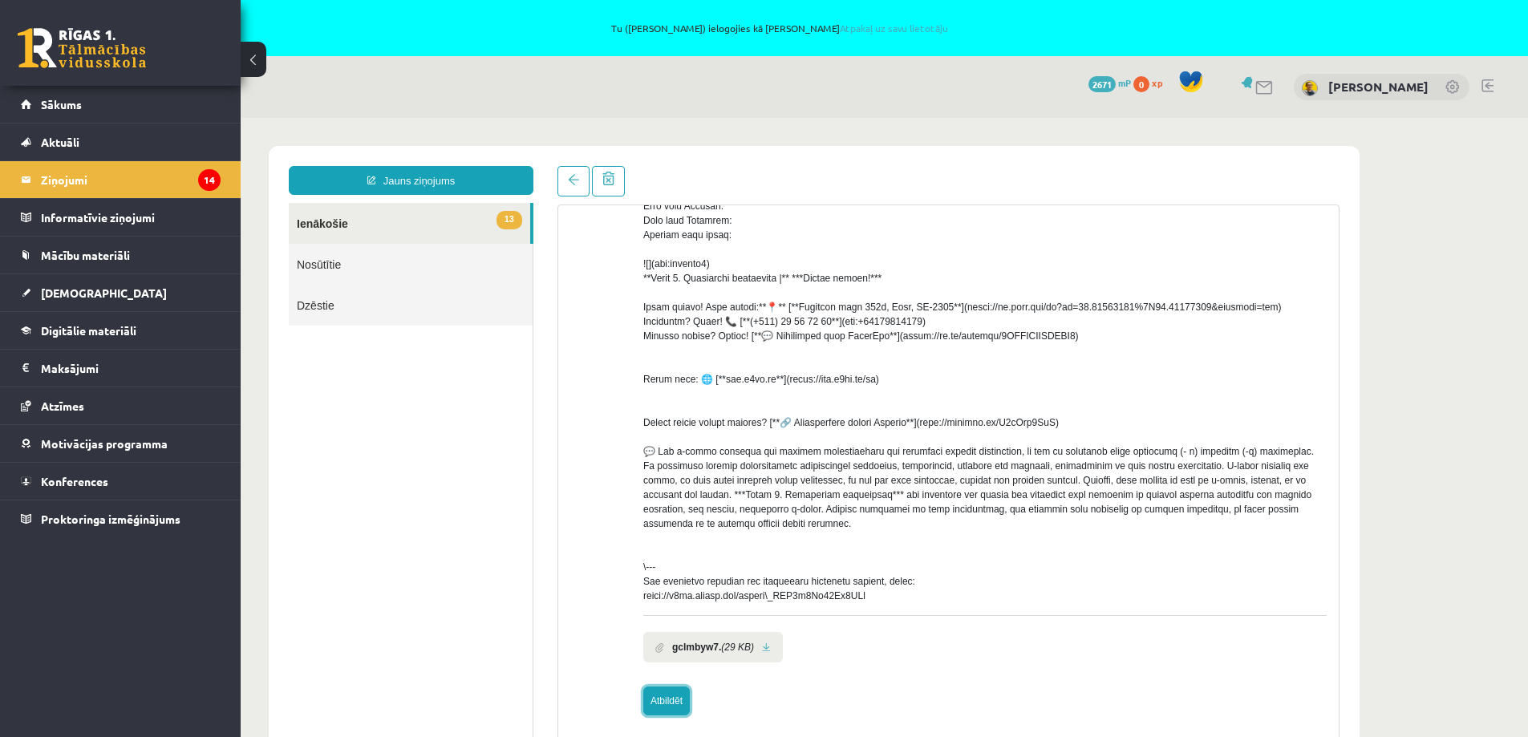
click at [675, 698] on link "Atbildēt" at bounding box center [666, 701] width 47 height 29
type input "**********"
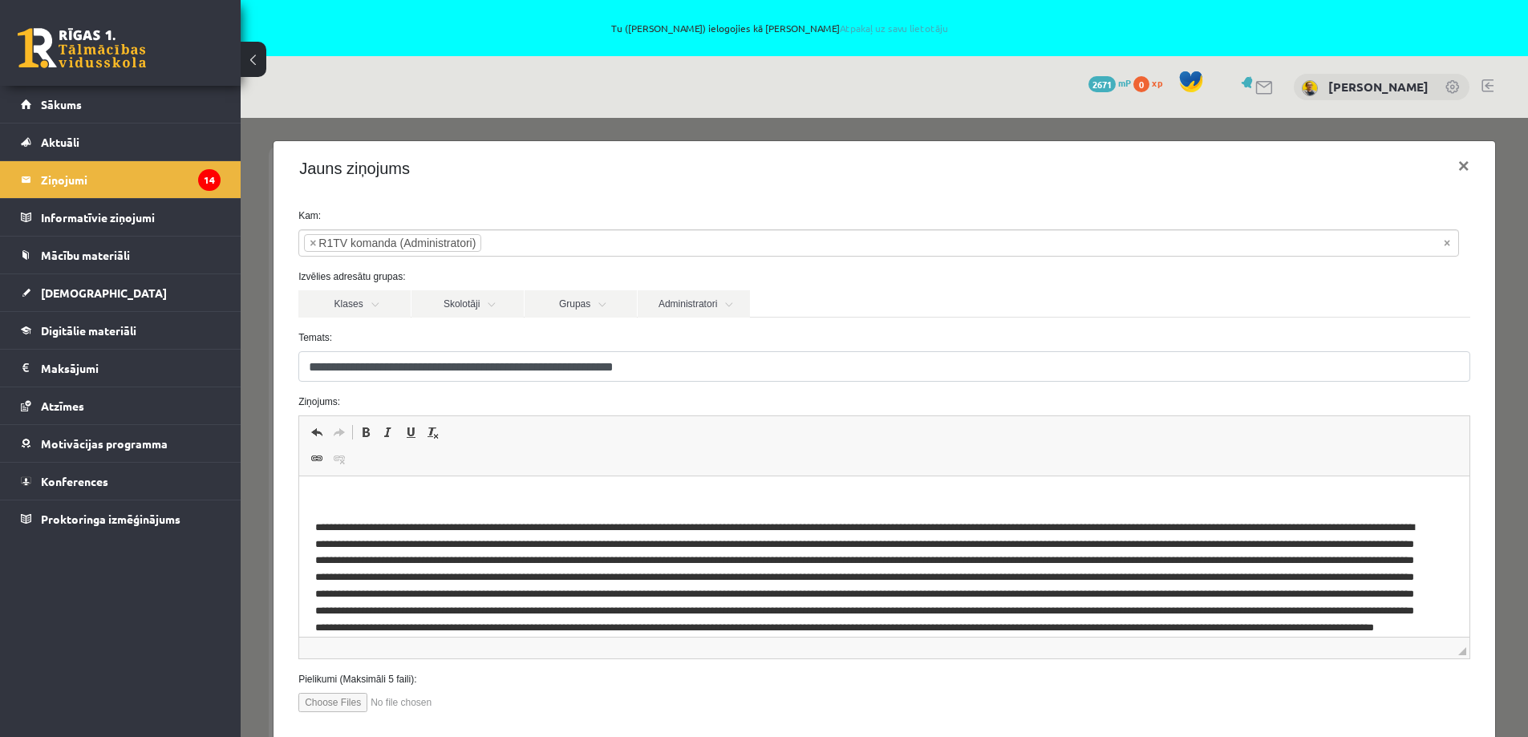
click at [338, 493] on p "Визуальный текстовый редактор, wiswyg-editor-47364012068700-1754983665-559" at bounding box center [884, 501] width 1138 height 17
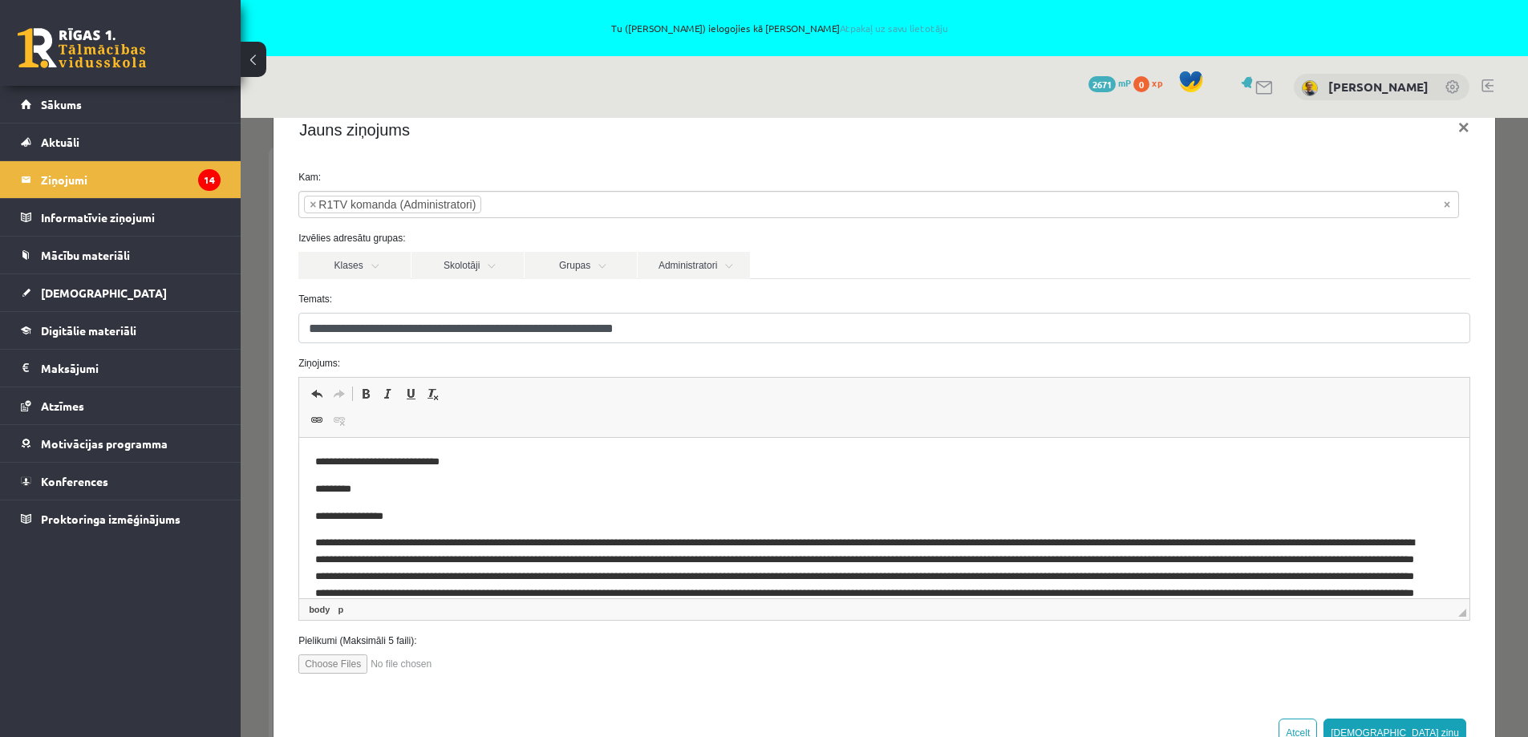
scroll to position [56, 0]
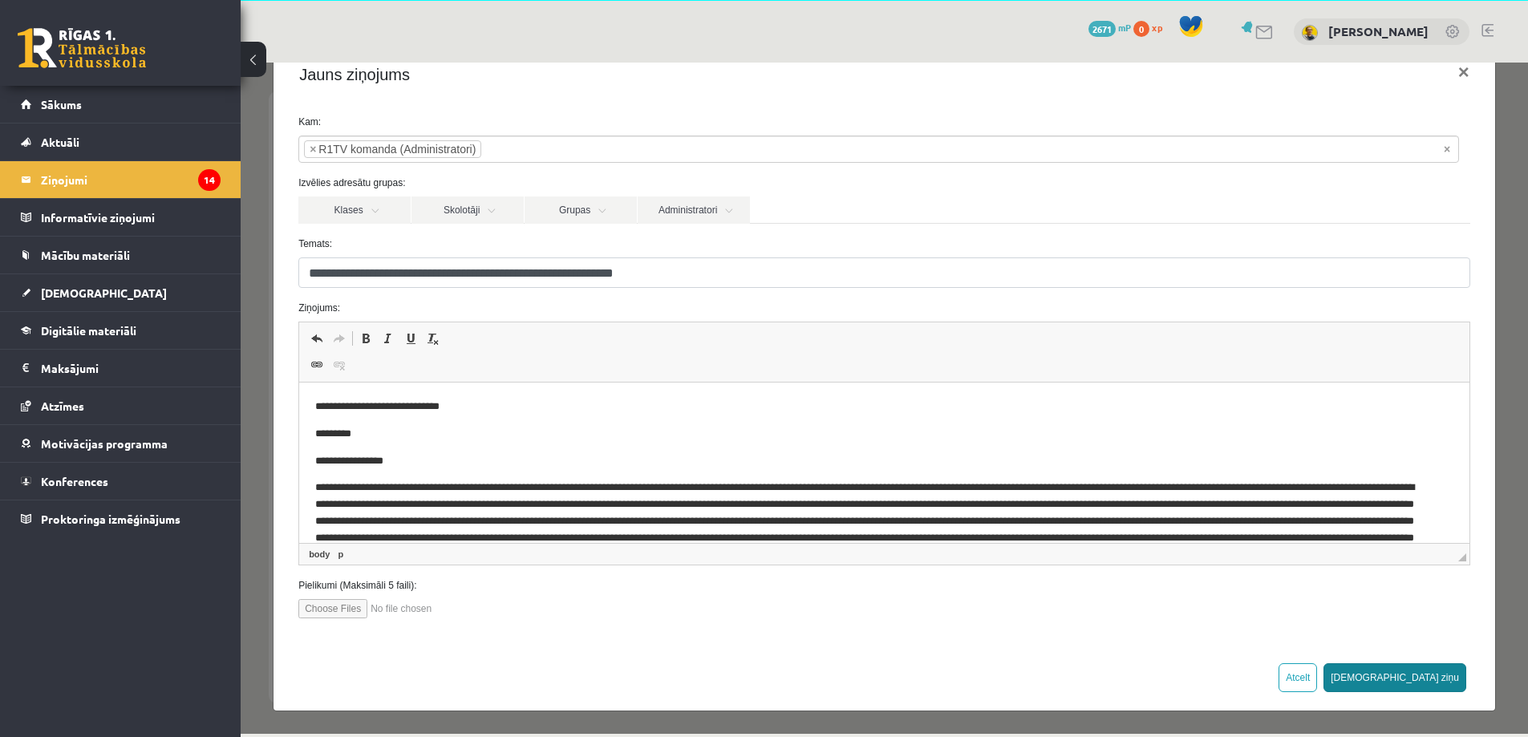
click at [1445, 672] on button "[DEMOGRAPHIC_DATA] ziņu" at bounding box center [1395, 677] width 143 height 29
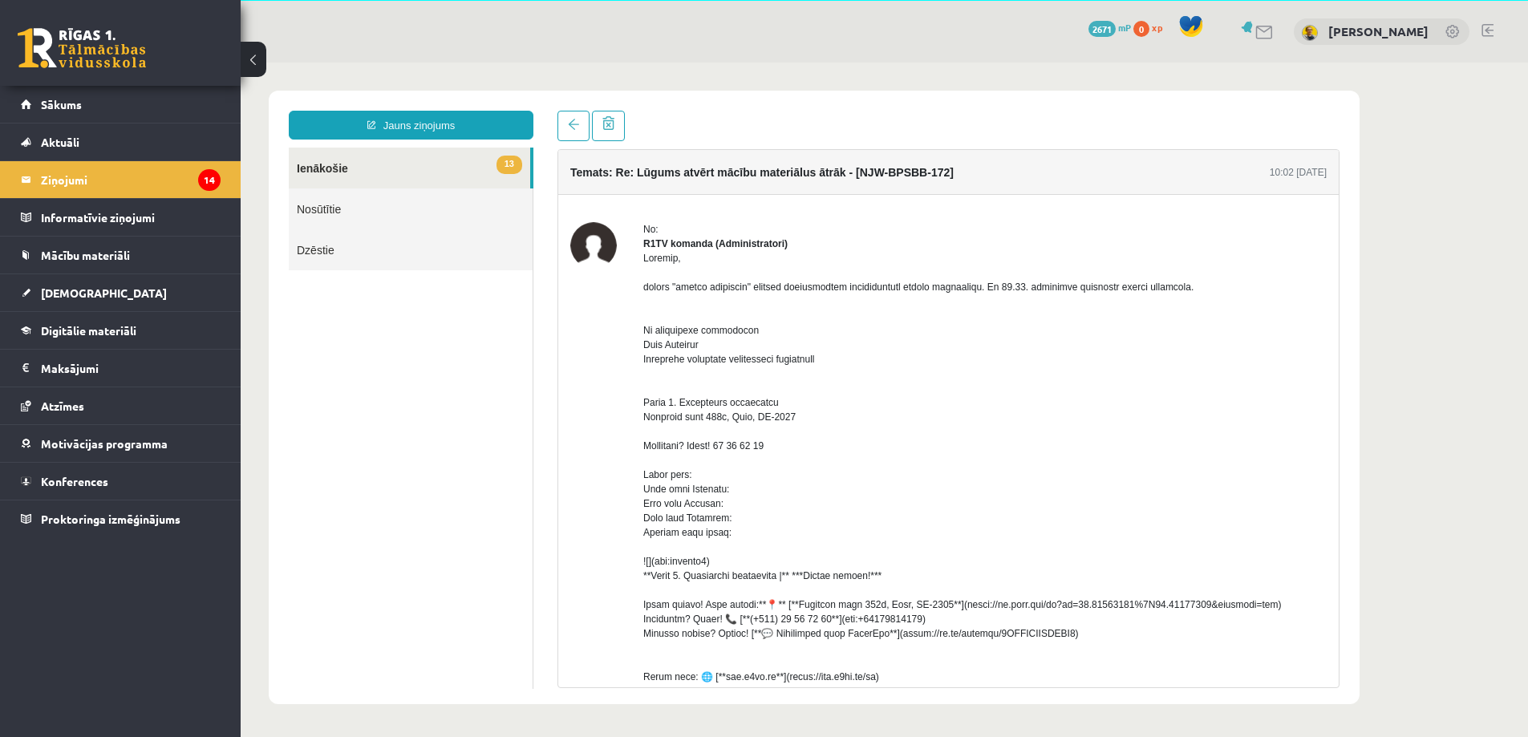
scroll to position [0, 0]
click at [75, 261] on span "Mācību materiāli" at bounding box center [85, 255] width 89 height 14
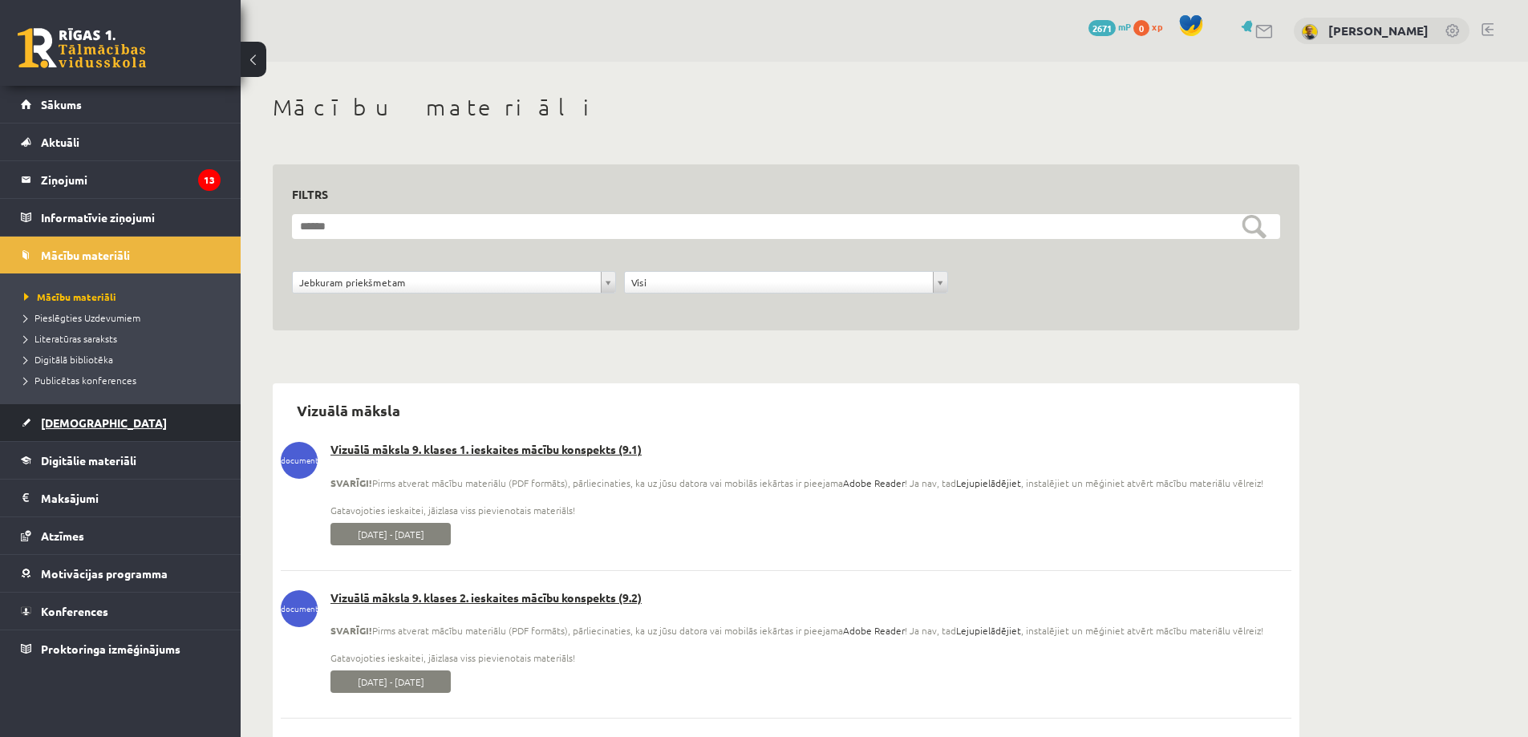
click at [71, 421] on span "[DEMOGRAPHIC_DATA]" at bounding box center [104, 423] width 126 height 14
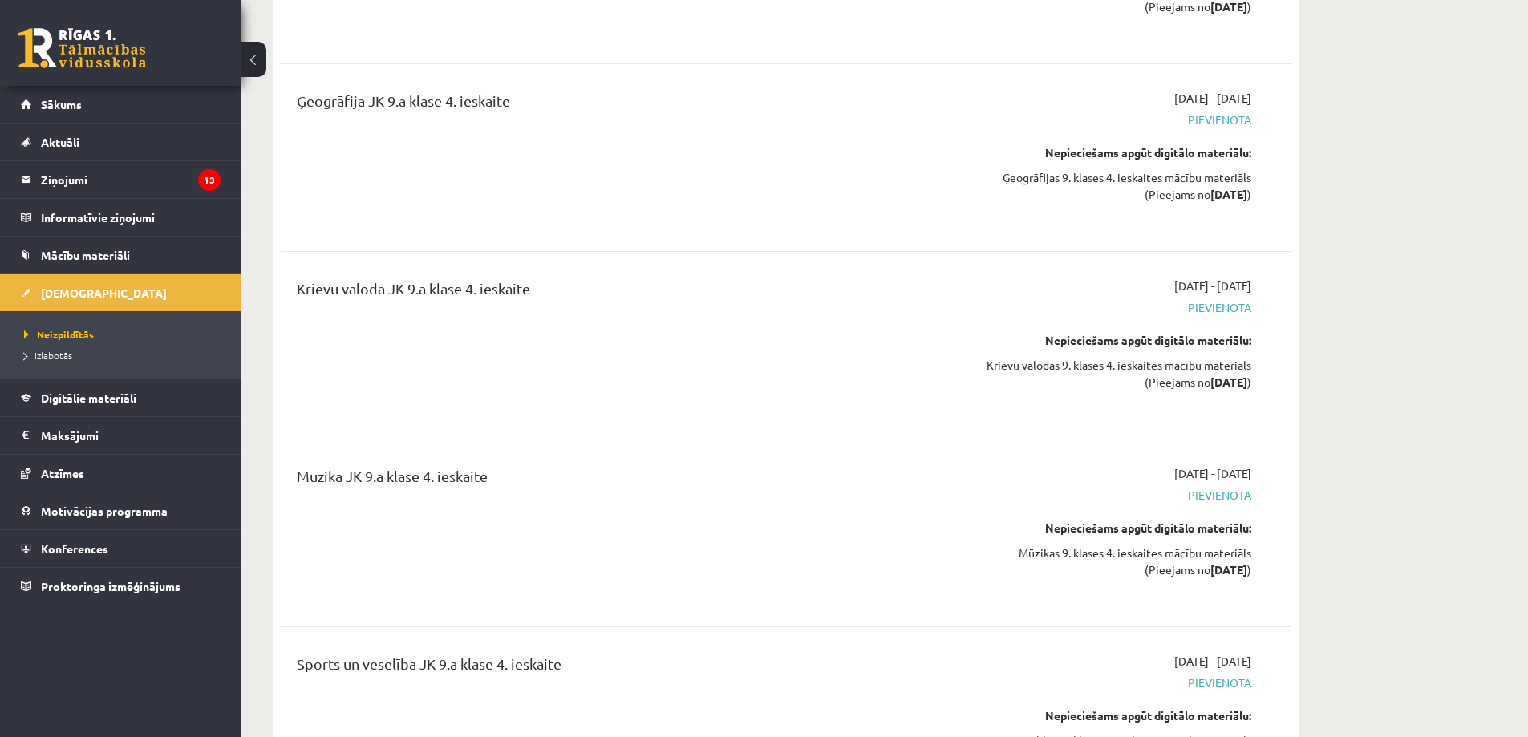
scroll to position [18773, 0]
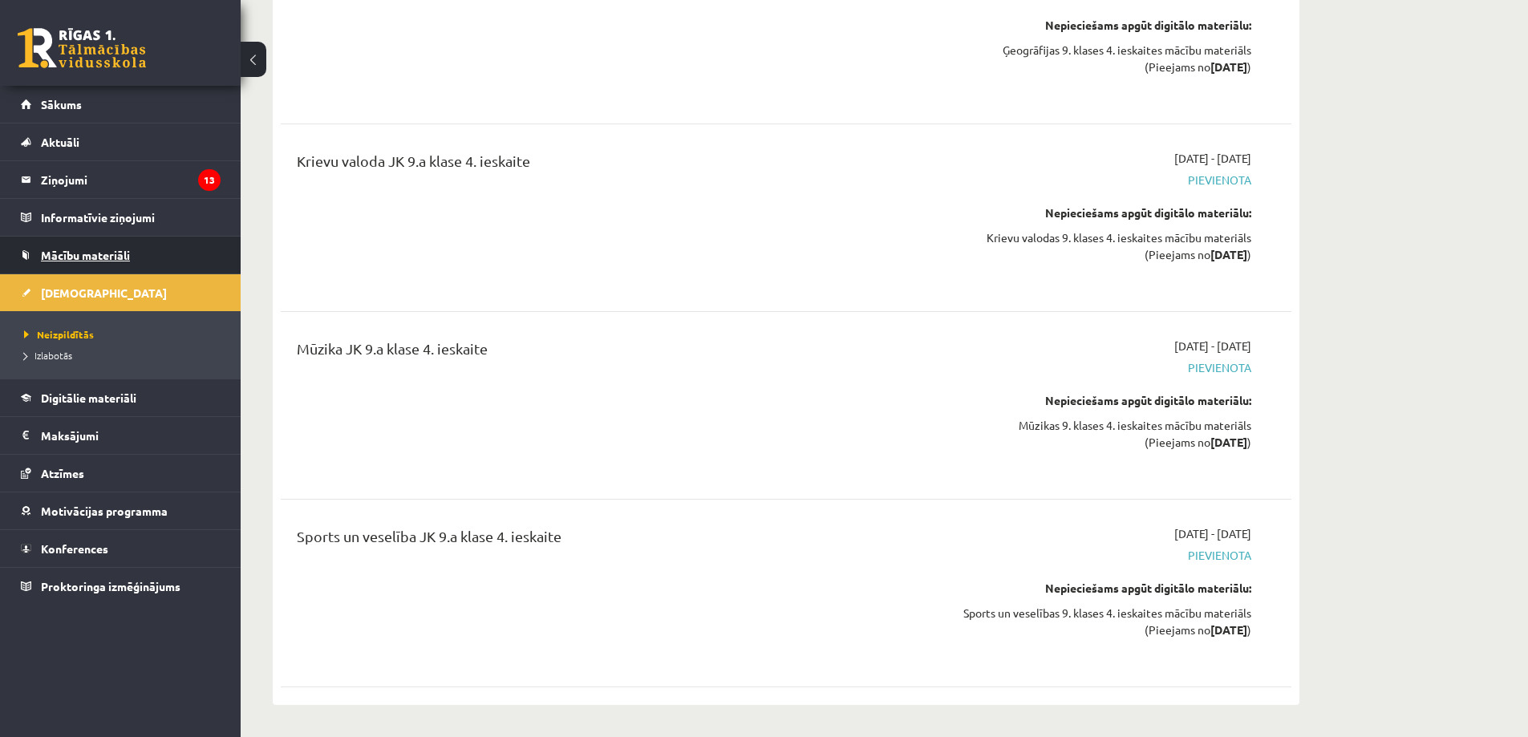
click at [79, 248] on link "Mācību materiāli" at bounding box center [121, 255] width 200 height 37
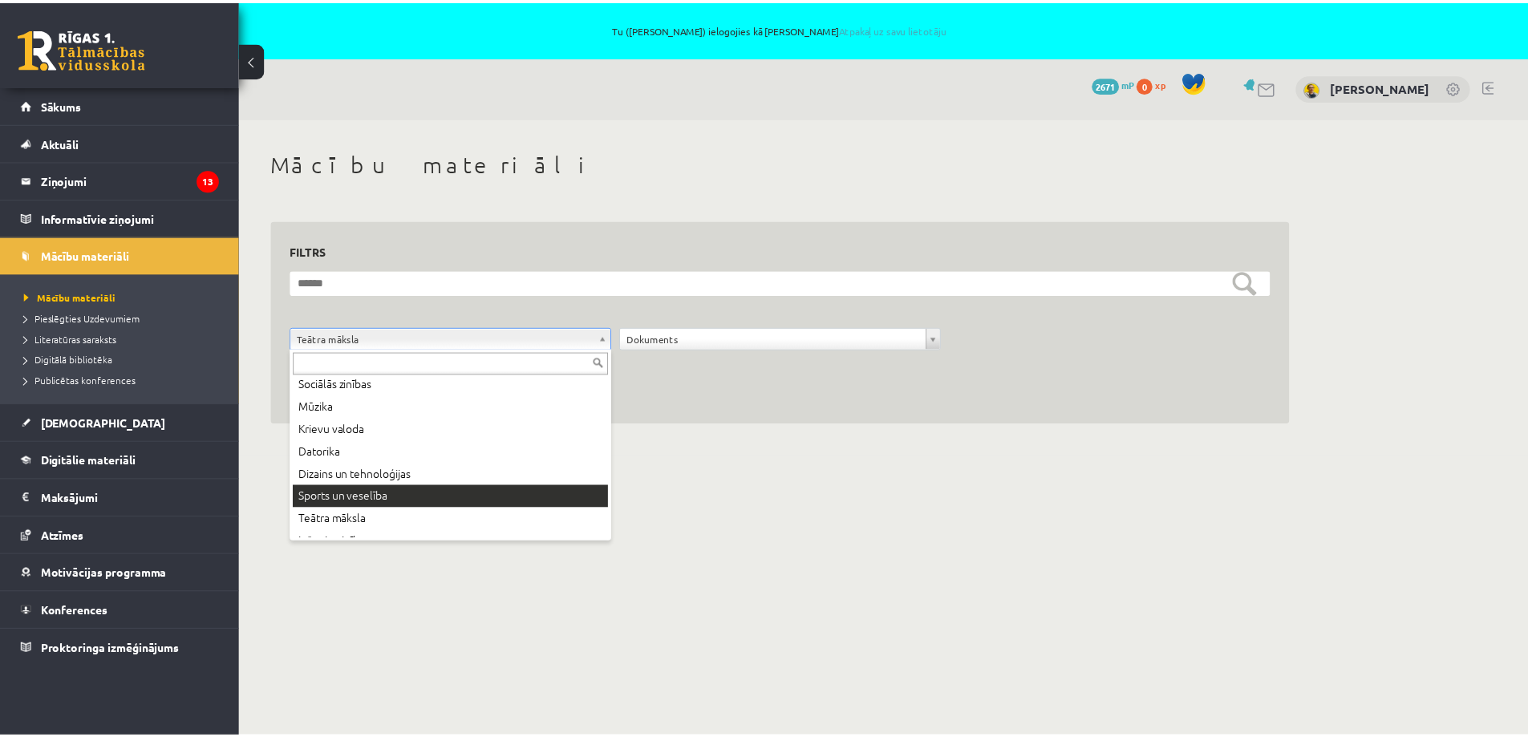
scroll to position [266, 0]
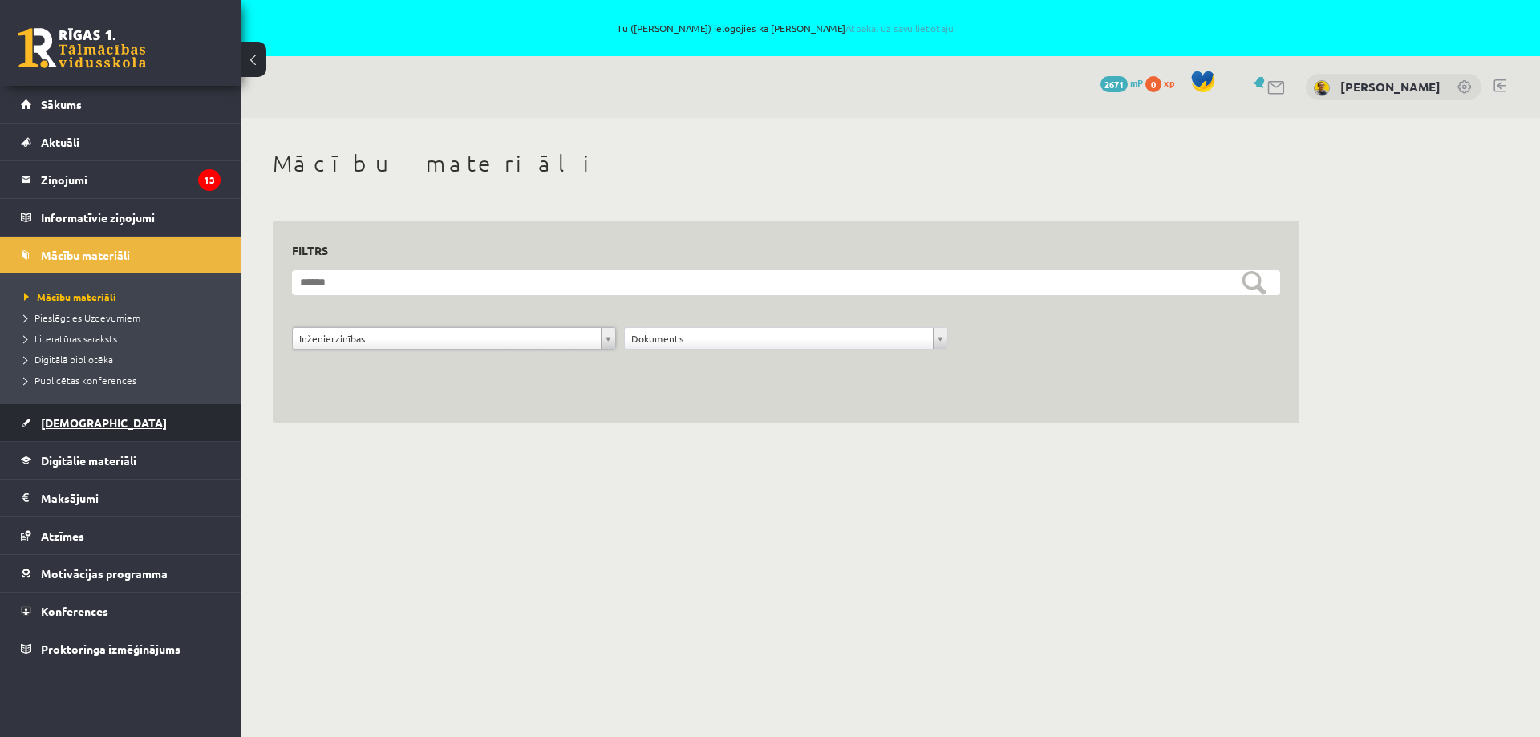
click at [80, 420] on span "[DEMOGRAPHIC_DATA]" at bounding box center [104, 423] width 126 height 14
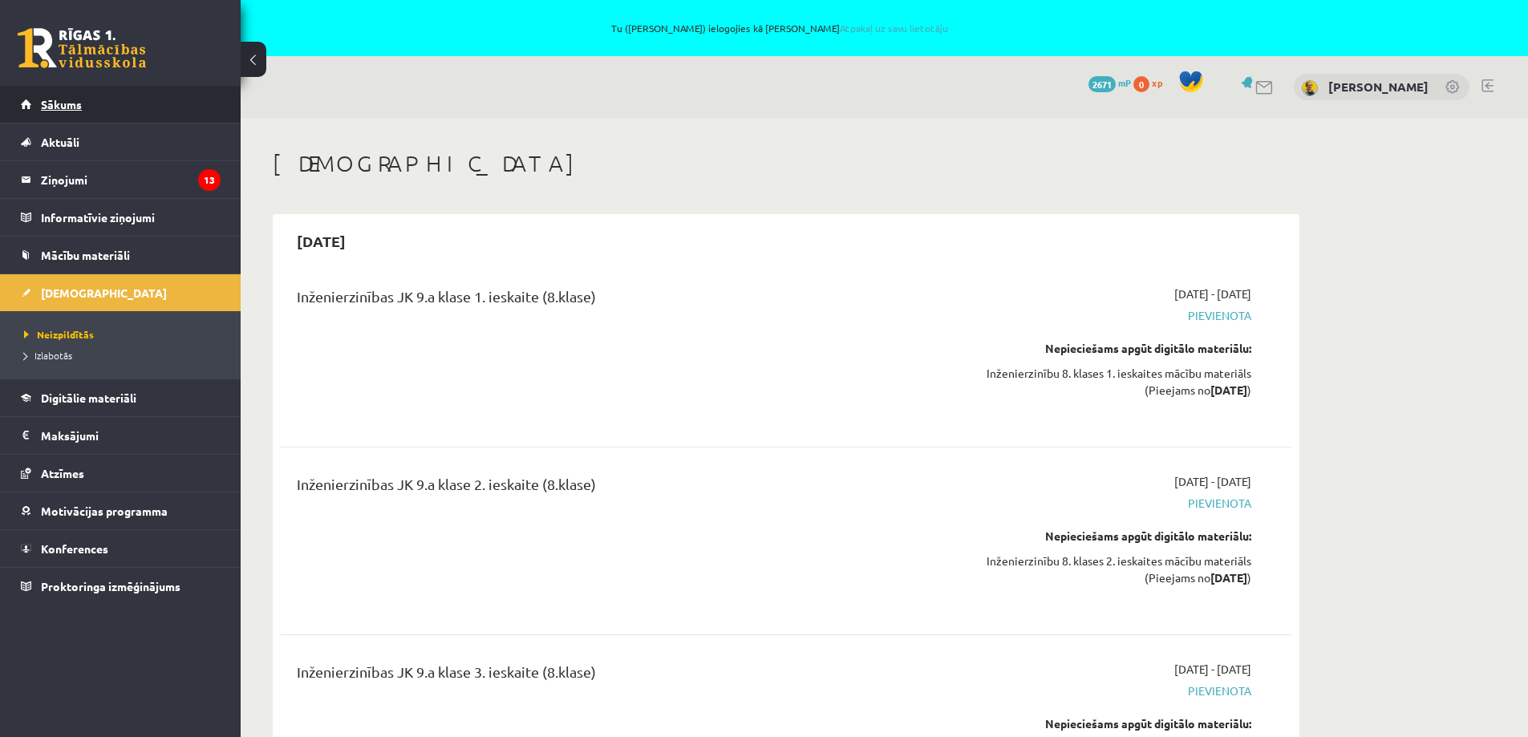
click at [57, 103] on span "Sākums" at bounding box center [61, 104] width 41 height 14
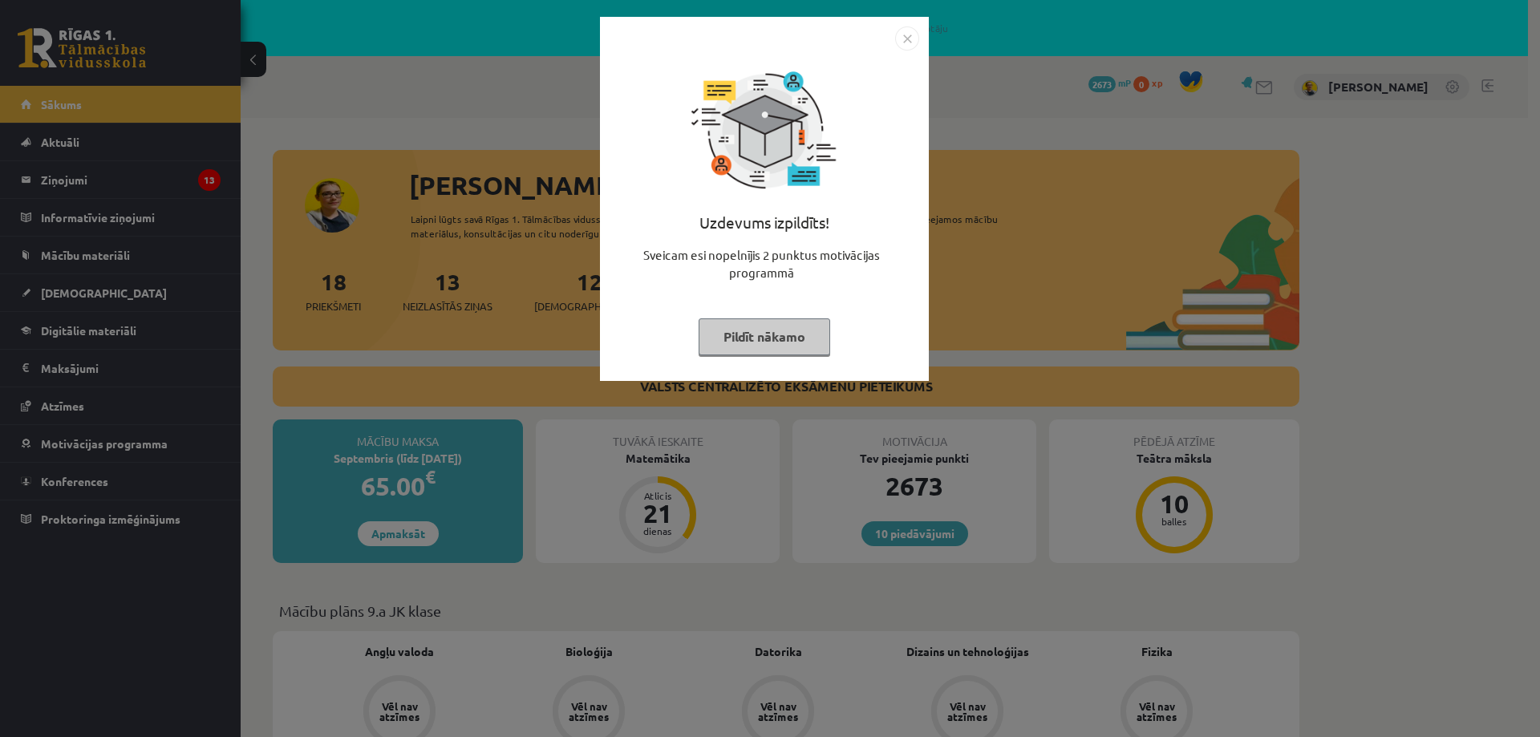
click at [771, 343] on button "Pildīt nākamo" at bounding box center [765, 337] width 132 height 37
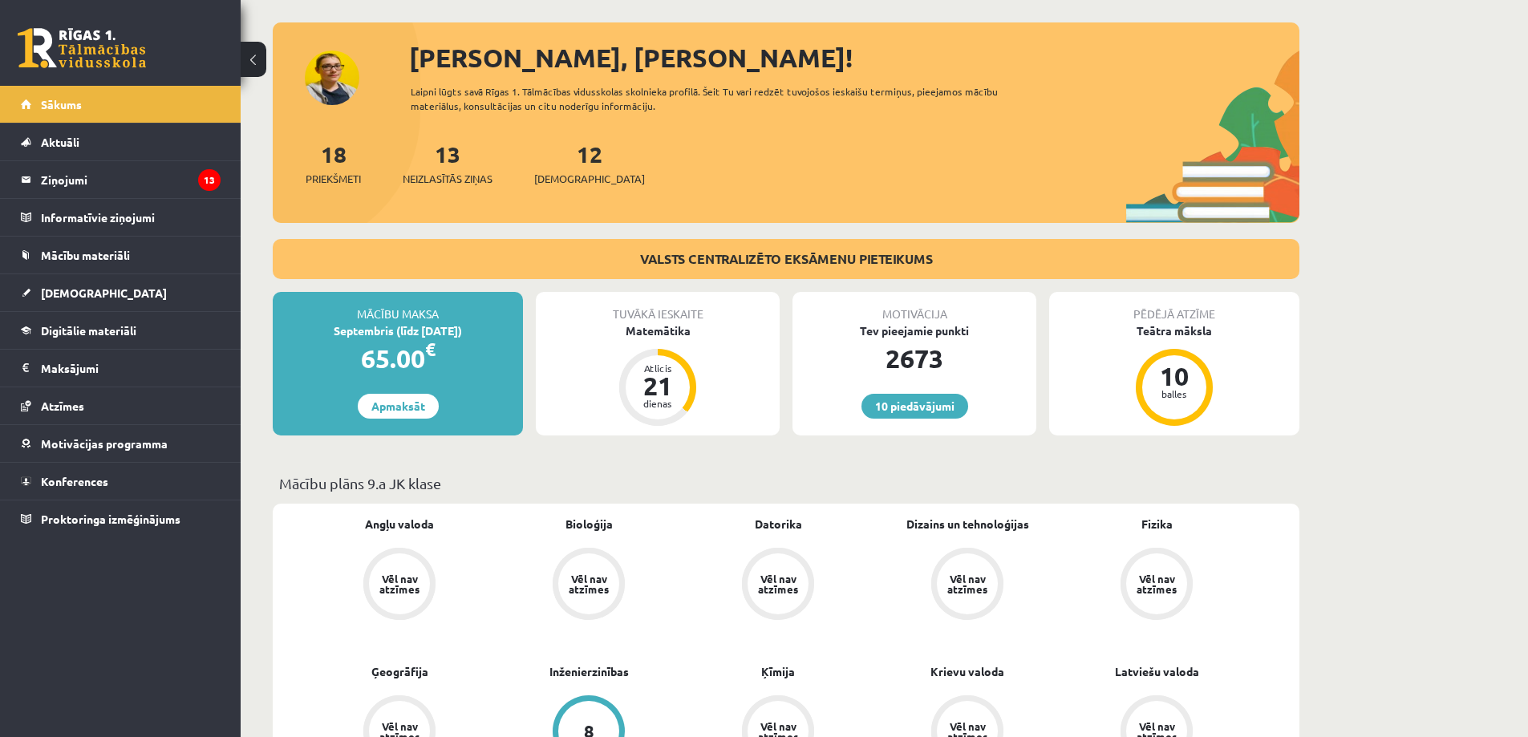
scroll to position [80, 0]
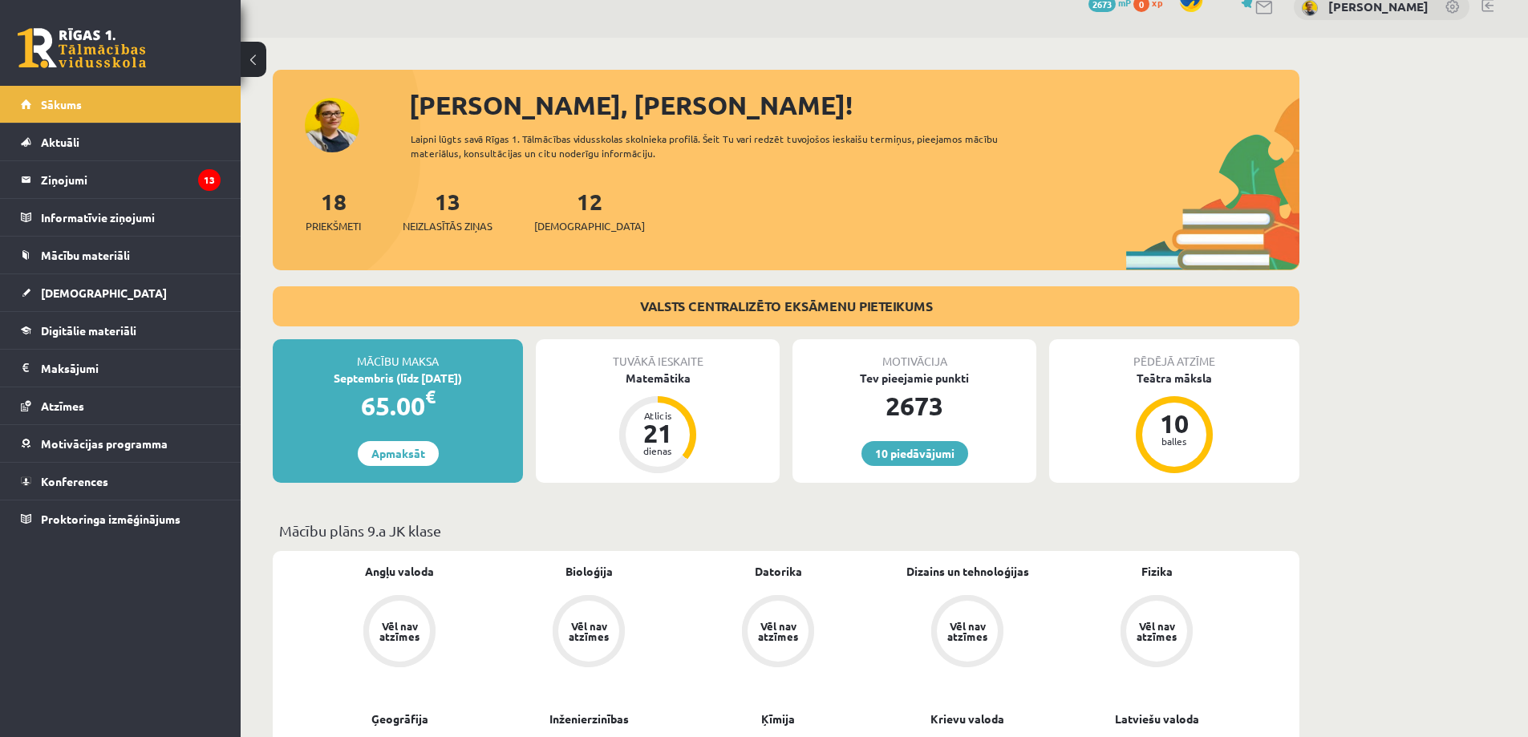
click at [1487, 7] on link at bounding box center [1488, 5] width 12 height 13
